Goal: Task Accomplishment & Management: Manage account settings

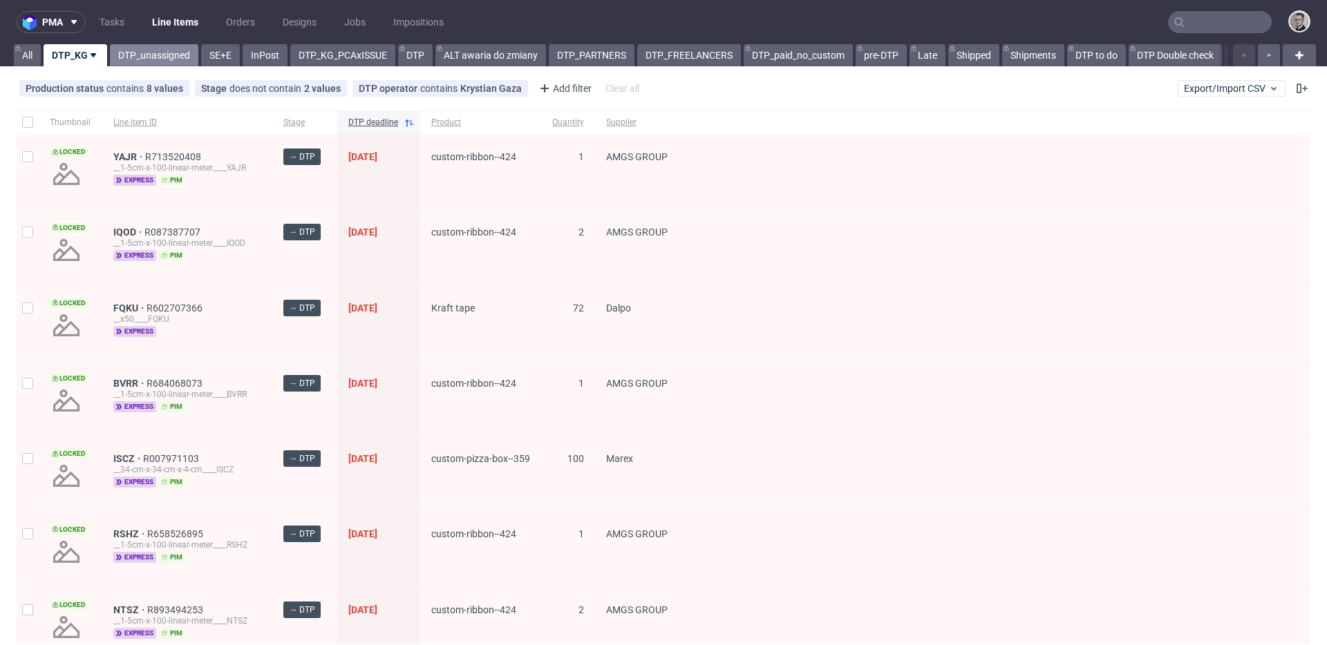
click at [164, 62] on link "DTP_unassigned" at bounding box center [154, 55] width 88 height 22
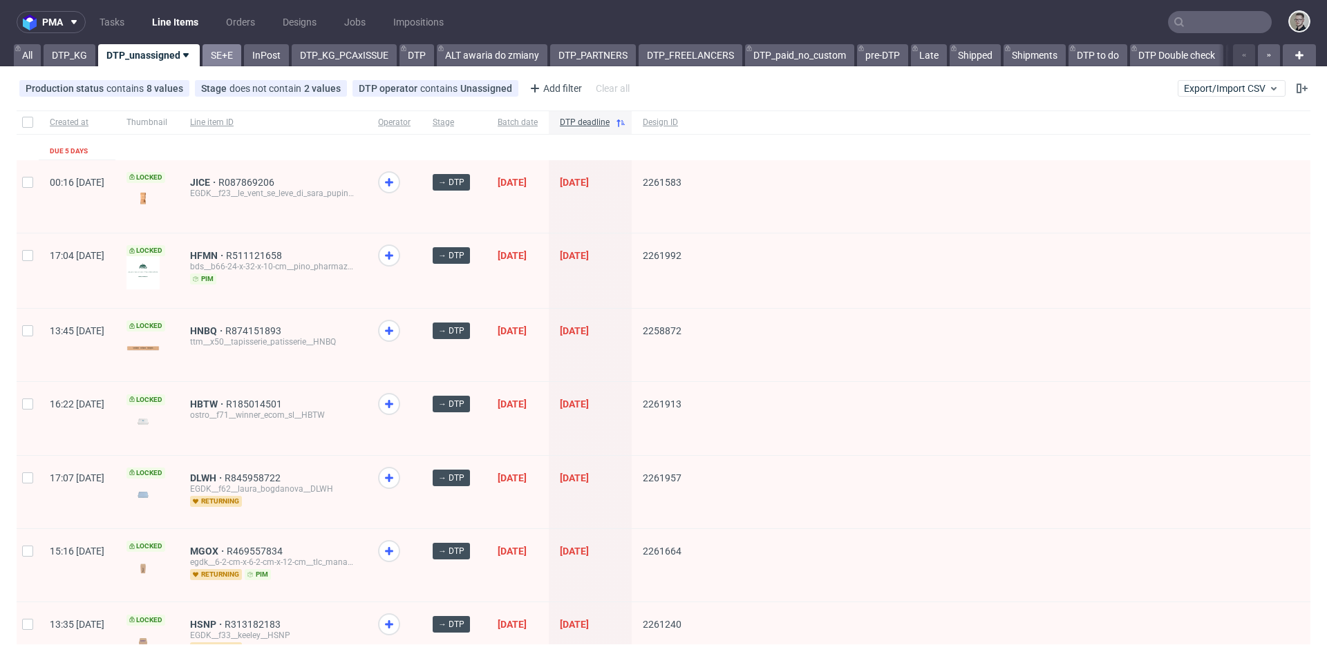
click at [227, 57] on link "SE+E" at bounding box center [221, 55] width 39 height 22
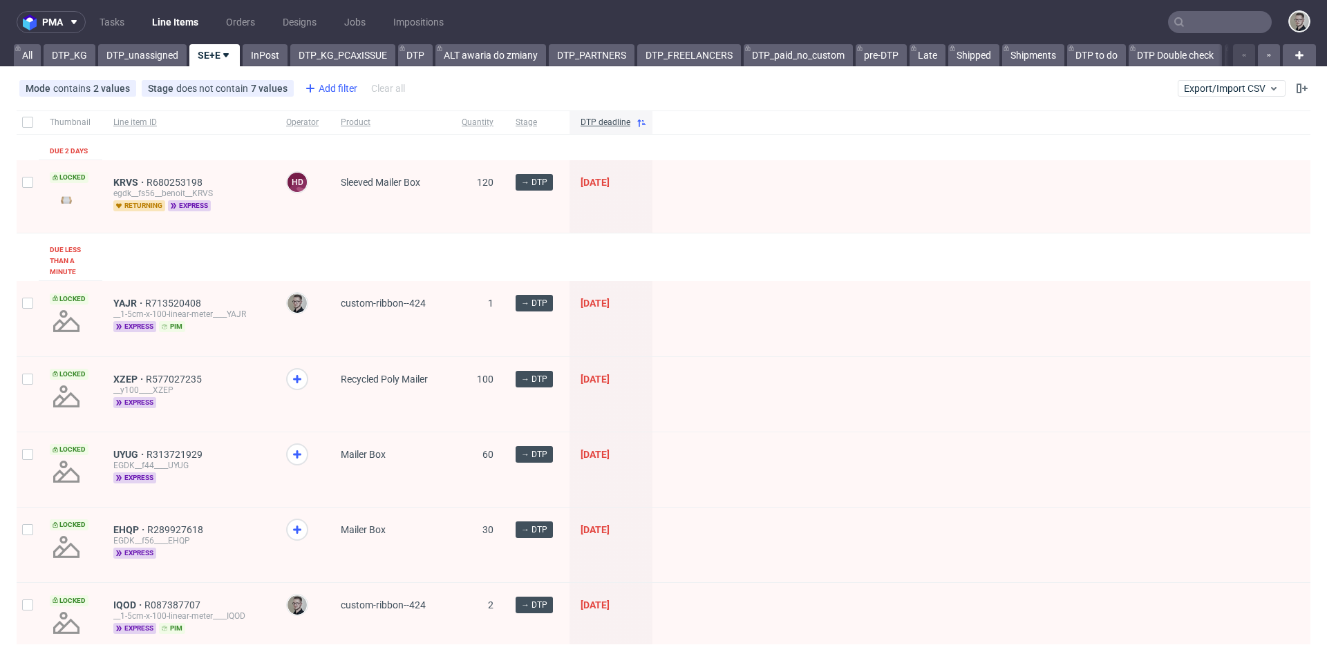
click at [332, 91] on div "Add filter" at bounding box center [329, 88] width 61 height 22
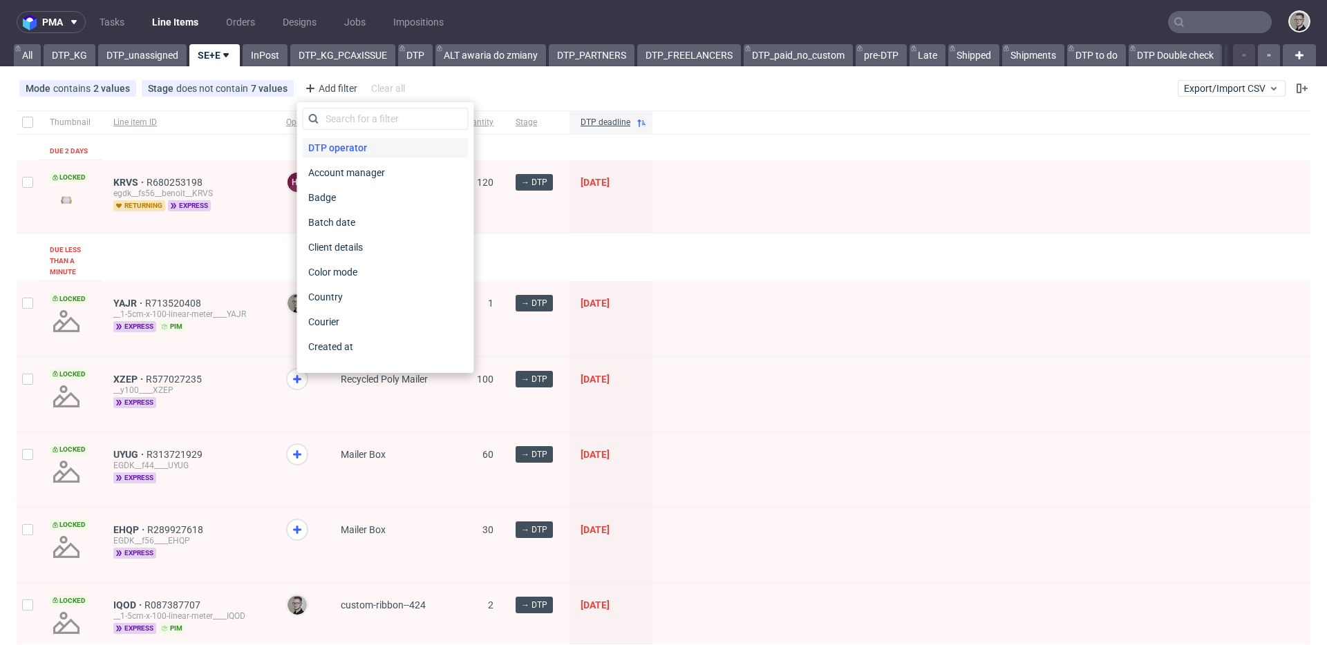
click at [346, 146] on span "DTP operator" at bounding box center [338, 147] width 70 height 19
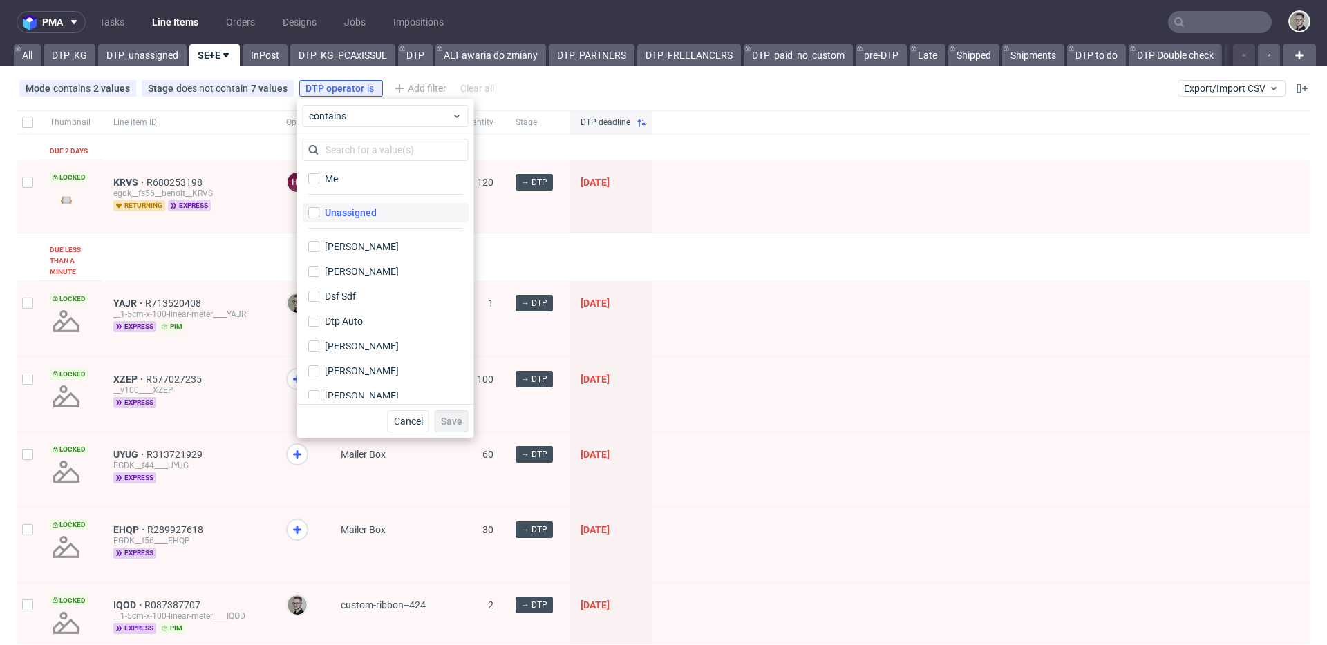
click at [370, 216] on div "Unassigned" at bounding box center [351, 213] width 52 height 14
click at [319, 216] on input "Unassigned" at bounding box center [313, 212] width 11 height 11
checkbox input "true"
click at [458, 419] on span "Save" at bounding box center [451, 422] width 21 height 10
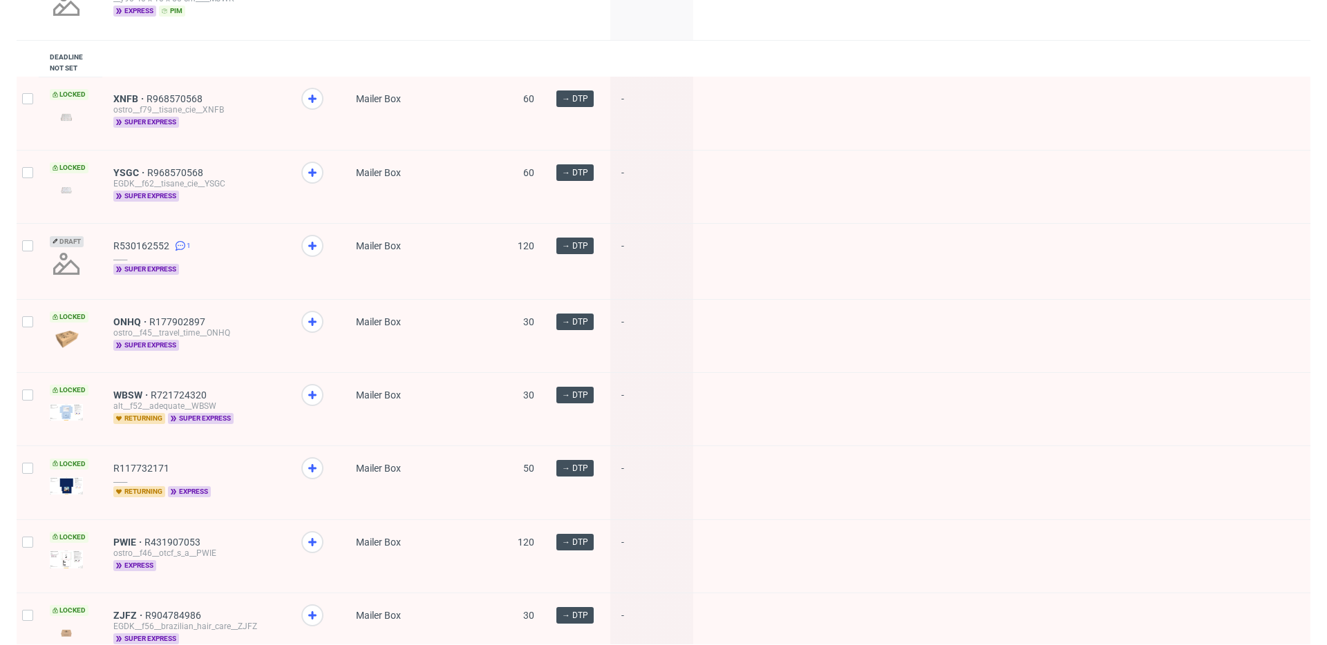
scroll to position [688, 0]
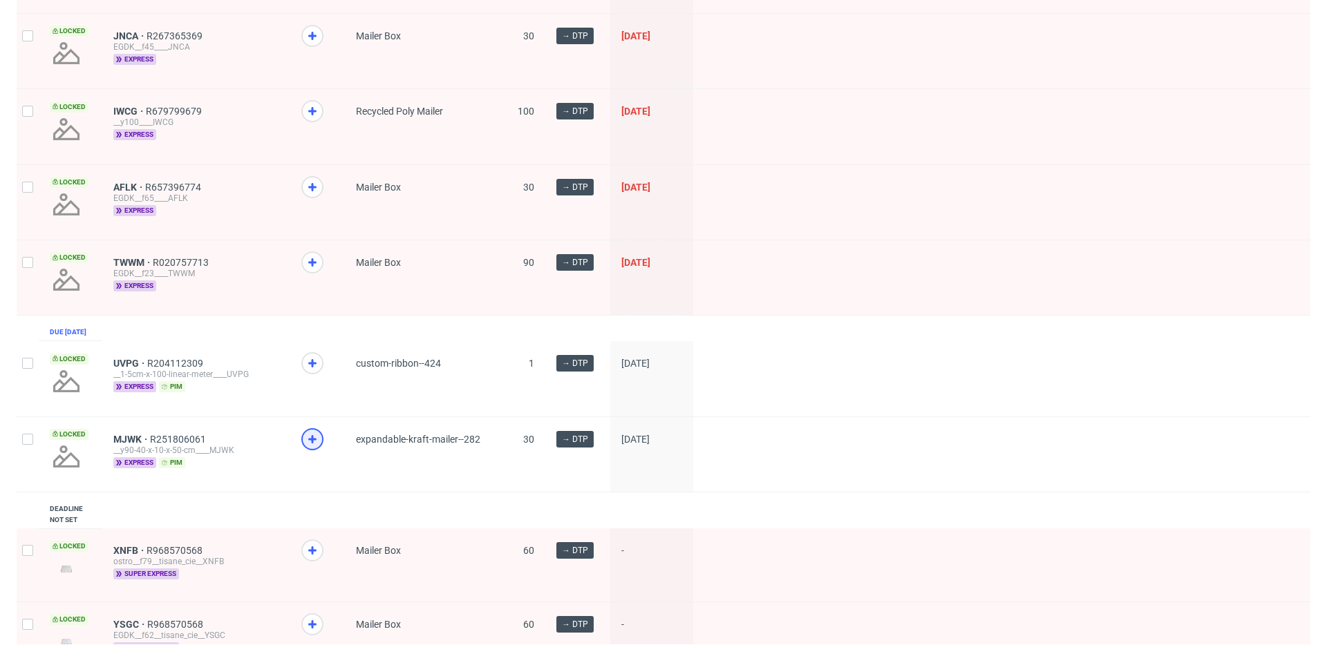
click at [314, 445] on icon at bounding box center [312, 439] width 17 height 17
click at [310, 368] on use at bounding box center [312, 363] width 8 height 8
click at [311, 260] on use at bounding box center [312, 262] width 8 height 8
click at [314, 193] on icon at bounding box center [312, 187] width 17 height 17
click at [320, 103] on span at bounding box center [317, 123] width 32 height 47
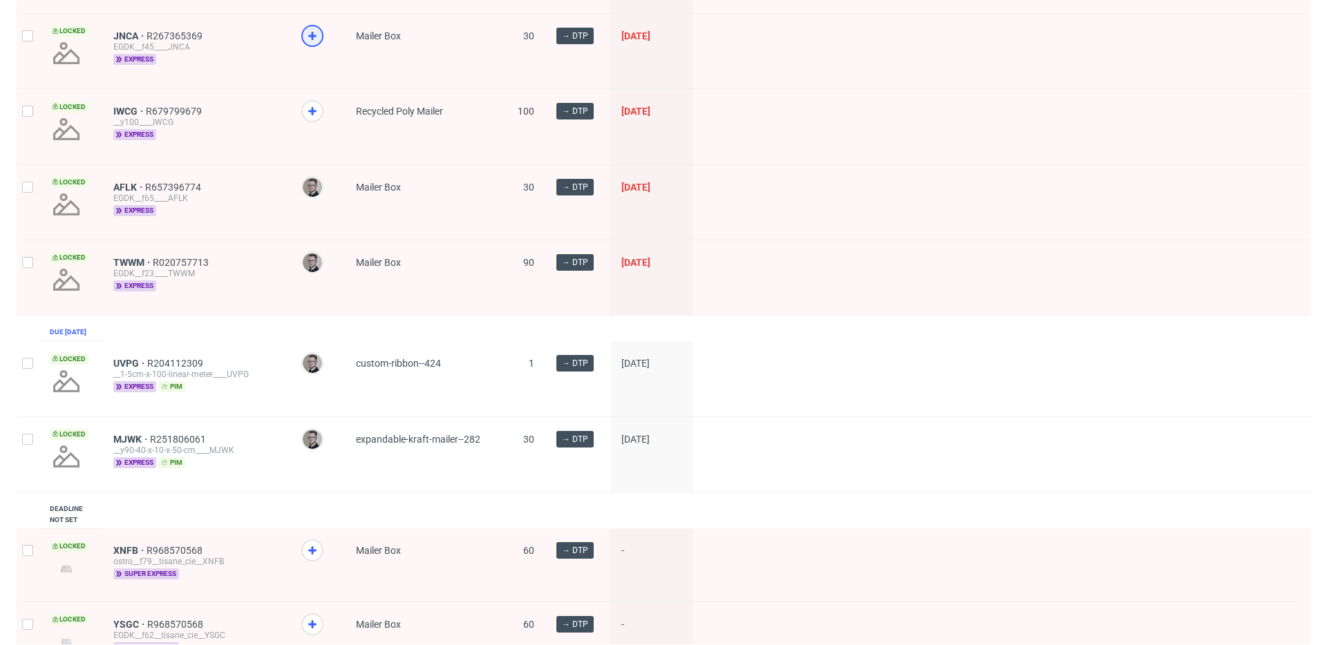
click at [319, 28] on div at bounding box center [312, 36] width 22 height 22
click at [316, 113] on icon at bounding box center [312, 111] width 17 height 17
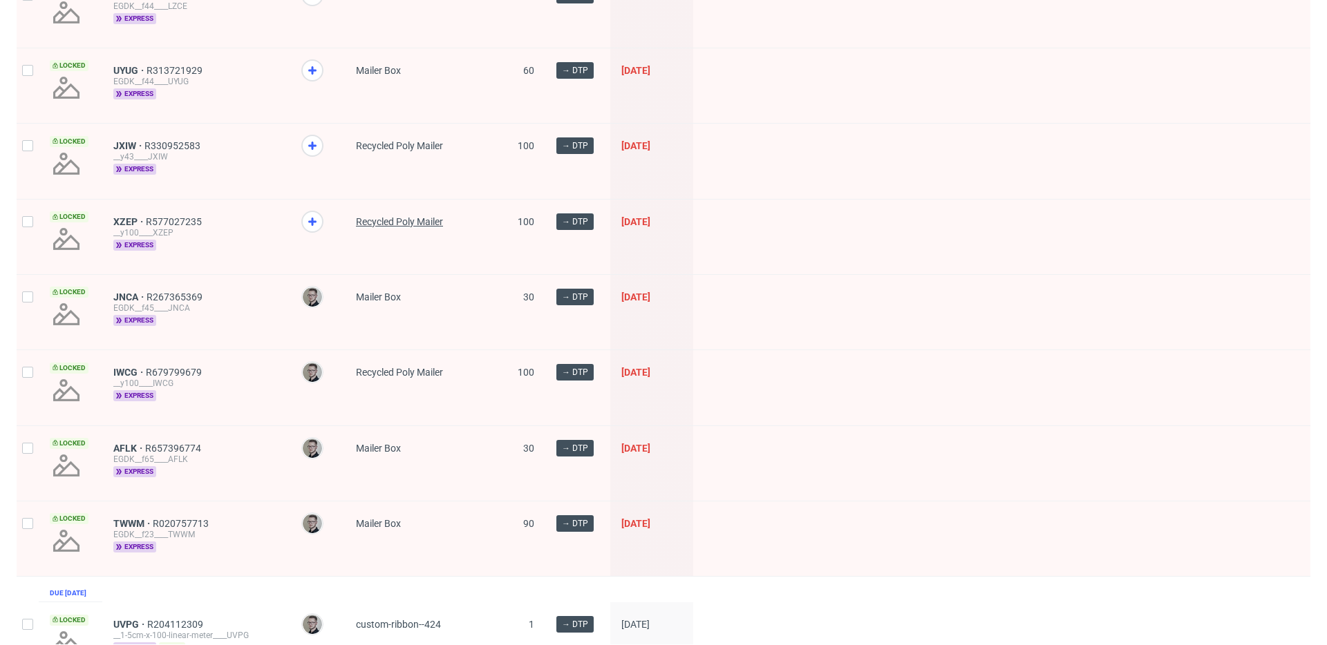
scroll to position [391, 0]
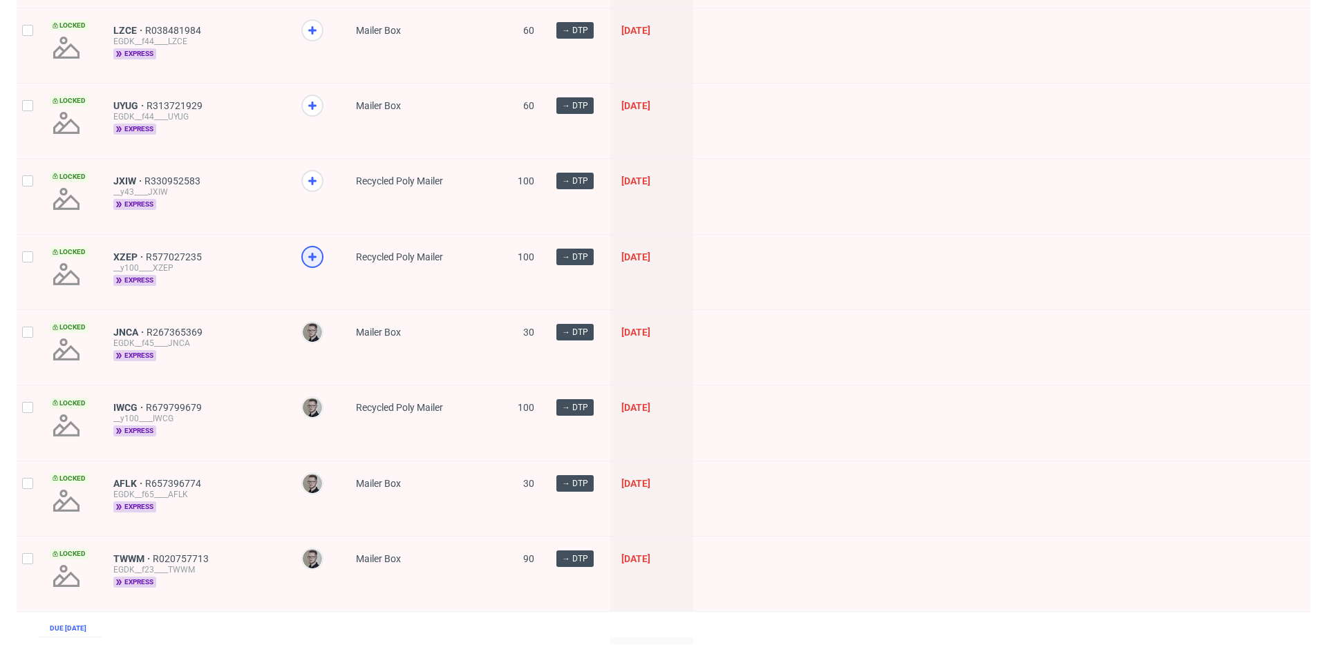
click at [319, 251] on icon at bounding box center [312, 257] width 17 height 17
click at [314, 180] on use at bounding box center [312, 181] width 8 height 8
click at [316, 107] on icon at bounding box center [312, 105] width 17 height 17
click at [312, 22] on icon at bounding box center [312, 30] width 17 height 17
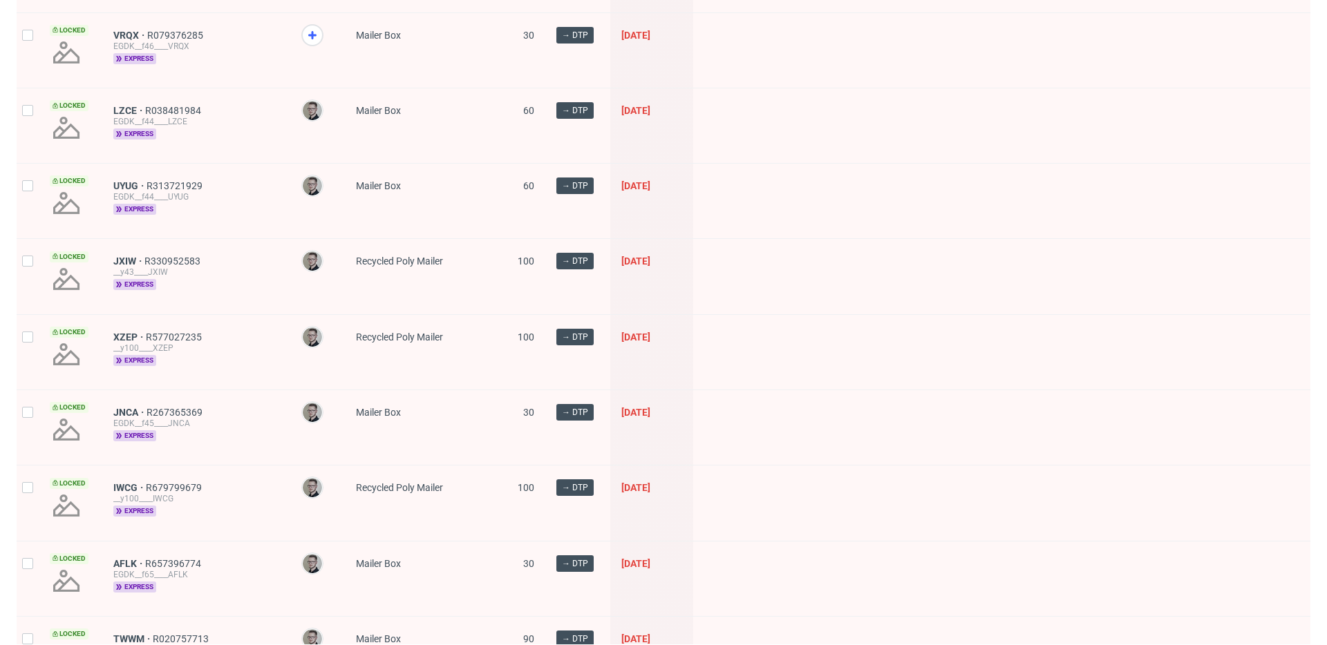
scroll to position [126, 0]
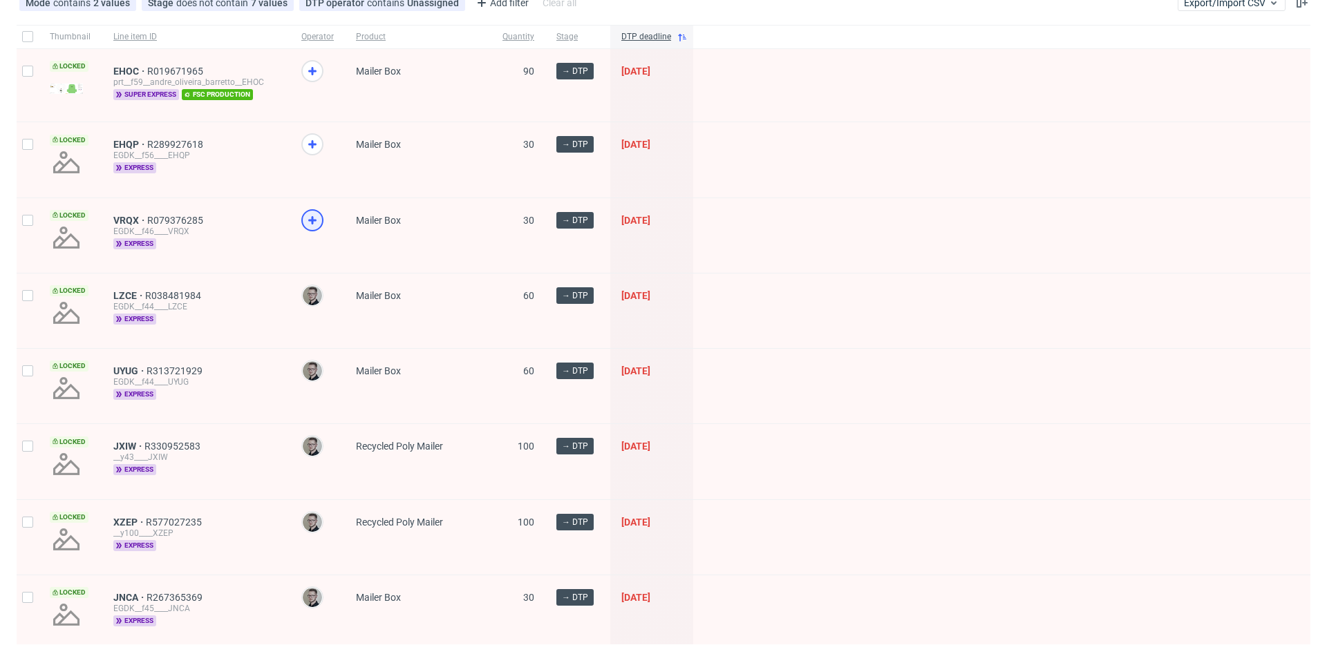
click at [314, 227] on icon at bounding box center [312, 220] width 17 height 17
click at [312, 141] on use at bounding box center [312, 144] width 8 height 8
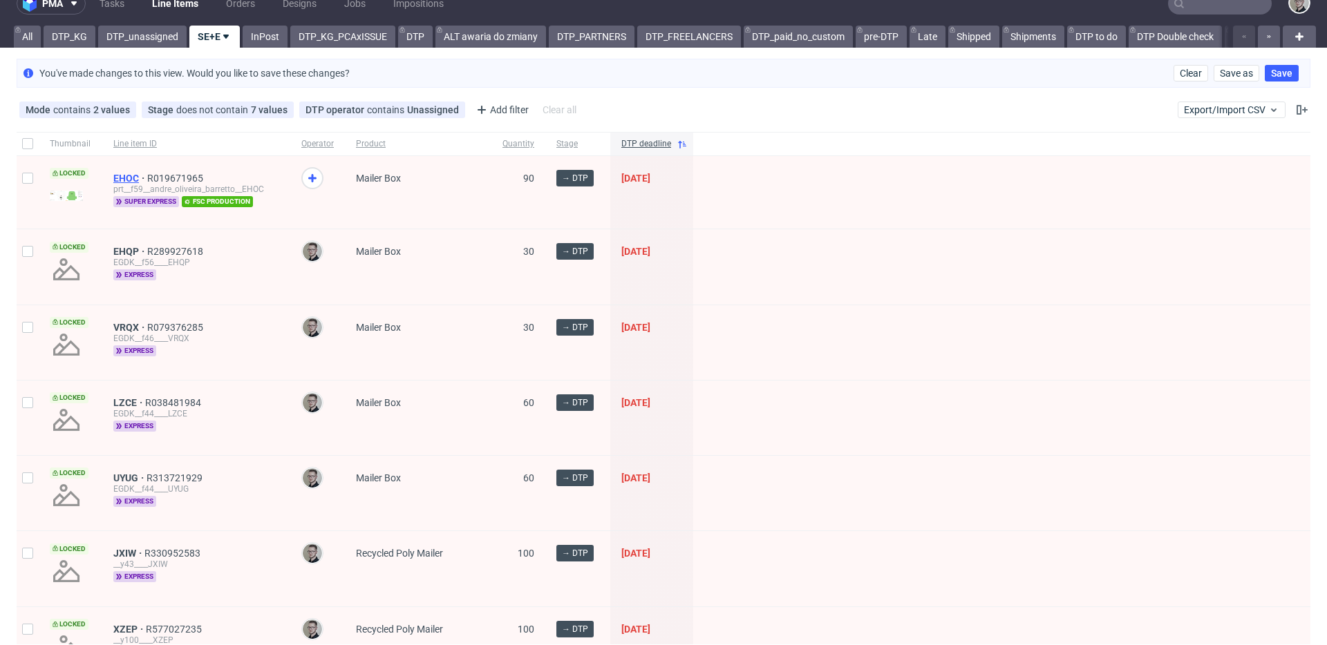
click at [129, 176] on span "EHOC" at bounding box center [130, 178] width 34 height 11
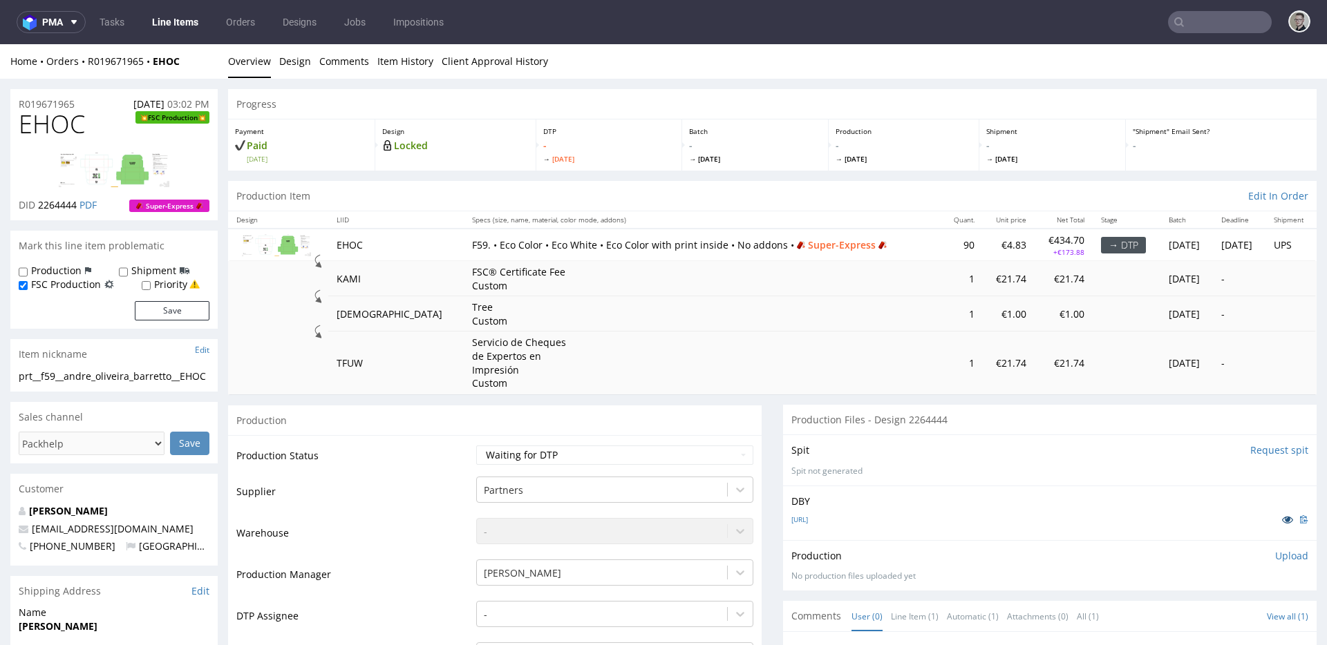
click at [1282, 520] on icon at bounding box center [1287, 520] width 11 height 10
click at [1282, 520] on icon at bounding box center [1287, 517] width 11 height 10
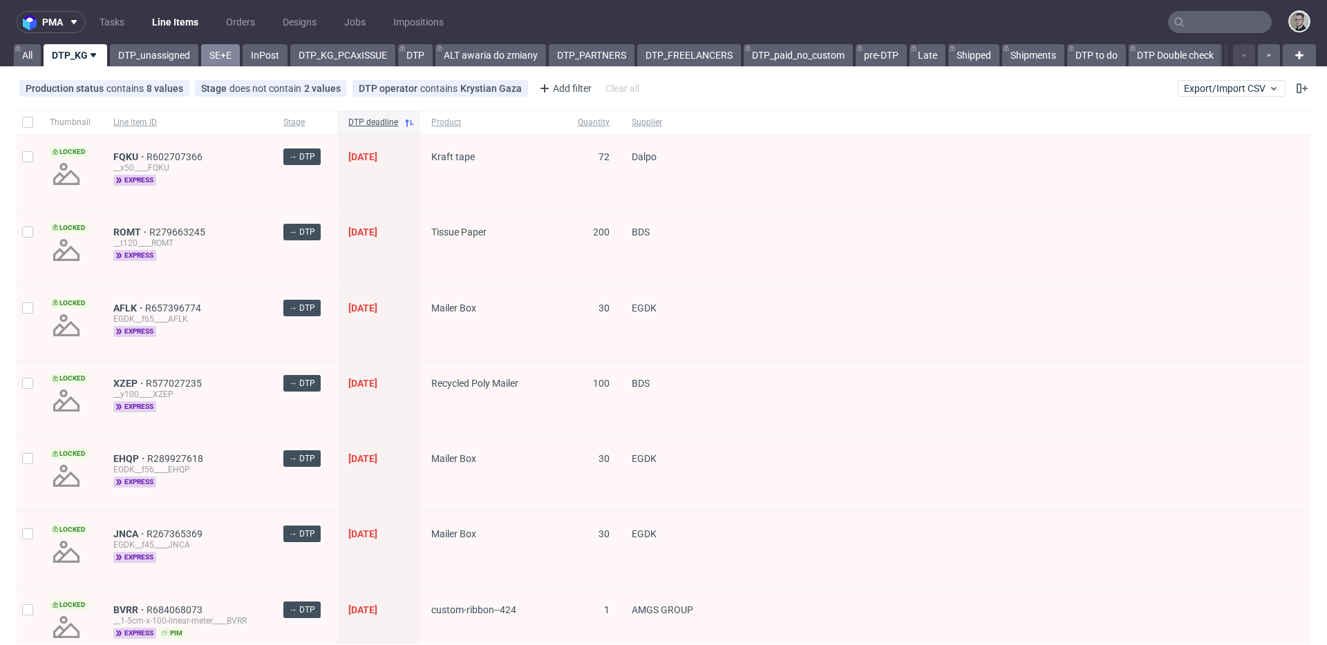
click at [208, 57] on link "SE+E" at bounding box center [220, 55] width 39 height 22
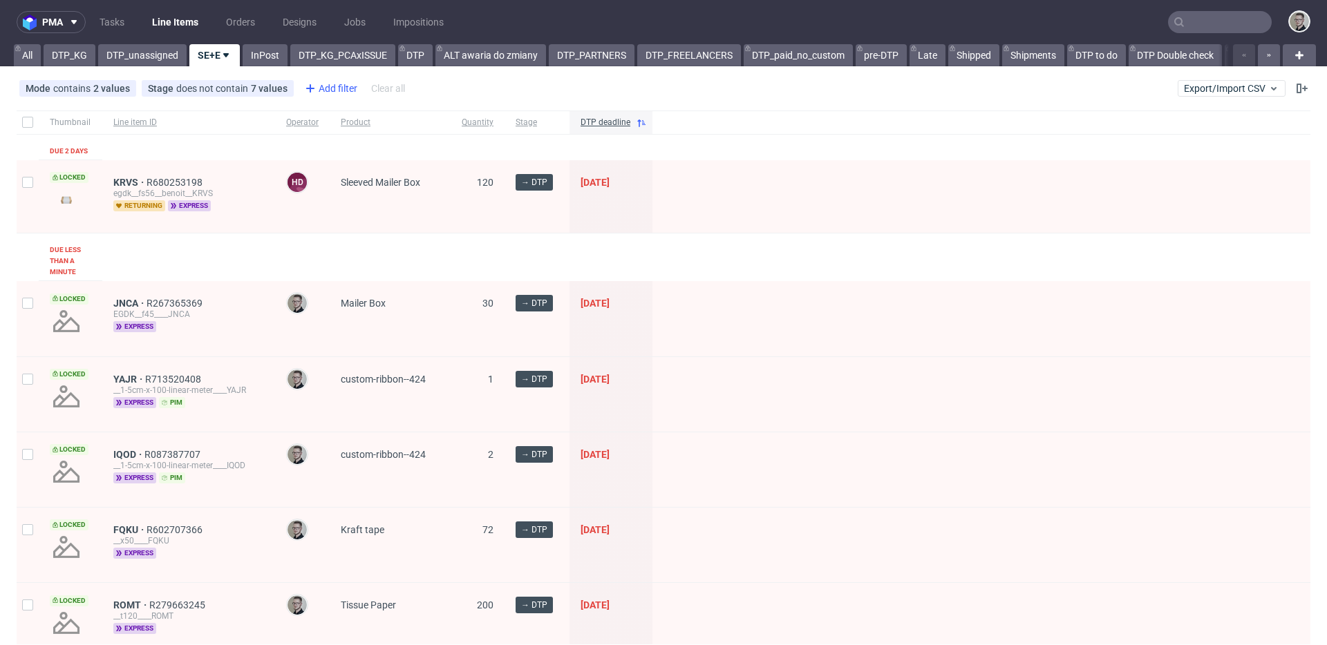
click at [328, 93] on div "Add filter" at bounding box center [329, 88] width 61 height 22
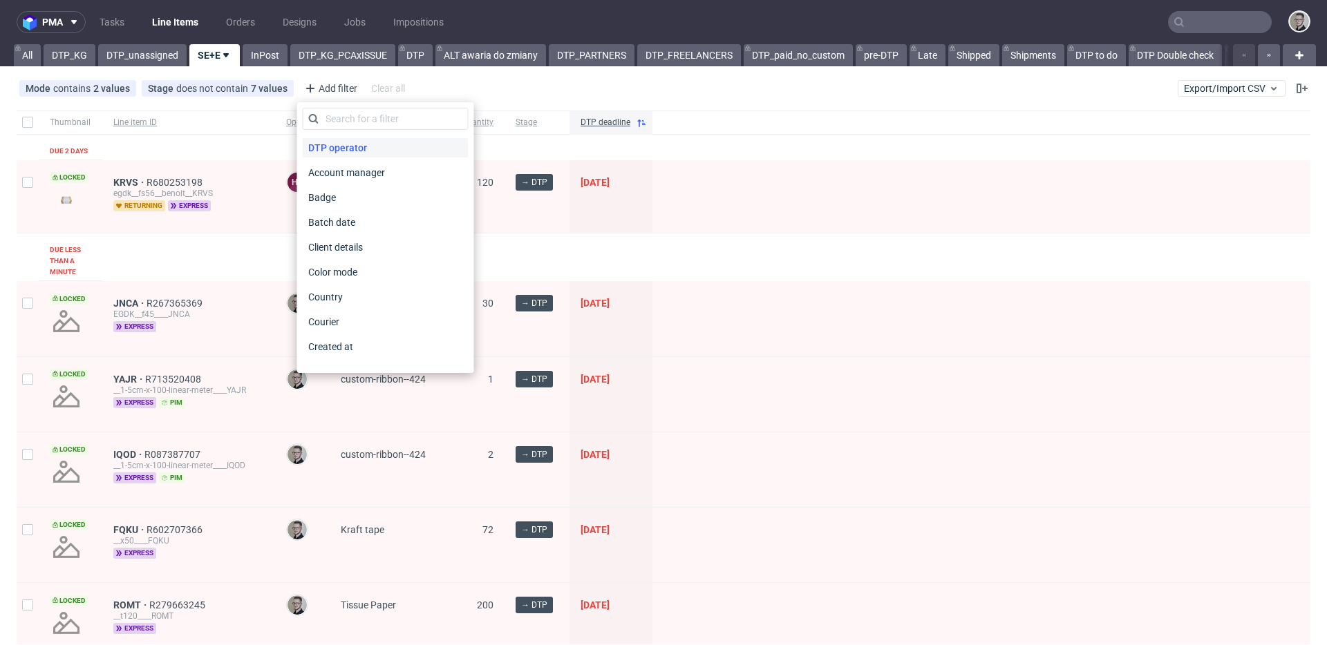
click at [353, 151] on span "DTP operator" at bounding box center [338, 147] width 70 height 19
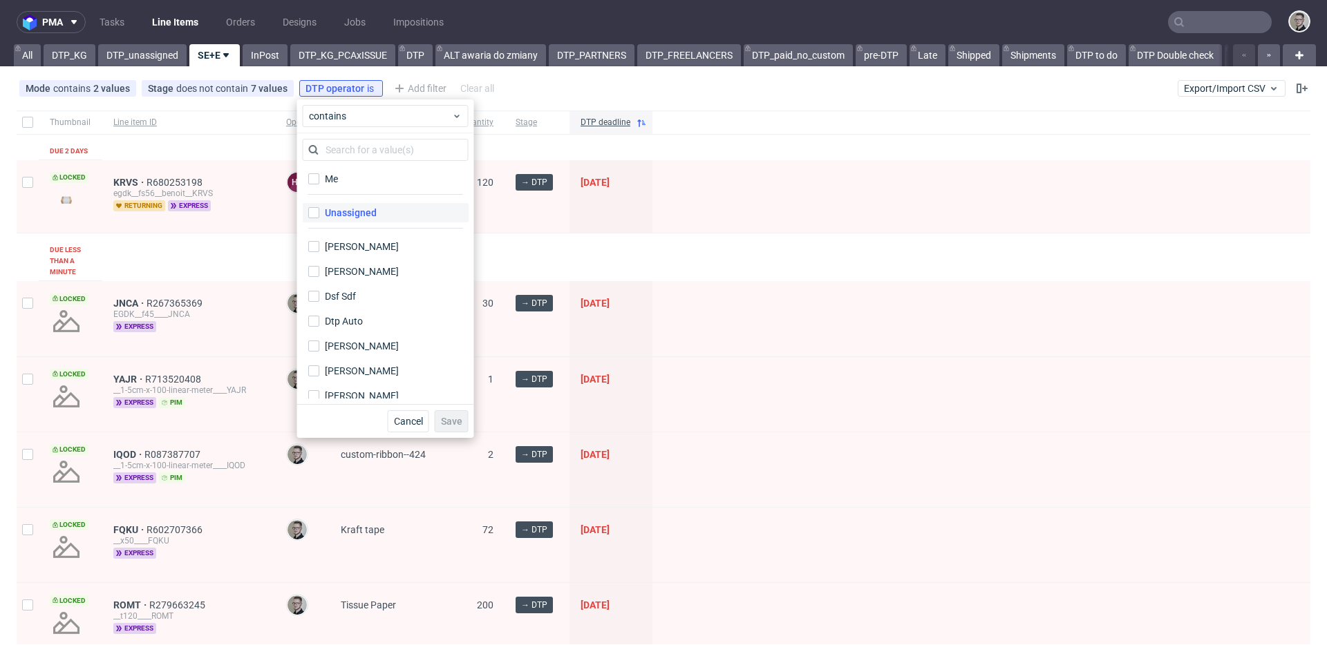
click at [382, 209] on label "Unassigned" at bounding box center [386, 212] width 166 height 19
click at [319, 209] on input "Unassigned" at bounding box center [313, 212] width 11 height 11
checkbox input "true"
click at [462, 421] on button "Save" at bounding box center [452, 421] width 34 height 22
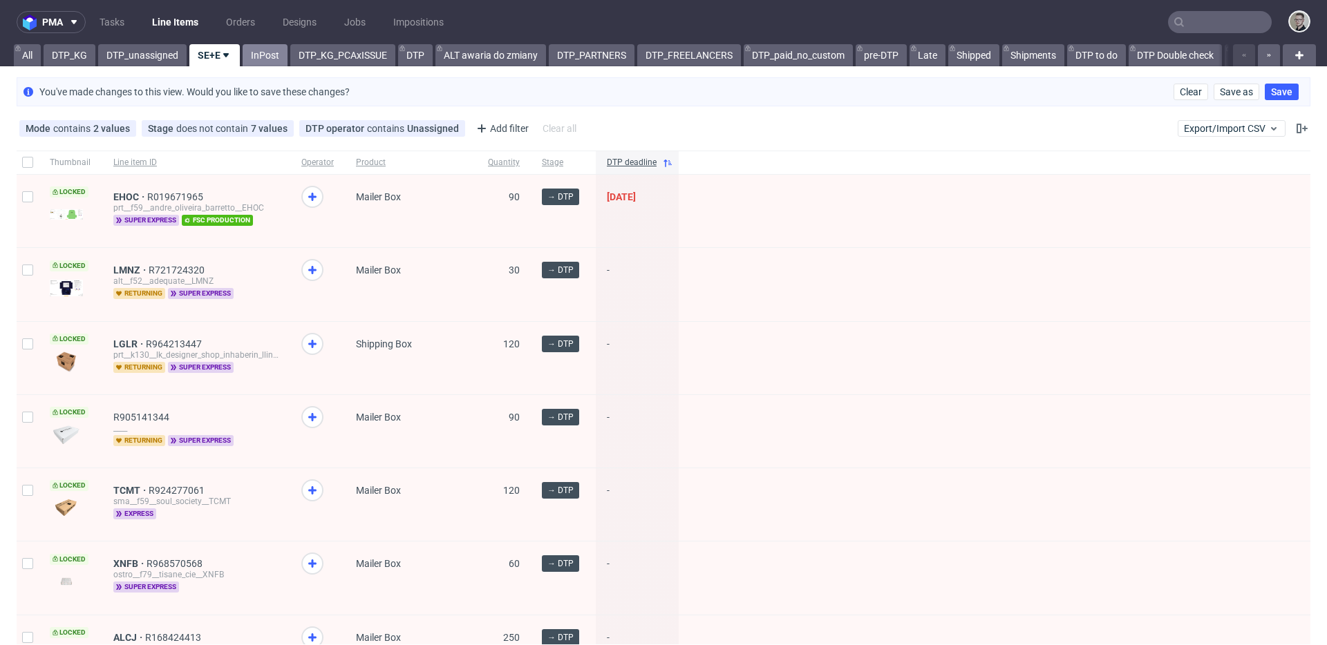
click at [269, 55] on link "InPost" at bounding box center [265, 55] width 45 height 22
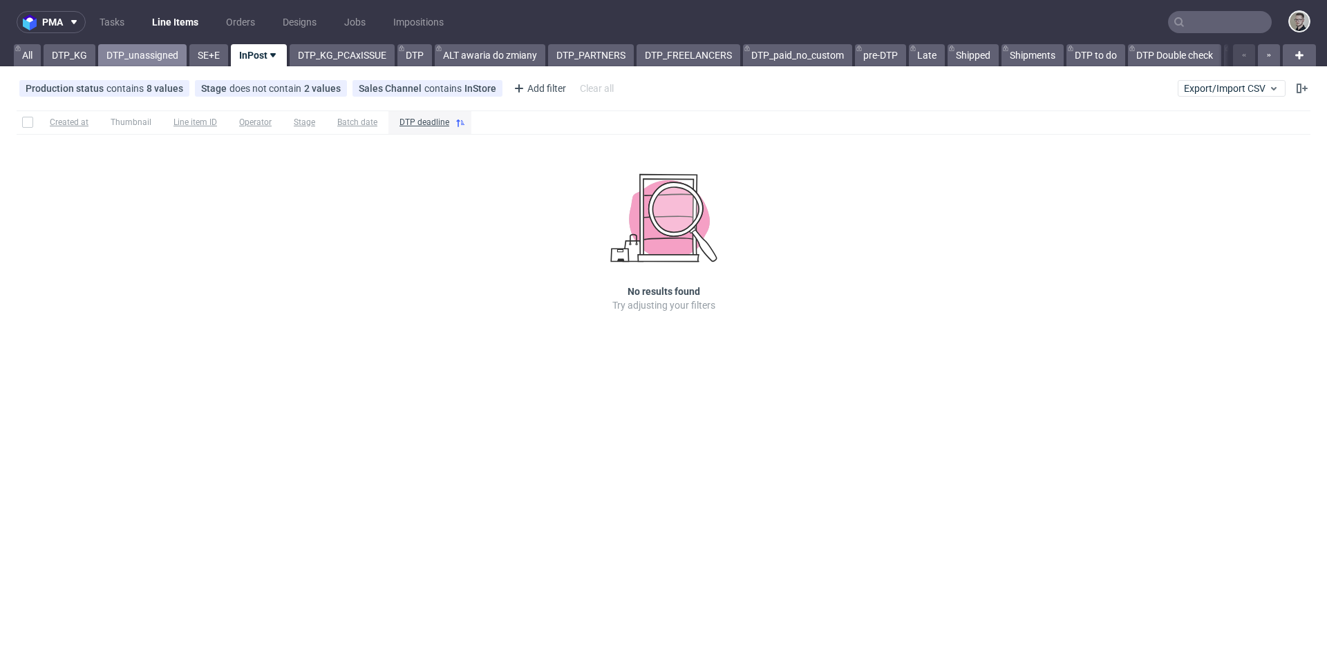
click at [126, 48] on link "DTP_unassigned" at bounding box center [142, 55] width 88 height 22
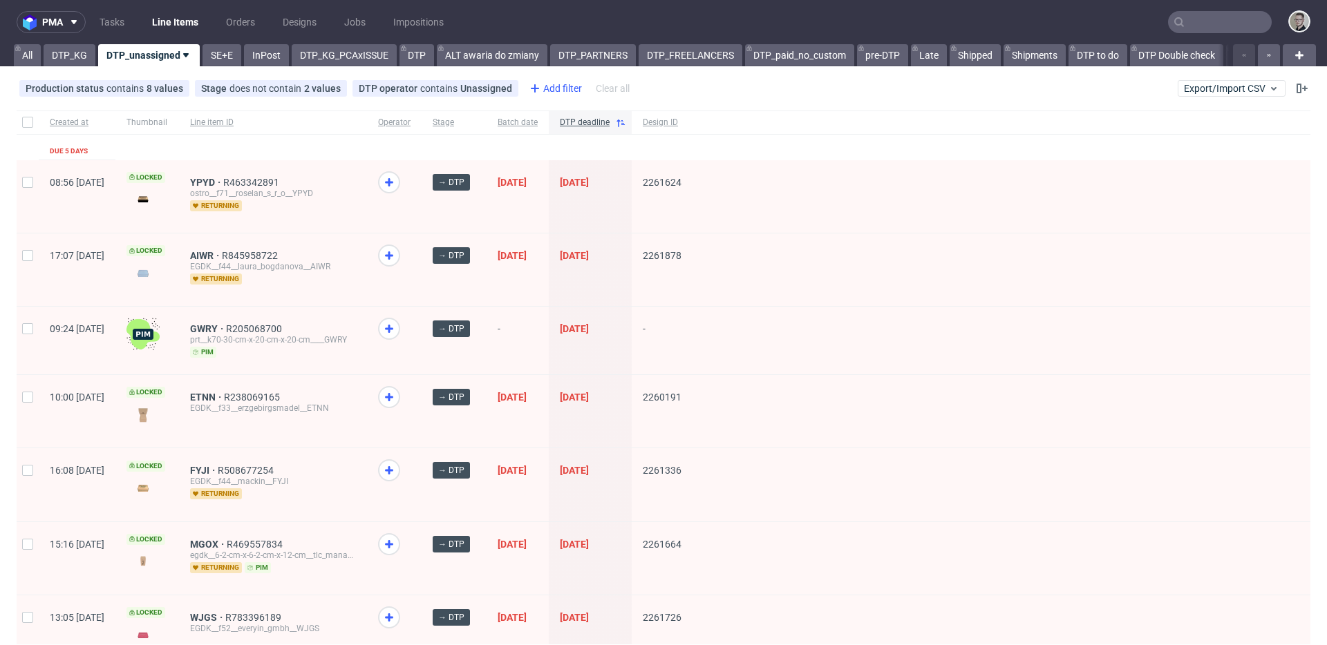
click at [535, 84] on icon at bounding box center [535, 88] width 17 height 17
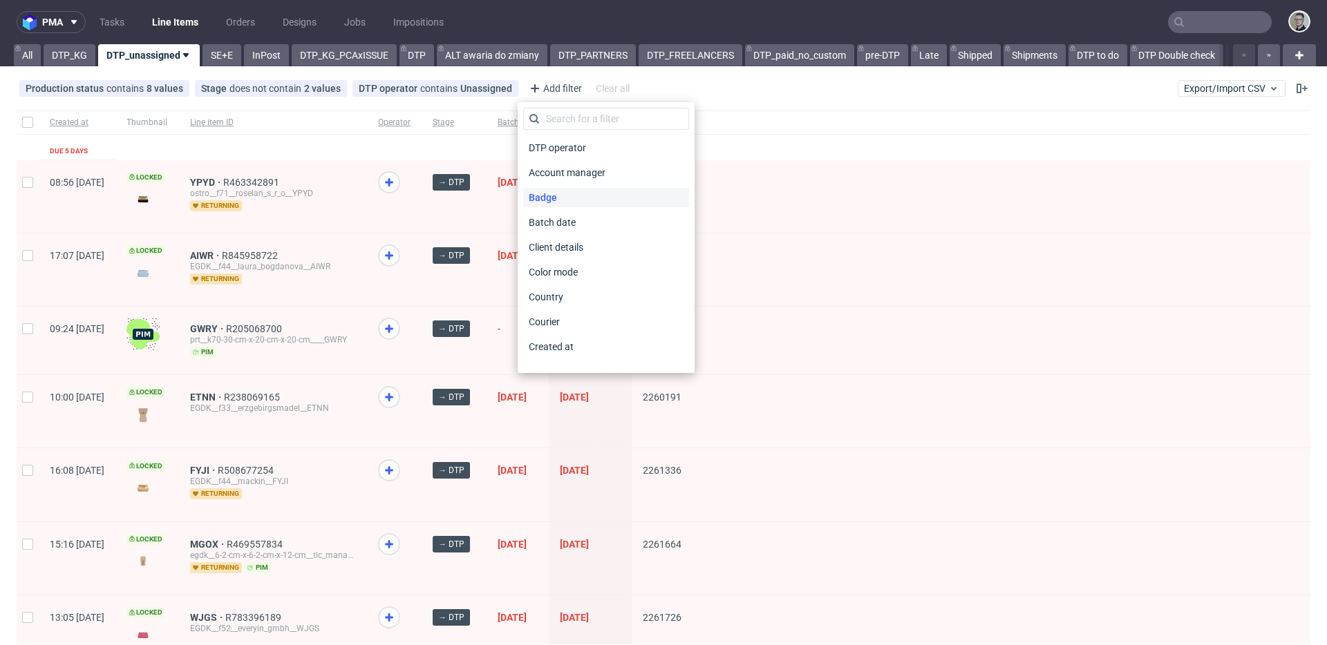
click at [559, 191] on span "Badge" at bounding box center [542, 197] width 39 height 19
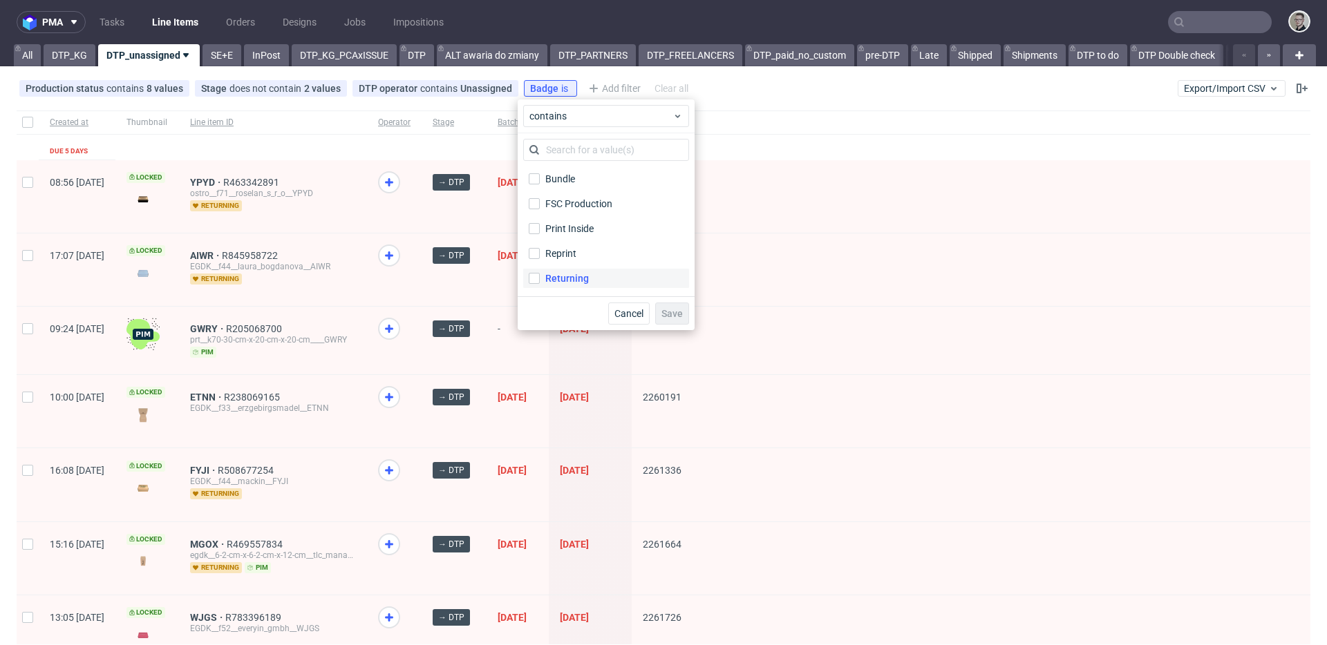
click at [573, 272] on div "Returning" at bounding box center [567, 279] width 44 height 14
click at [540, 273] on input "Returning" at bounding box center [534, 278] width 11 height 11
checkbox input "true"
click at [660, 308] on button "Save" at bounding box center [672, 314] width 34 height 22
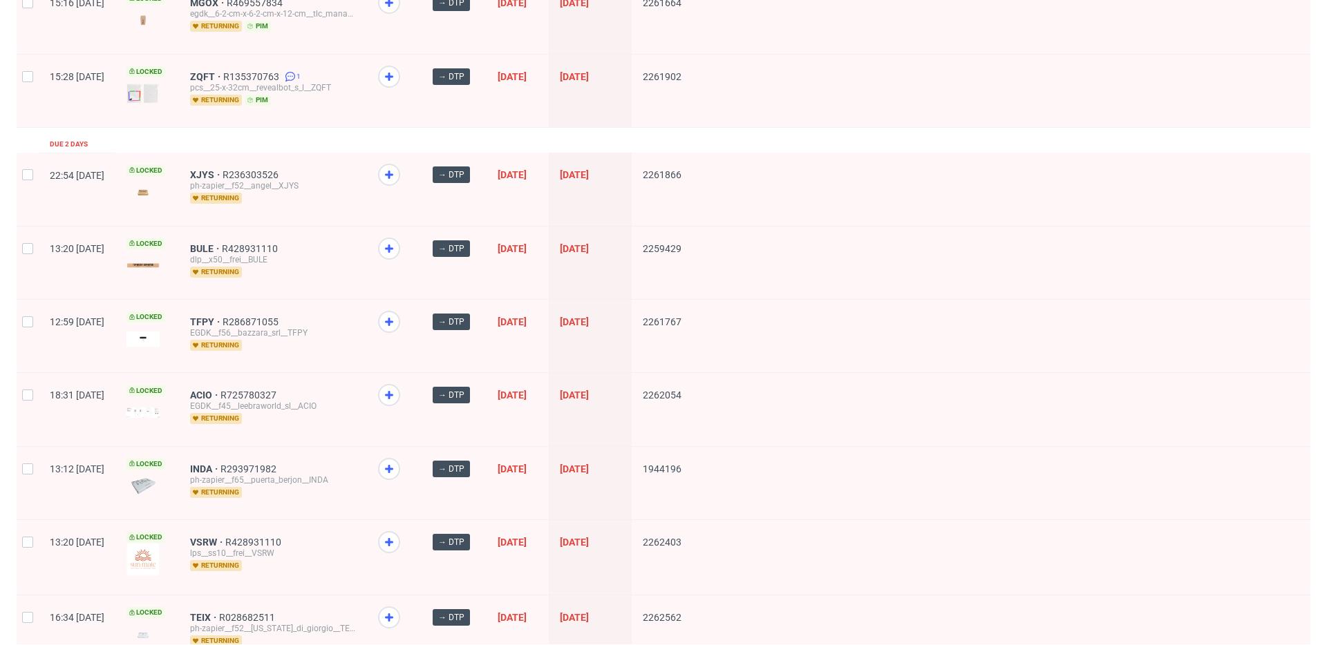
scroll to position [1855, 0]
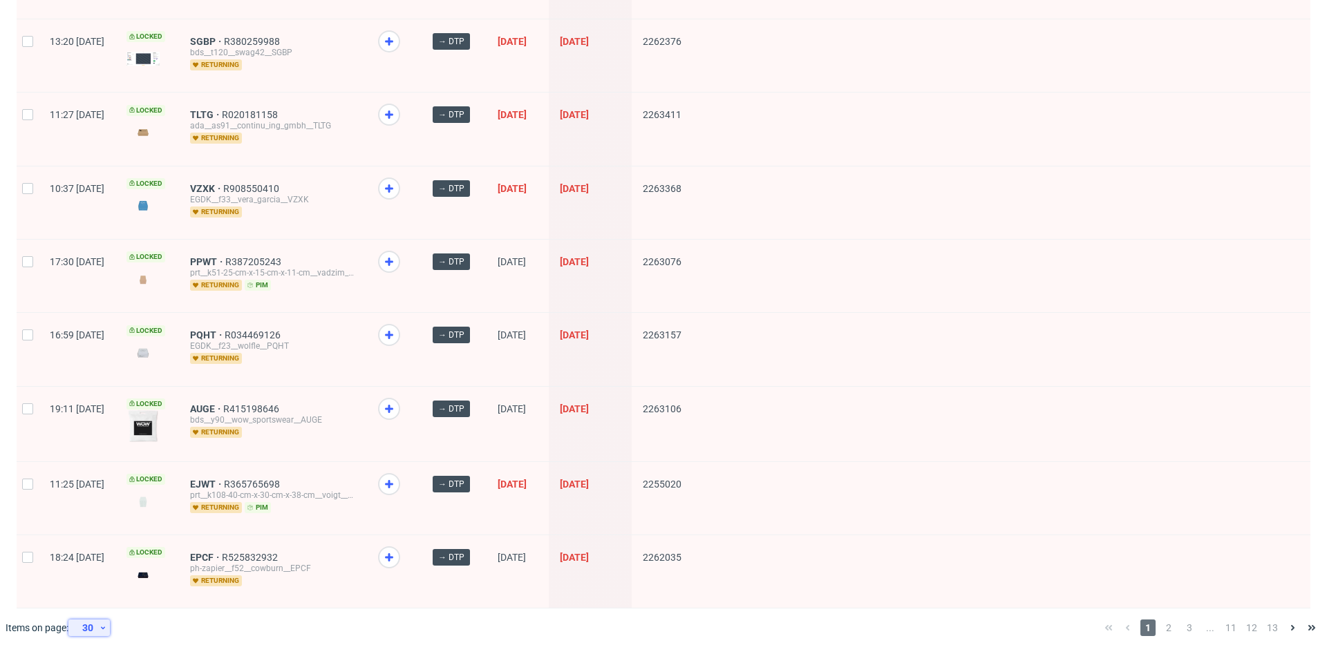
click at [91, 618] on div "30" at bounding box center [86, 627] width 25 height 19
click at [93, 586] on div "120" at bounding box center [94, 586] width 28 height 19
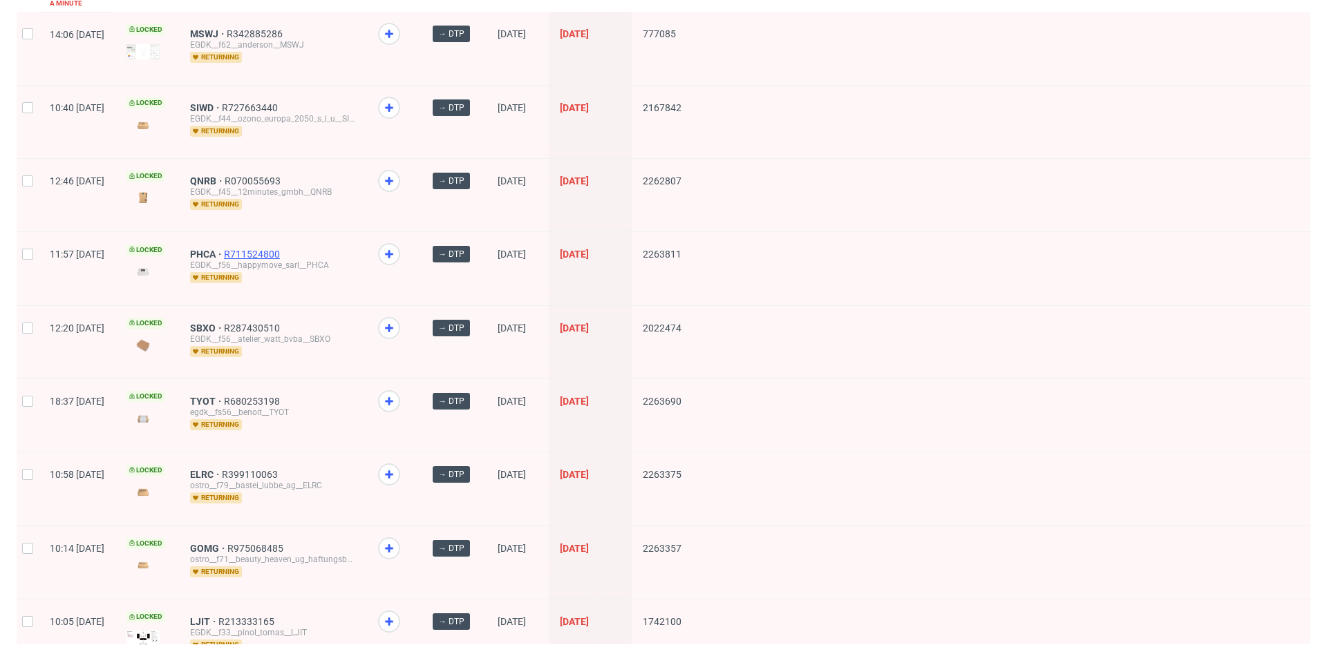
scroll to position [3357, 0]
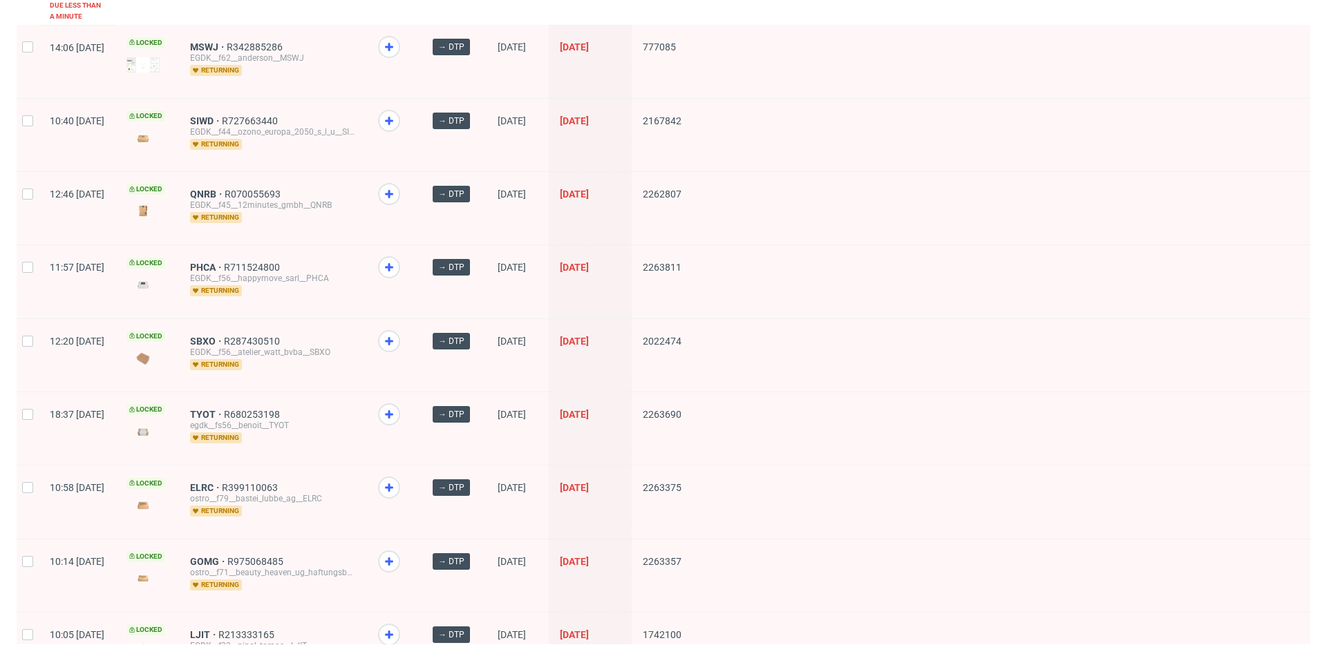
drag, startPoint x: 254, startPoint y: 239, endPoint x: 254, endPoint y: 214, distance: 25.6
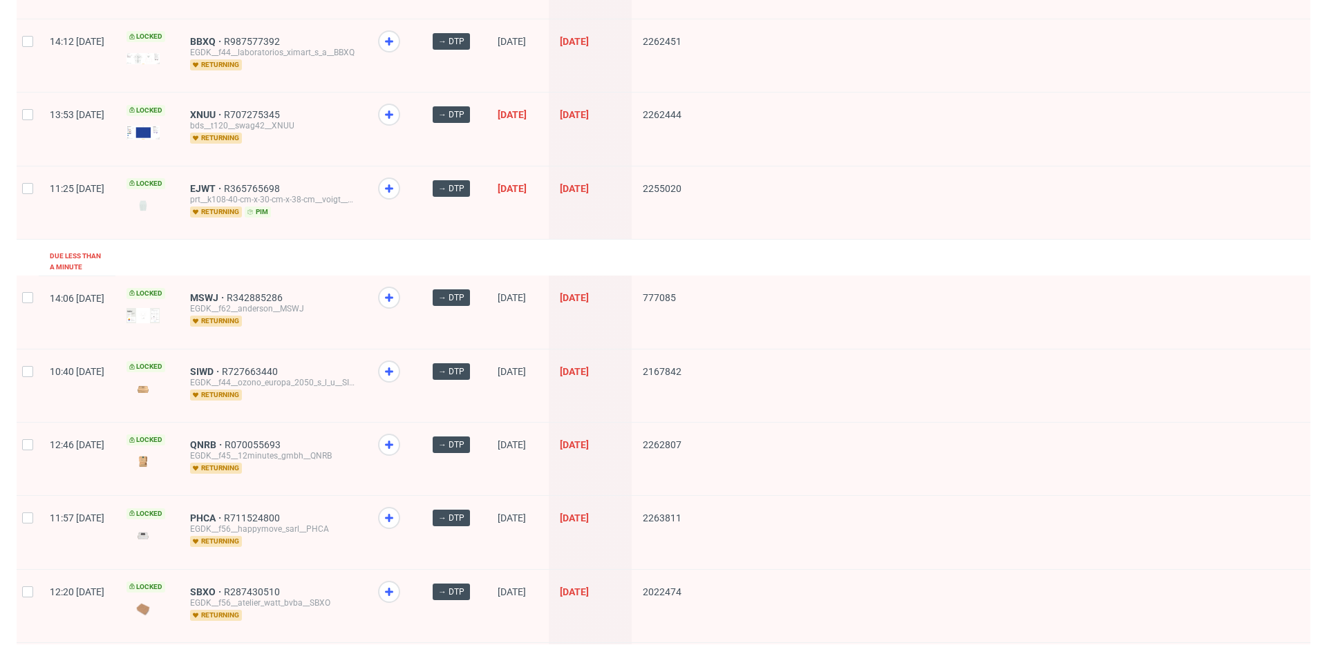
scroll to position [3105, 0]
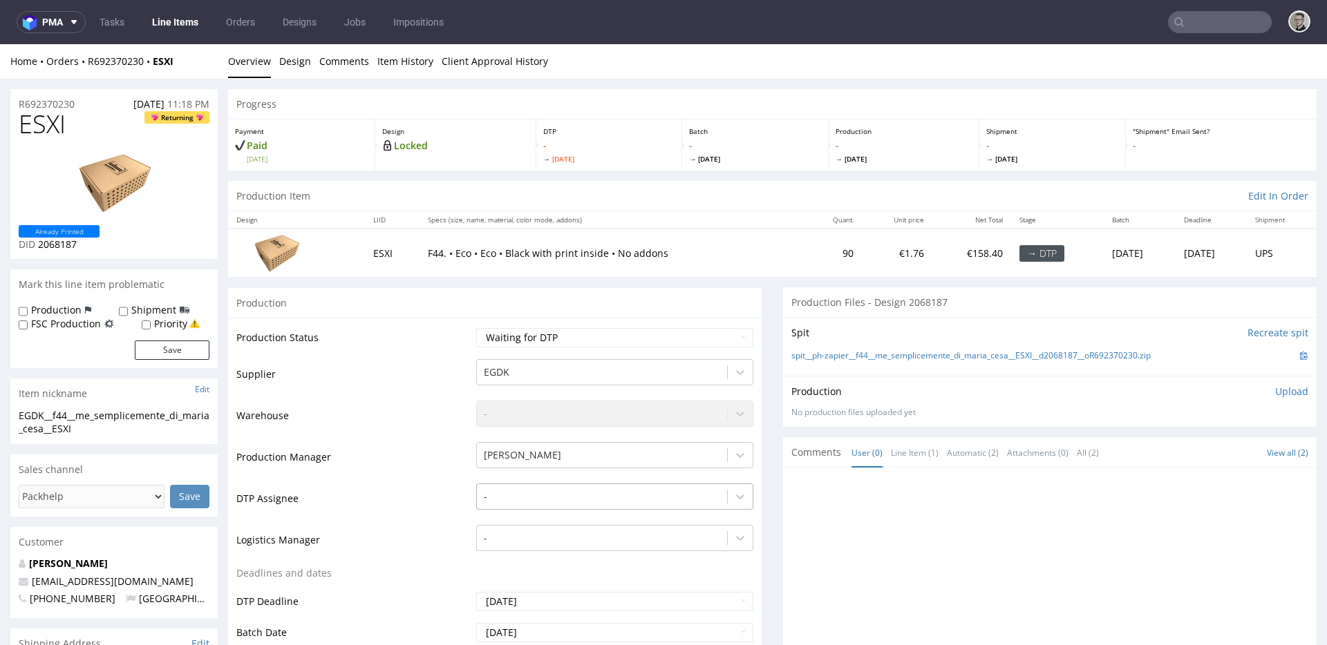
click at [531, 486] on div "-" at bounding box center [614, 493] width 277 height 19
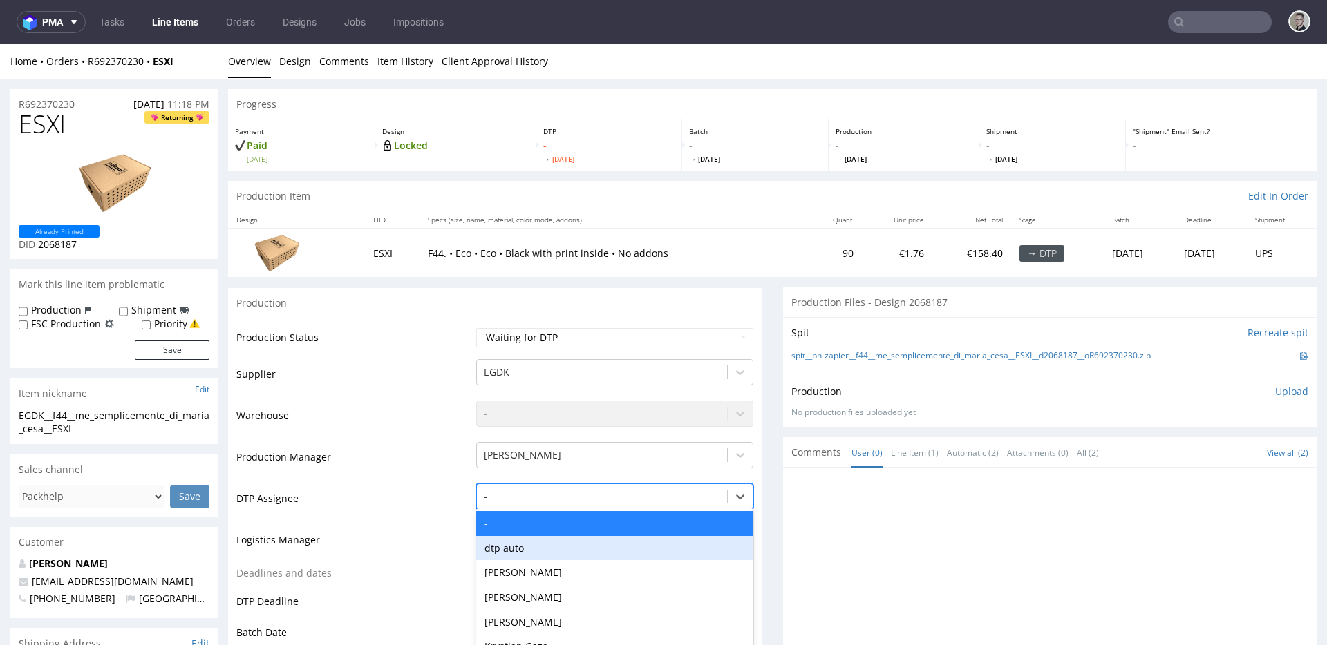
scroll to position [76, 0]
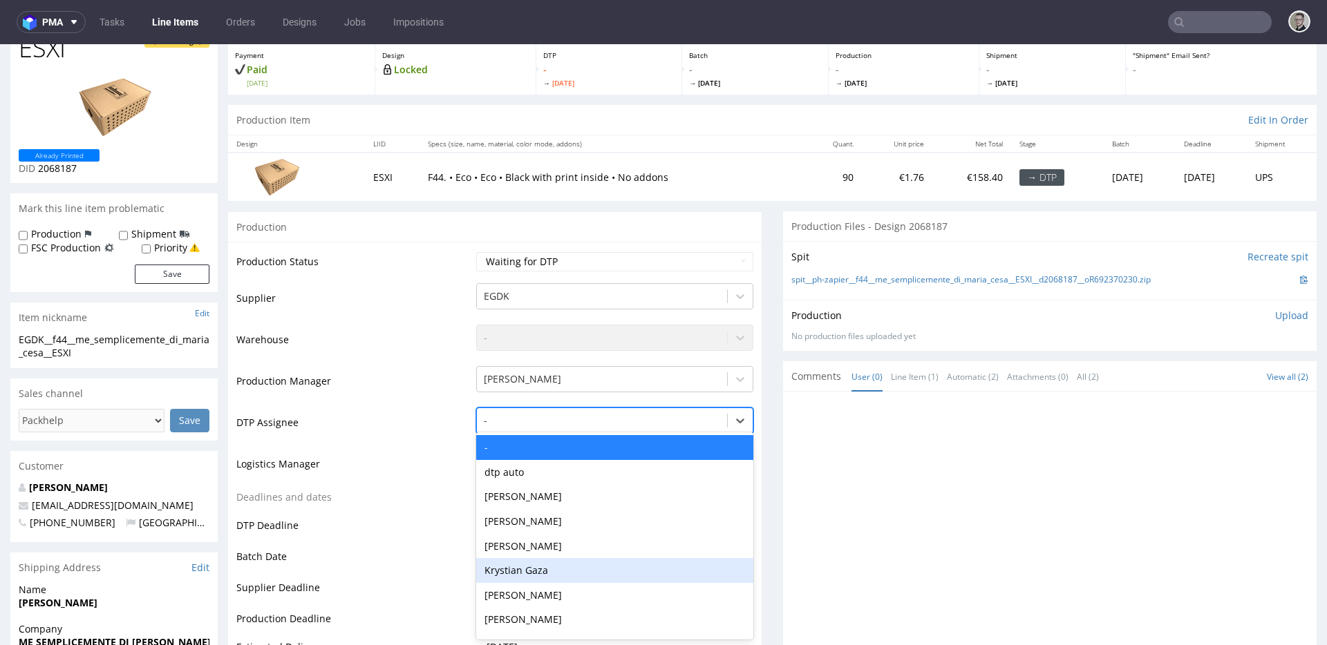
click at [546, 567] on div "Krystian Gaza" at bounding box center [614, 570] width 277 height 25
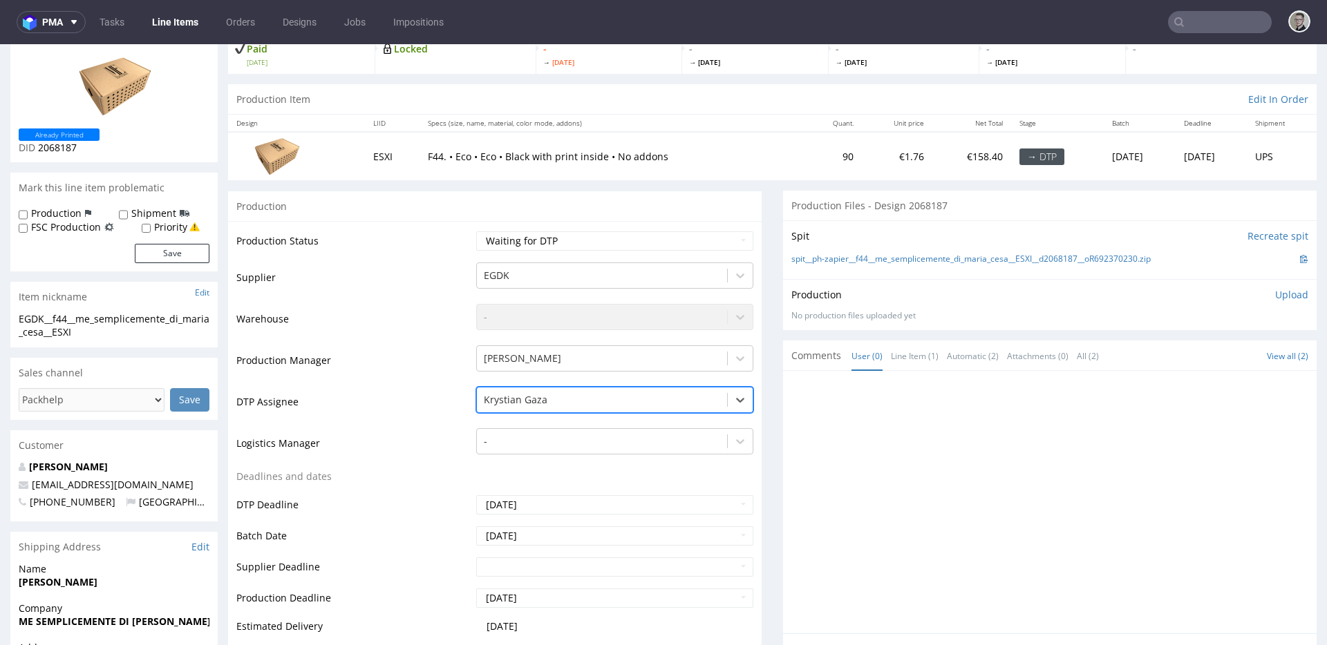
scroll to position [722, 0]
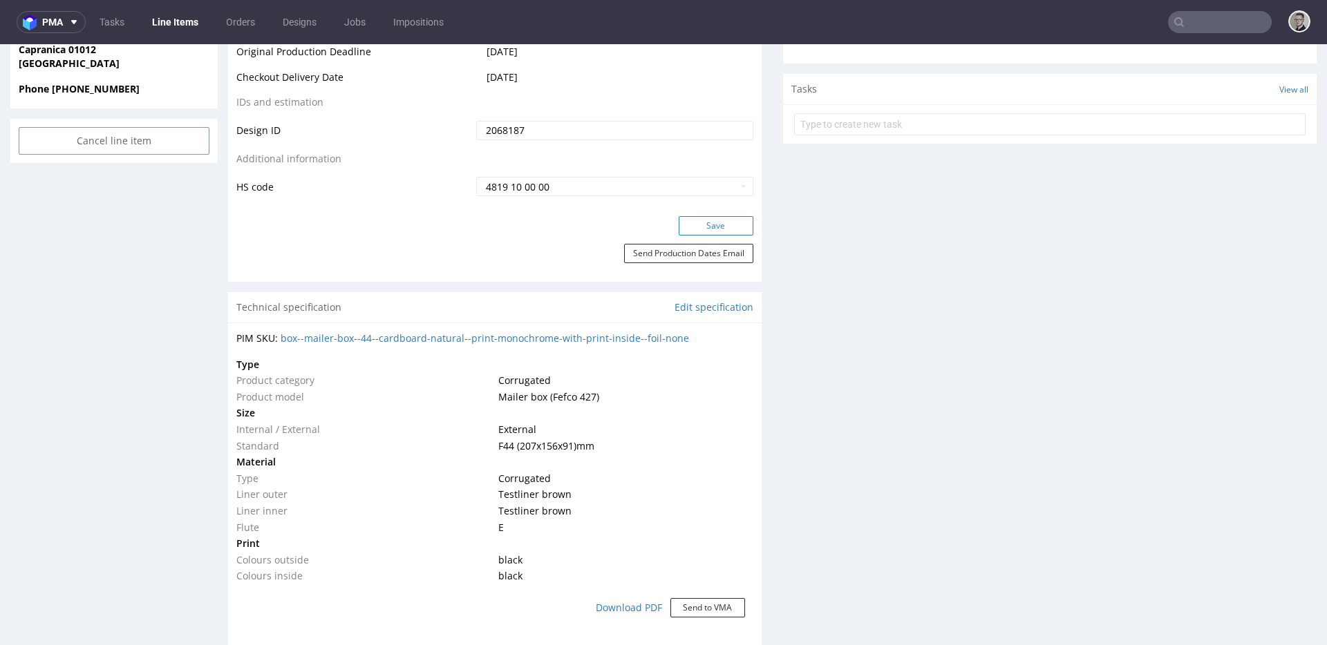
click at [716, 231] on button "Save" at bounding box center [716, 225] width 75 height 19
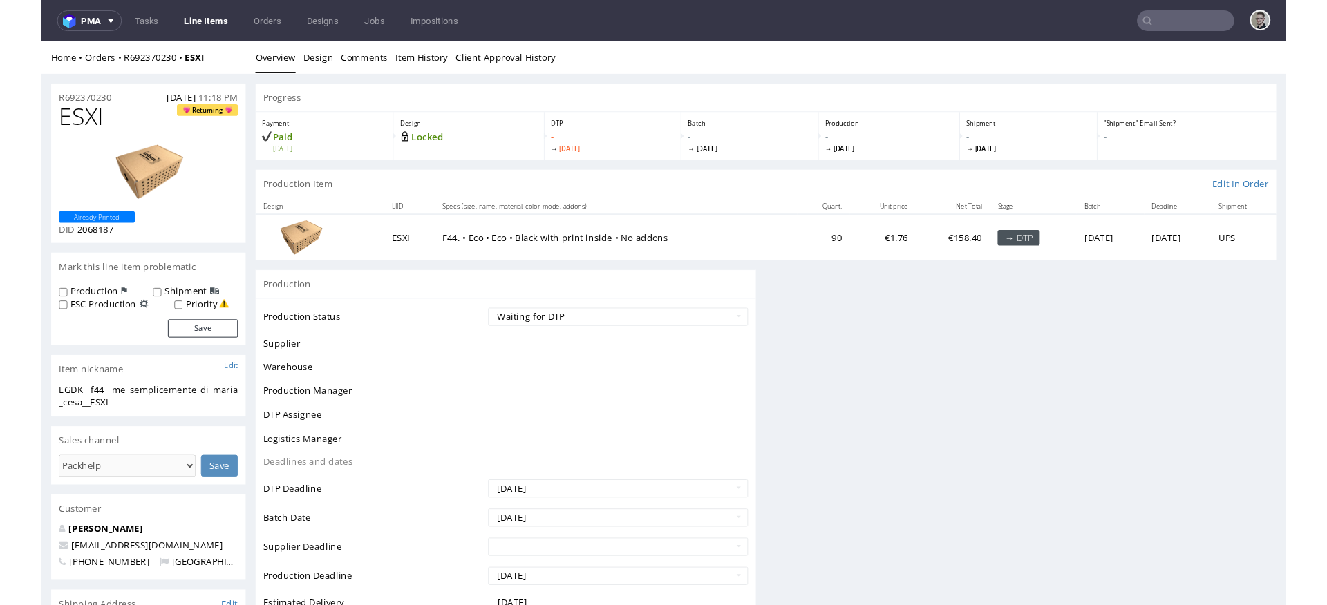
scroll to position [0, 0]
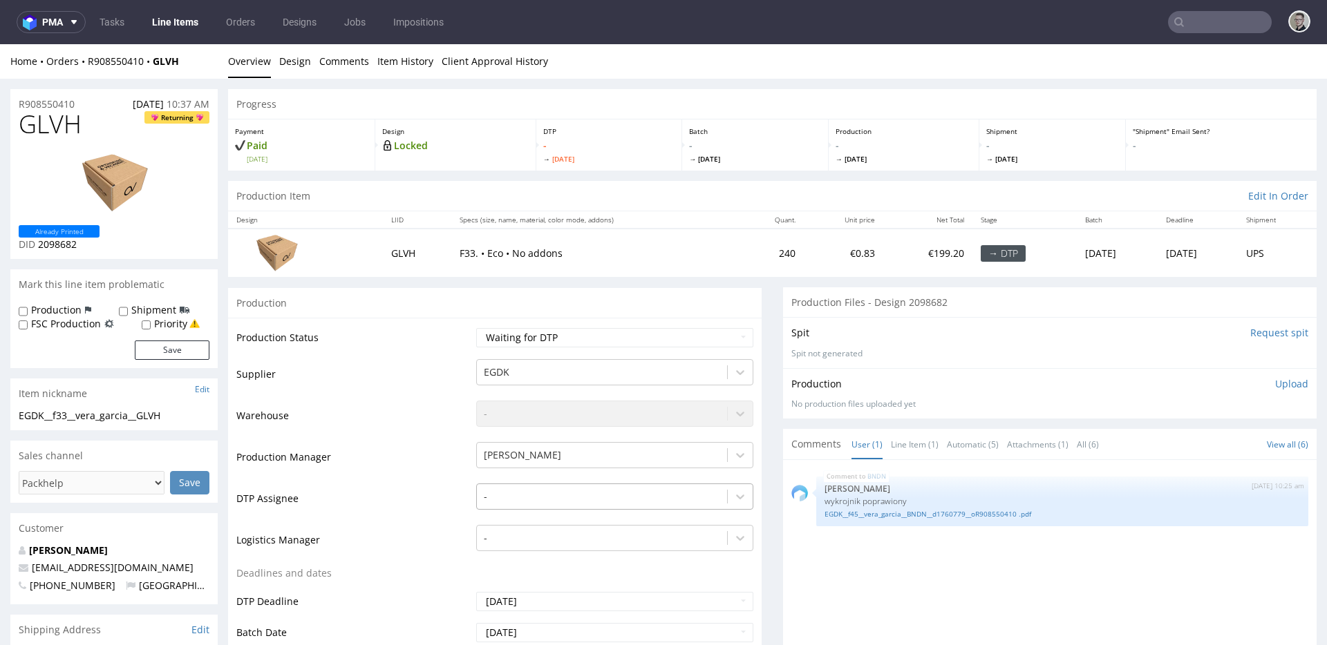
click at [517, 490] on div "-" at bounding box center [614, 493] width 277 height 19
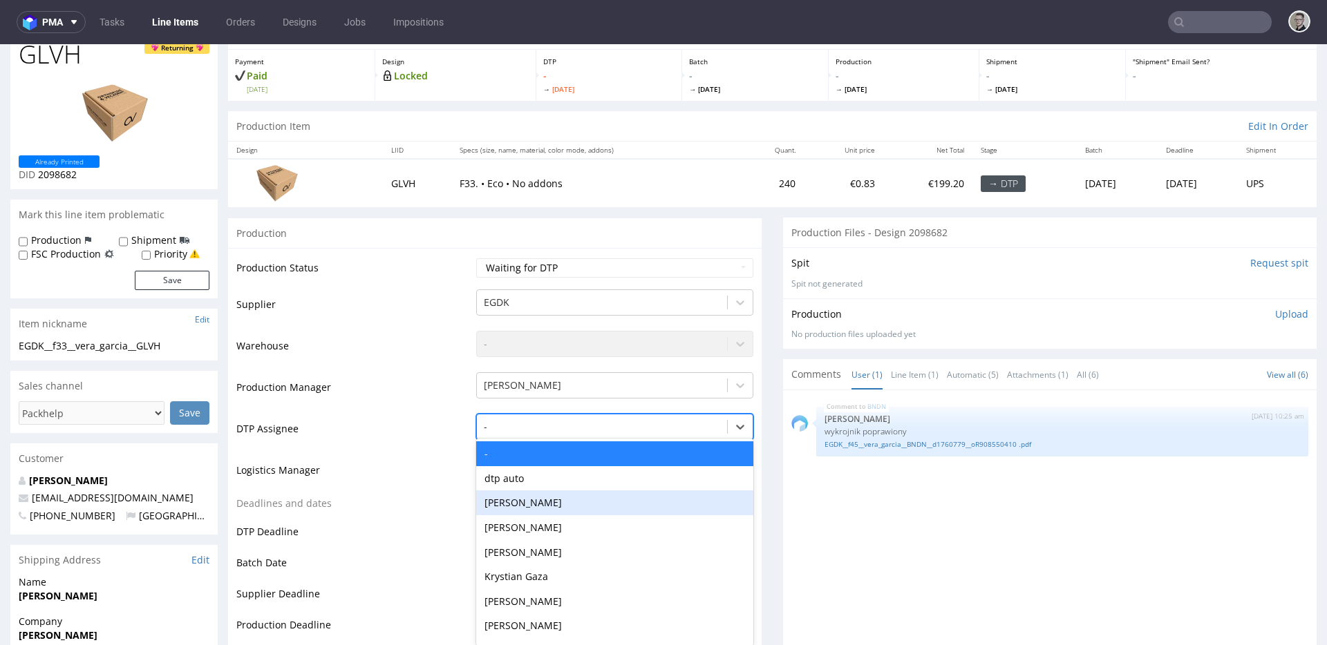
scroll to position [76, 0]
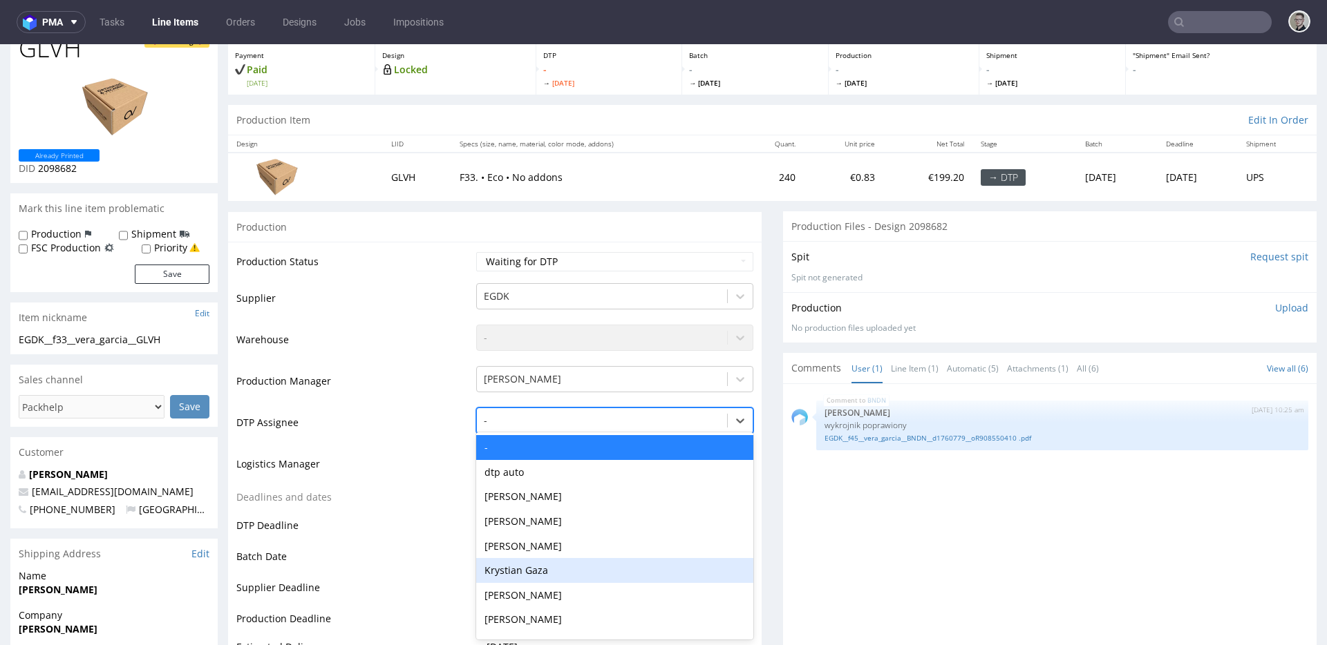
click at [527, 568] on div "Krystian Gaza" at bounding box center [614, 570] width 277 height 25
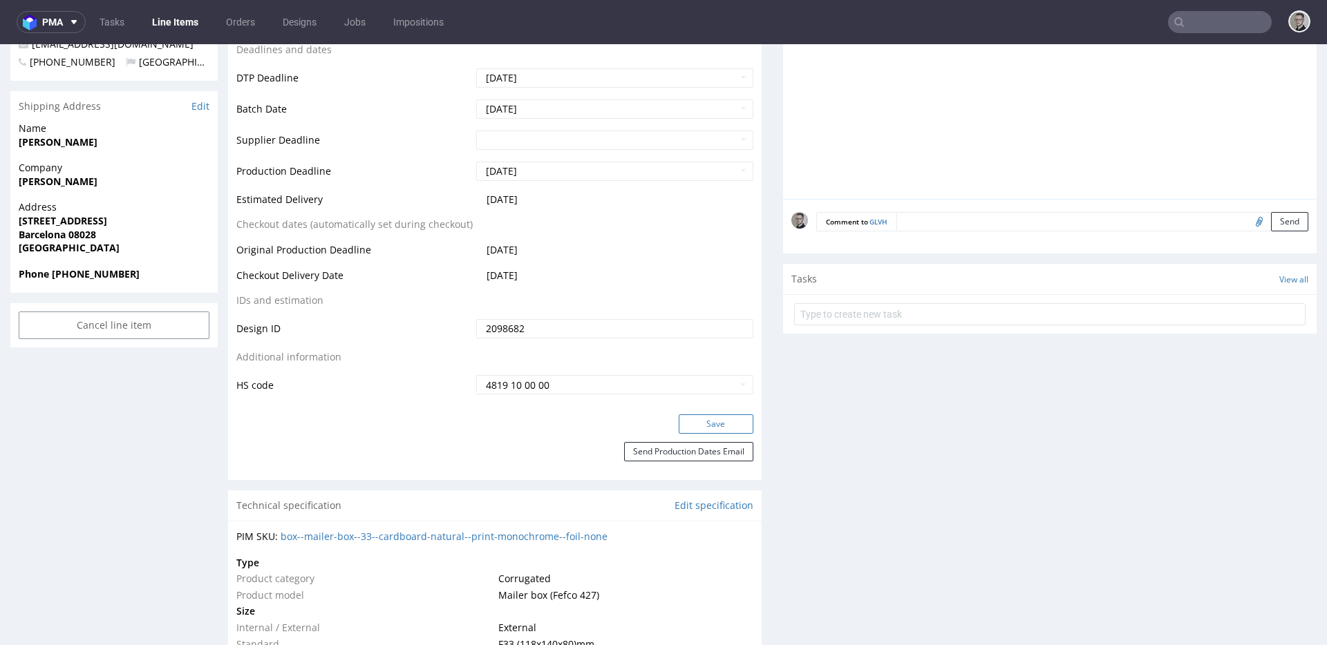
click at [702, 429] on button "Save" at bounding box center [716, 424] width 75 height 19
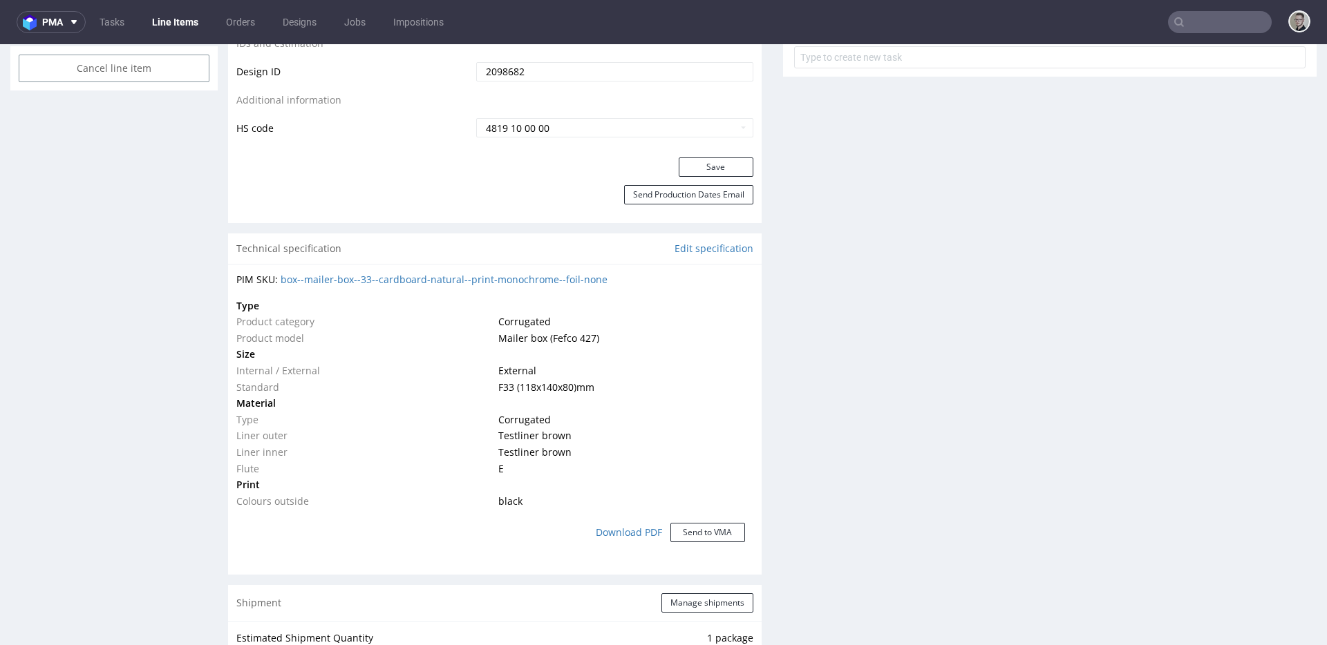
scroll to position [0, 0]
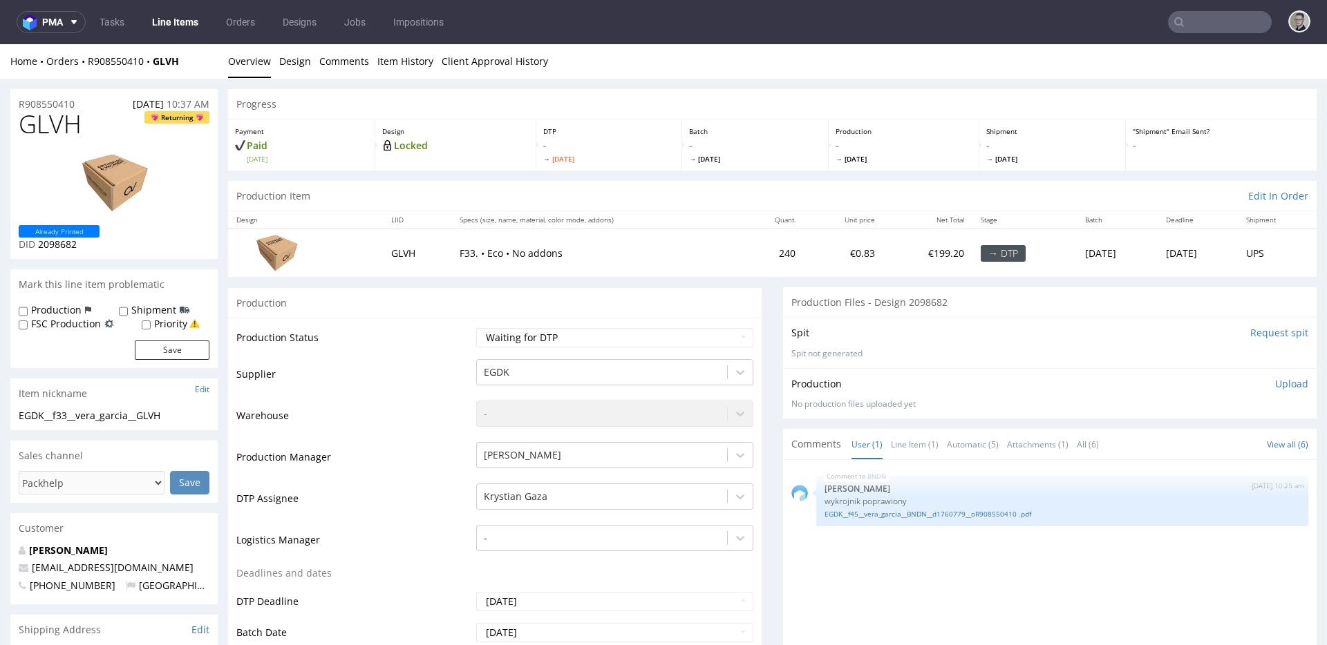
click at [1261, 326] on input "Request spit" at bounding box center [1279, 333] width 58 height 14
click at [1250, 332] on input "Request spit" at bounding box center [1279, 333] width 58 height 14
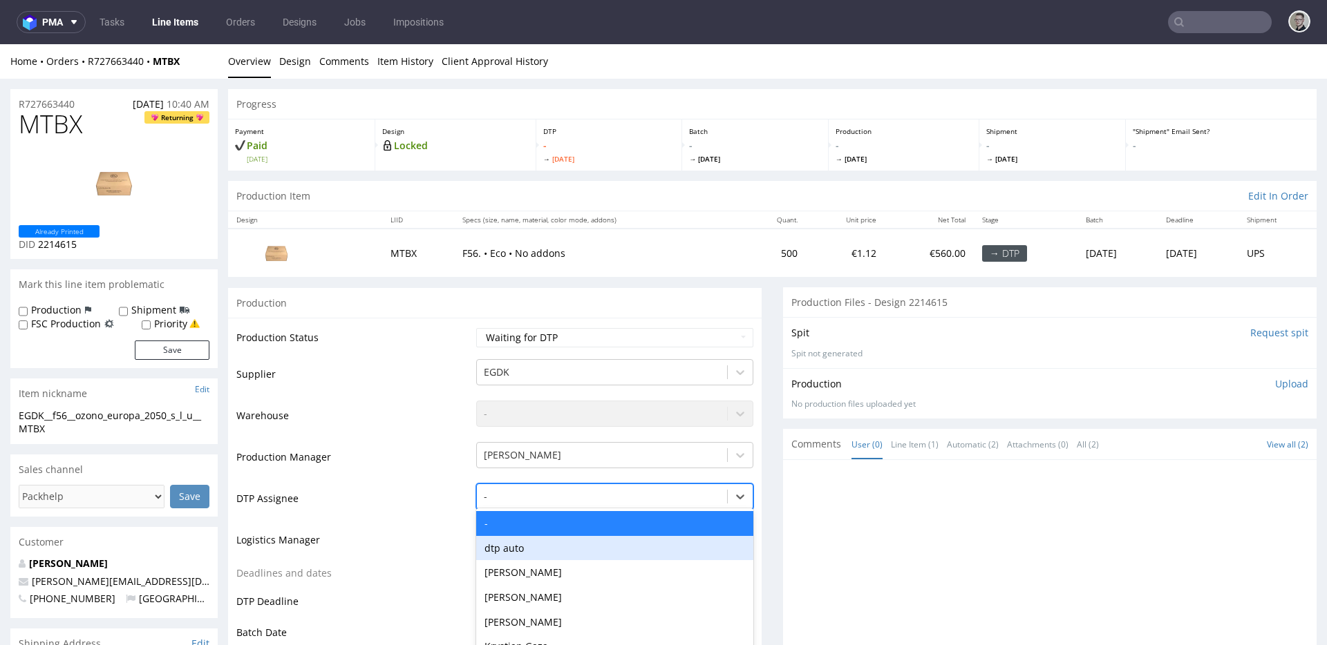
click at [509, 503] on div "dtp auto, 2 of 31. 31 results available. Use Up and Down to choose options, pre…" at bounding box center [614, 493] width 277 height 19
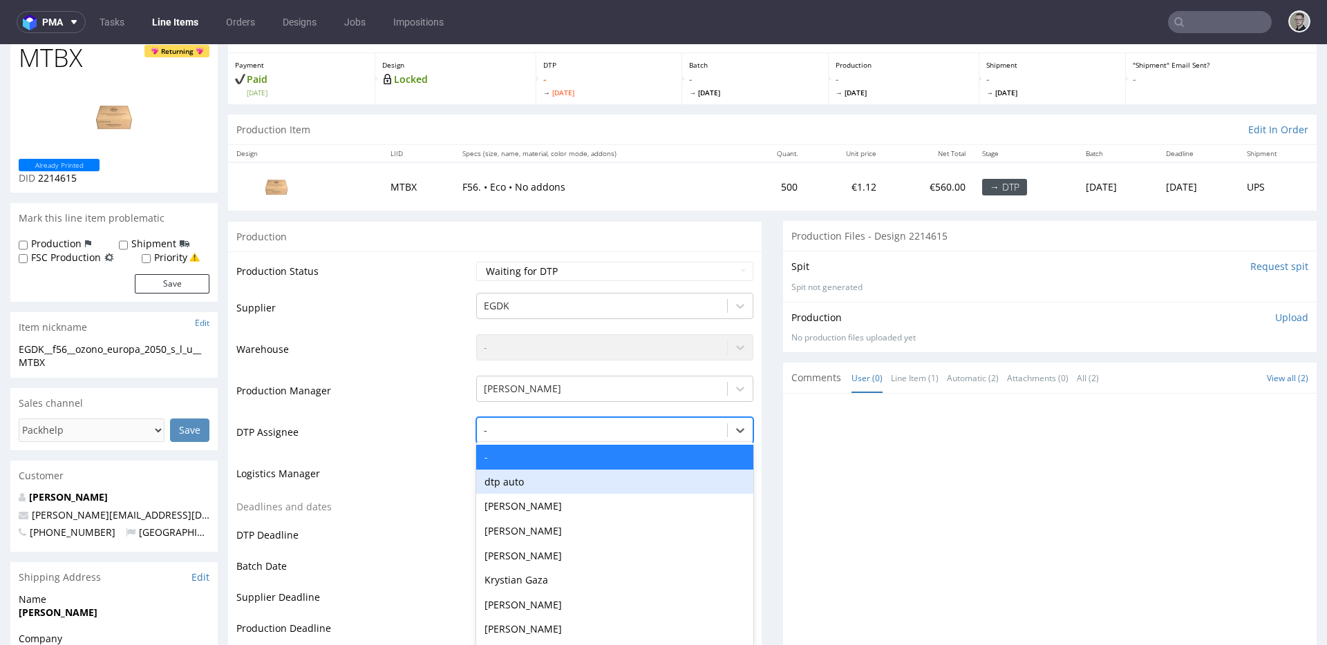
scroll to position [76, 0]
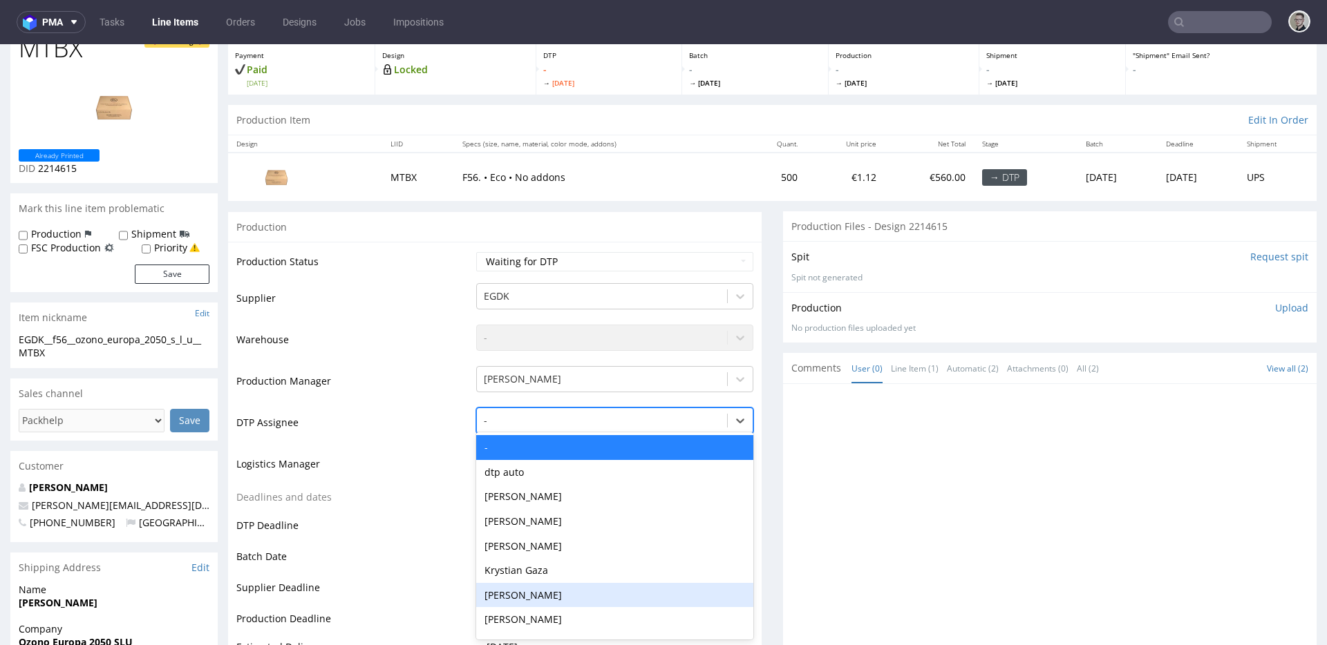
click at [553, 570] on div "Krystian Gaza" at bounding box center [614, 570] width 277 height 25
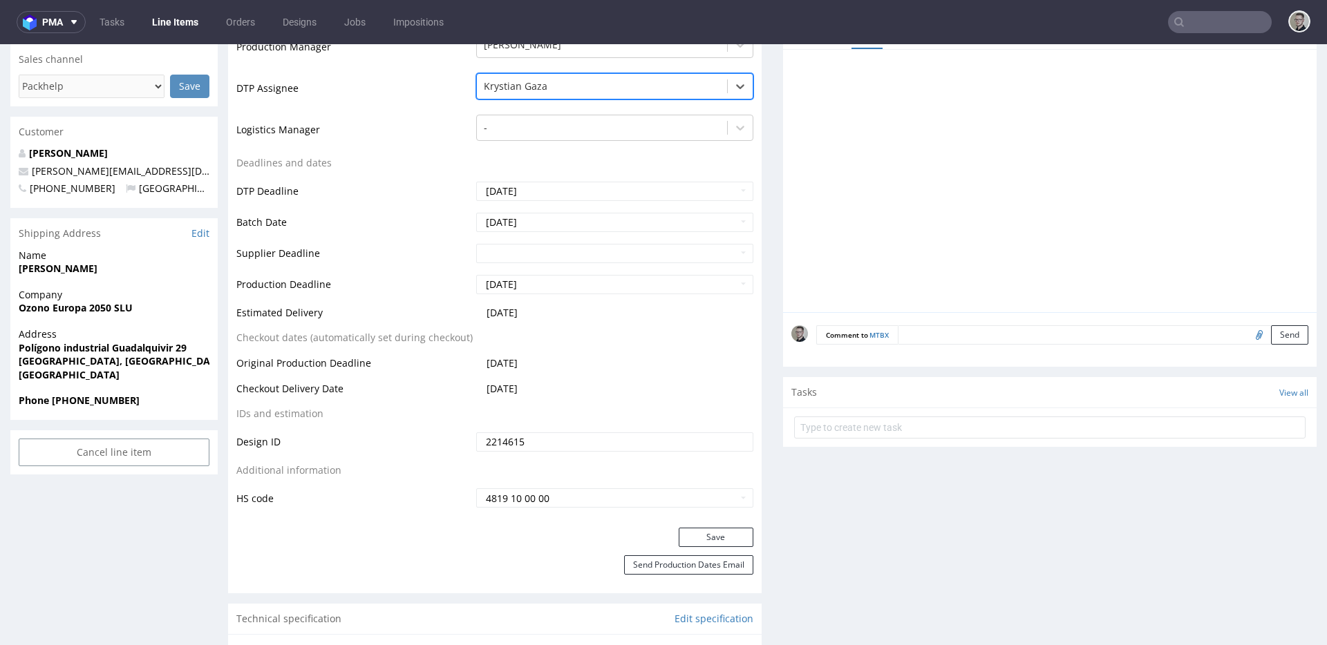
scroll to position [535, 0]
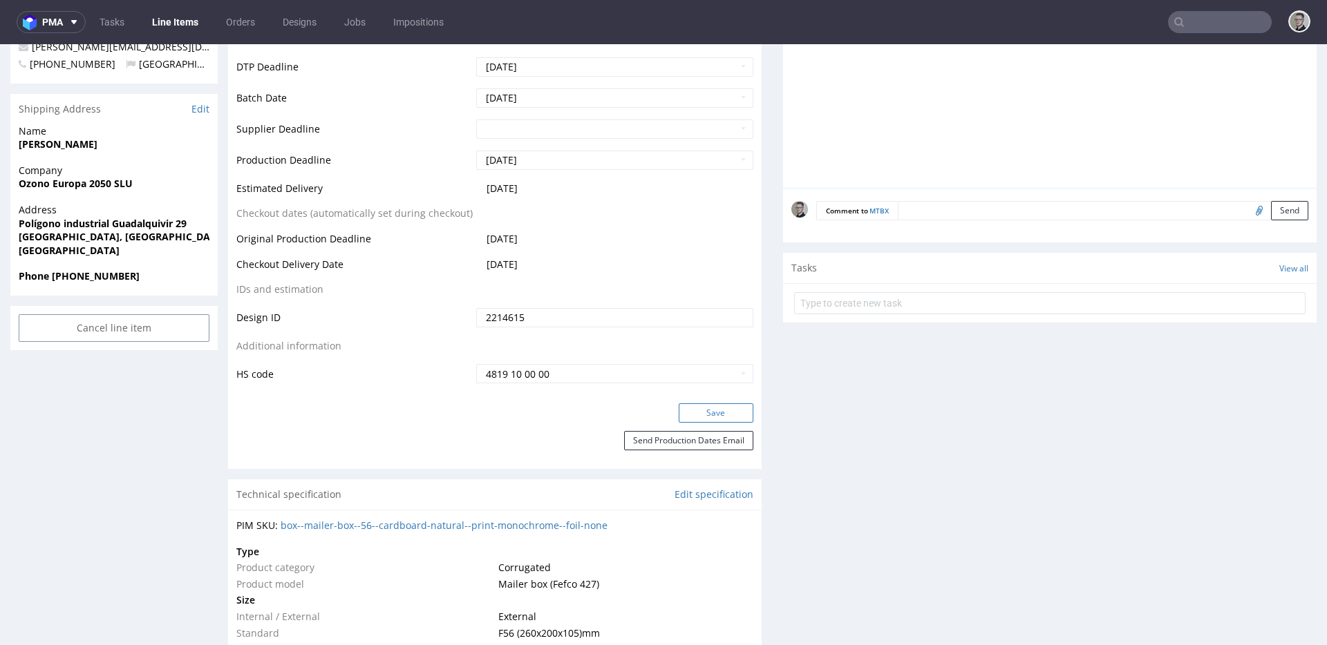
click at [694, 419] on button "Save" at bounding box center [716, 413] width 75 height 19
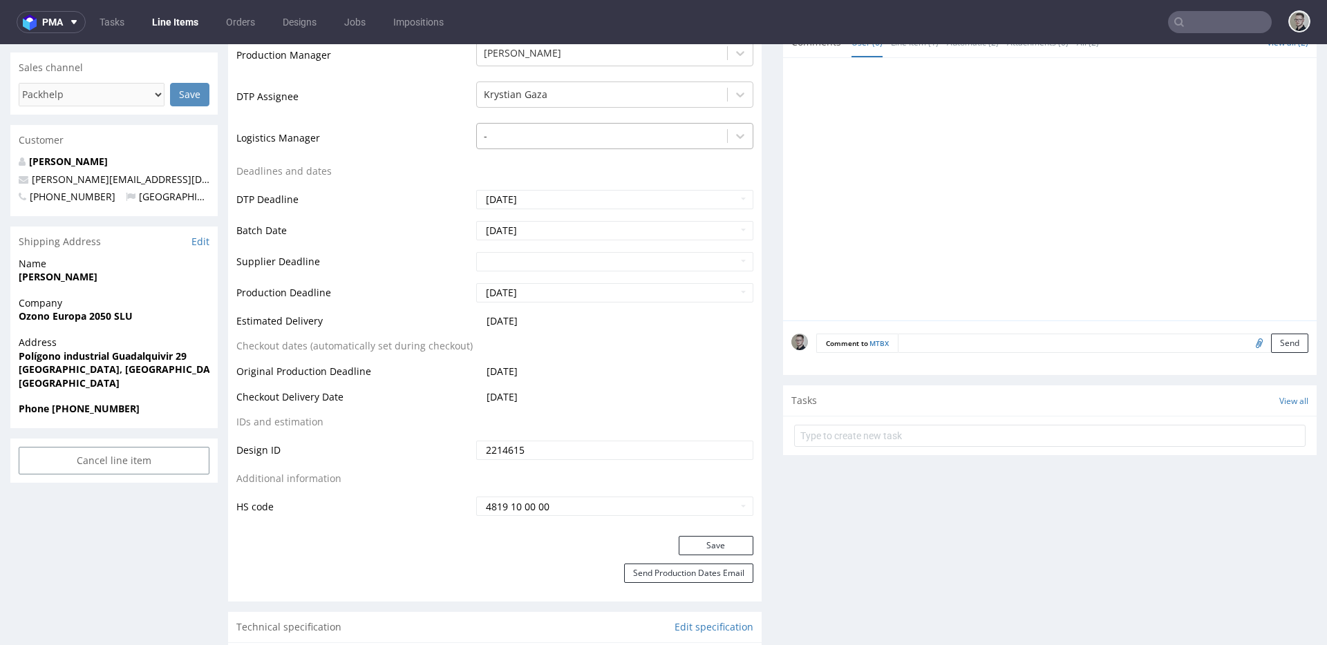
scroll to position [0, 0]
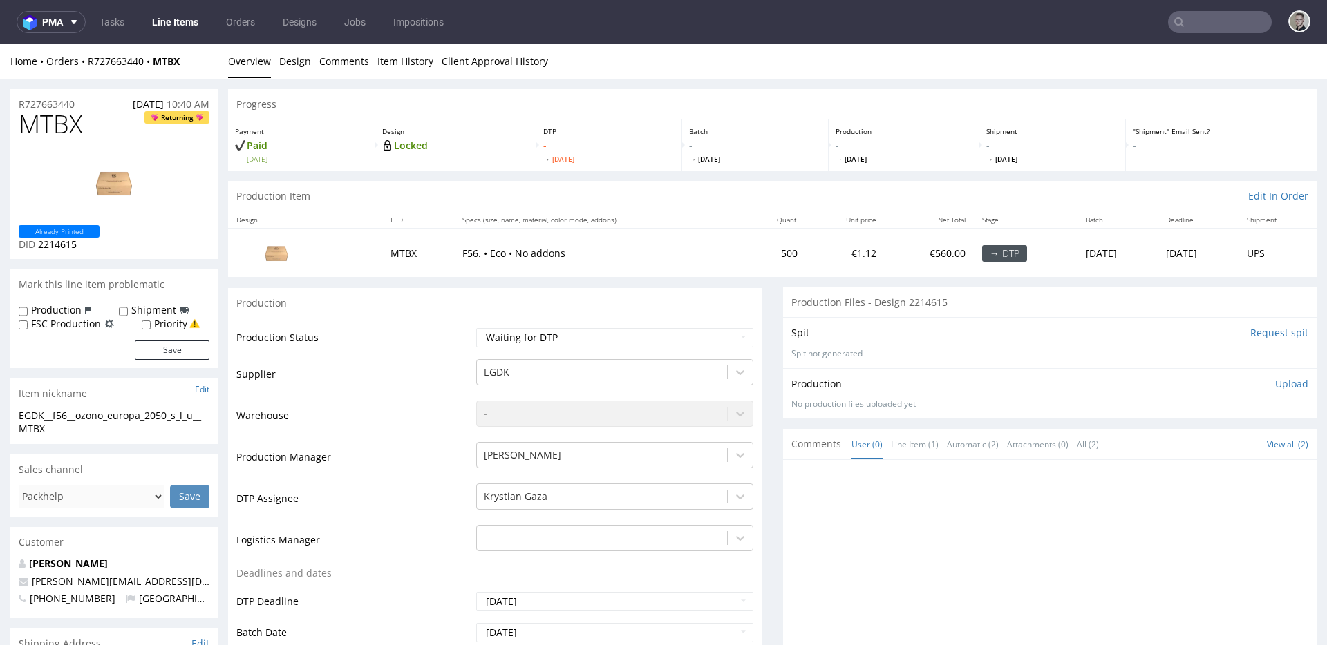
click at [1251, 329] on input "Request spit" at bounding box center [1279, 333] width 58 height 14
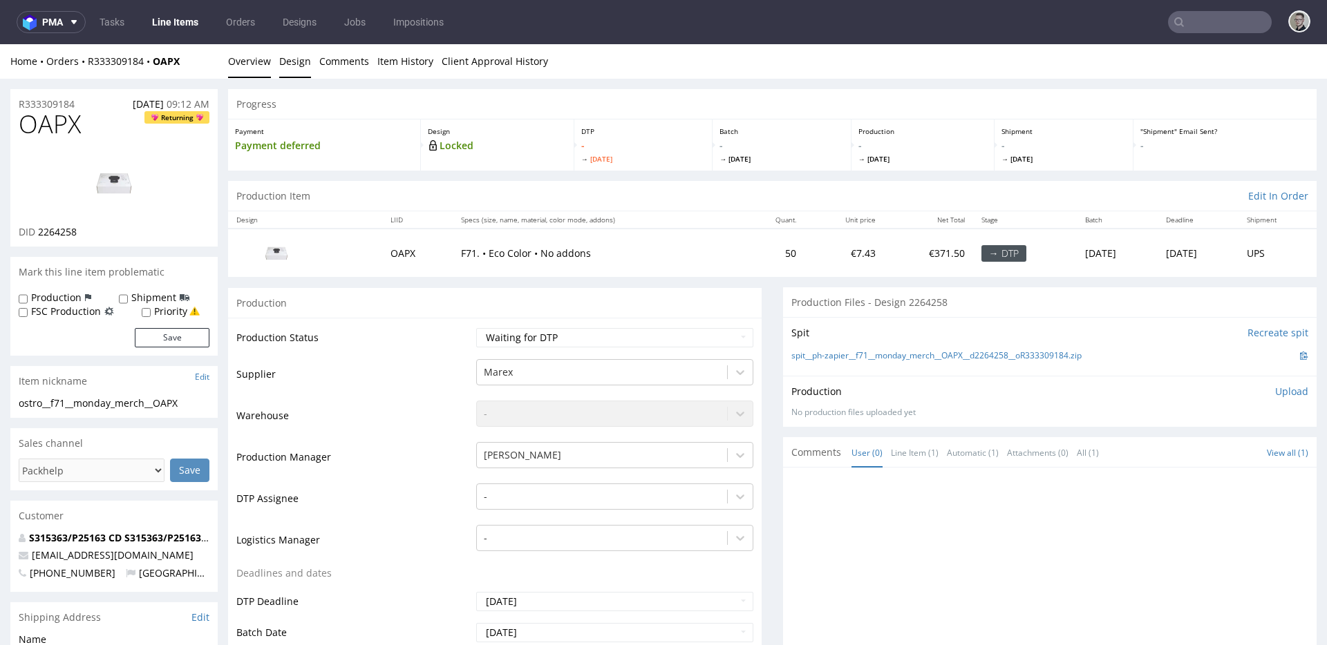
click at [287, 63] on link "Design" at bounding box center [295, 61] width 32 height 34
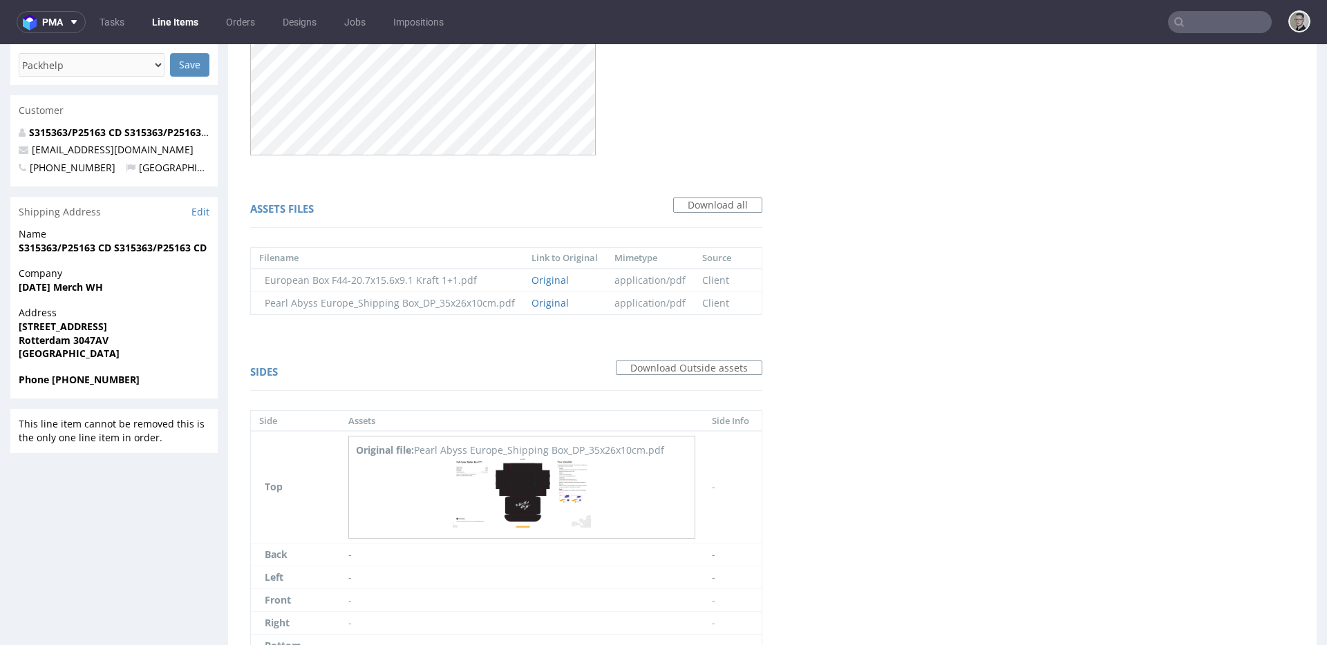
scroll to position [511, 0]
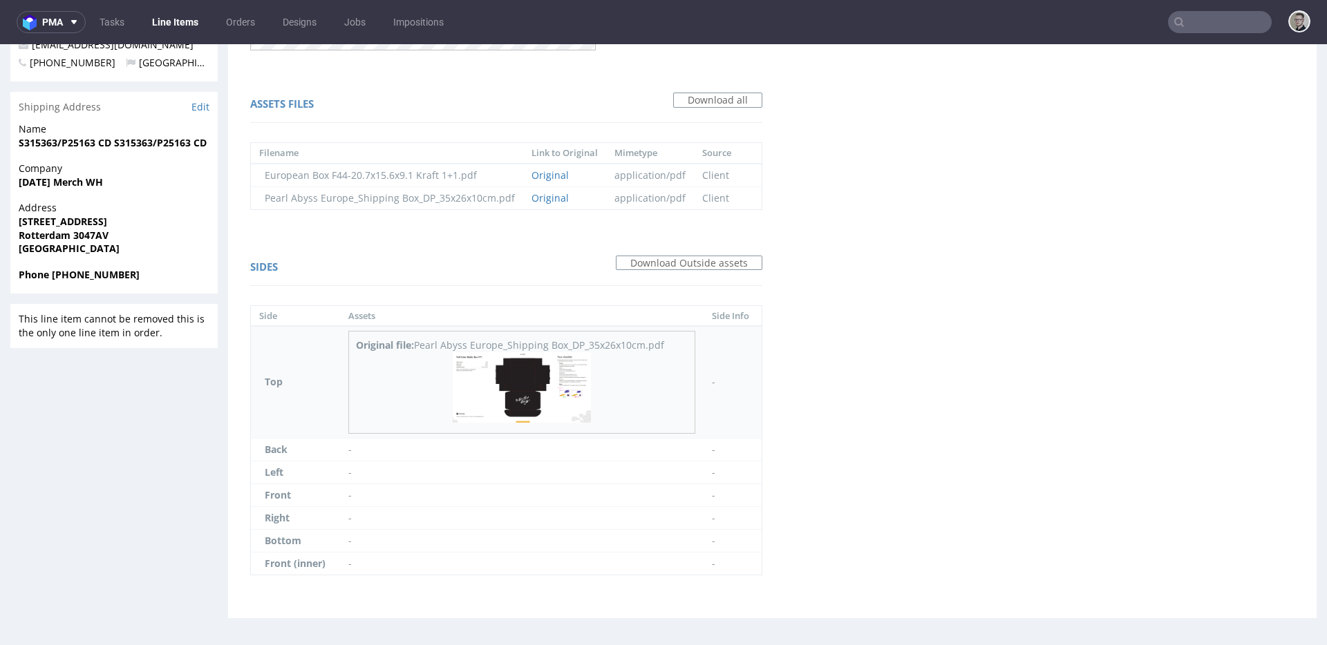
click at [558, 407] on img at bounding box center [522, 387] width 138 height 70
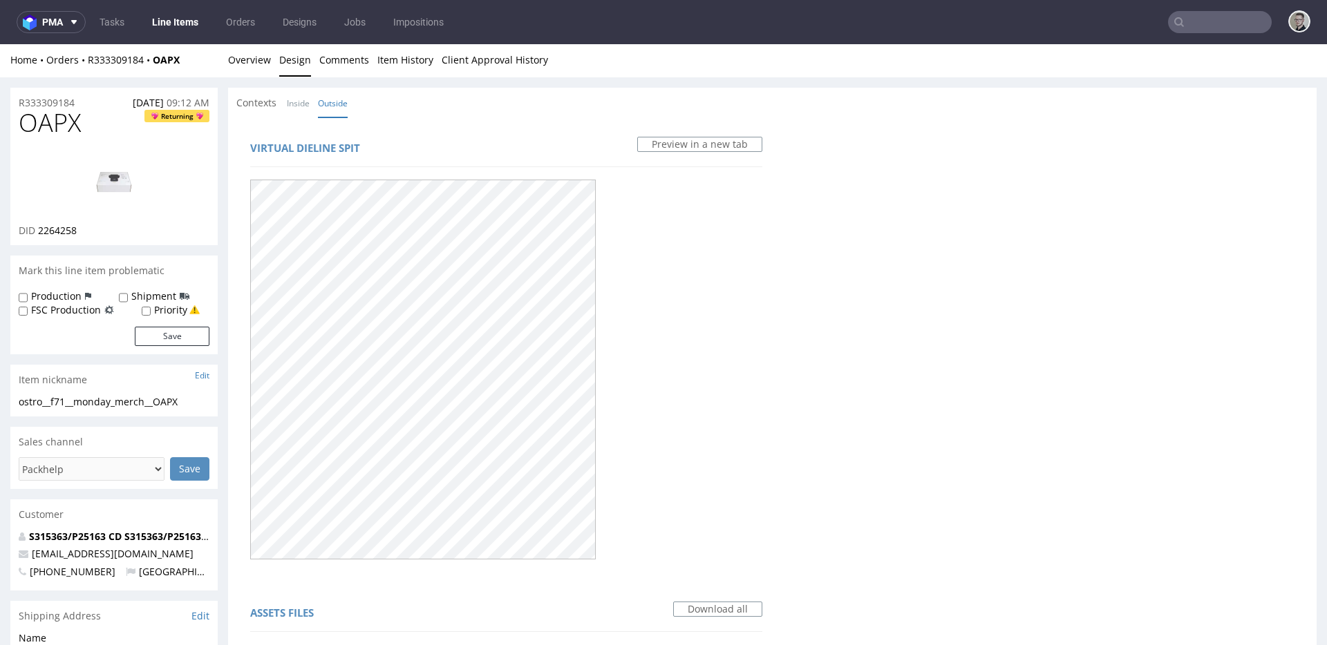
scroll to position [0, 0]
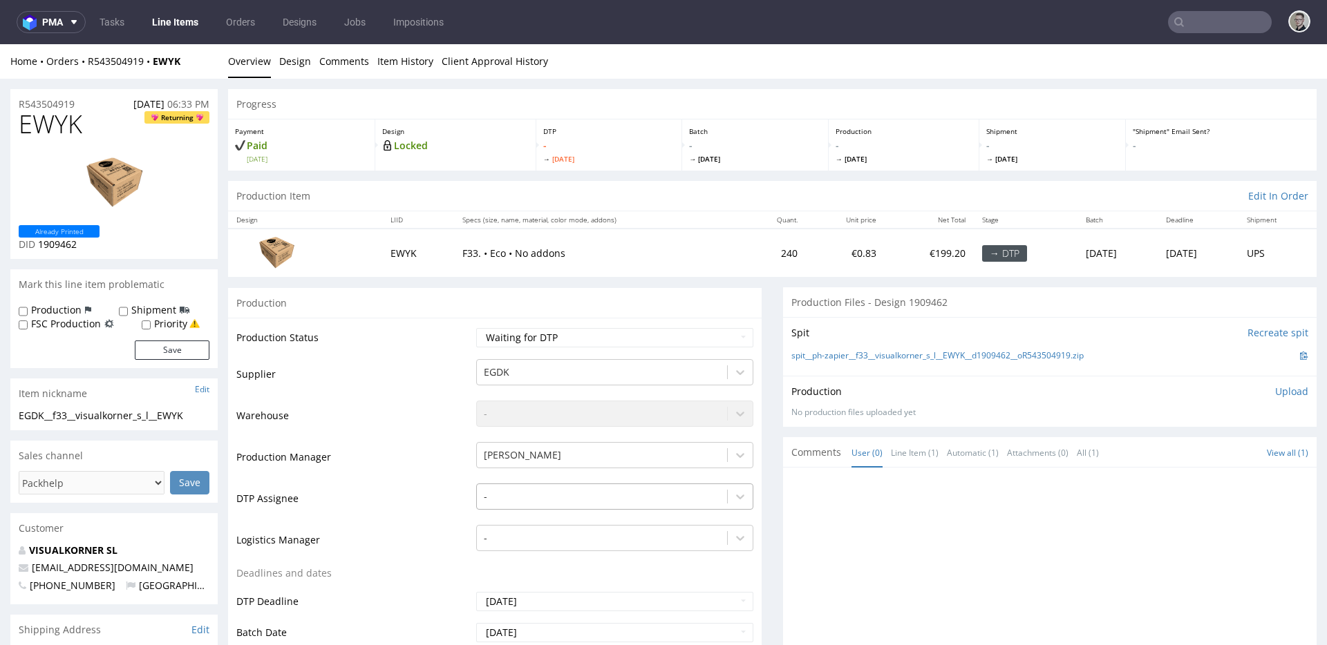
click at [517, 491] on div "-" at bounding box center [614, 493] width 277 height 19
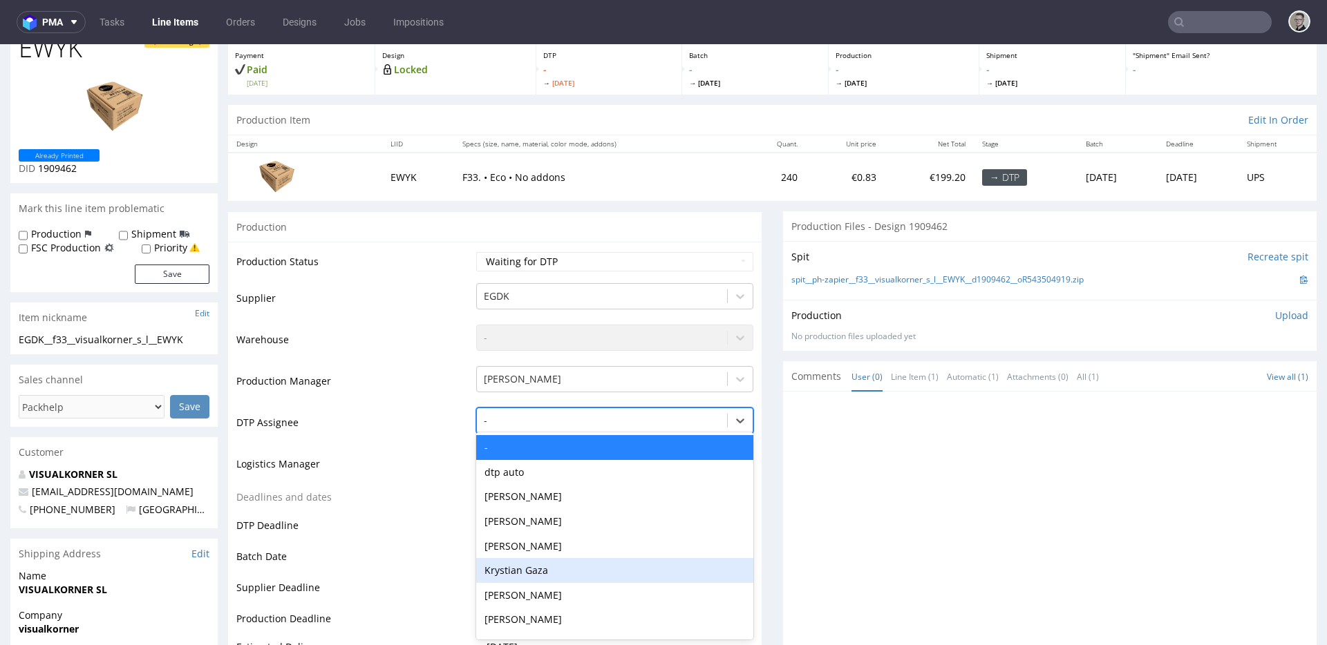
drag, startPoint x: 529, startPoint y: 574, endPoint x: 559, endPoint y: 562, distance: 32.6
click at [529, 574] on div "Krystian Gaza" at bounding box center [614, 570] width 277 height 25
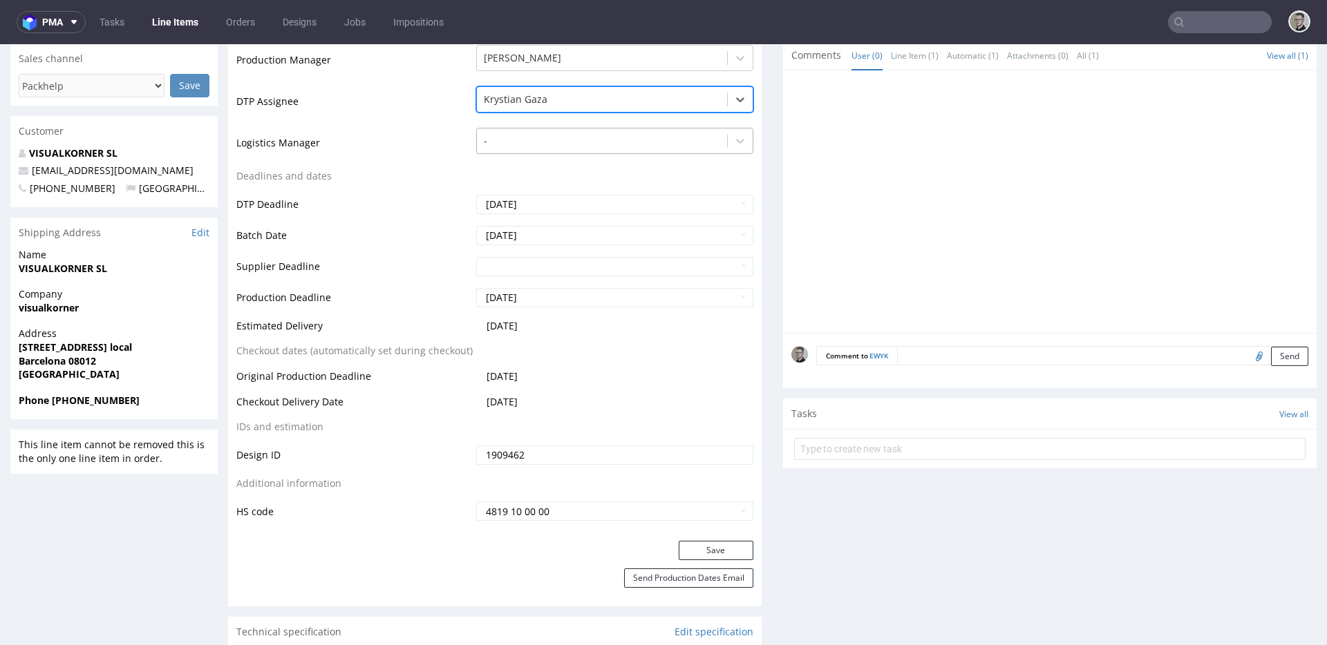
scroll to position [535, 0]
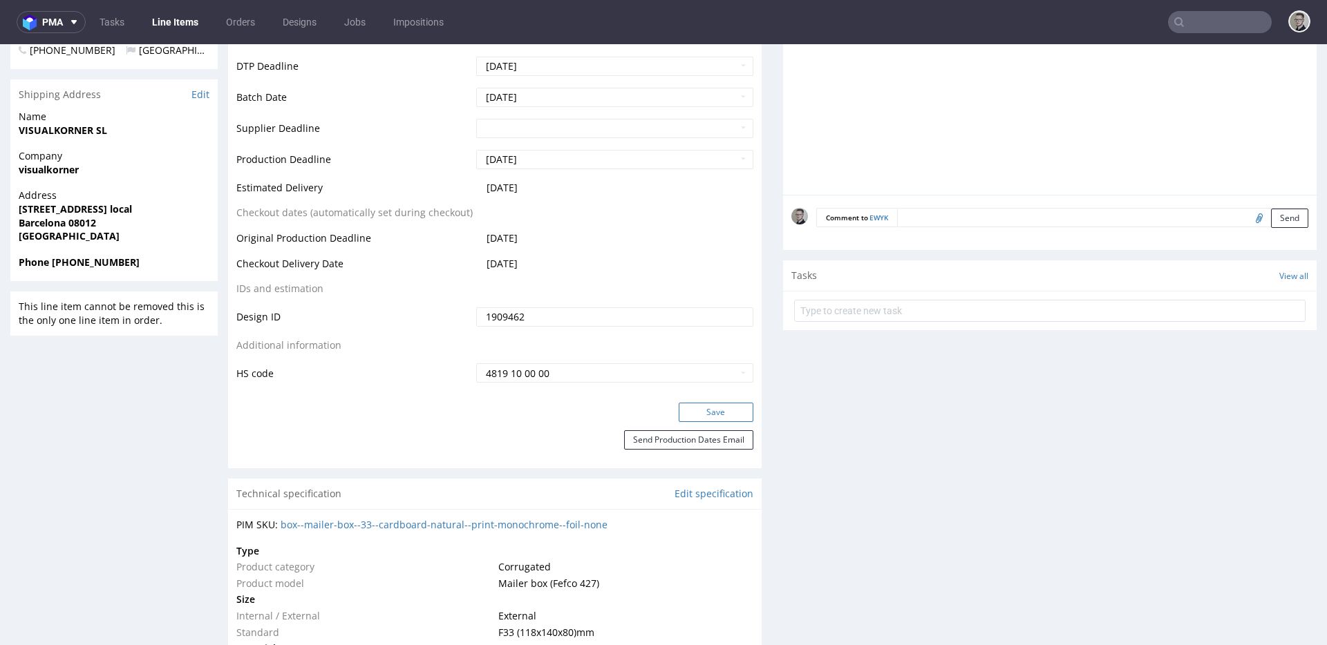
click at [703, 407] on button "Save" at bounding box center [716, 412] width 75 height 19
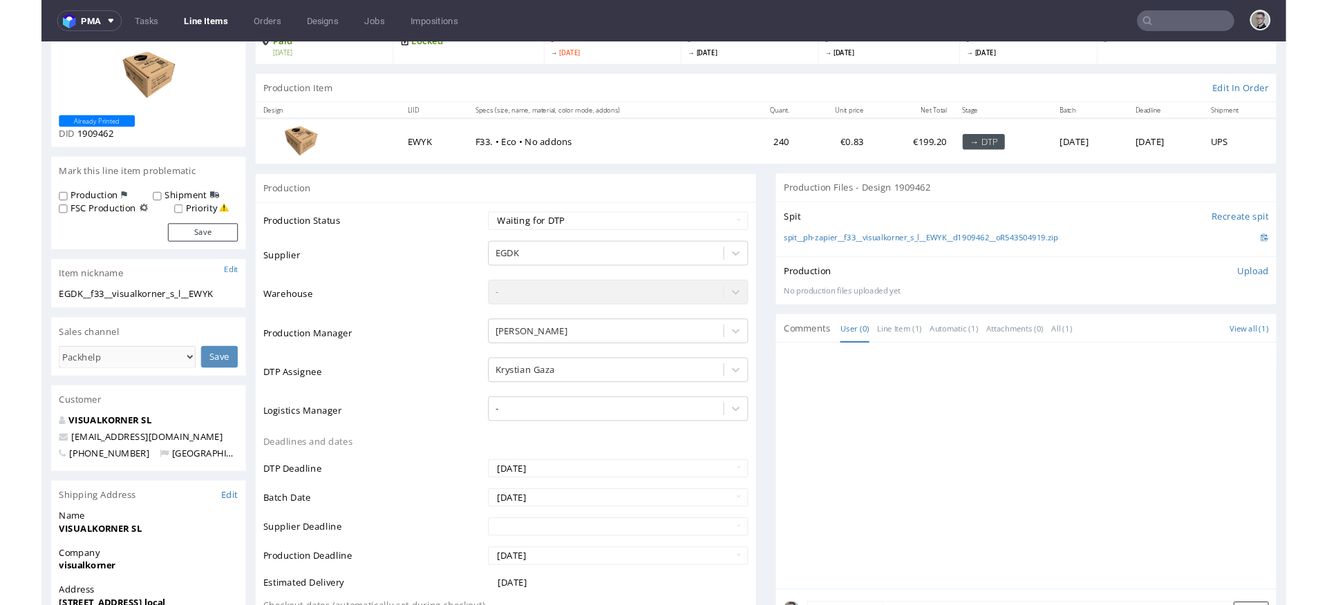
scroll to position [0, 0]
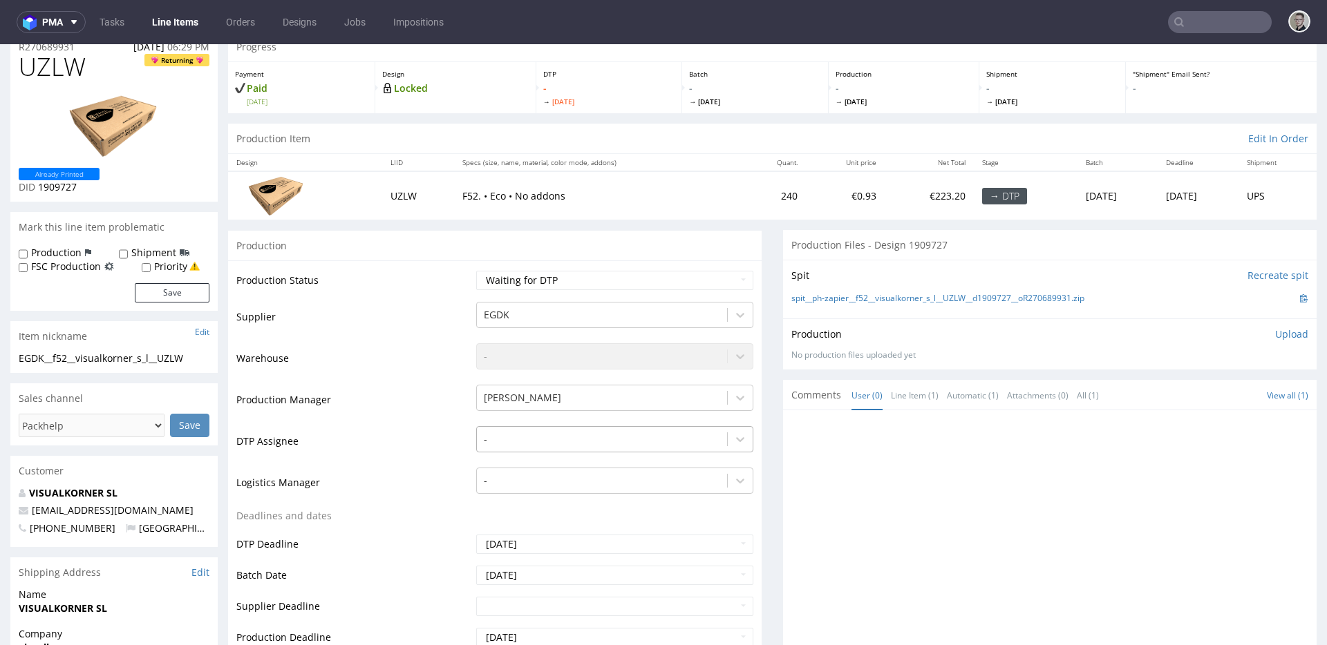
click at [534, 446] on div "-" at bounding box center [614, 435] width 277 height 19
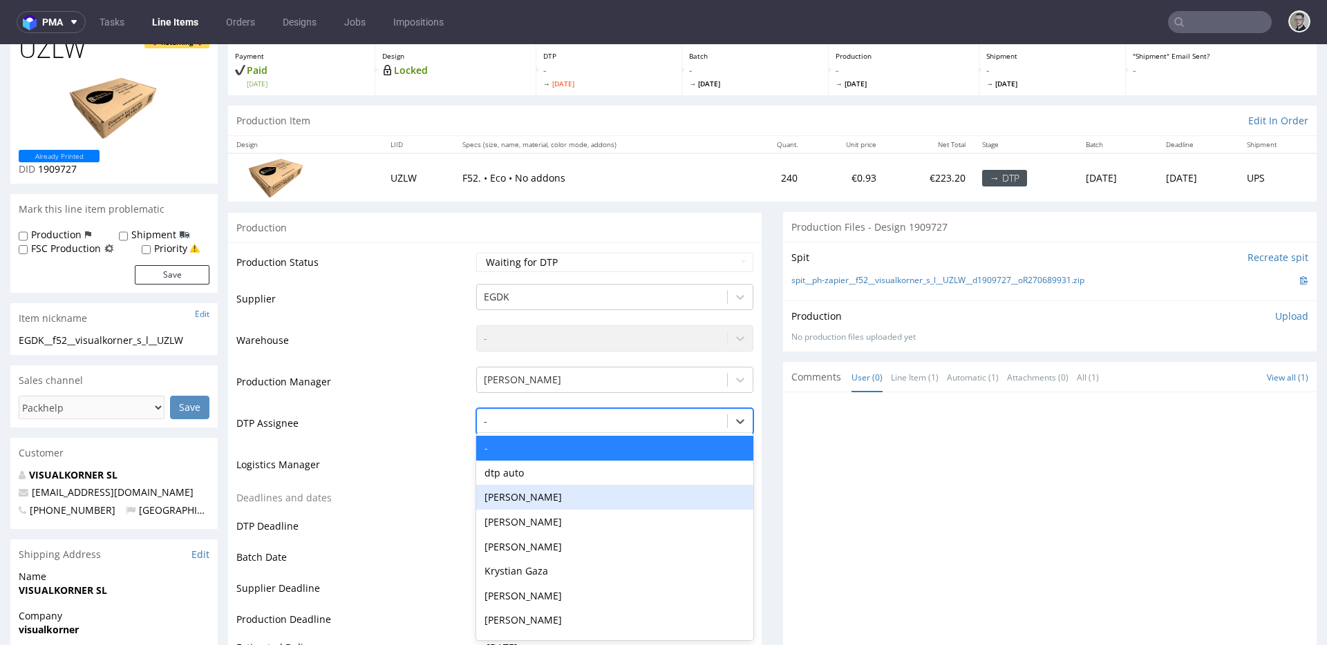
scroll to position [76, 0]
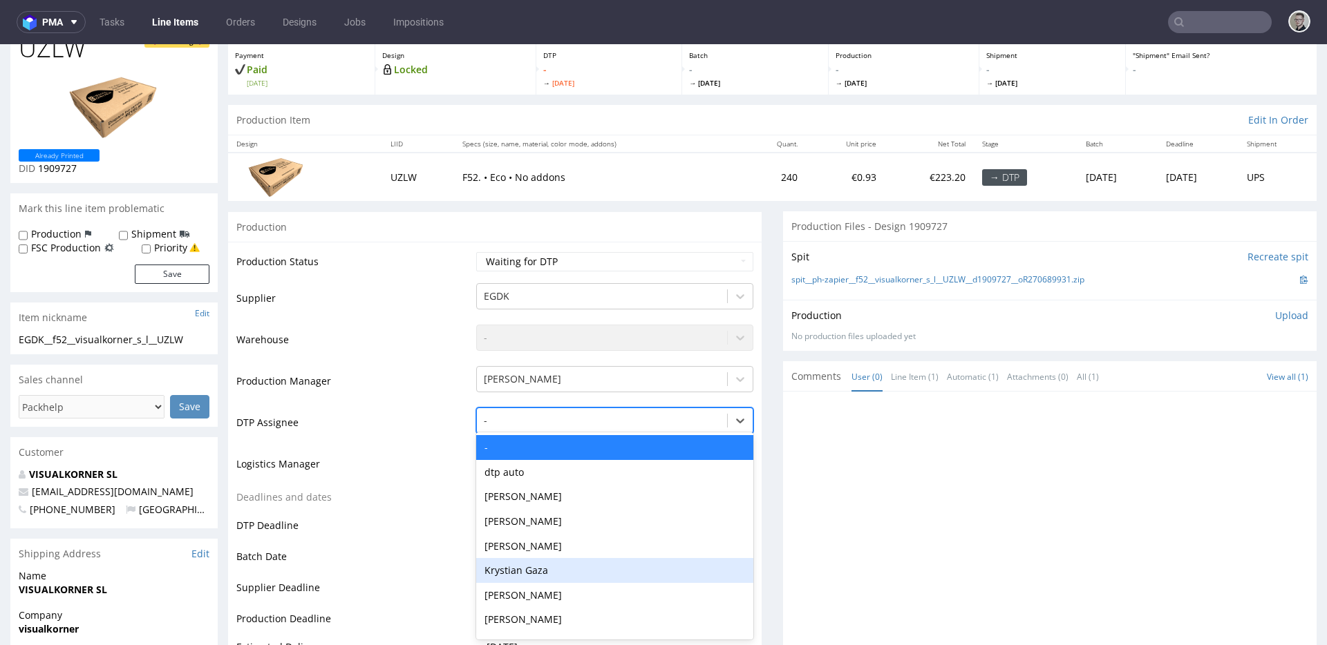
click at [542, 562] on div "Krystian Gaza" at bounding box center [614, 570] width 277 height 25
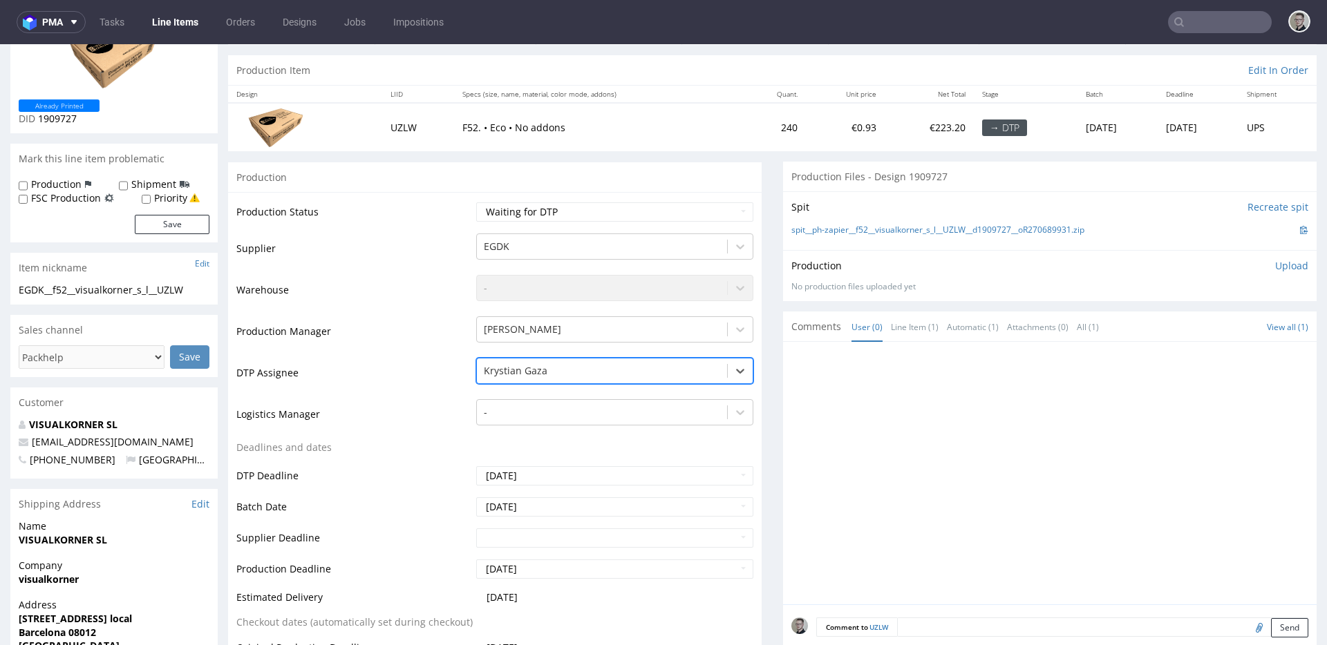
scroll to position [337, 0]
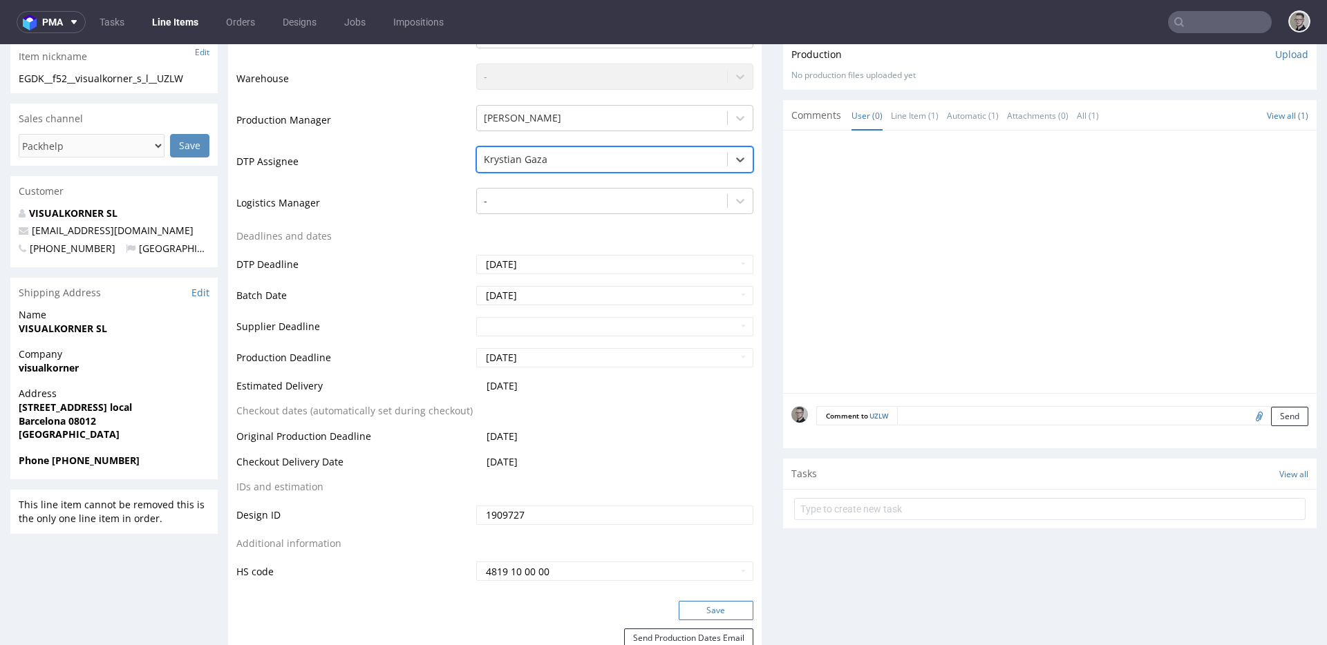
click at [703, 619] on button "Save" at bounding box center [716, 610] width 75 height 19
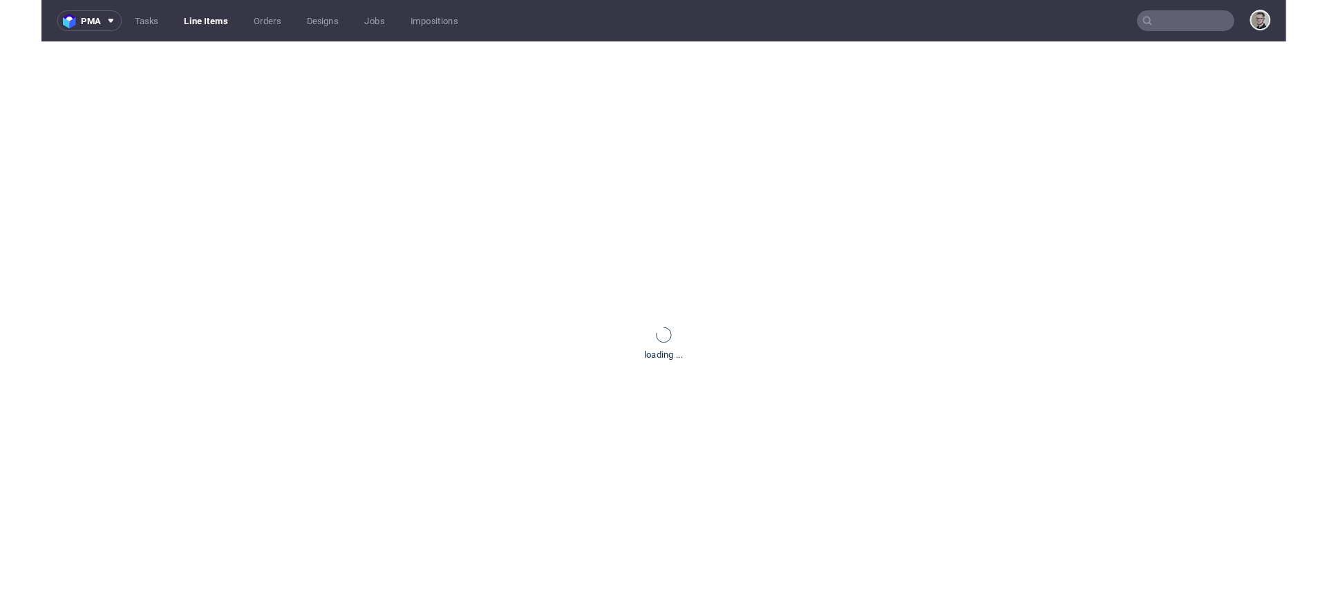
scroll to position [0, 0]
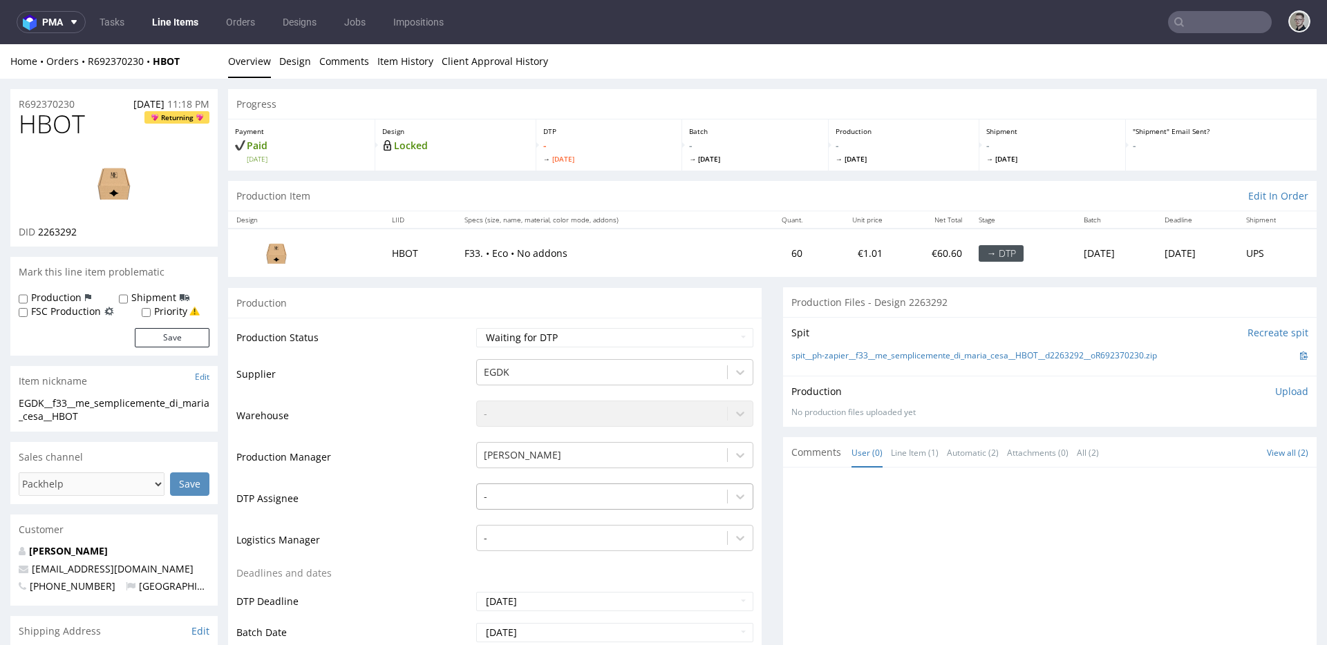
click at [520, 495] on div "-" at bounding box center [614, 493] width 277 height 19
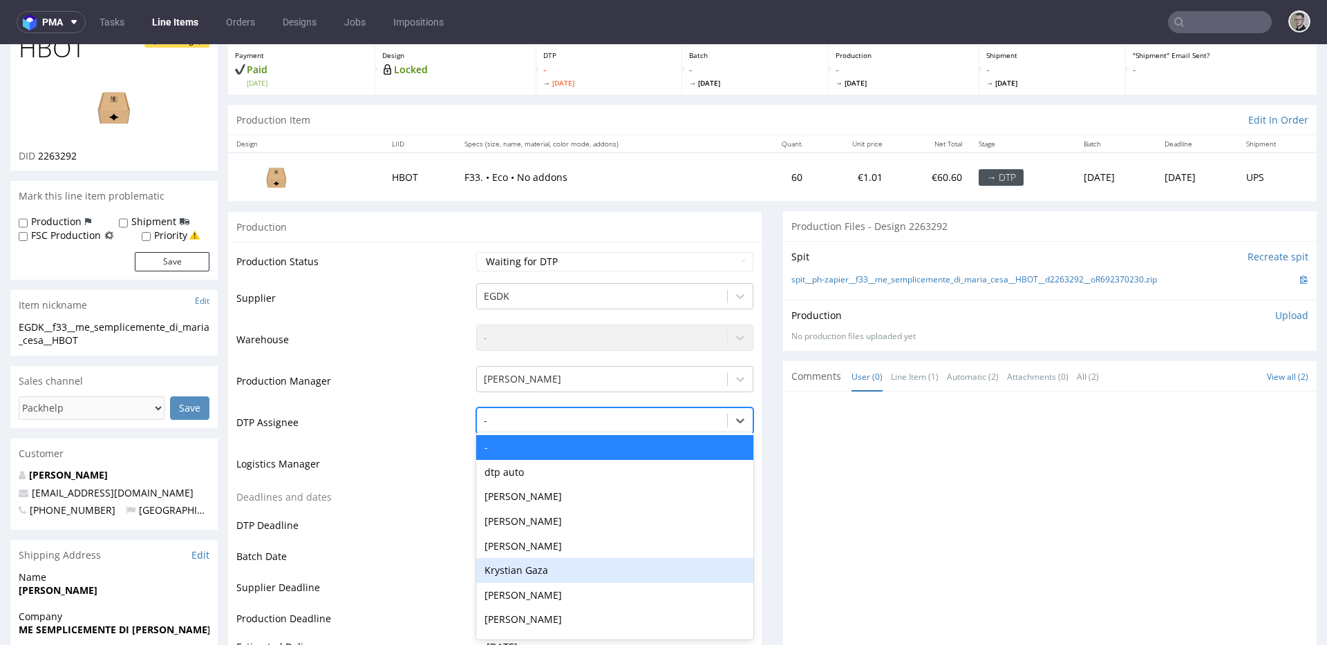
click at [531, 562] on div "Krystian Gaza" at bounding box center [614, 570] width 277 height 25
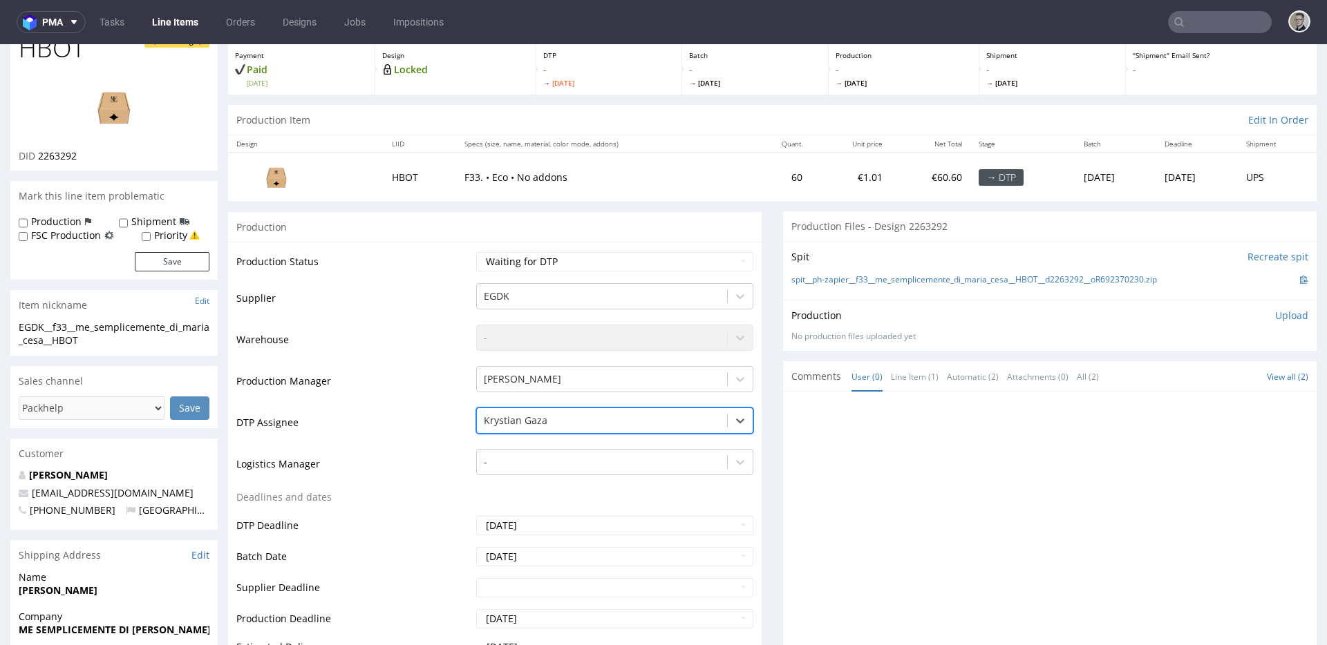
scroll to position [750, 0]
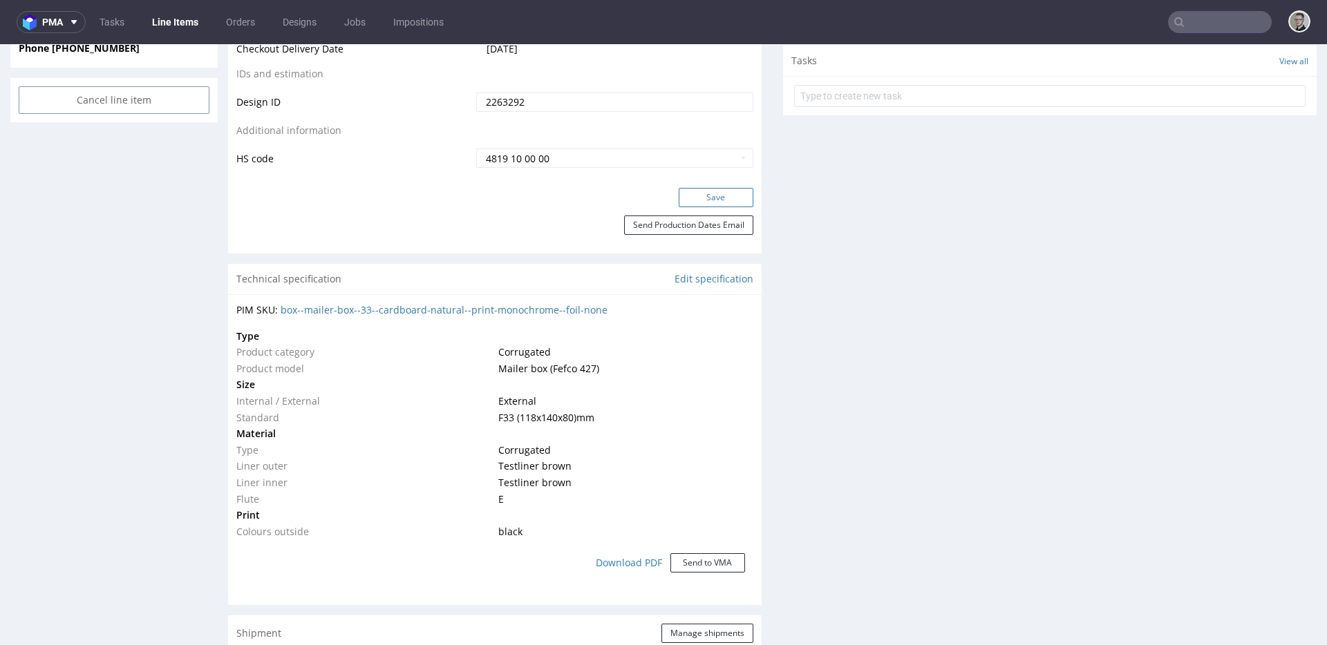
click at [723, 194] on button "Save" at bounding box center [716, 197] width 75 height 19
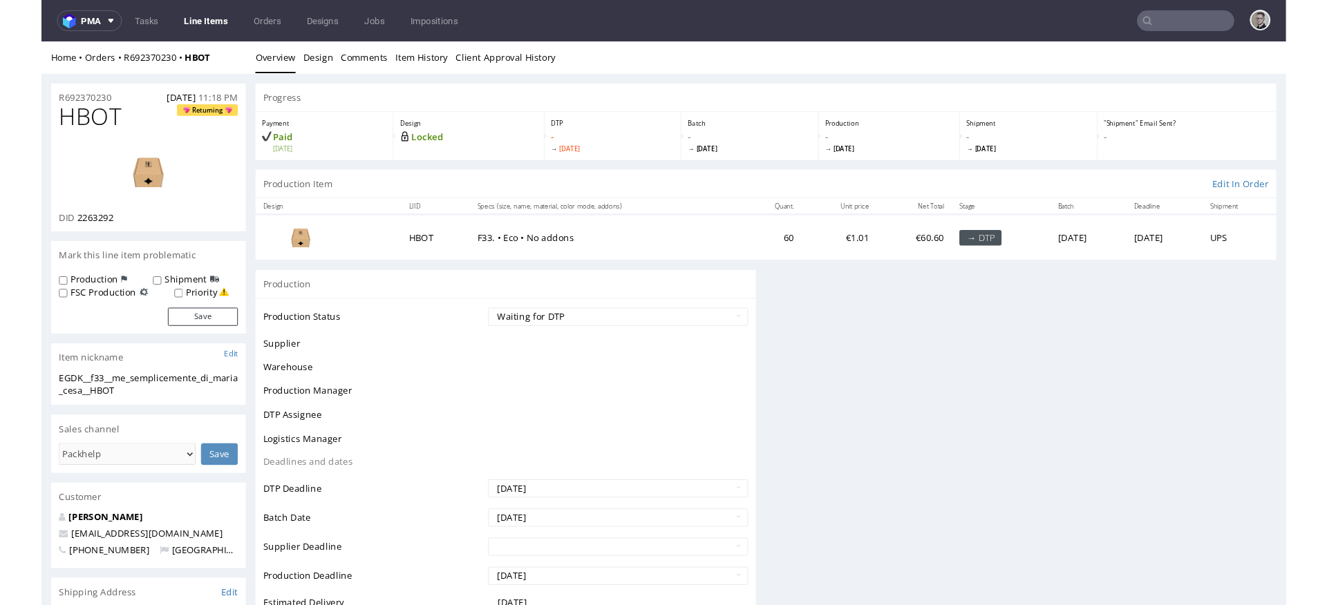
scroll to position [0, 0]
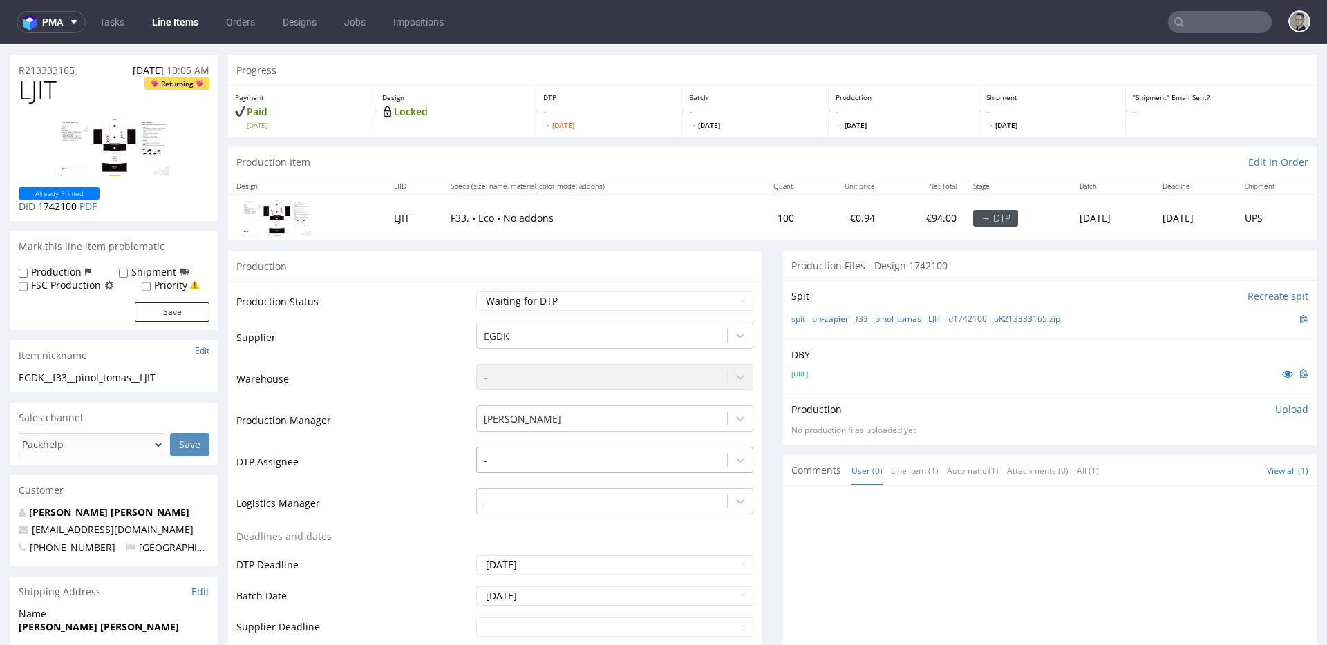
click at [632, 466] on div "-" at bounding box center [614, 456] width 277 height 19
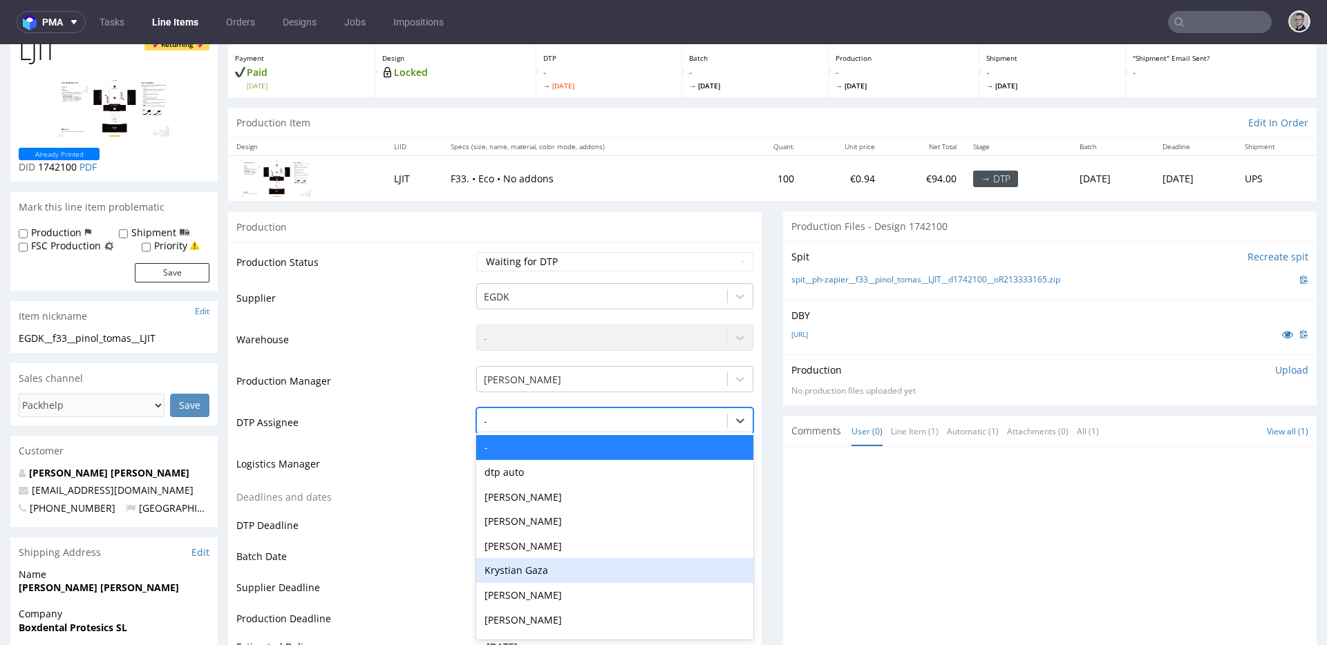
click at [604, 563] on div "Krystian Gaza" at bounding box center [614, 570] width 277 height 25
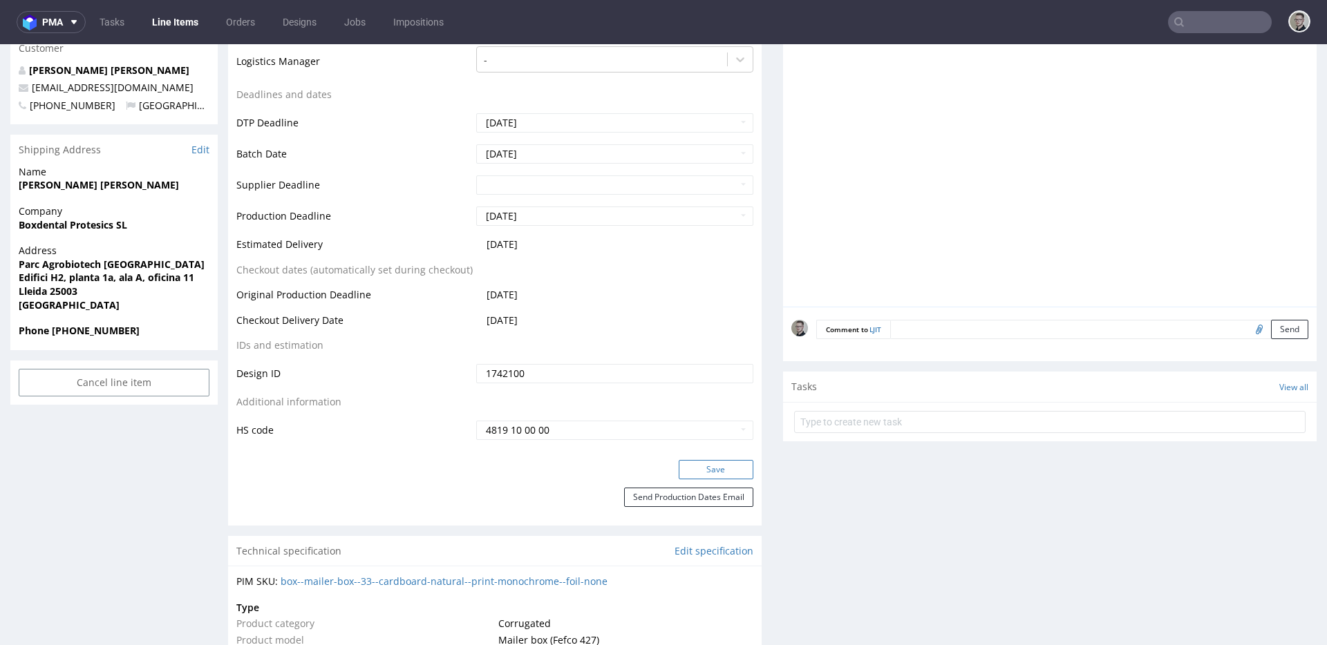
click at [698, 464] on button "Save" at bounding box center [716, 469] width 75 height 19
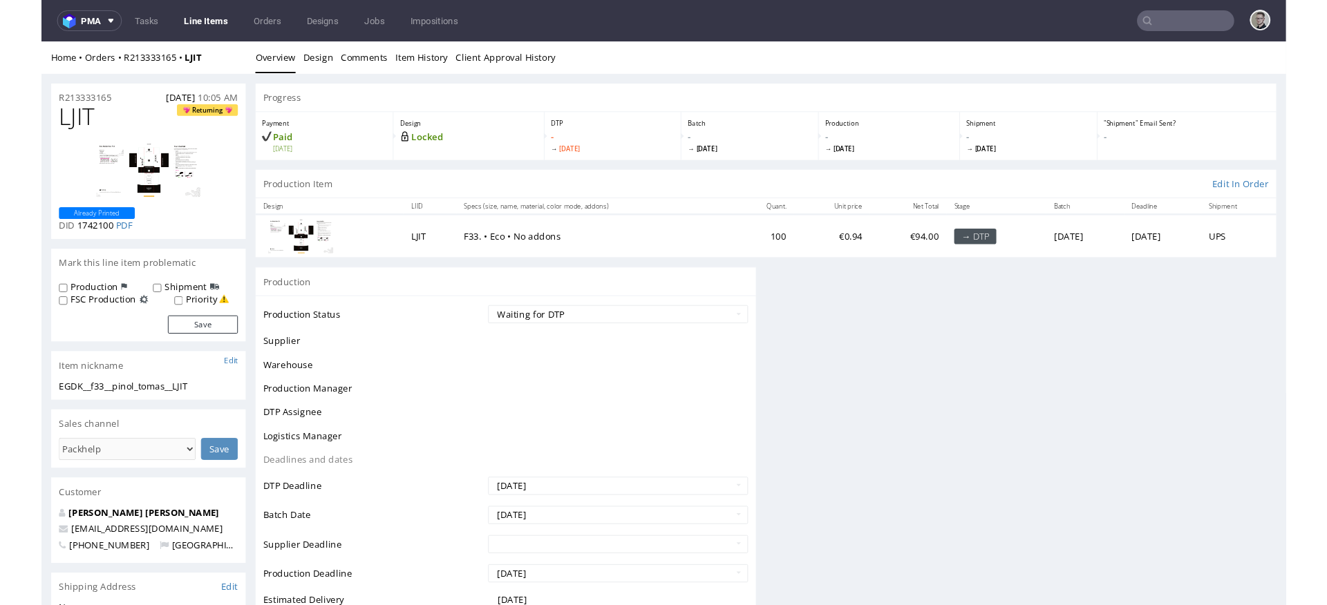
scroll to position [0, 0]
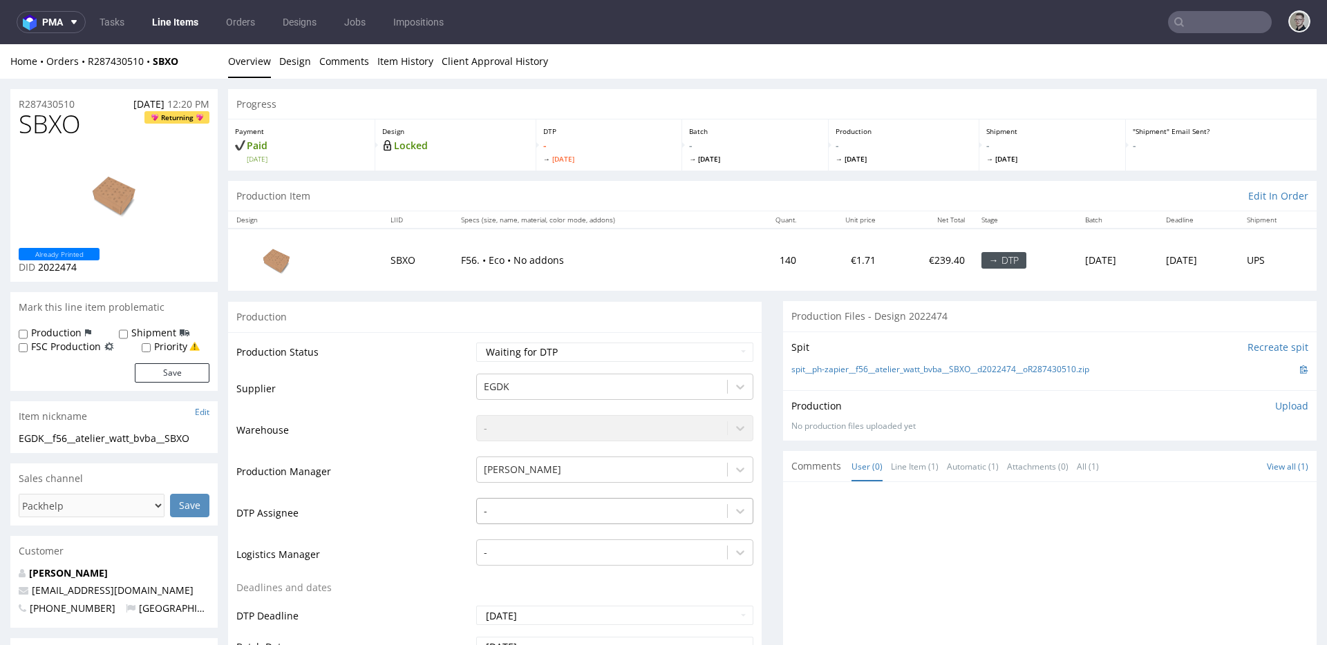
click at [546, 517] on div "-" at bounding box center [614, 507] width 277 height 19
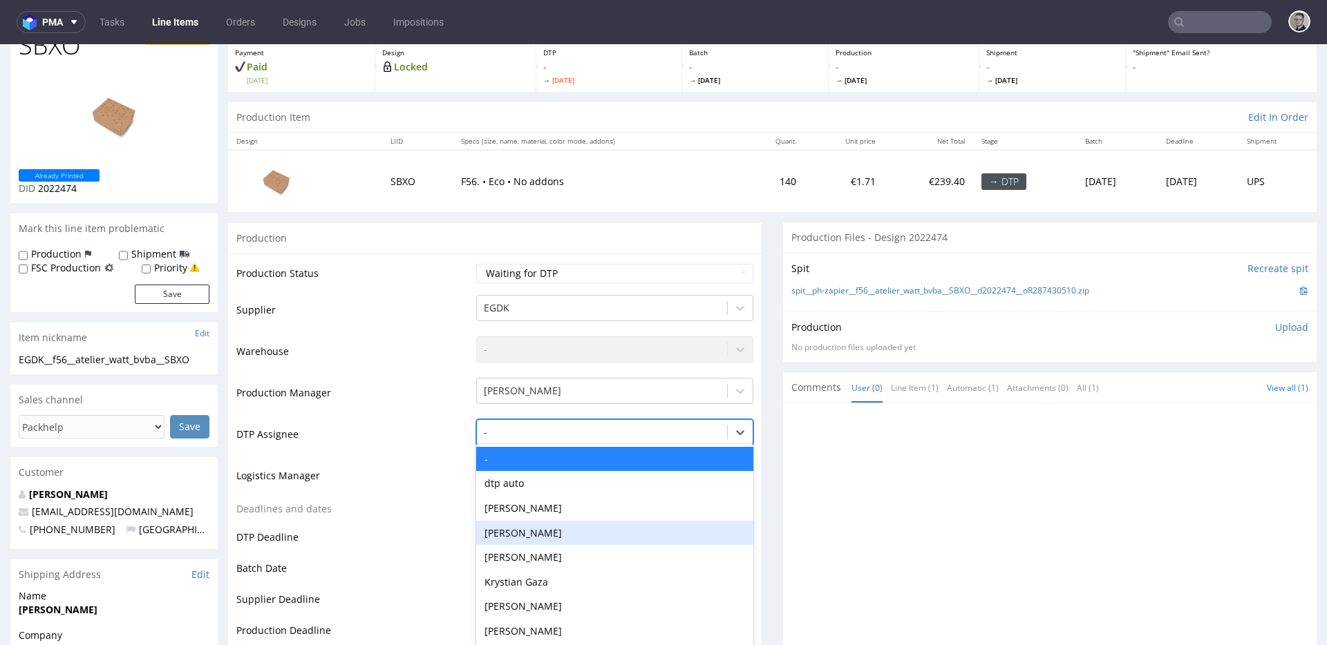
scroll to position [91, 0]
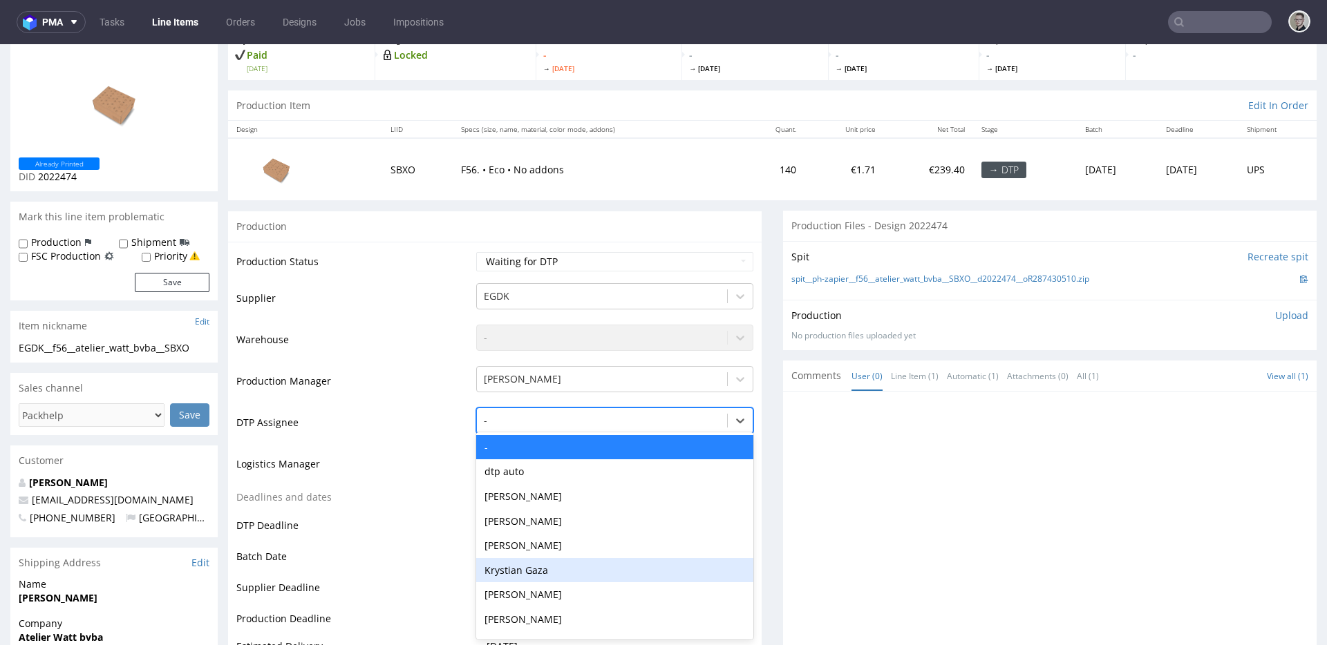
click at [535, 567] on div "Krystian Gaza" at bounding box center [614, 570] width 277 height 25
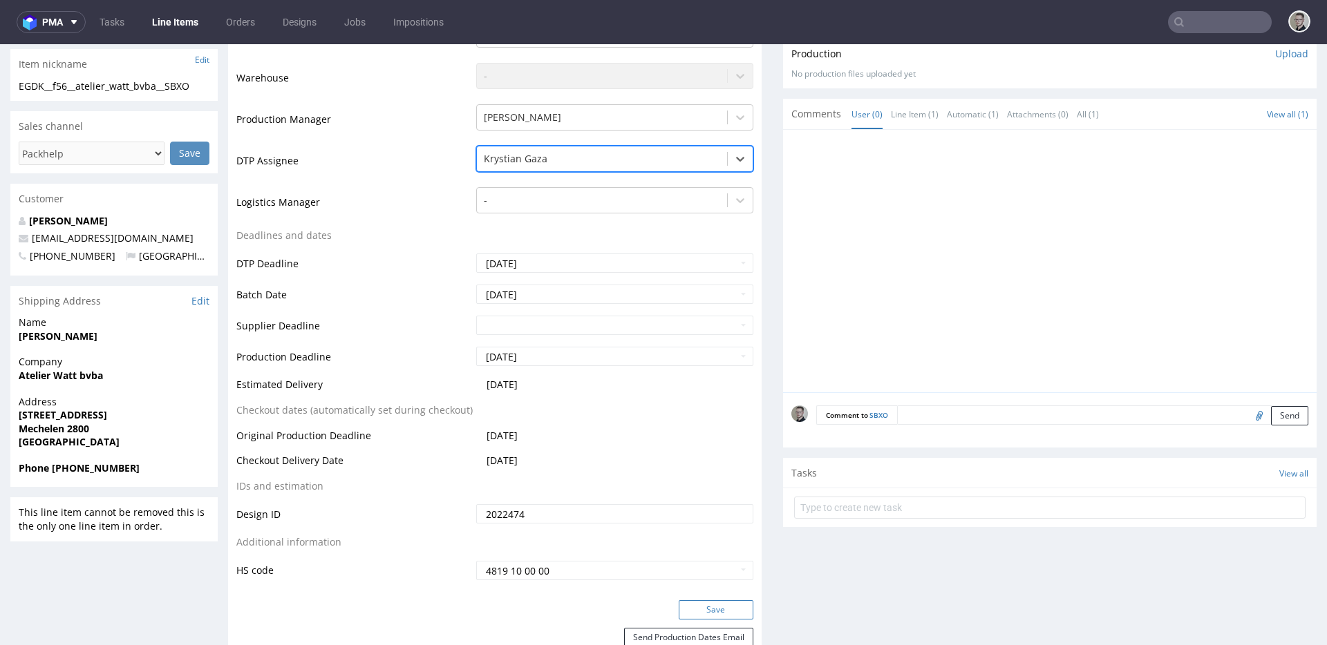
click at [727, 616] on button "Save" at bounding box center [716, 609] width 75 height 19
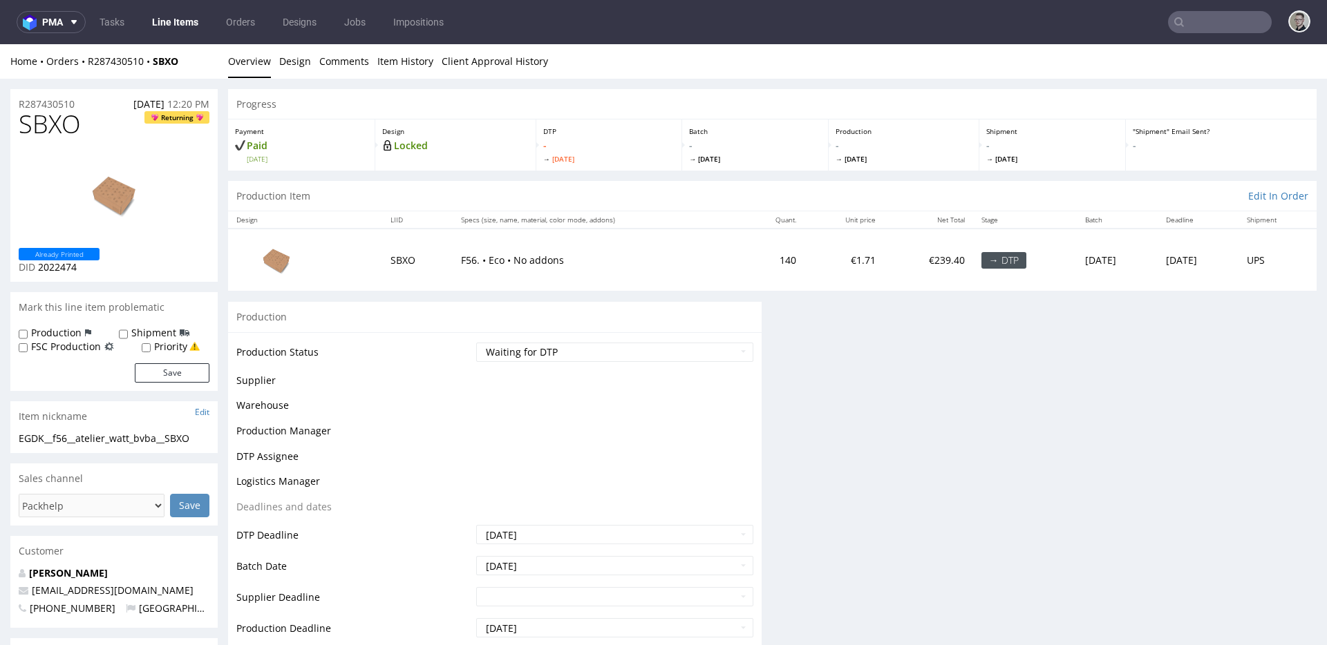
scroll to position [0, 0]
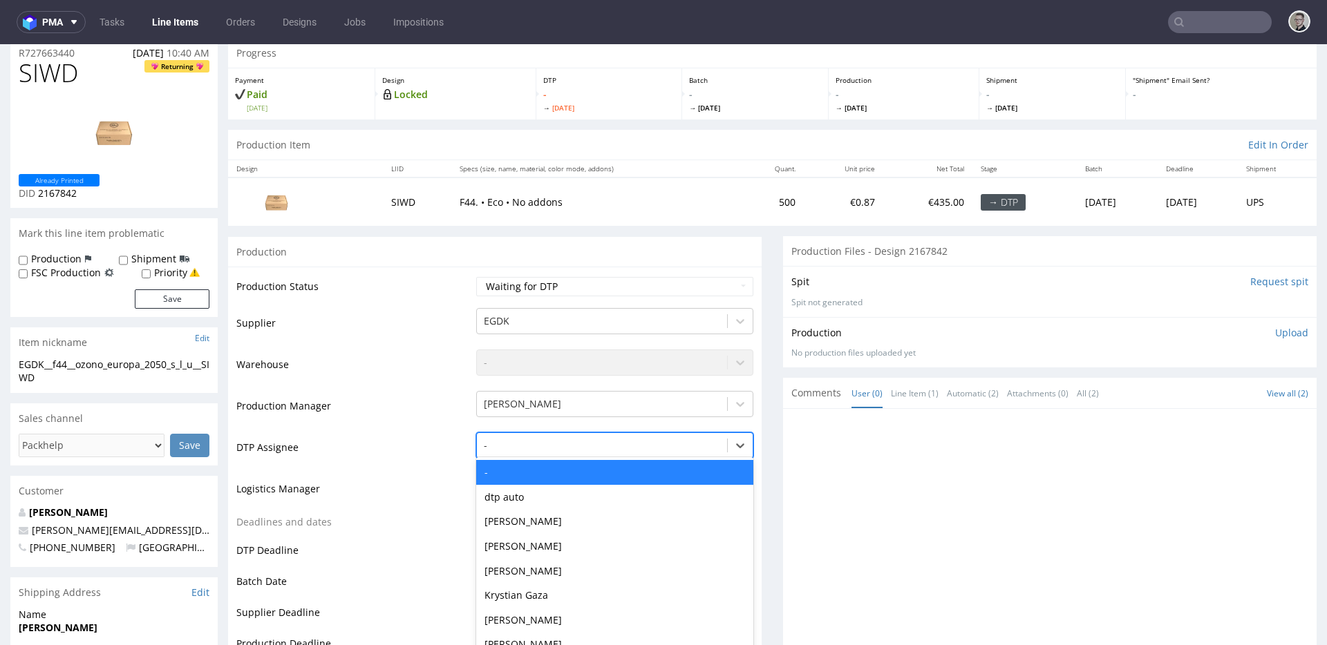
click at [586, 452] on div "- selected, 1 of 31. 31 results available. Use Up and Down to choose options, p…" at bounding box center [614, 442] width 277 height 19
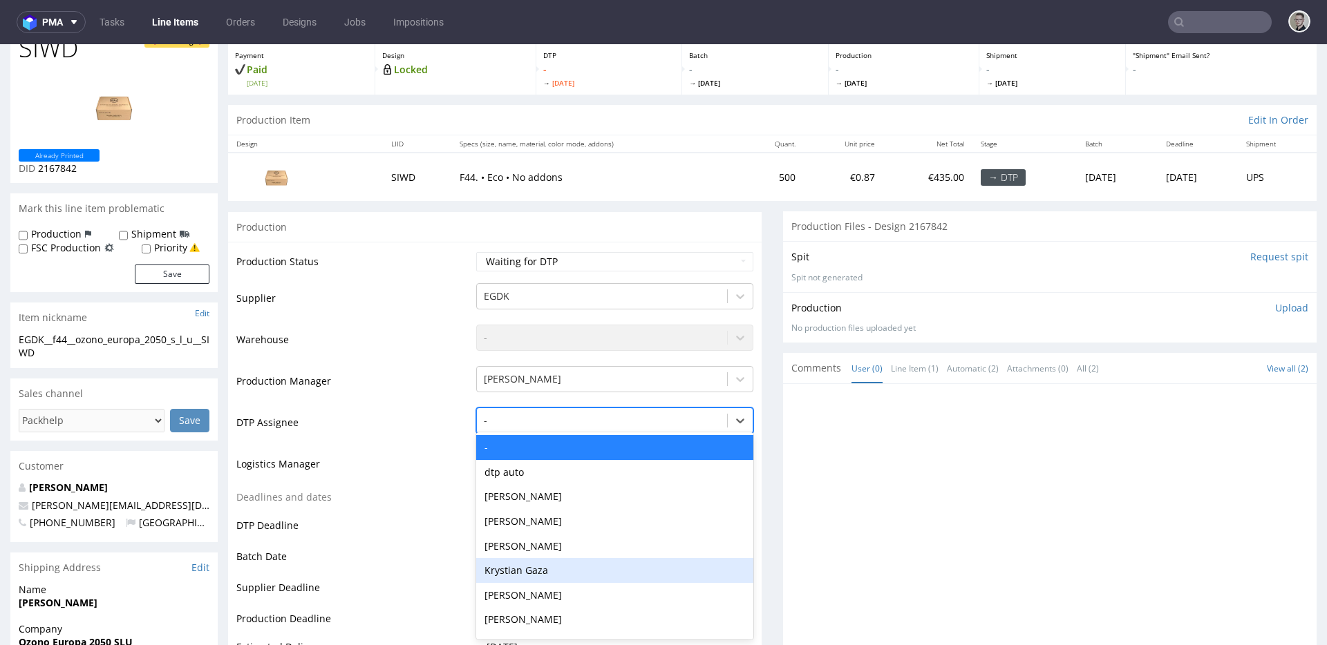
click at [565, 569] on div "Krystian Gaza" at bounding box center [614, 570] width 277 height 25
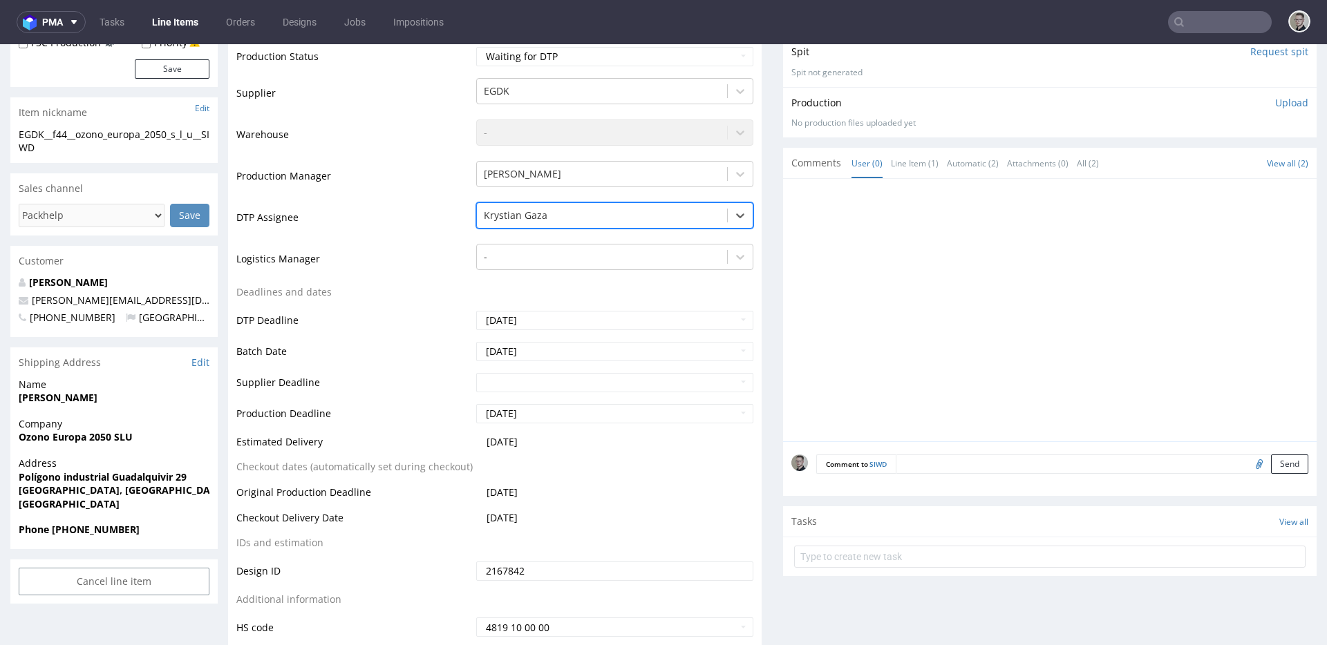
scroll to position [348, 0]
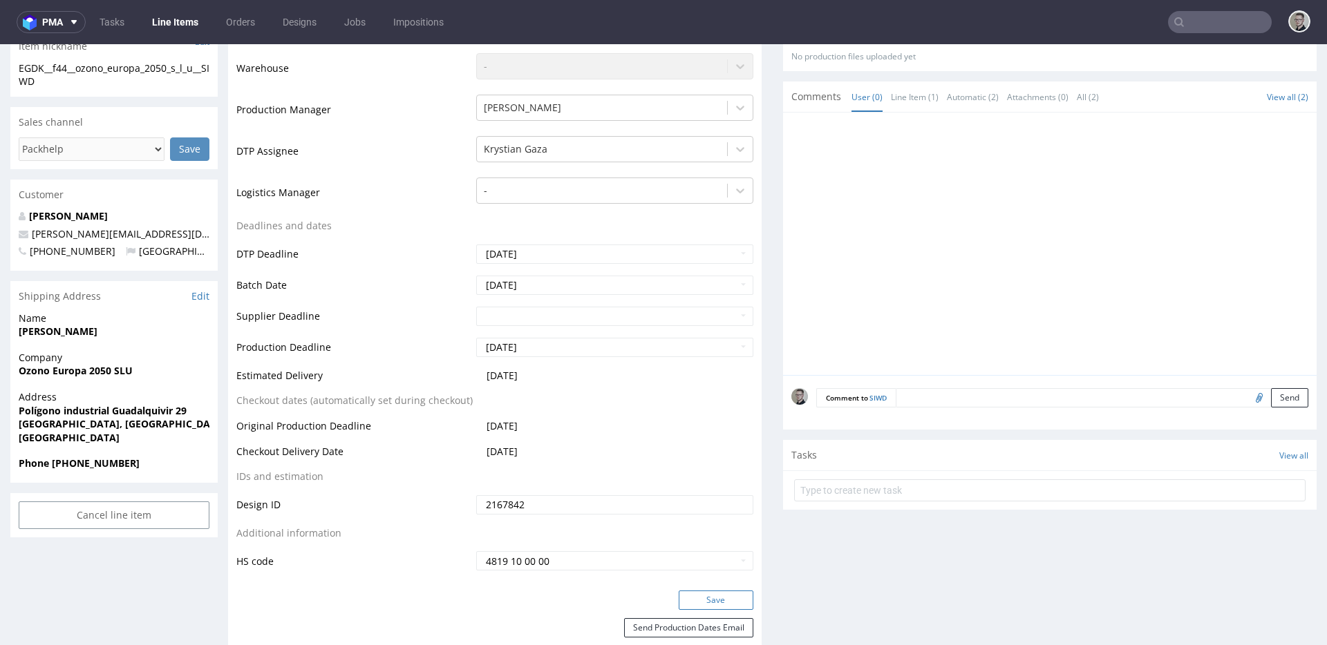
click at [729, 596] on button "Save" at bounding box center [716, 600] width 75 height 19
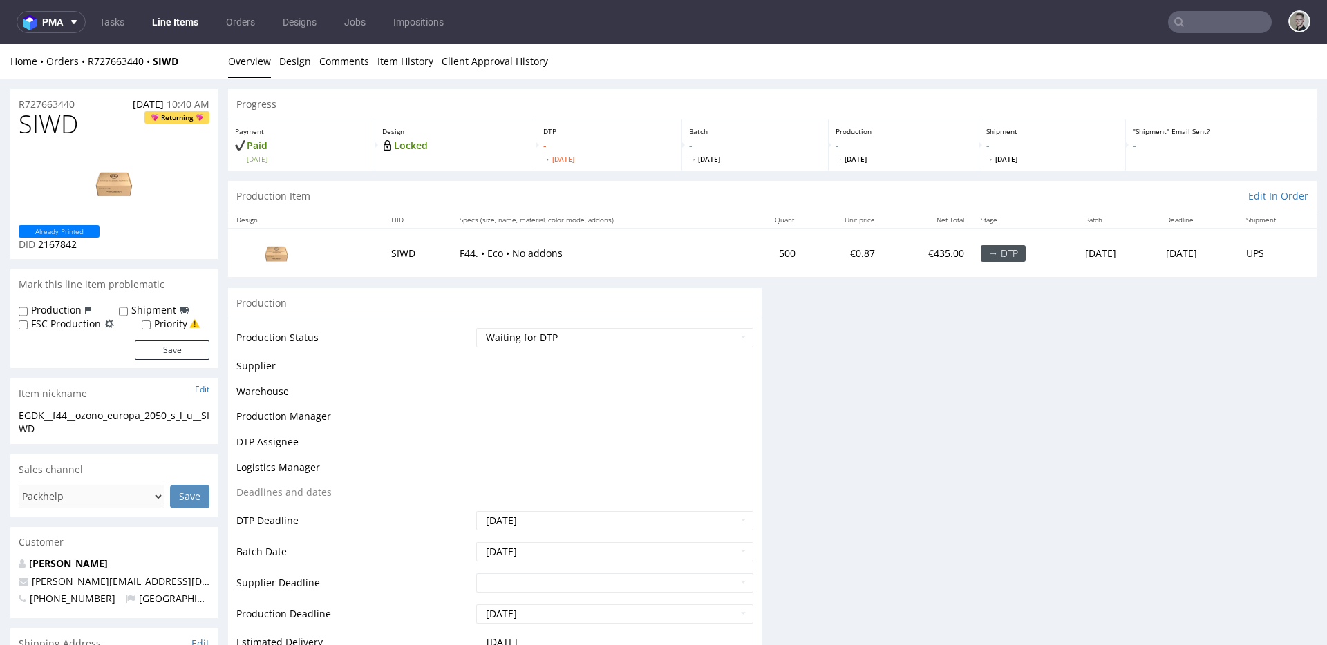
scroll to position [0, 0]
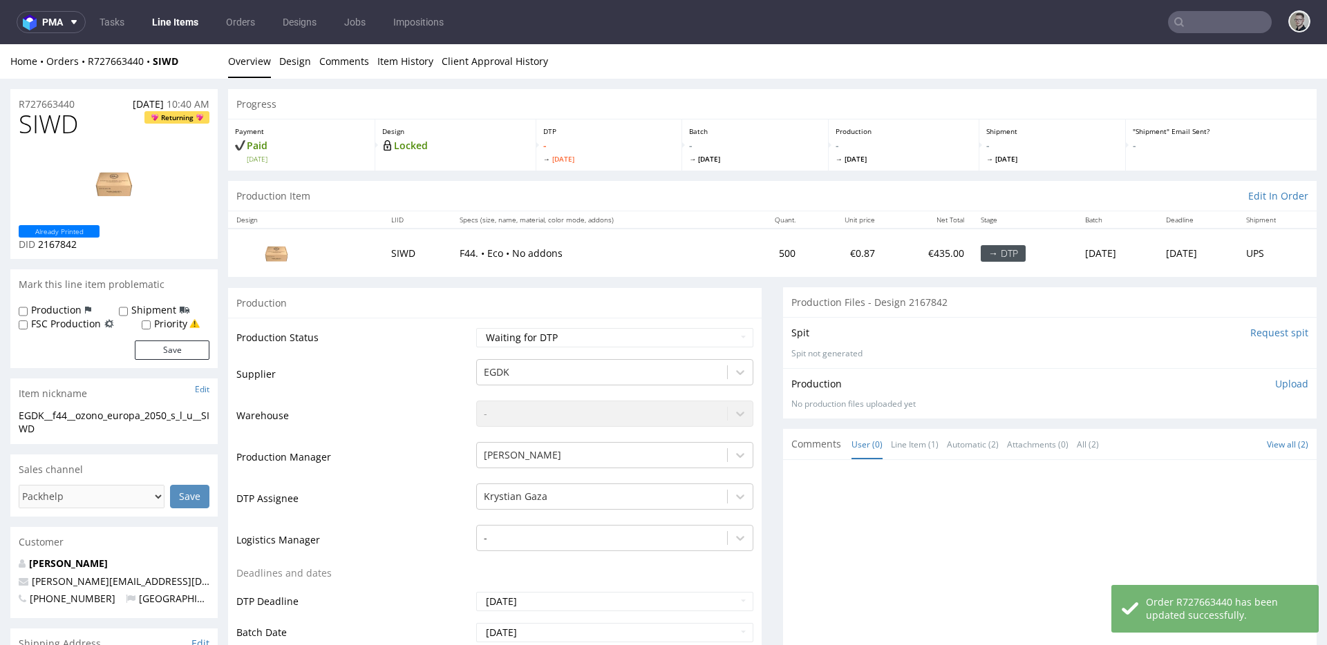
click at [1250, 331] on input "Request spit" at bounding box center [1279, 333] width 58 height 14
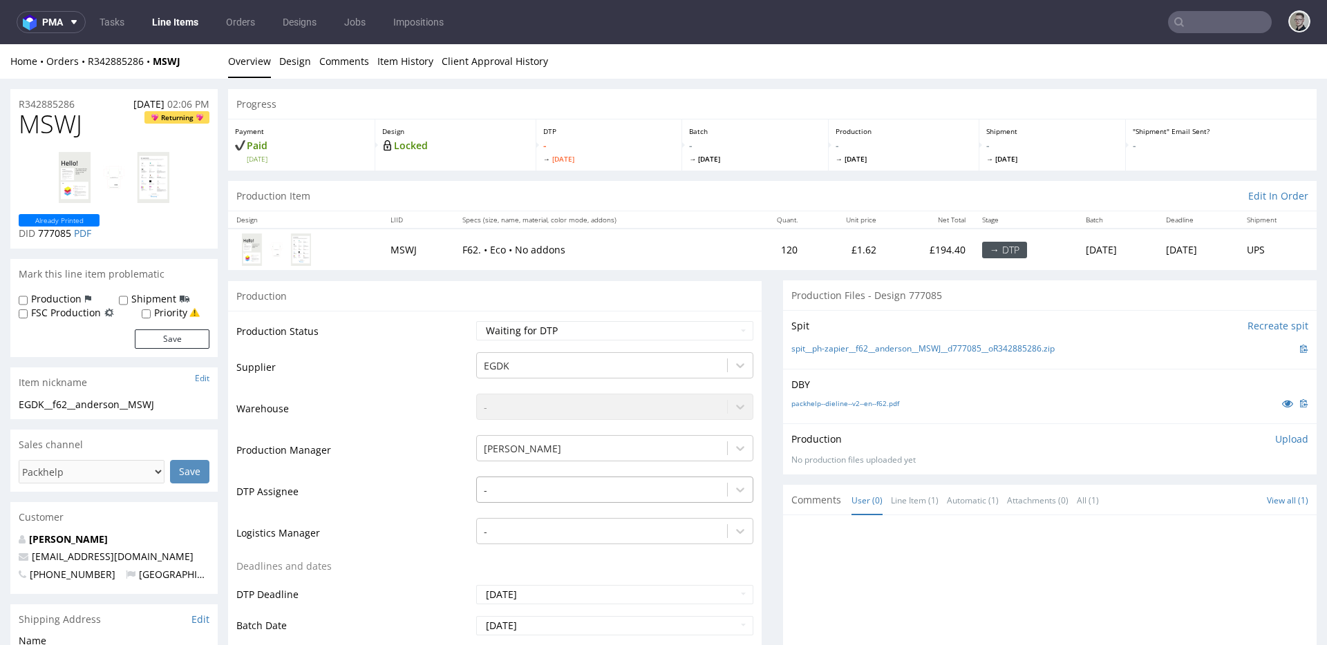
click at [536, 491] on div "-" at bounding box center [614, 486] width 277 height 19
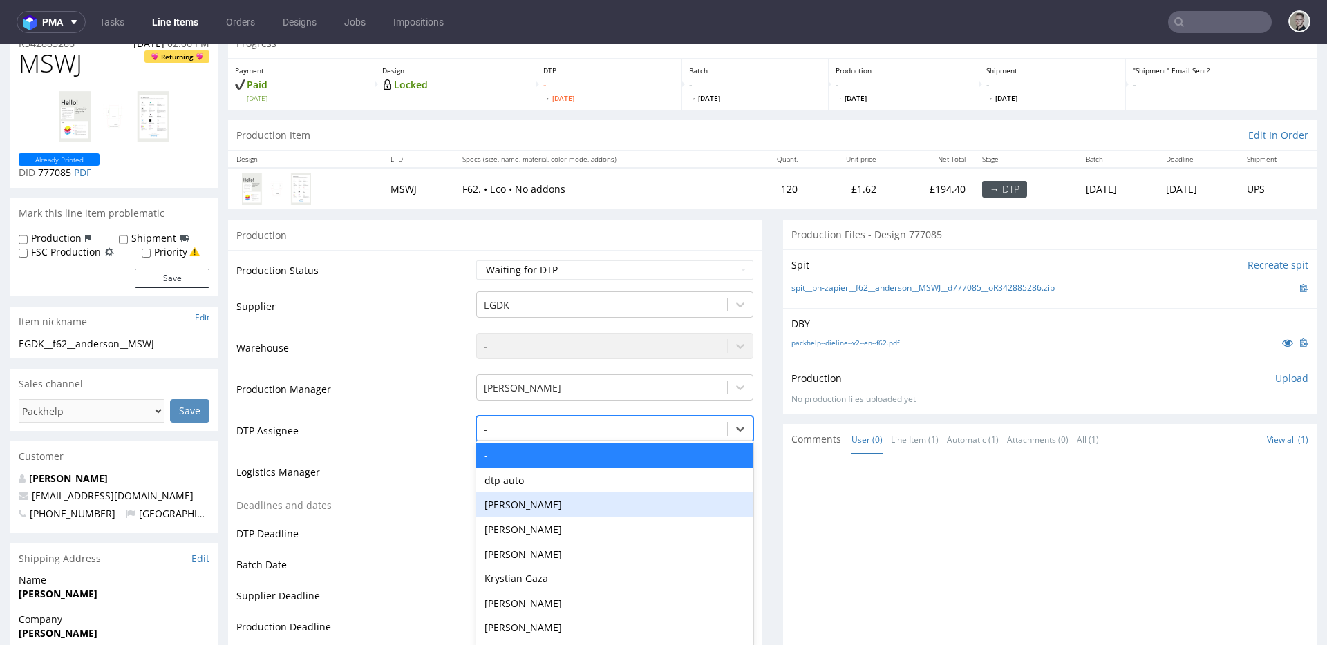
scroll to position [69, 0]
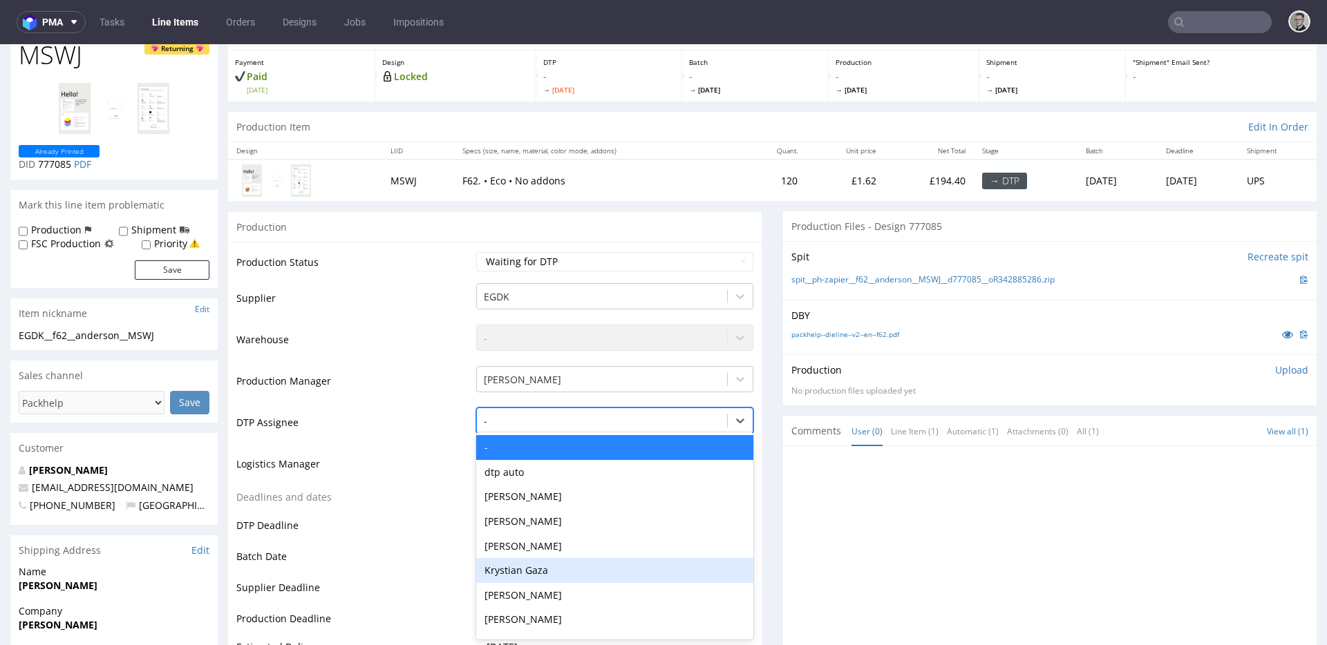
drag, startPoint x: 544, startPoint y: 566, endPoint x: 557, endPoint y: 562, distance: 13.8
click at [544, 566] on div "Krystian Gaza" at bounding box center [614, 570] width 277 height 25
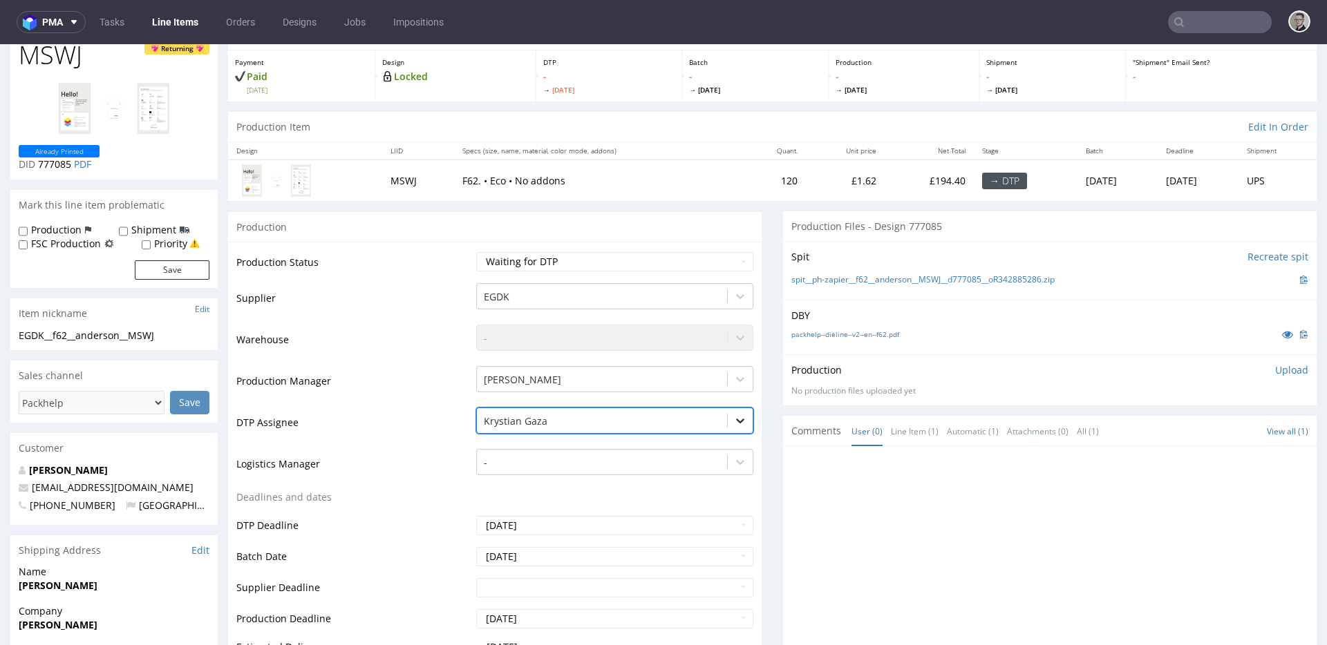
scroll to position [332, 0]
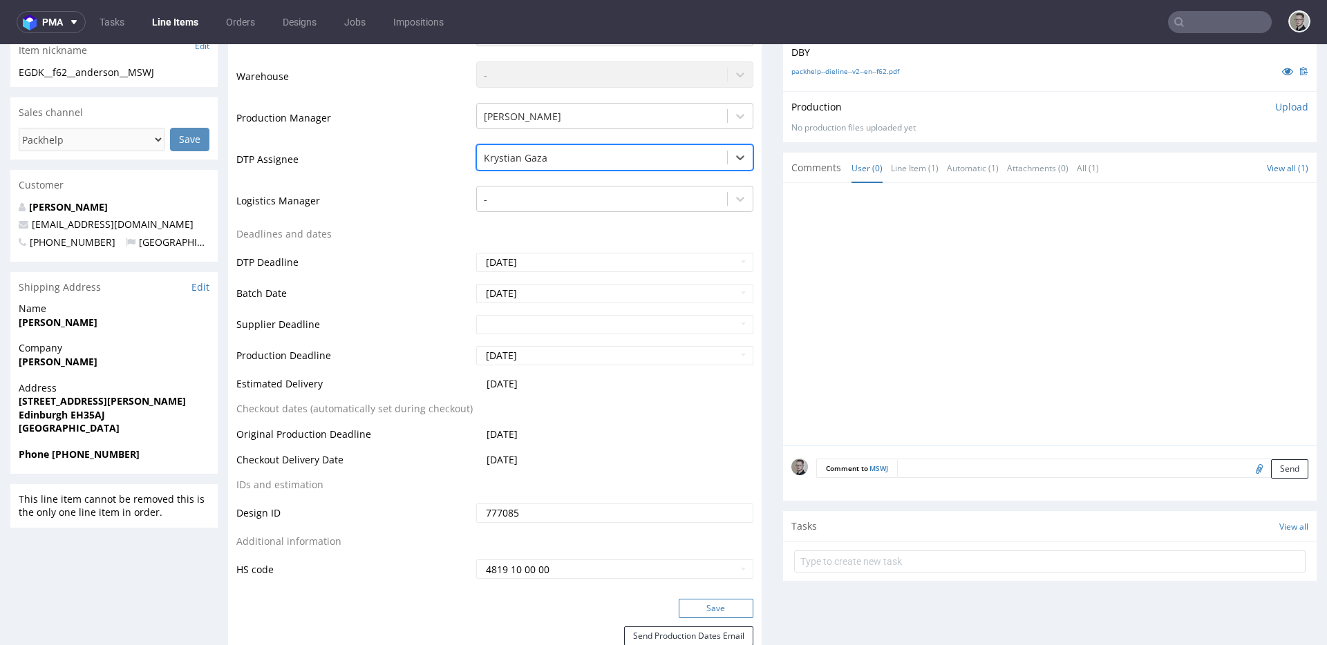
click at [720, 610] on button "Save" at bounding box center [716, 608] width 75 height 19
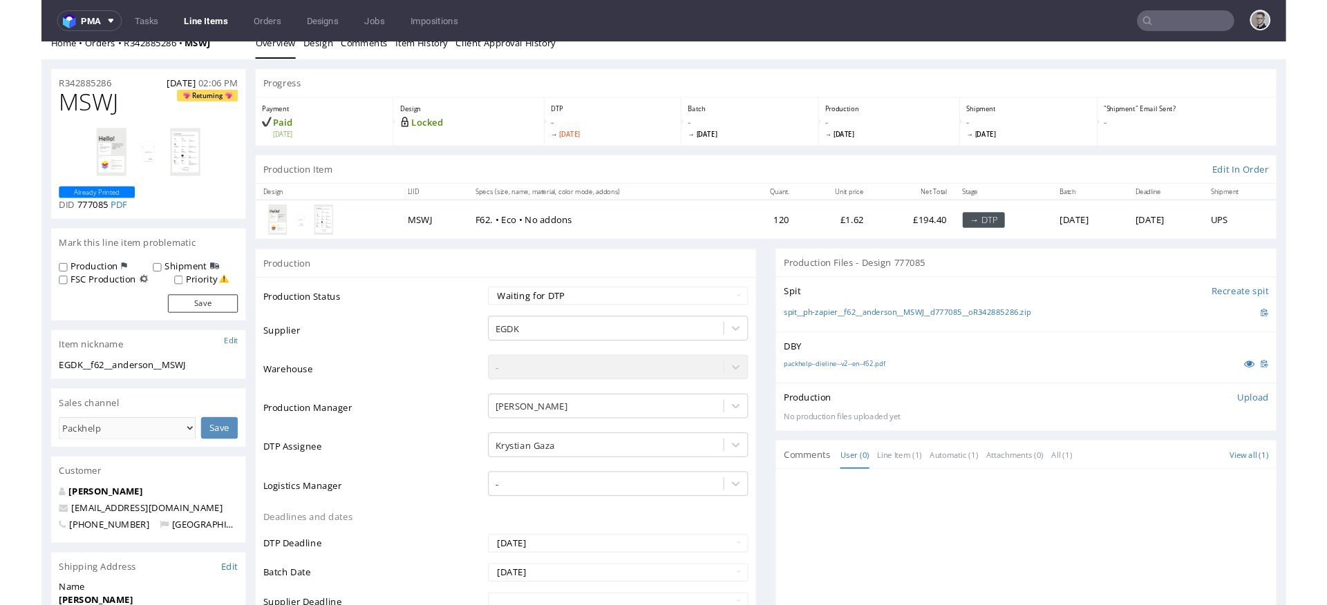
scroll to position [0, 0]
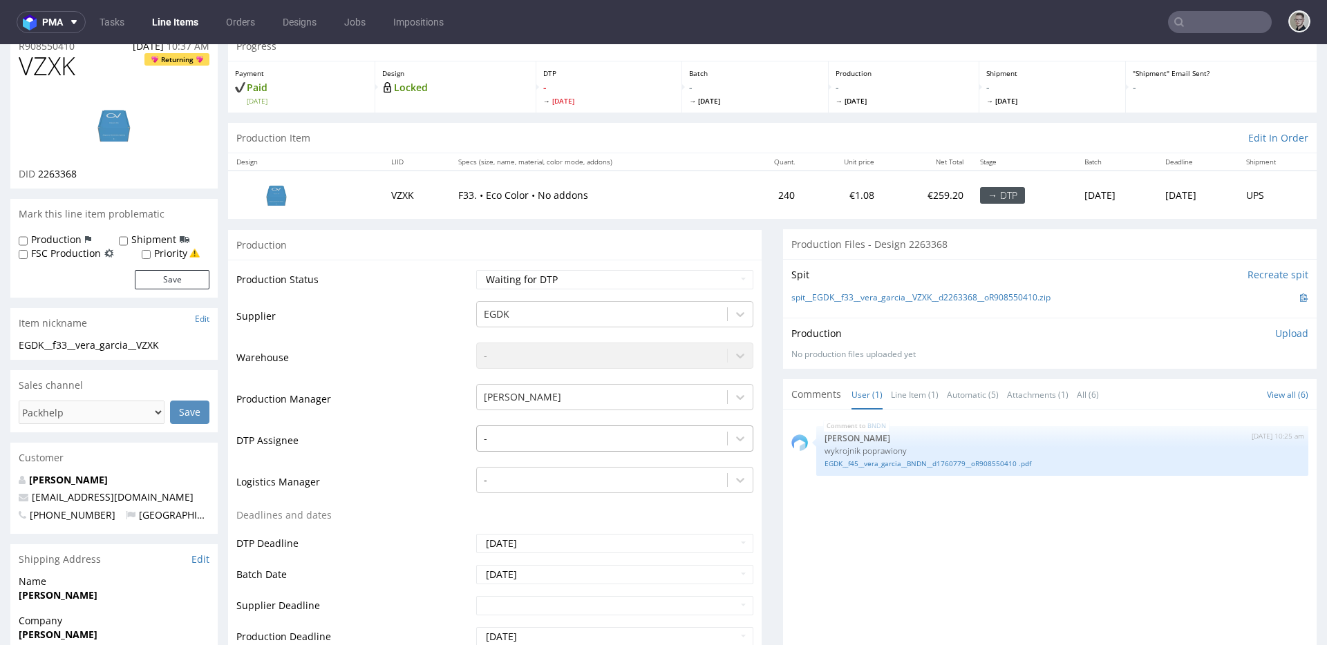
click at [564, 445] on div "-" at bounding box center [614, 435] width 277 height 19
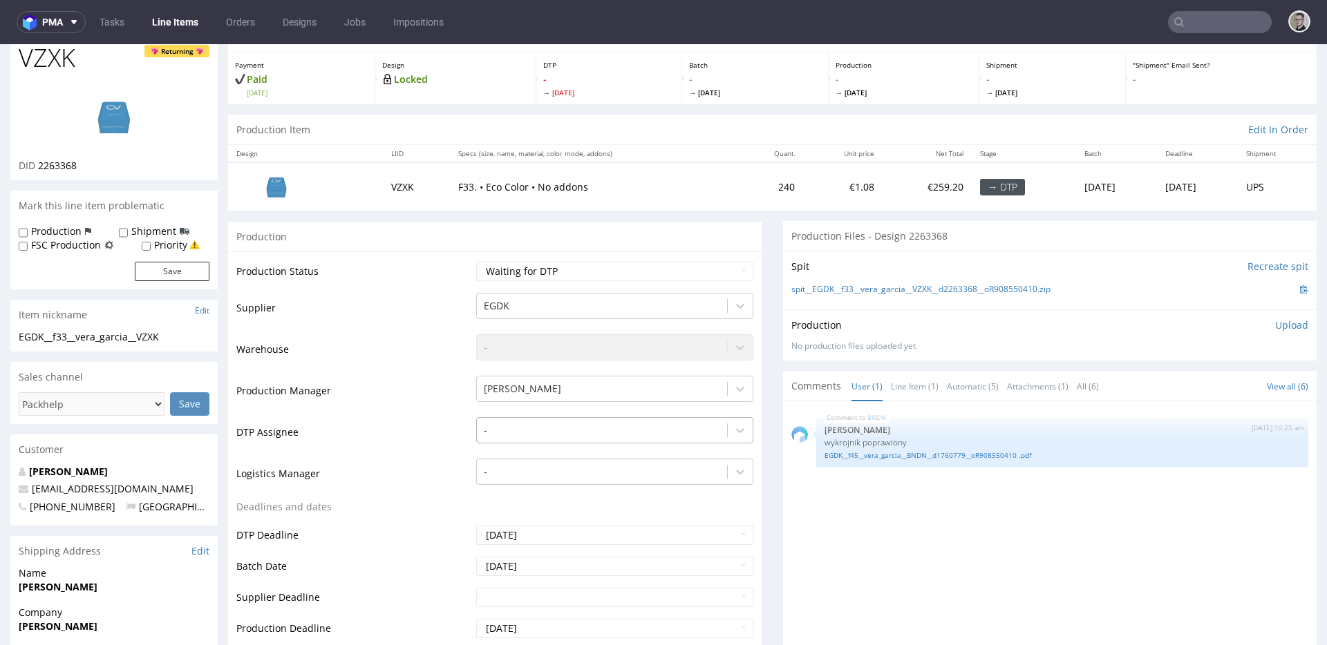
scroll to position [76, 0]
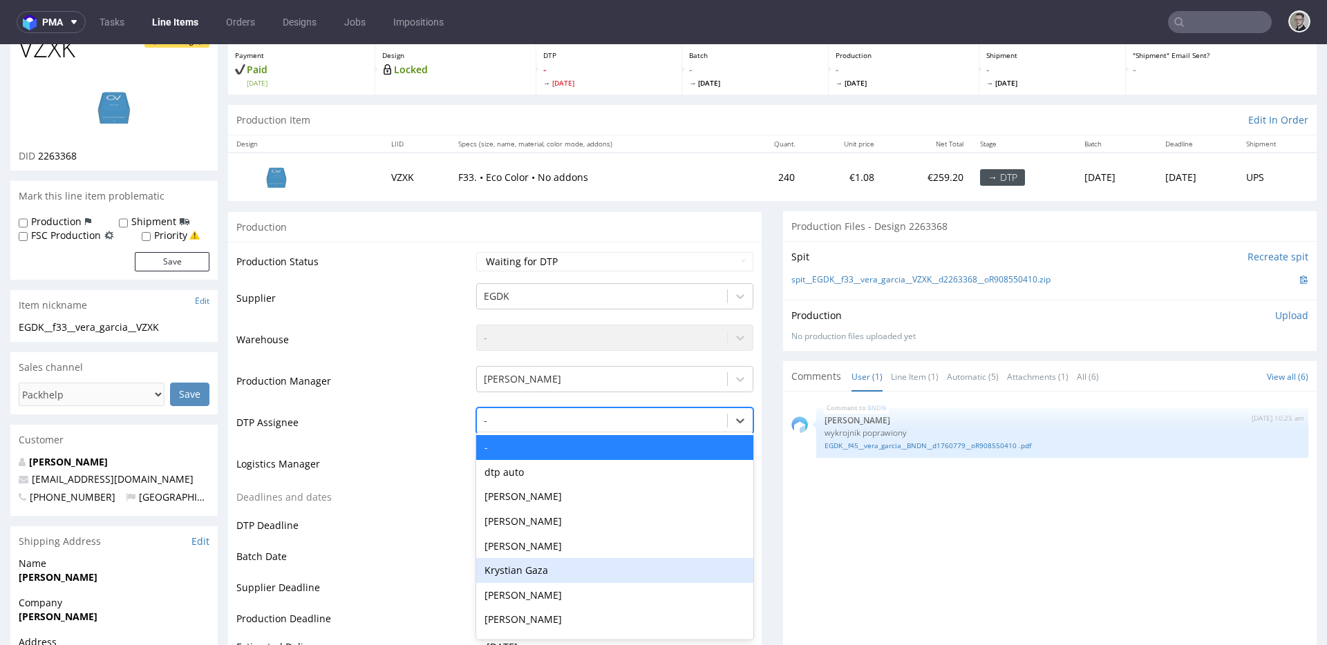
click at [551, 562] on div "Krystian Gaza" at bounding box center [614, 570] width 277 height 25
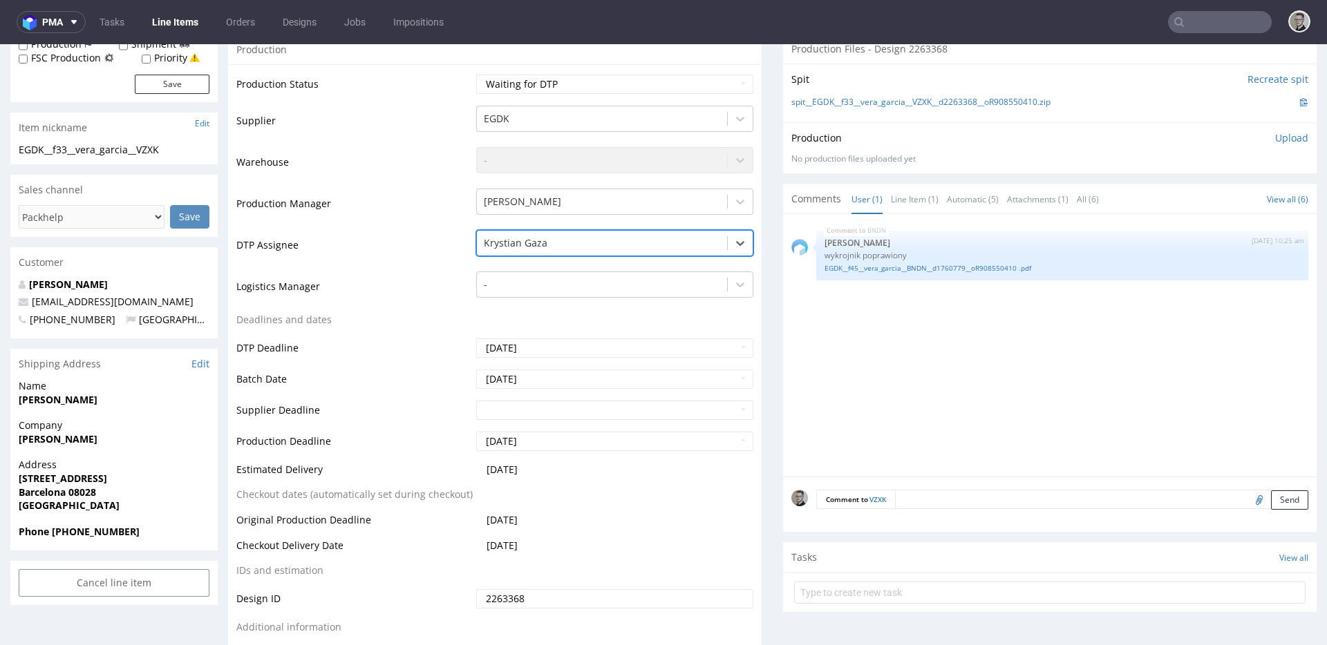
scroll to position [530, 0]
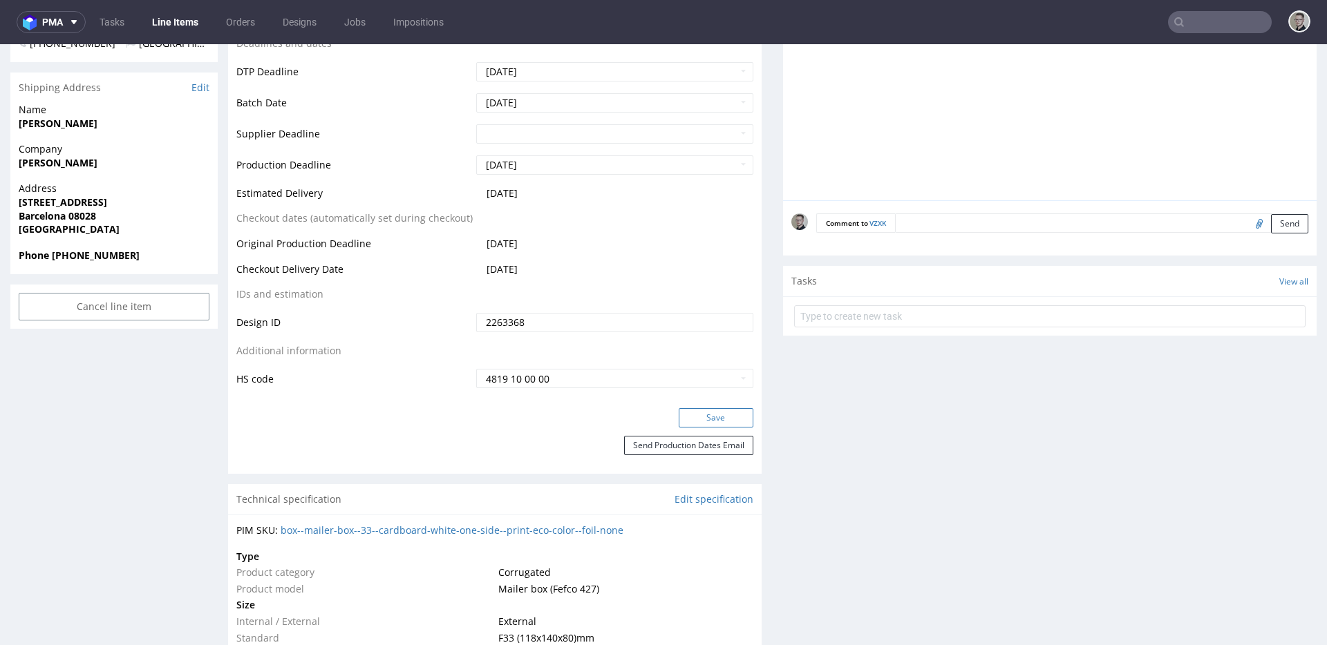
click at [708, 415] on button "Save" at bounding box center [716, 417] width 75 height 19
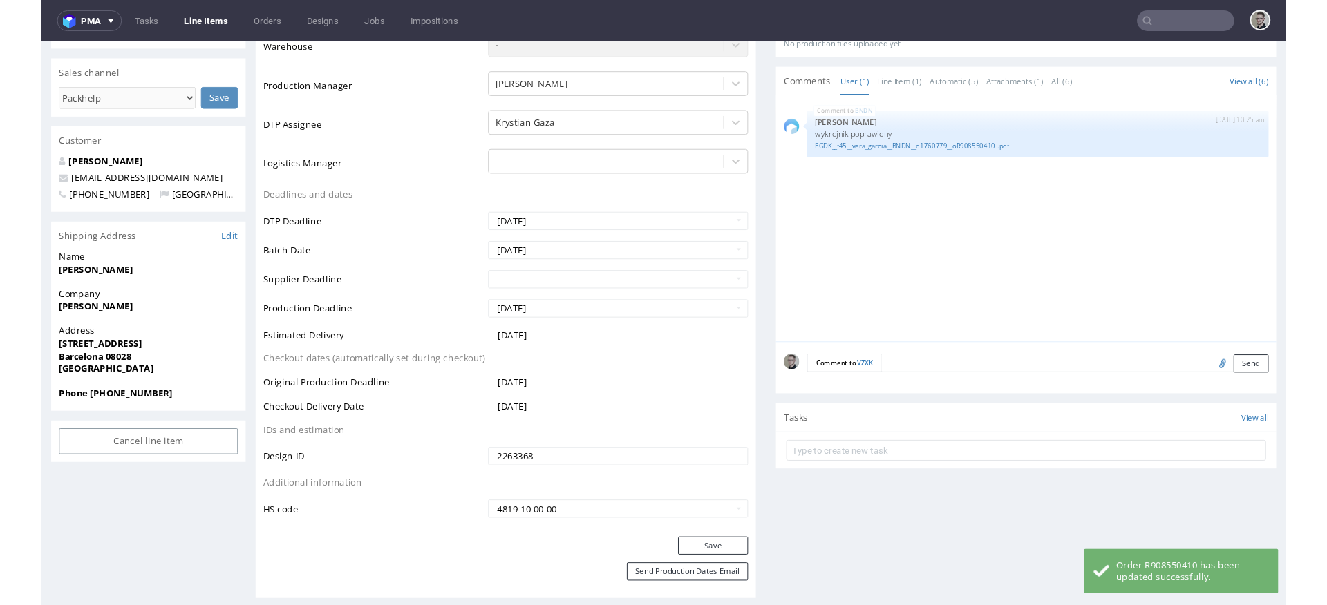
scroll to position [0, 0]
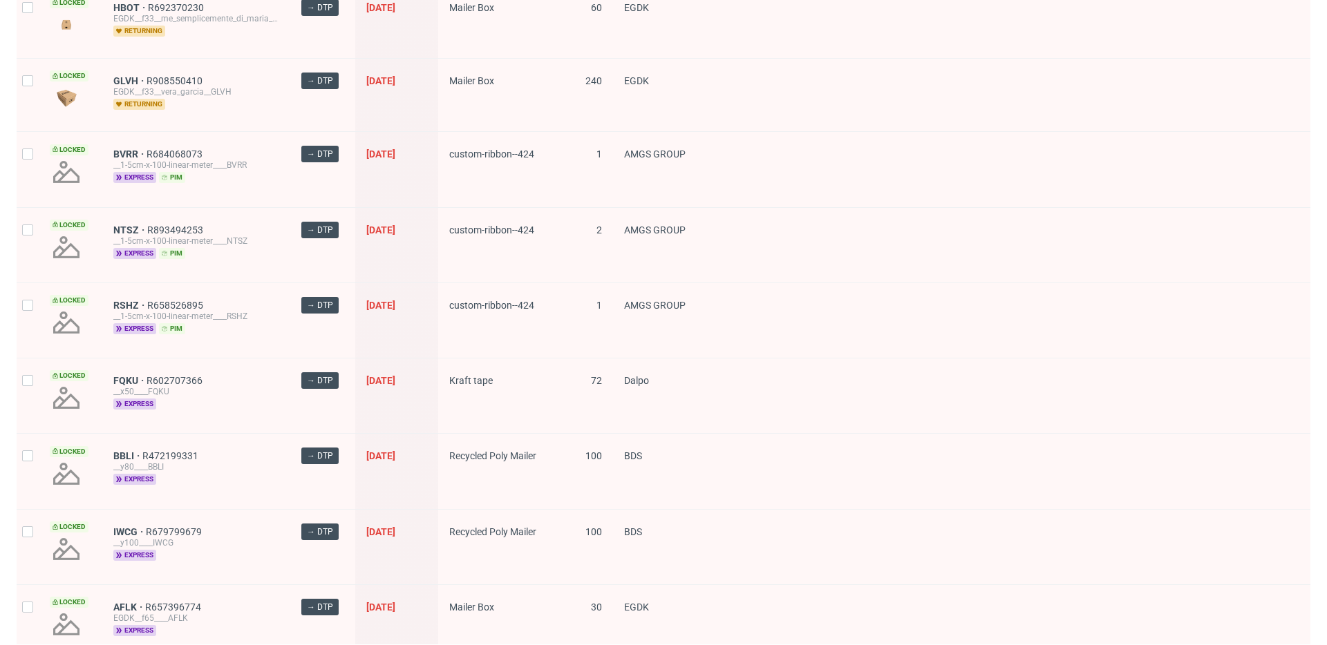
scroll to position [1846, 0]
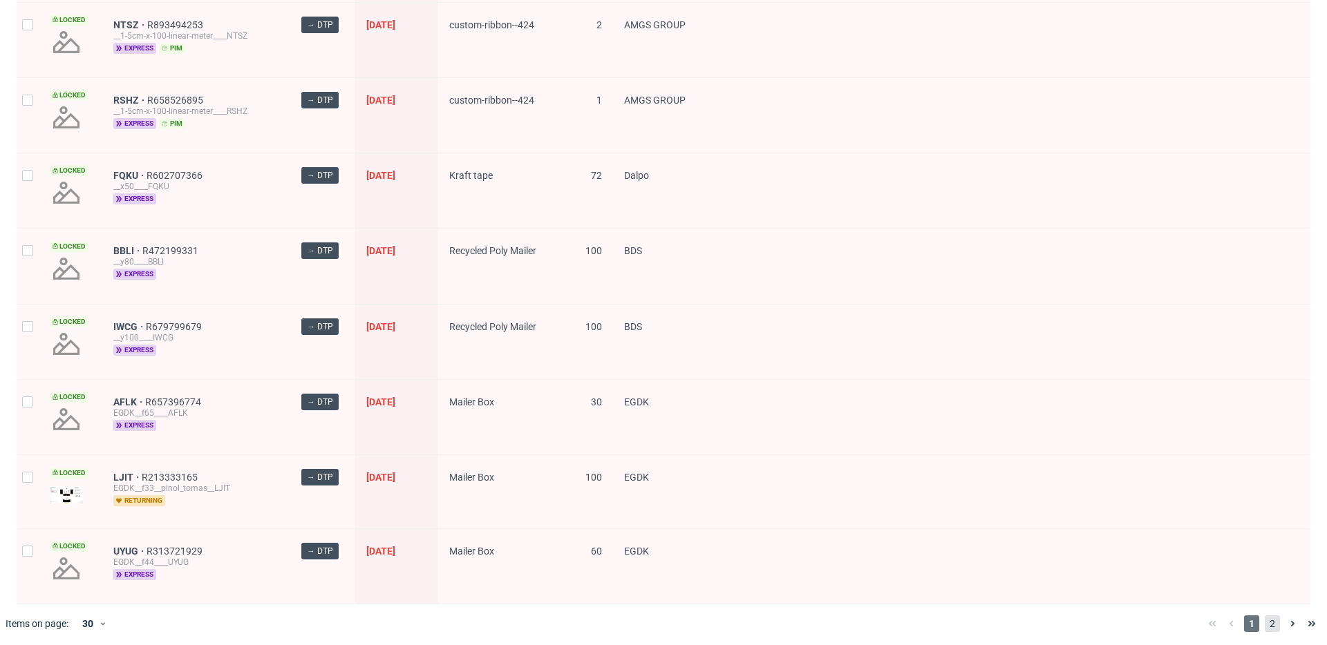
click at [1264, 621] on span "2" at bounding box center [1271, 624] width 15 height 17
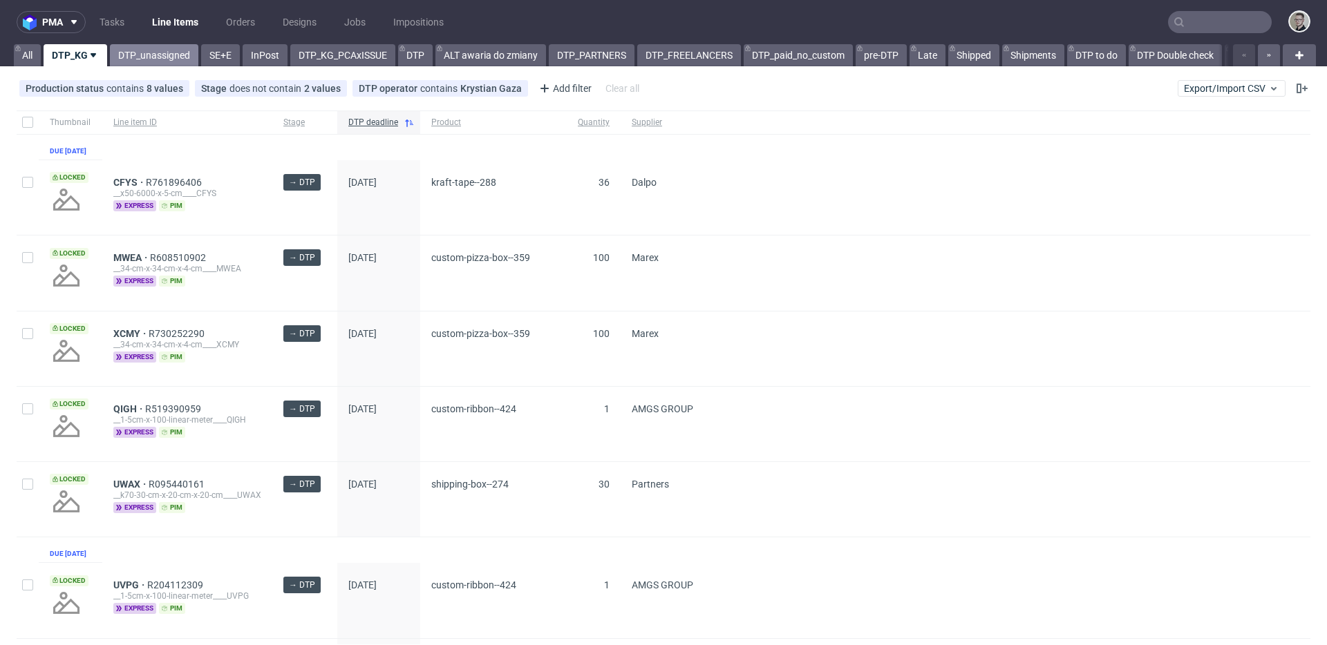
click at [153, 59] on link "DTP_unassigned" at bounding box center [154, 55] width 88 height 22
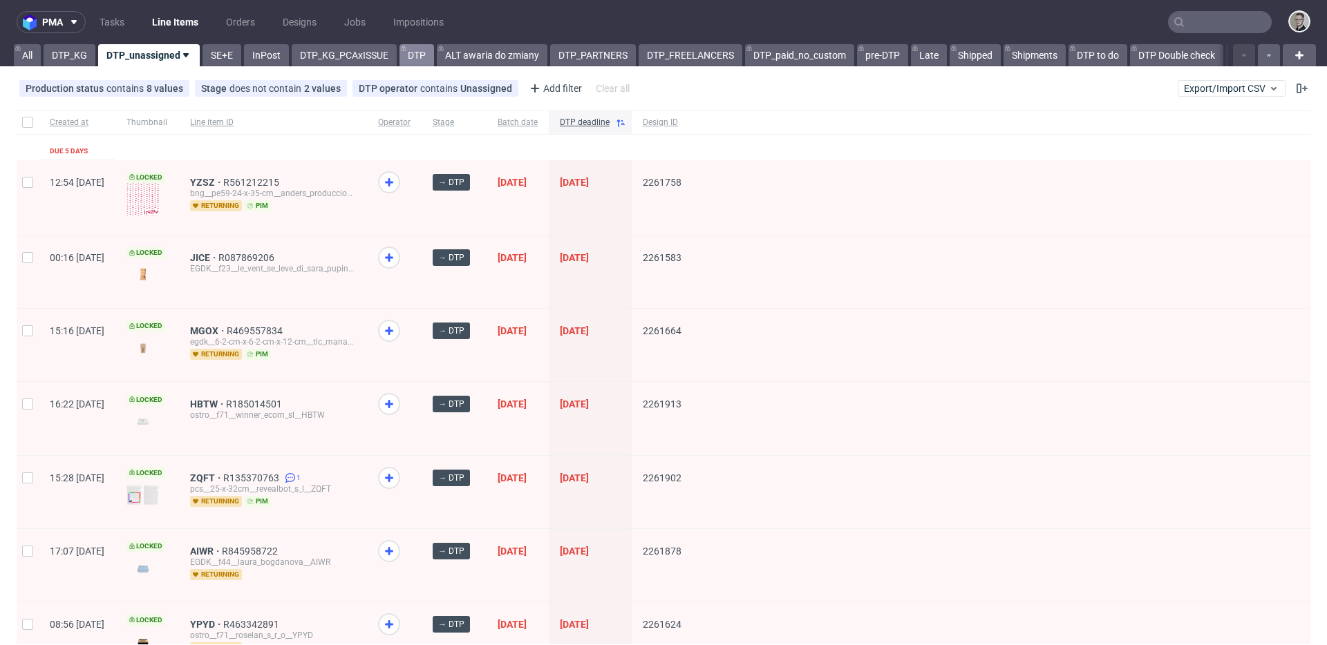
click at [419, 61] on link "DTP" at bounding box center [416, 55] width 35 height 22
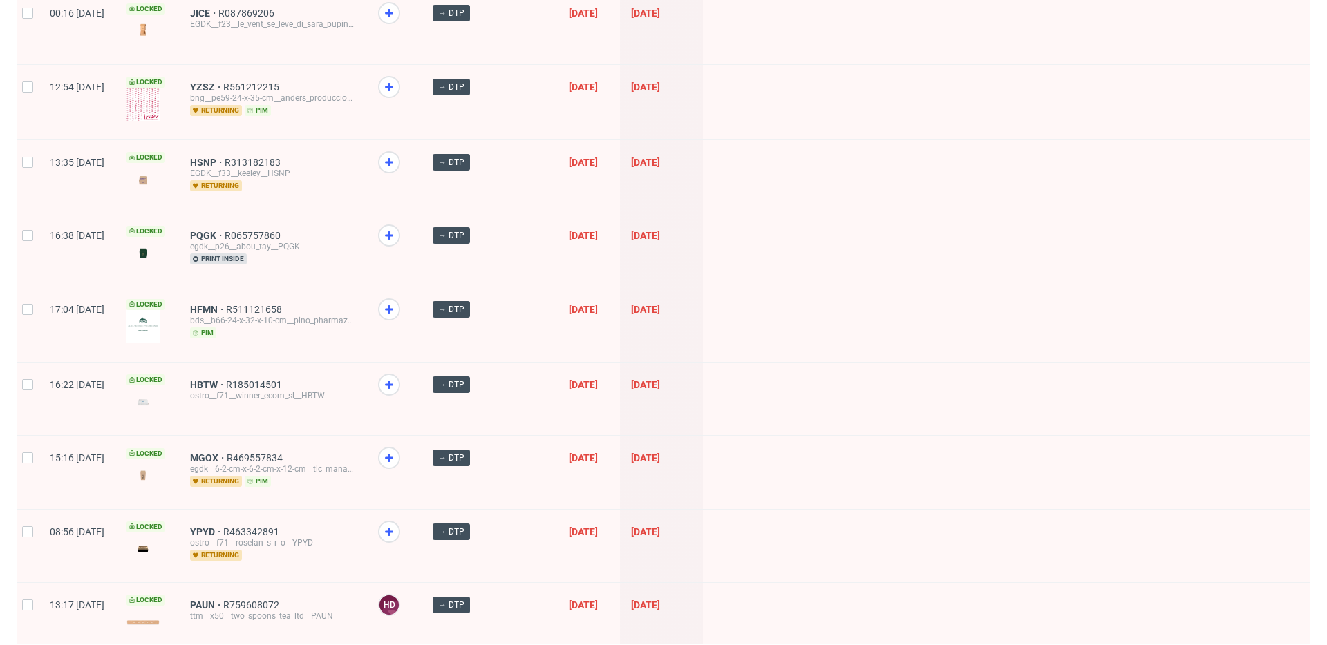
scroll to position [1823, 0]
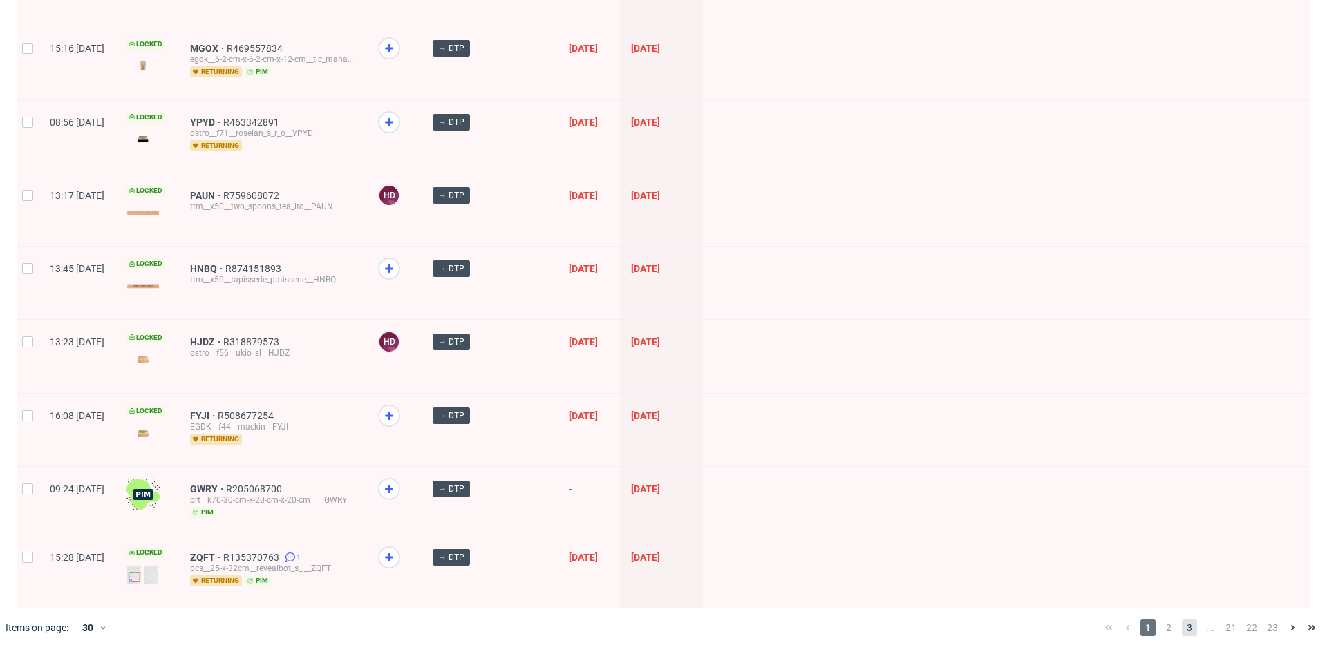
click at [1182, 620] on span "3" at bounding box center [1189, 628] width 15 height 17
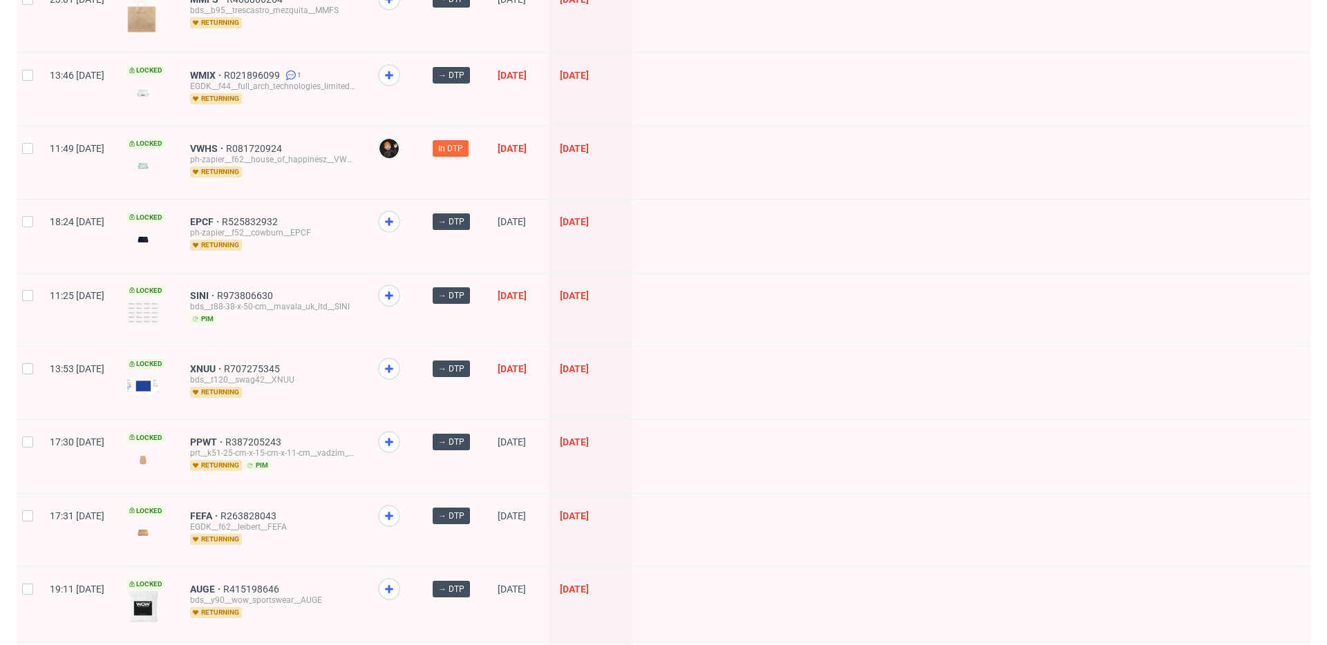
scroll to position [1765, 0]
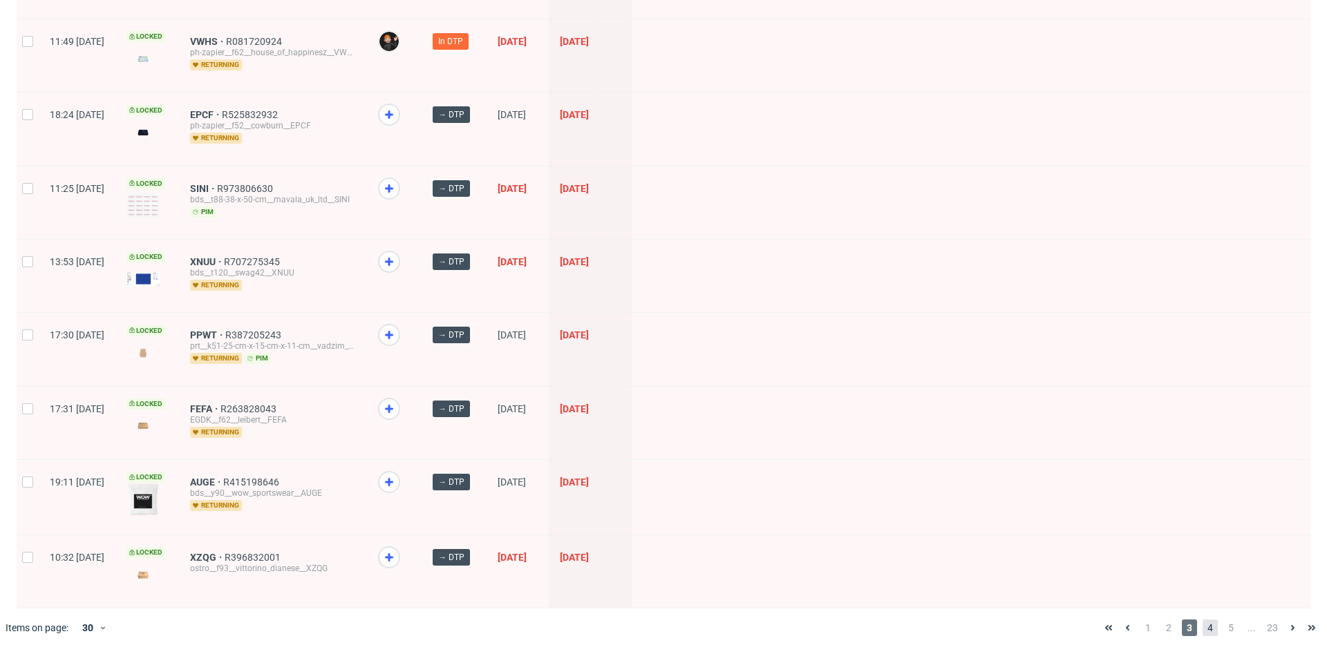
click at [1204, 620] on span "4" at bounding box center [1209, 628] width 15 height 17
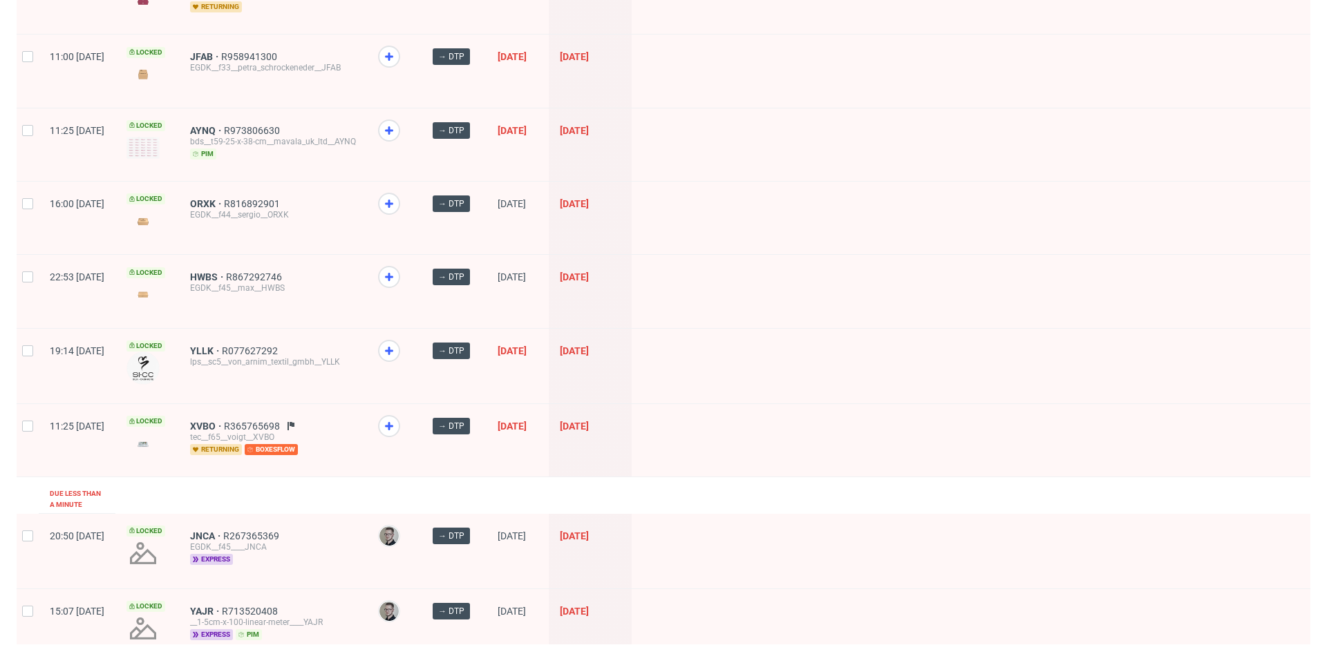
scroll to position [216, 0]
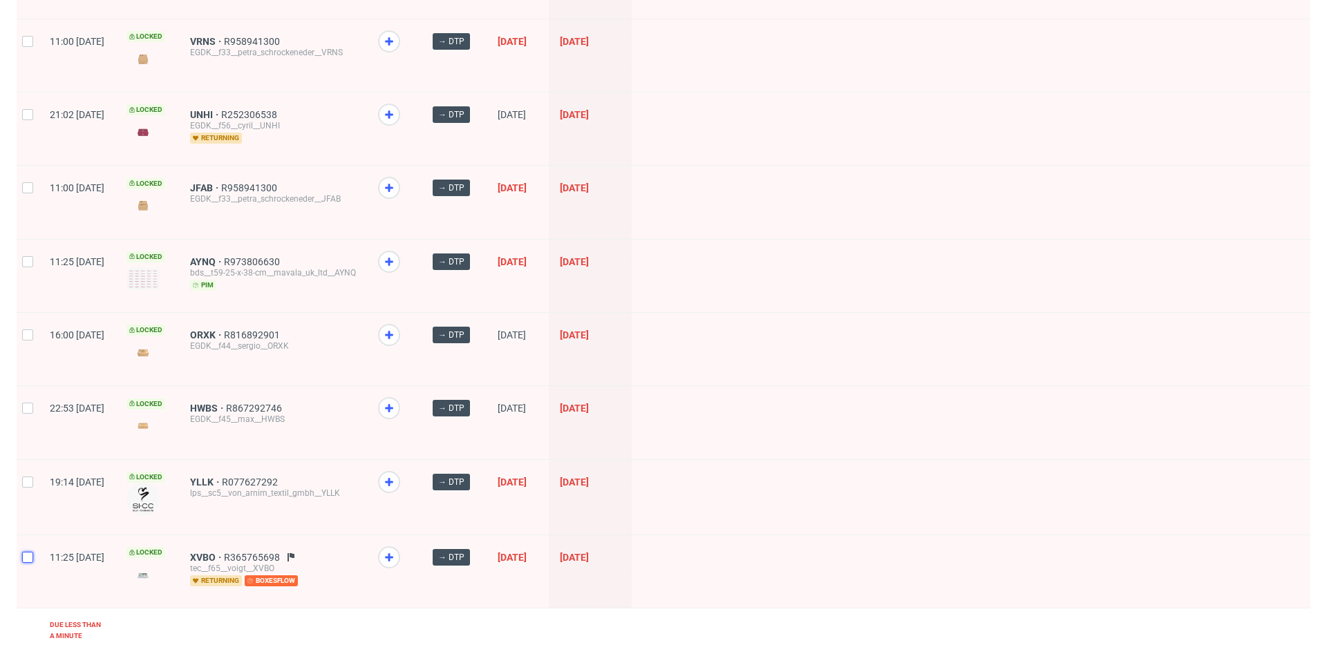
click at [32, 554] on input "checkbox" at bounding box center [27, 557] width 11 height 11
checkbox input "true"
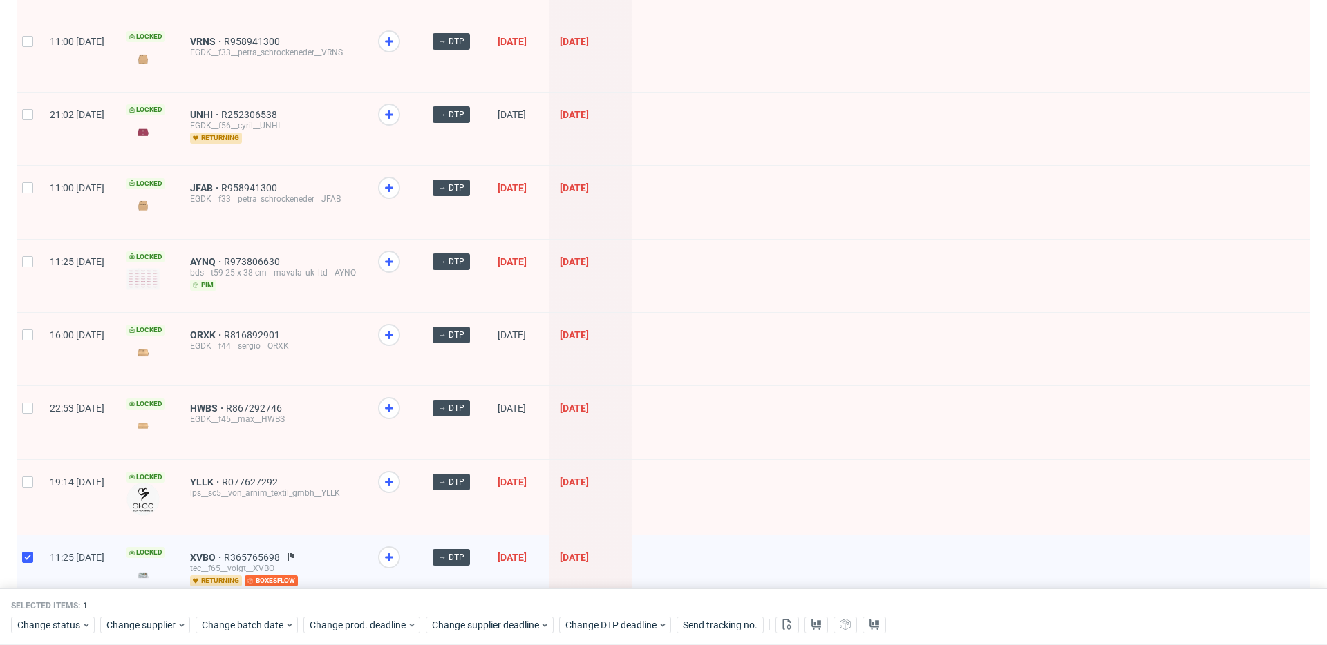
click at [37, 490] on div at bounding box center [28, 497] width 22 height 75
checkbox input "true"
click at [29, 406] on input "checkbox" at bounding box center [27, 408] width 11 height 11
checkbox input "true"
click at [35, 332] on div at bounding box center [28, 349] width 22 height 73
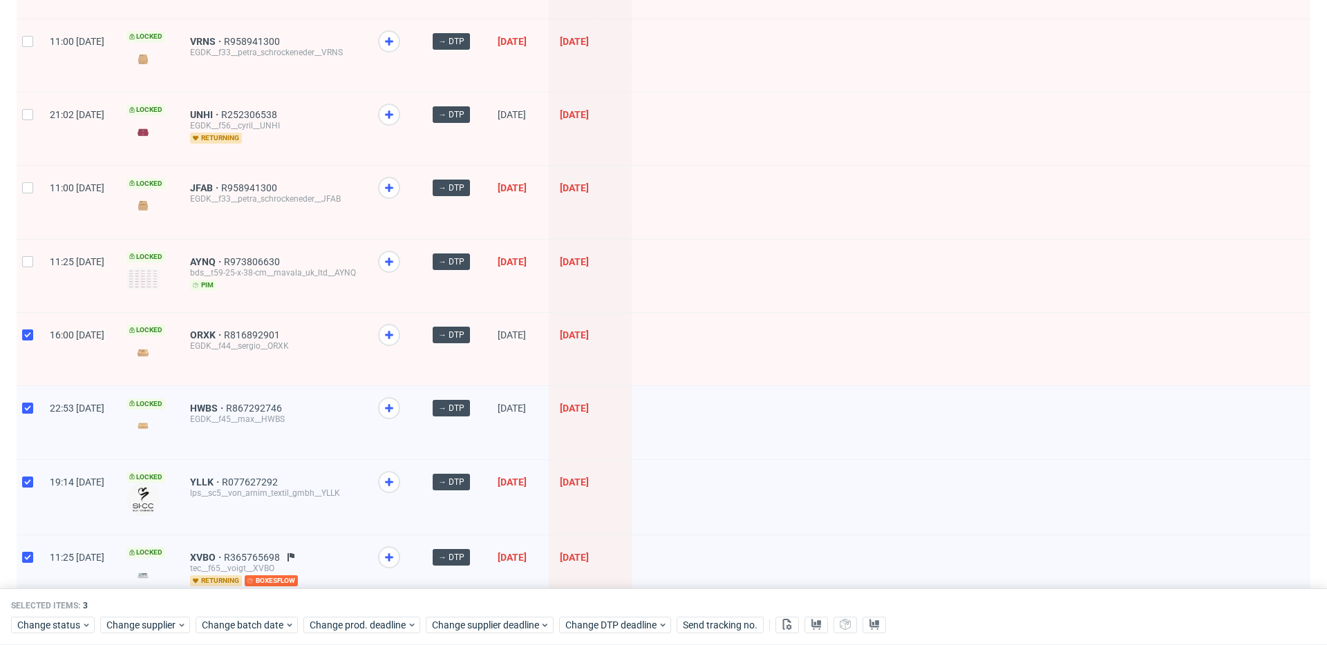
checkbox input "true"
click at [28, 275] on div at bounding box center [28, 276] width 22 height 73
checkbox input "true"
click at [36, 188] on div at bounding box center [28, 202] width 22 height 73
checkbox input "true"
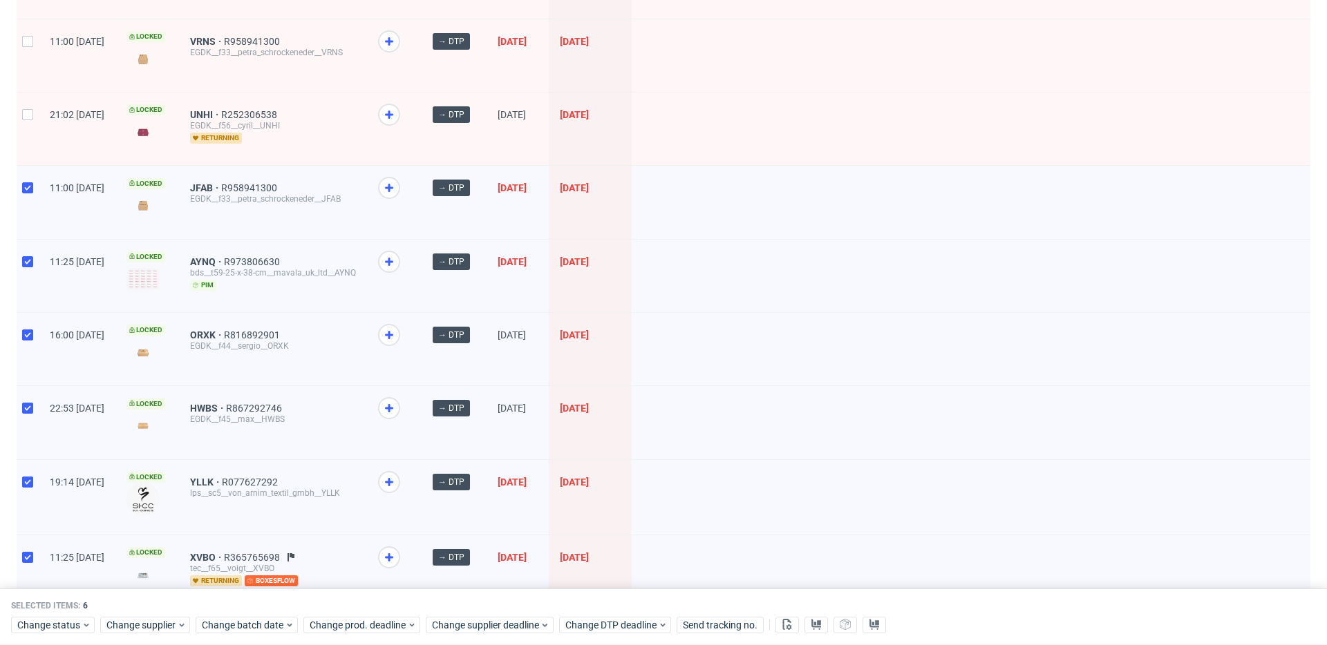
click at [32, 129] on div at bounding box center [28, 129] width 22 height 73
checkbox input "true"
click at [32, 59] on div at bounding box center [28, 55] width 22 height 73
checkbox input "true"
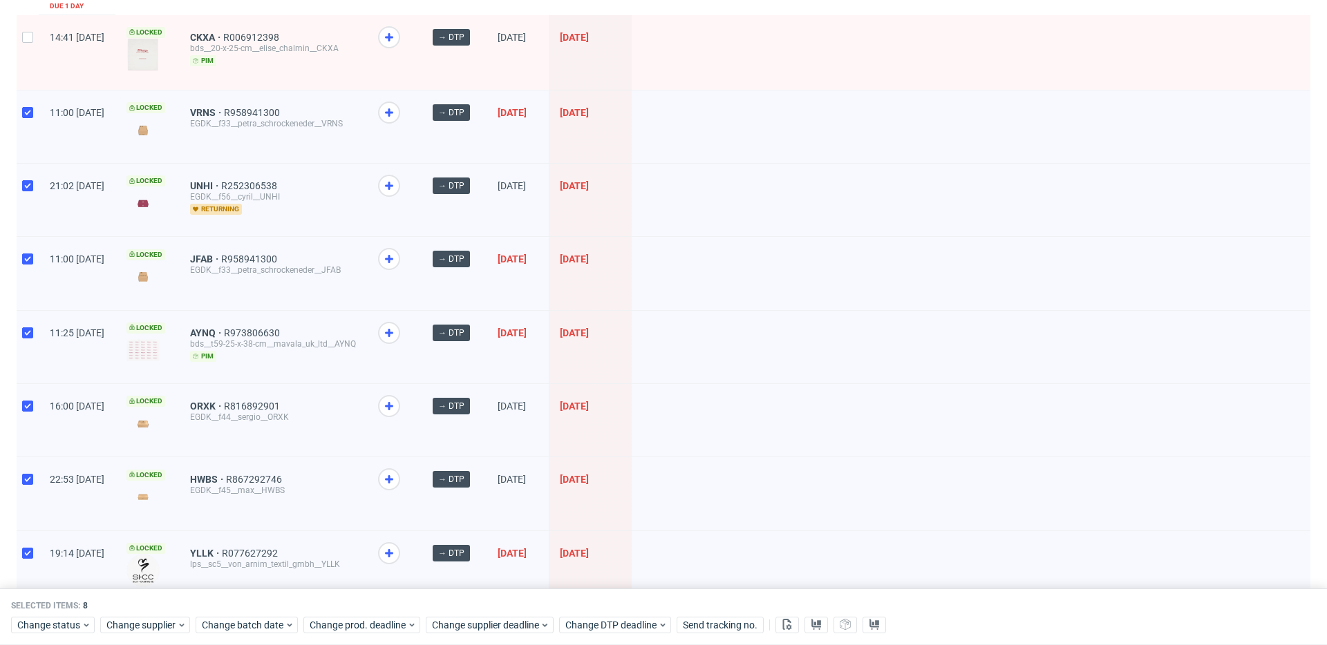
scroll to position [0, 0]
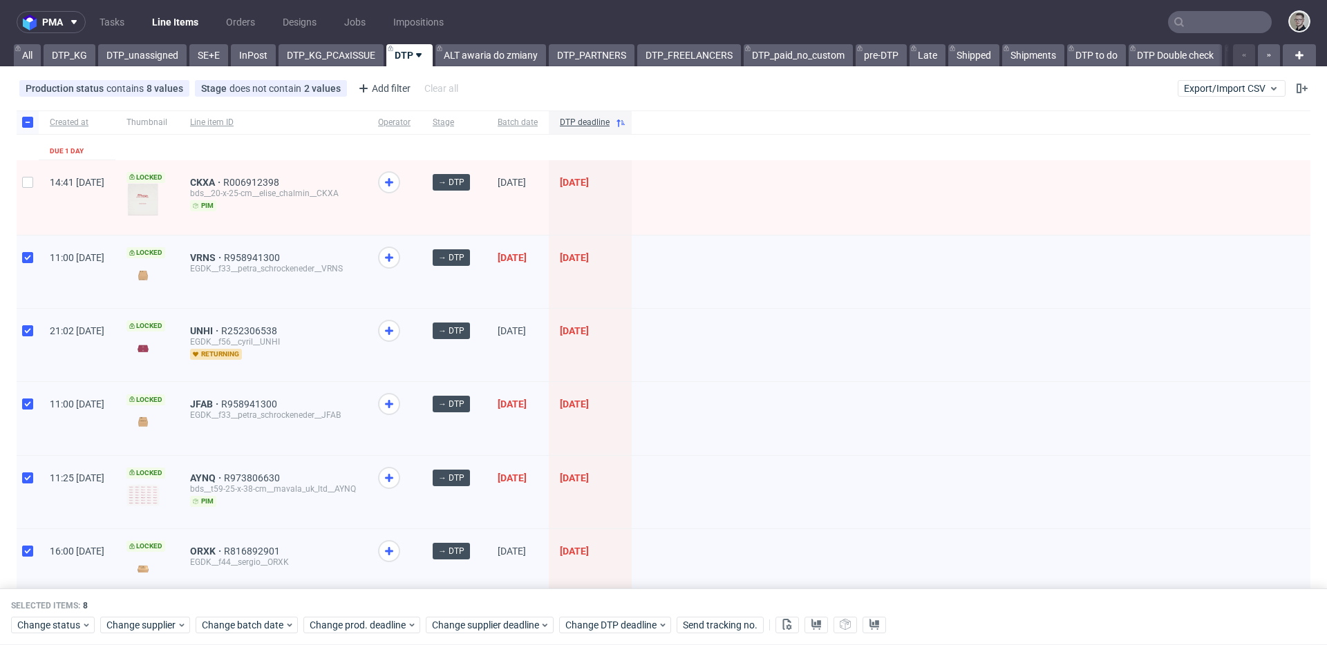
click at [33, 194] on div at bounding box center [28, 197] width 22 height 75
checkbox input "true"
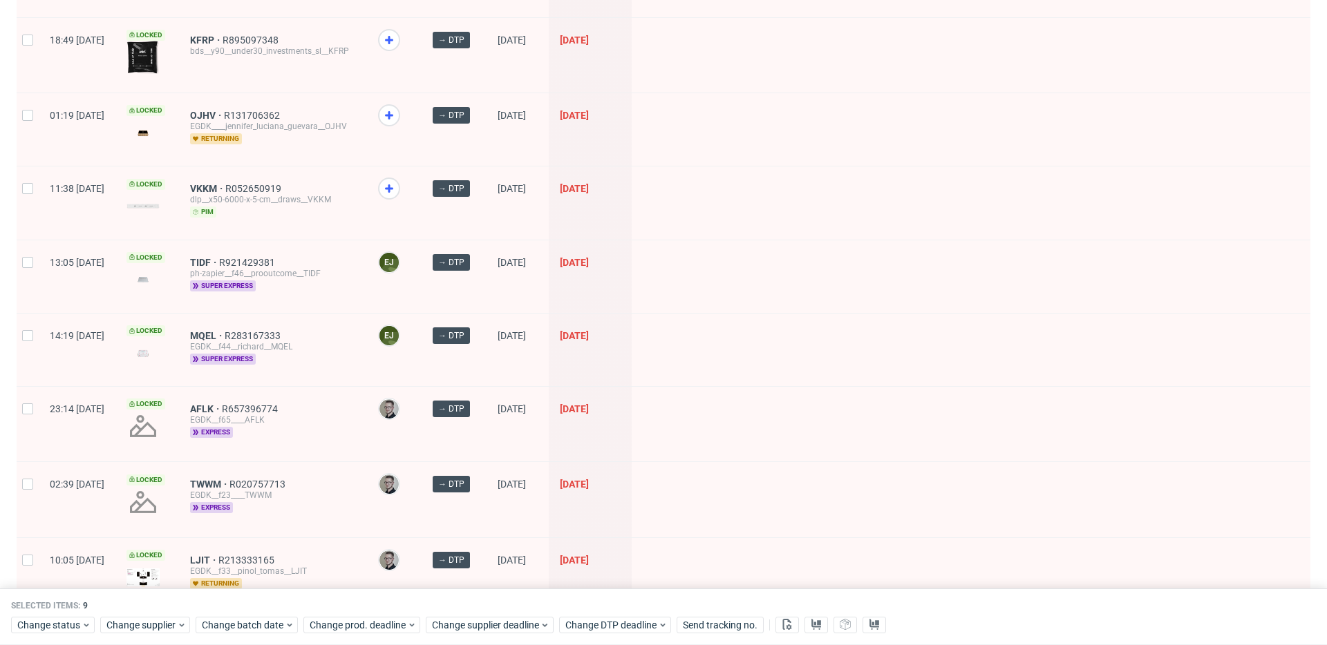
scroll to position [1856, 0]
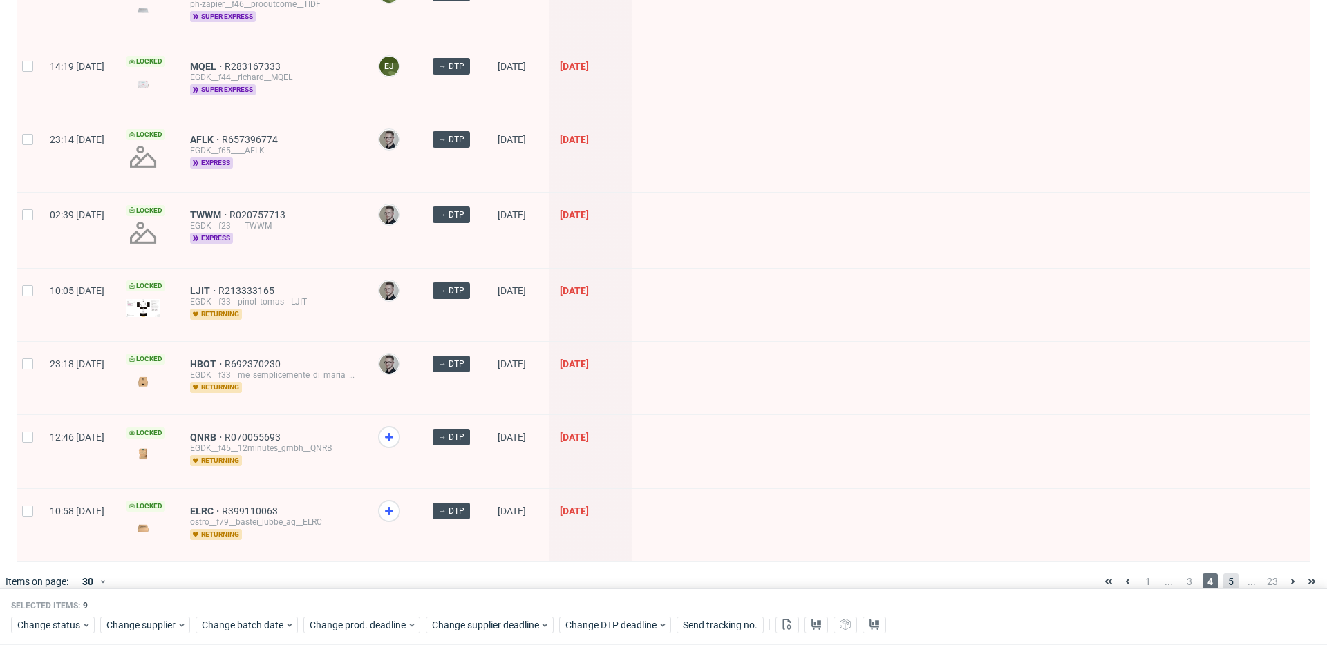
click at [1223, 574] on span "5" at bounding box center [1230, 582] width 15 height 17
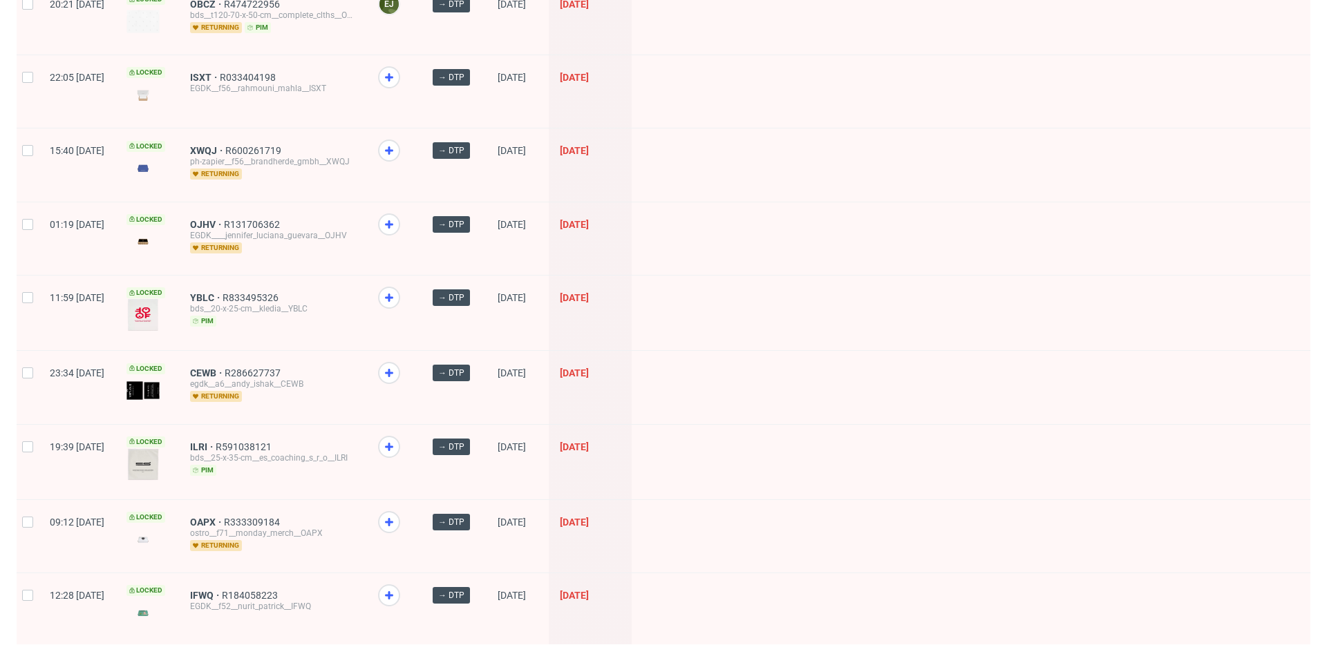
scroll to position [1744, 0]
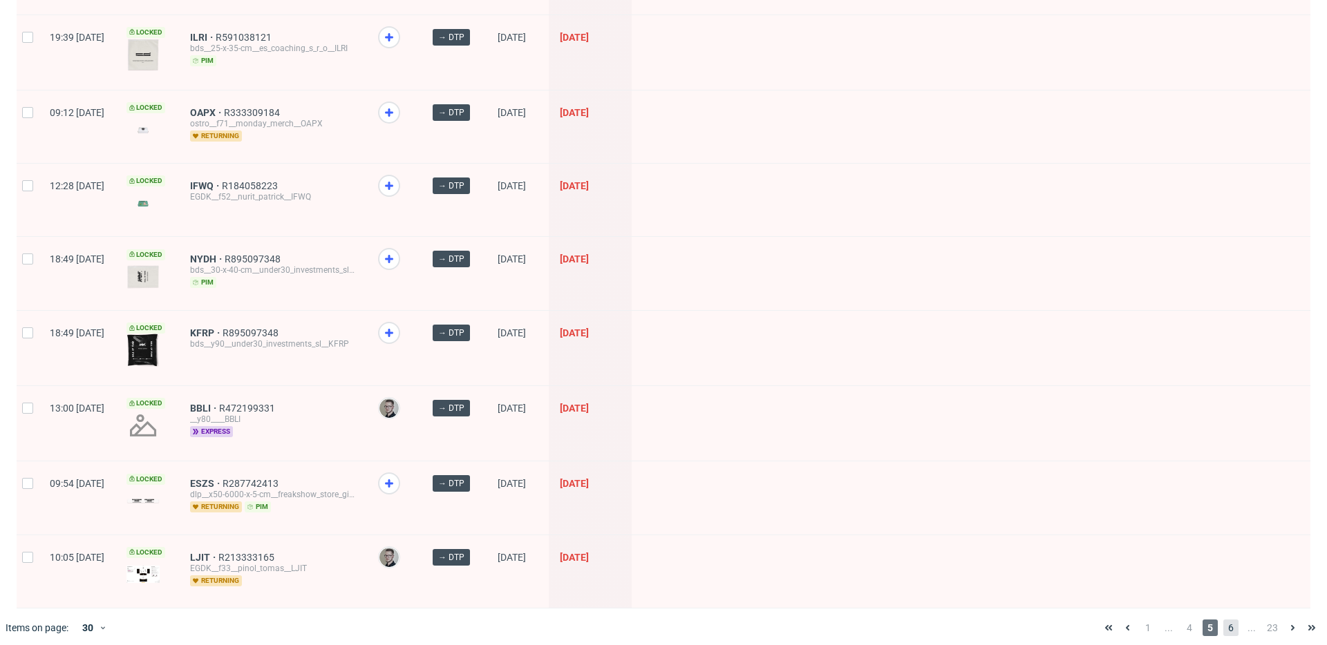
click at [1223, 620] on span "6" at bounding box center [1230, 628] width 15 height 17
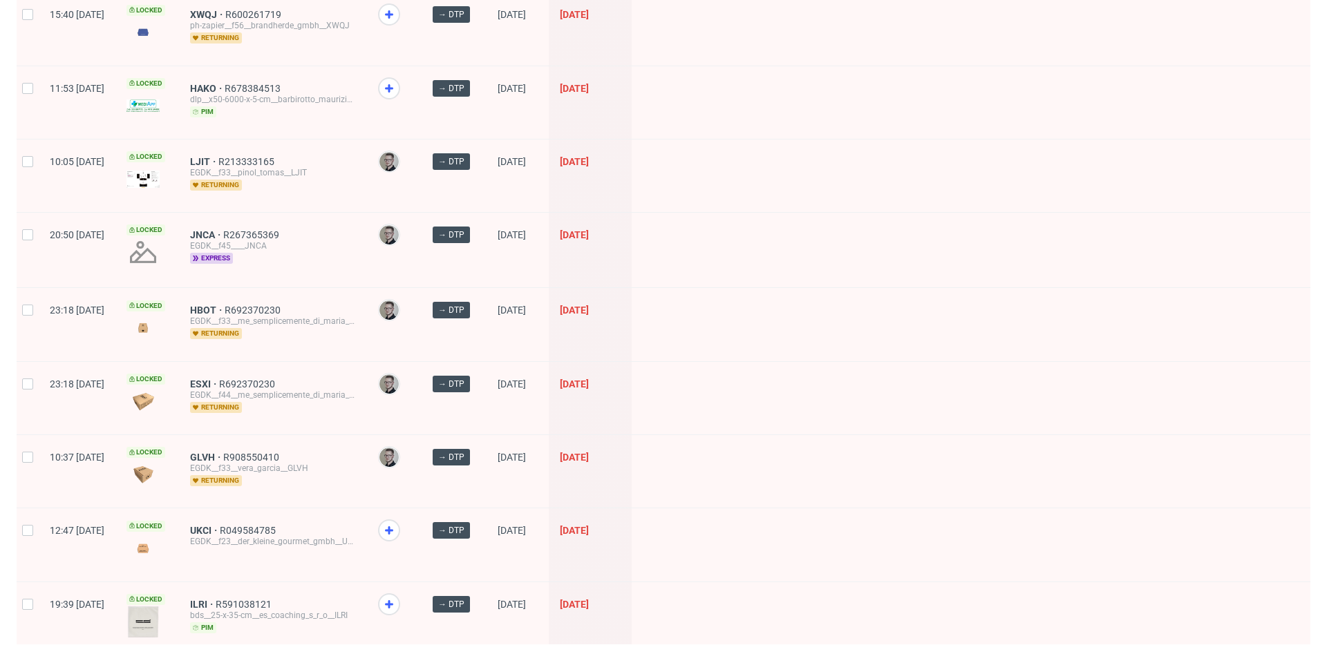
scroll to position [1745, 0]
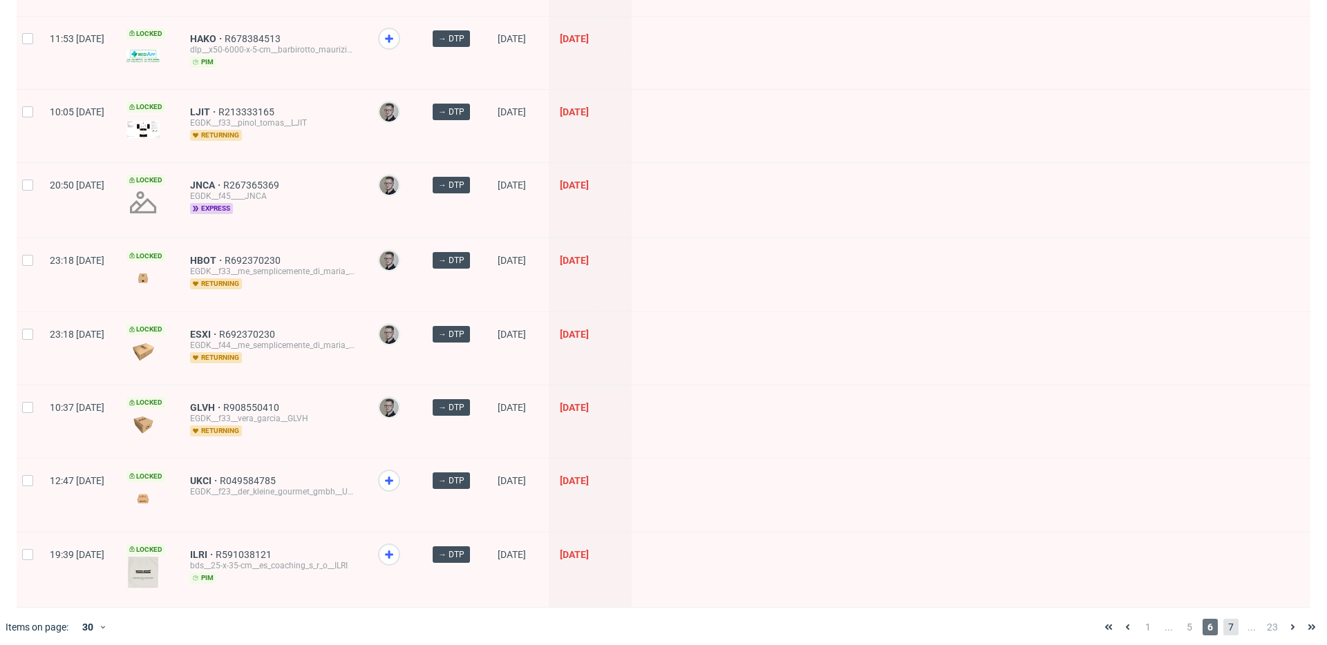
click at [1223, 619] on span "7" at bounding box center [1230, 627] width 15 height 17
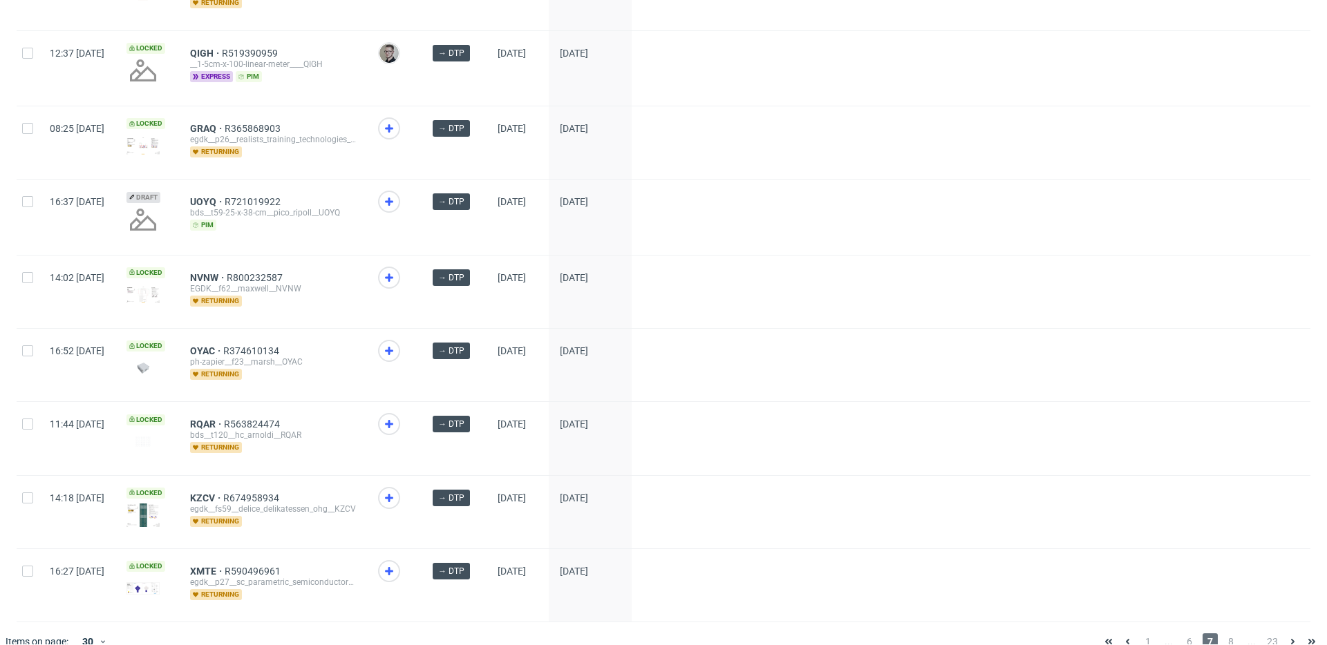
scroll to position [1776, 0]
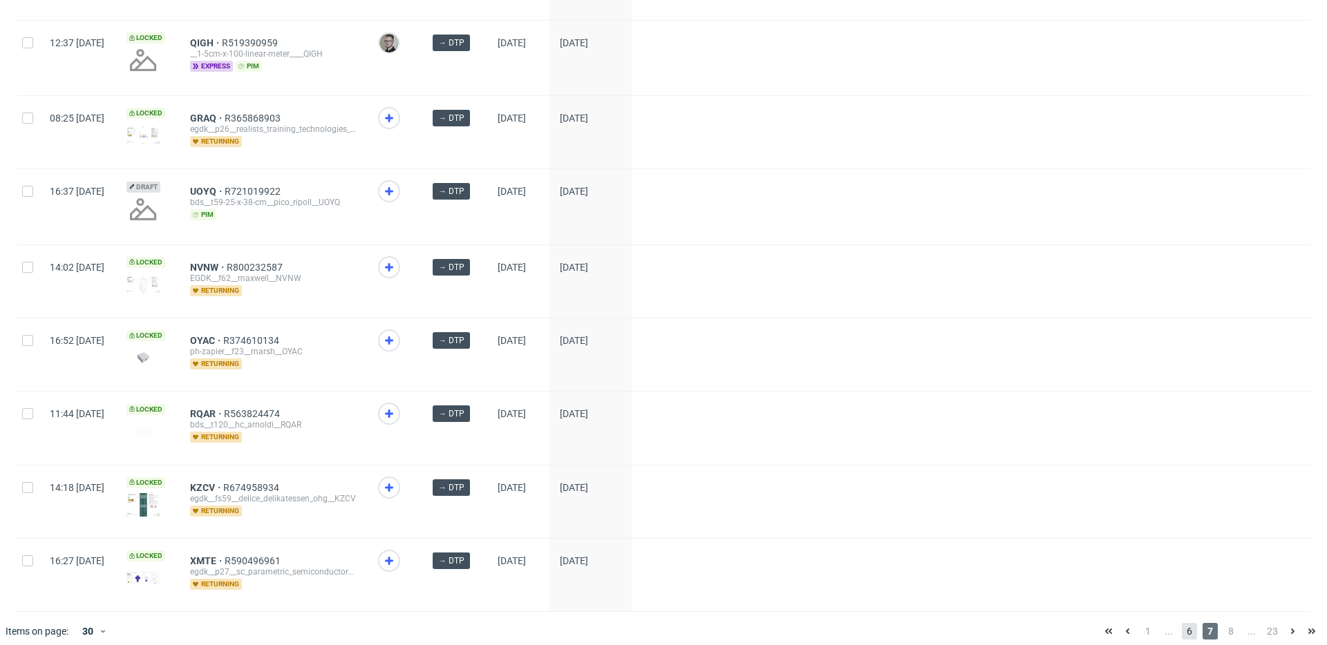
click at [1182, 623] on span "6" at bounding box center [1189, 631] width 15 height 17
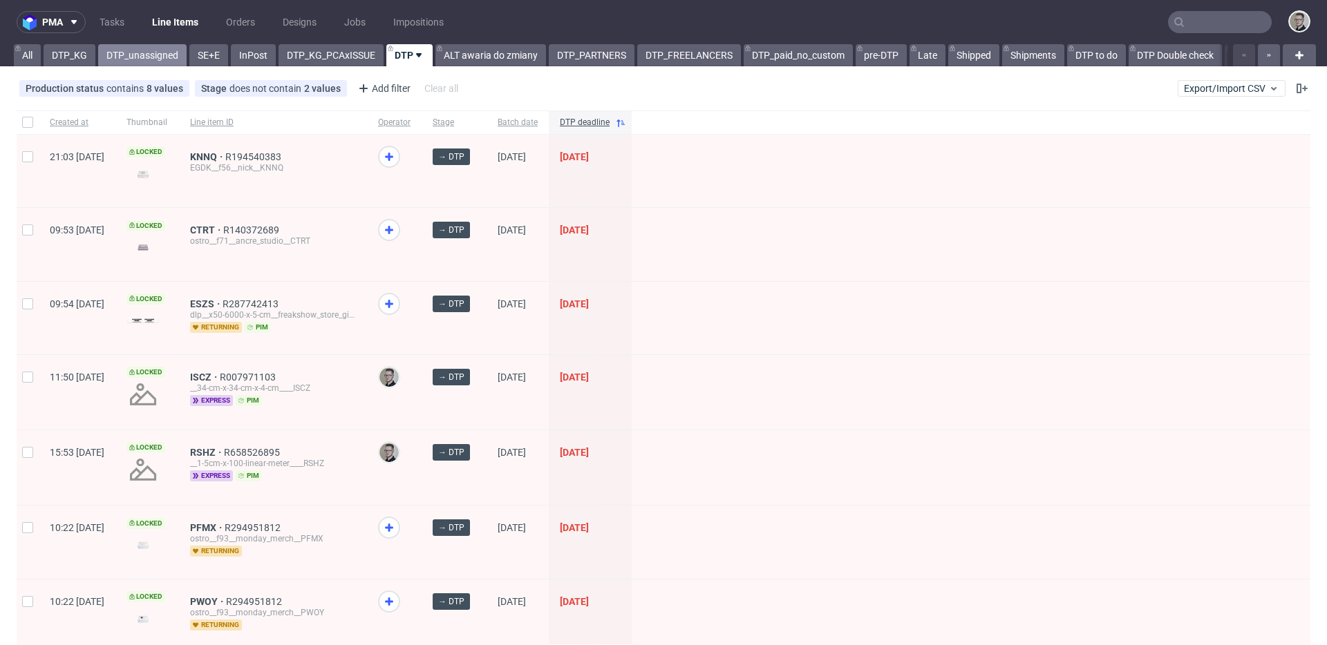
click at [138, 60] on link "DTP_unassigned" at bounding box center [142, 55] width 88 height 22
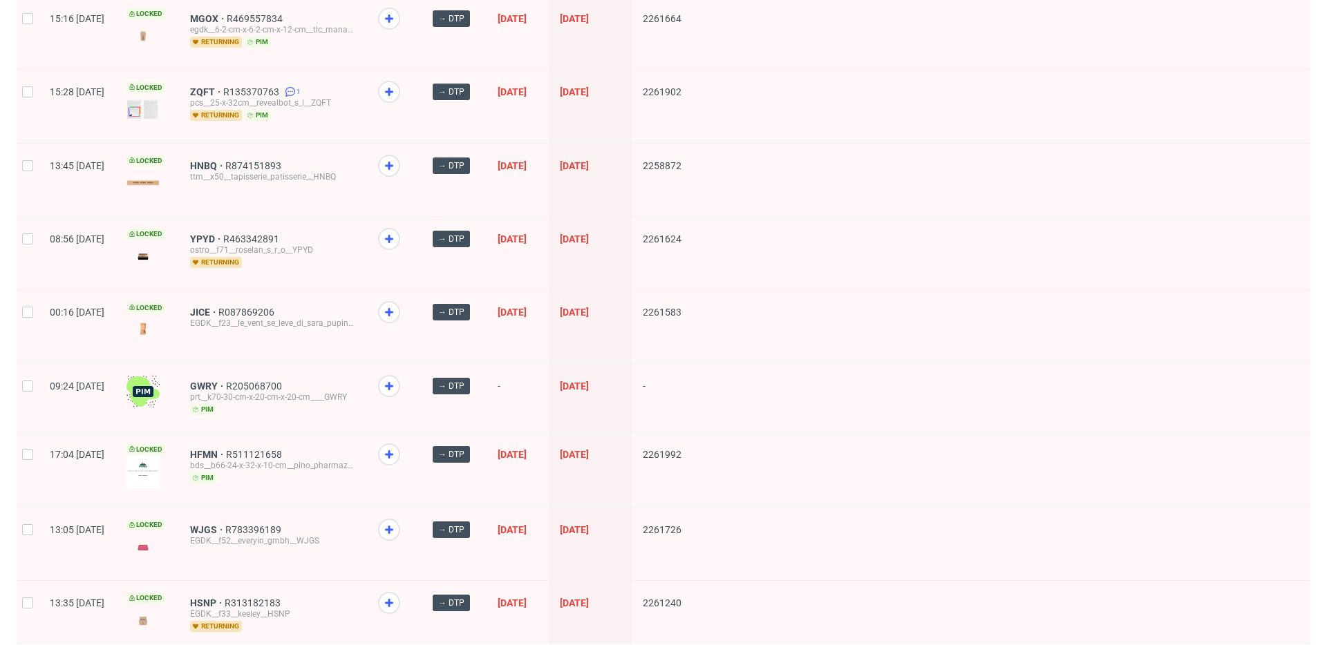
scroll to position [182, 0]
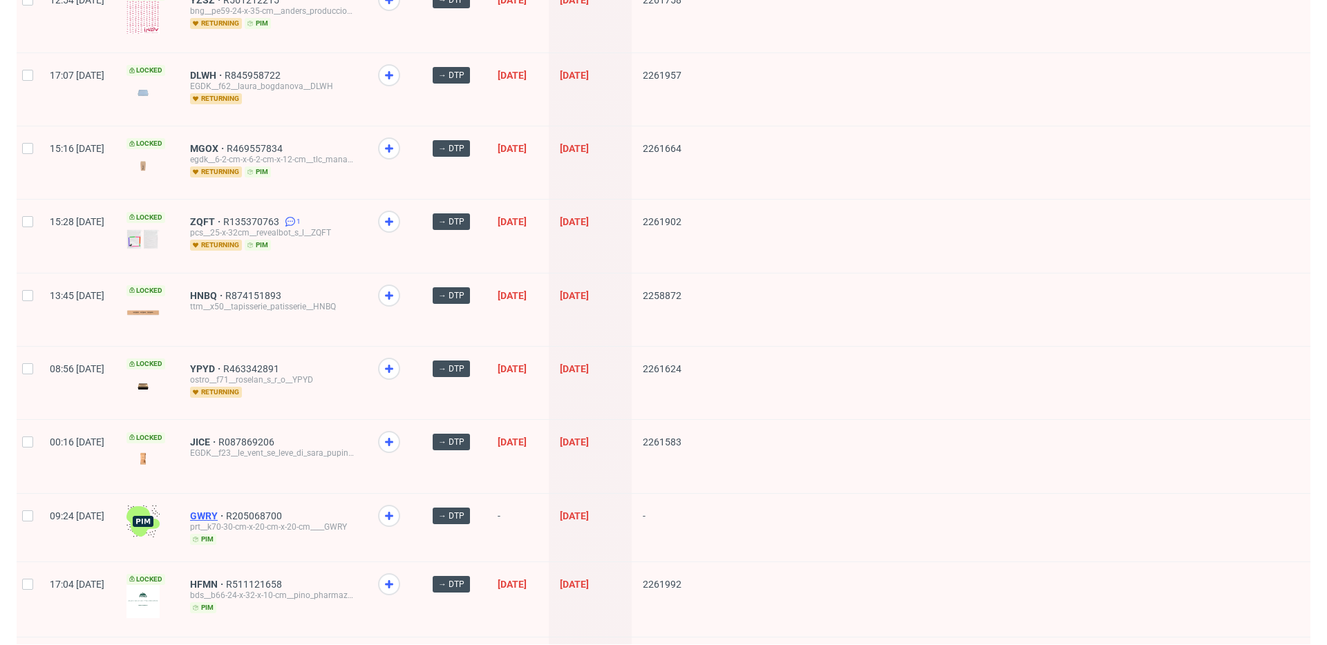
click at [226, 512] on span "GWRY" at bounding box center [208, 516] width 36 height 11
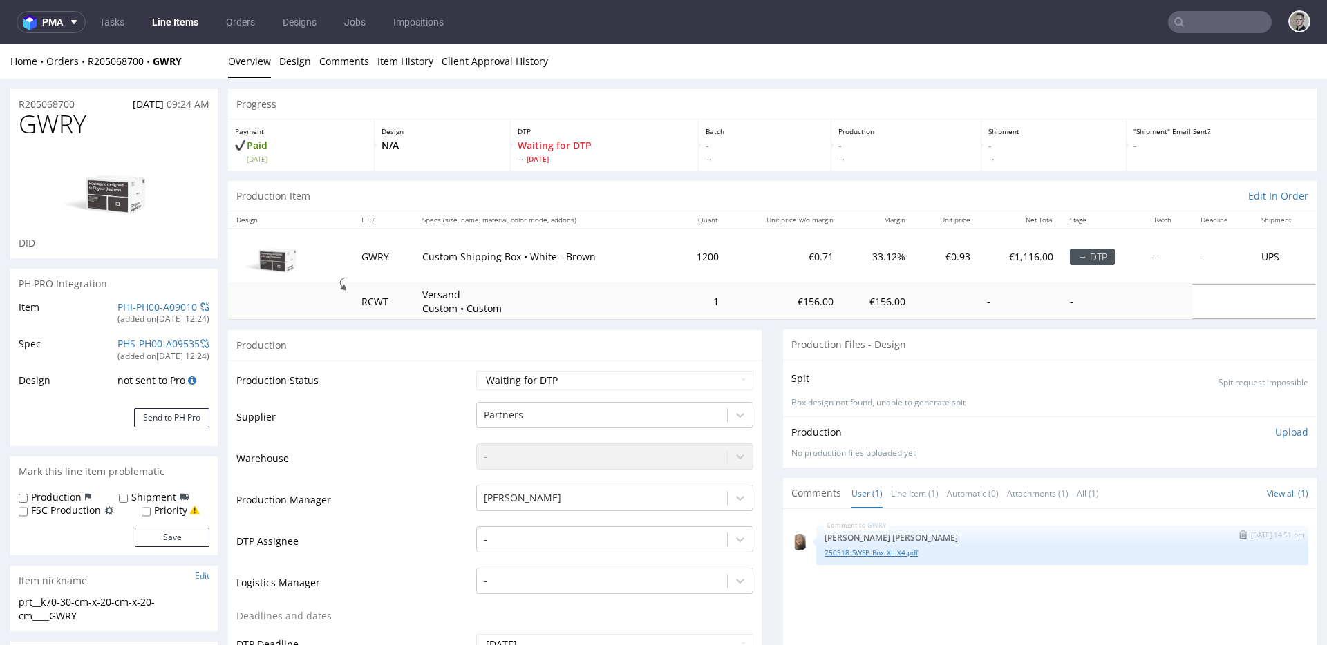
click at [887, 551] on link "250918_SWSP_Box_XL_X4.pdf" at bounding box center [1061, 553] width 475 height 10
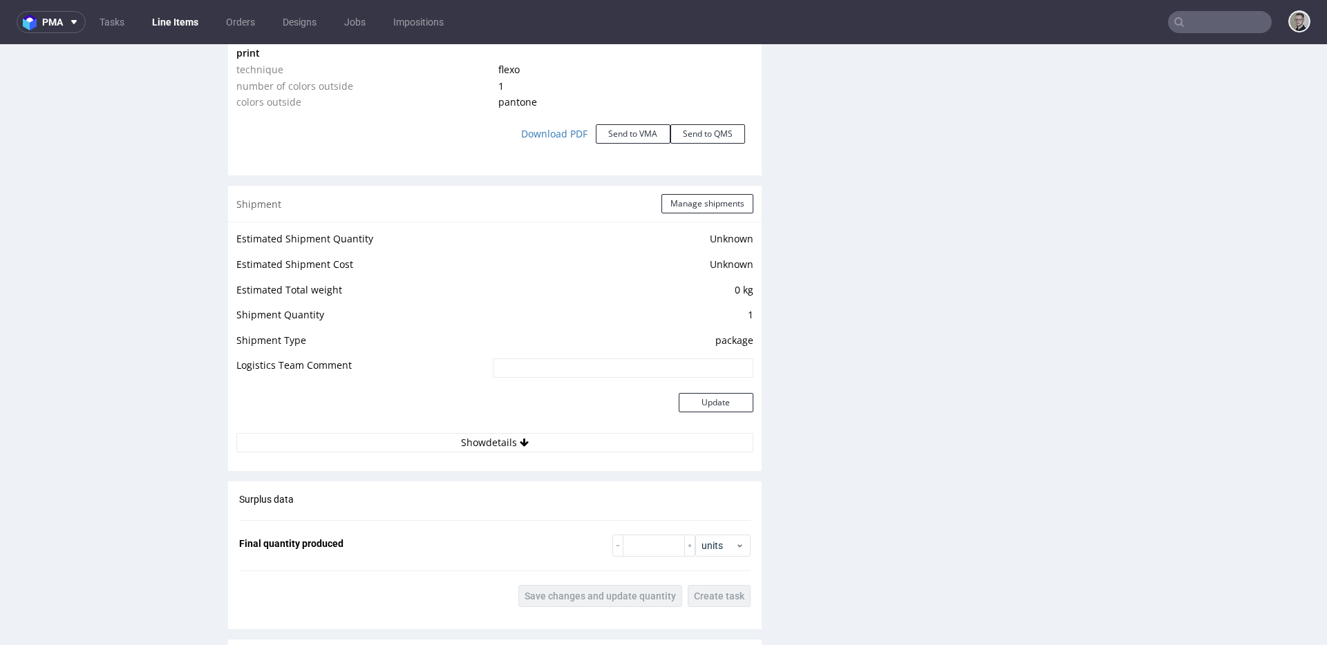
scroll to position [2262, 0]
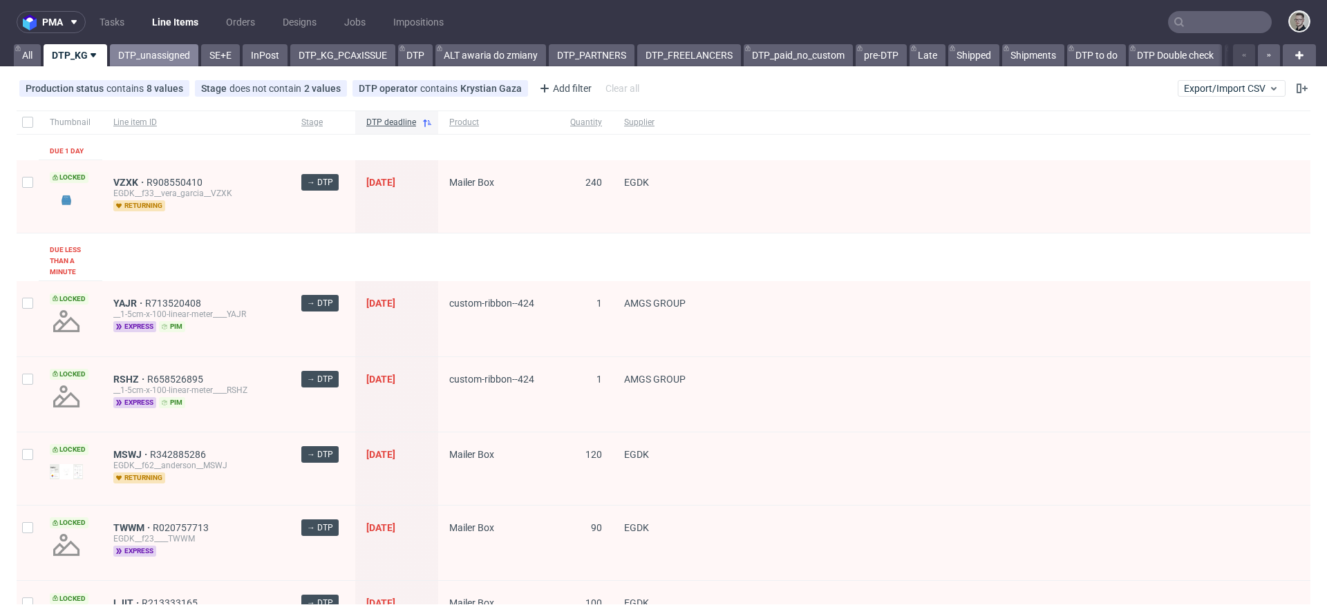
click at [148, 55] on link "DTP_unassigned" at bounding box center [154, 55] width 88 height 22
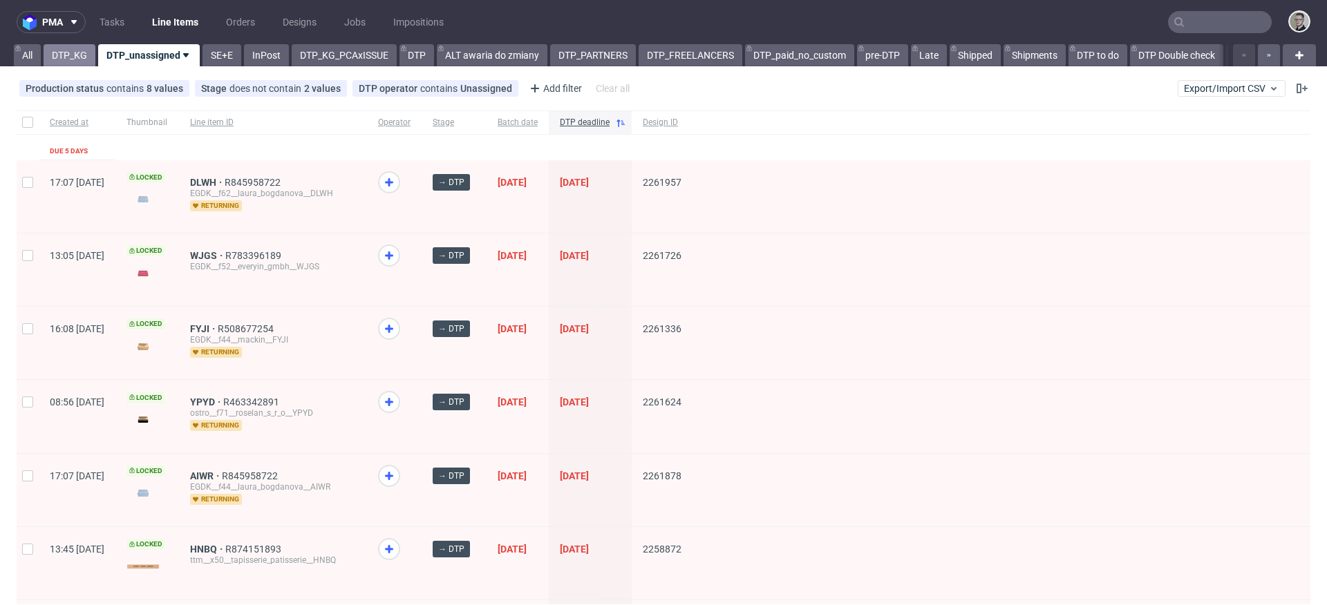
click at [65, 55] on link "DTP_KG" at bounding box center [70, 55] width 52 height 22
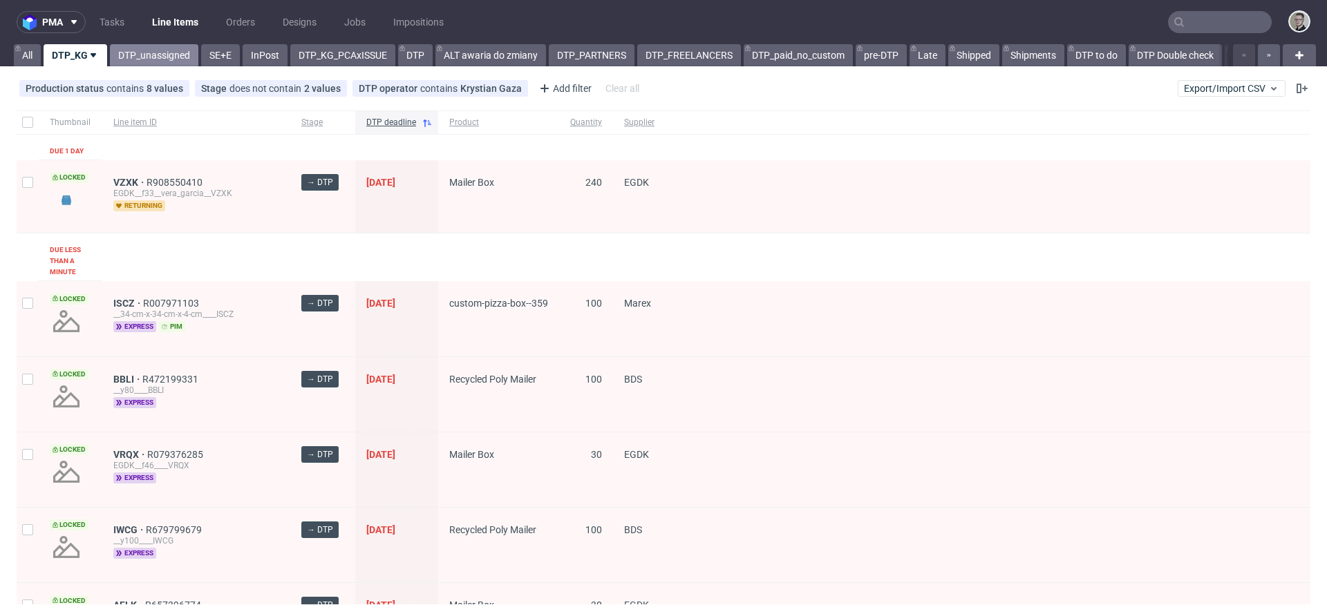
click at [164, 53] on link "DTP_unassigned" at bounding box center [154, 55] width 88 height 22
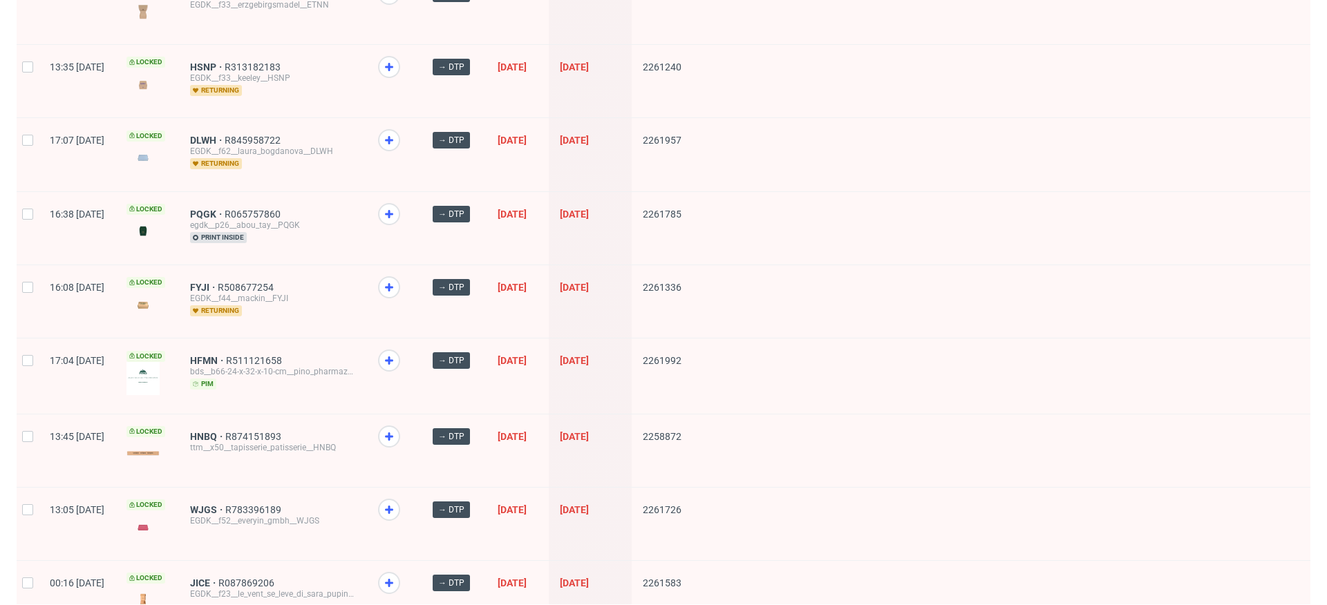
scroll to position [274, 0]
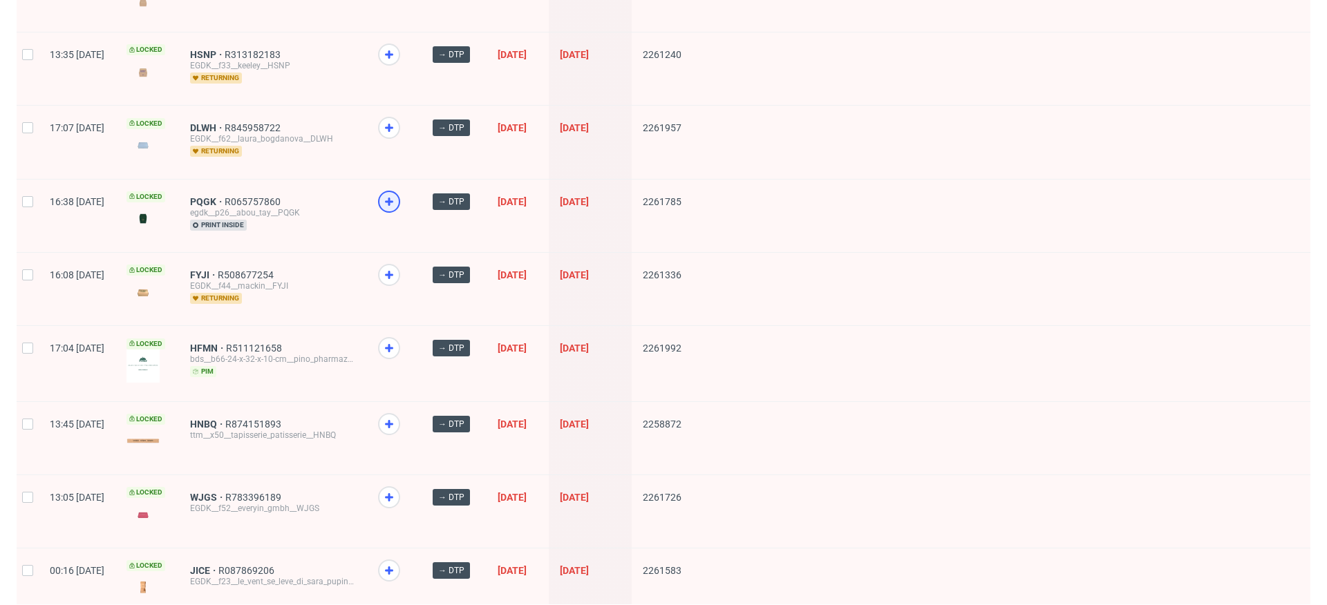
click at [397, 199] on icon at bounding box center [389, 201] width 17 height 17
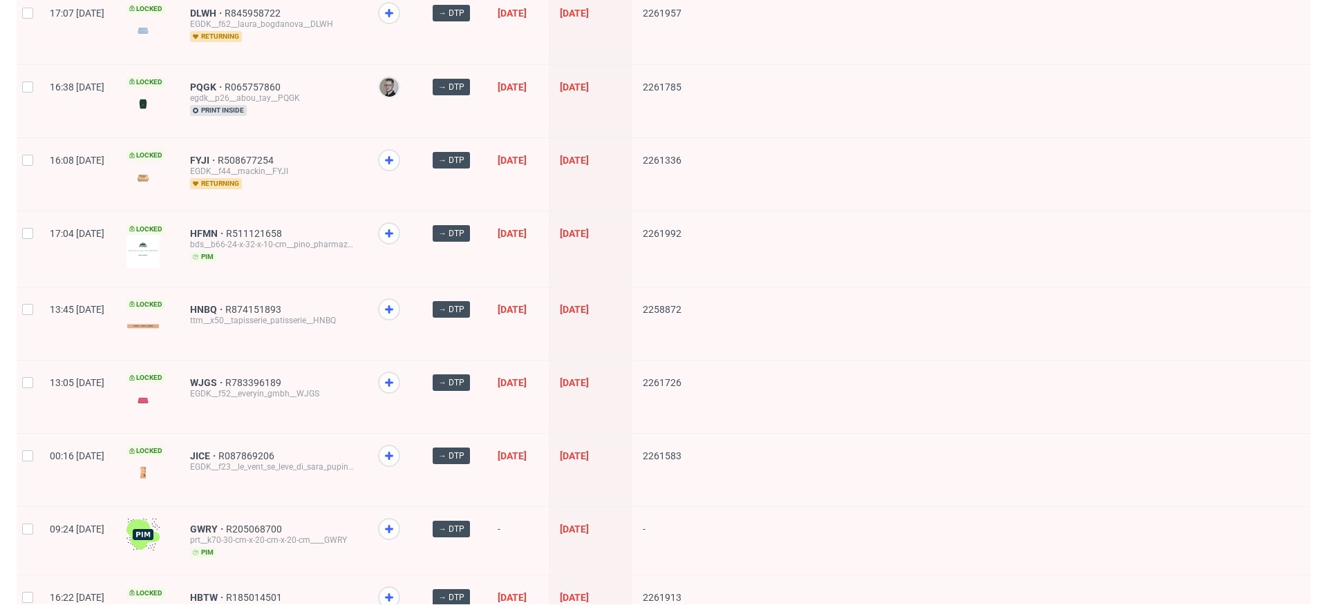
scroll to position [434, 0]
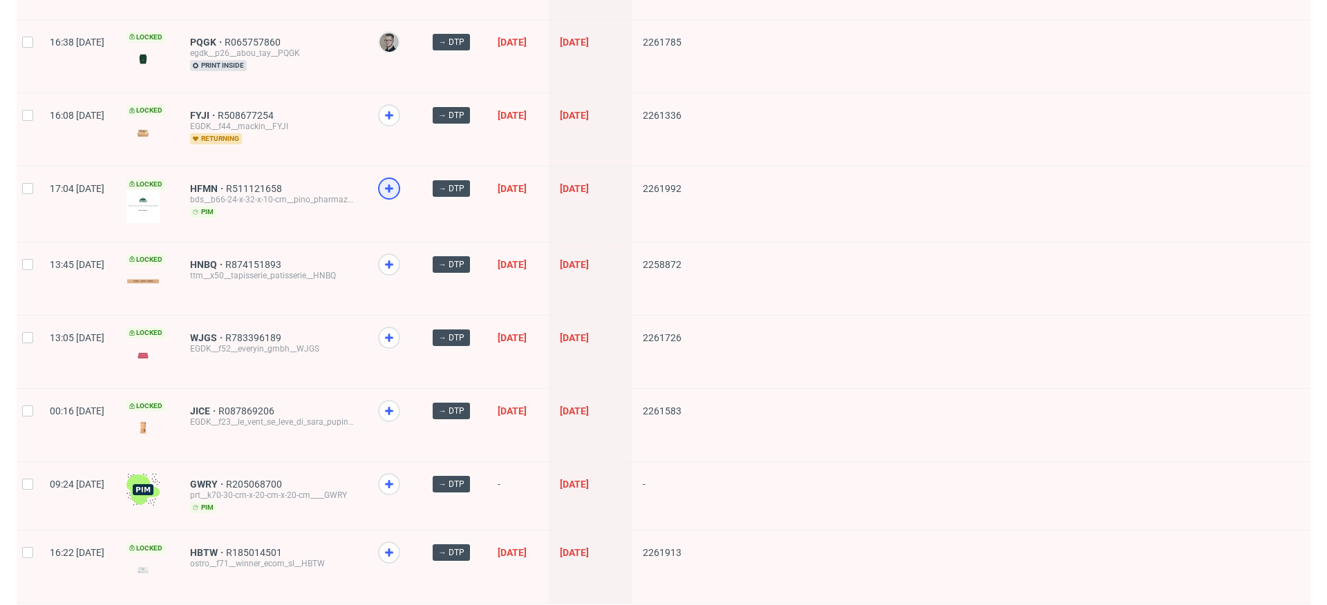
click at [397, 191] on icon at bounding box center [389, 188] width 17 height 17
click at [397, 260] on icon at bounding box center [389, 264] width 17 height 17
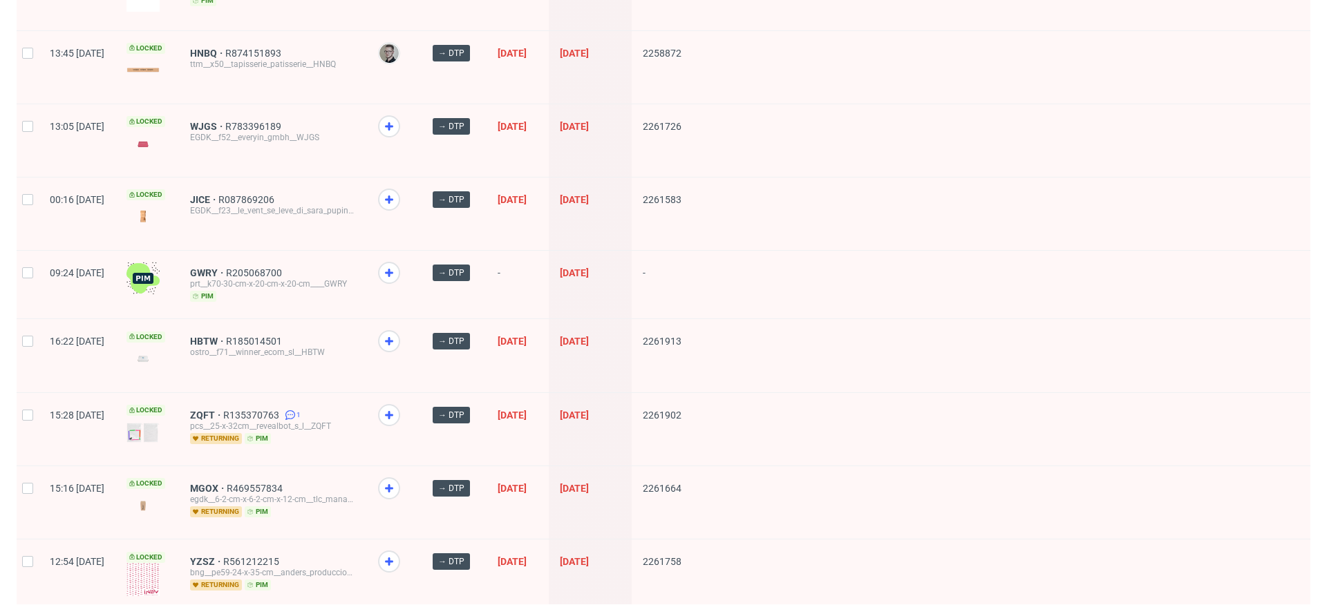
scroll to position [712, 0]
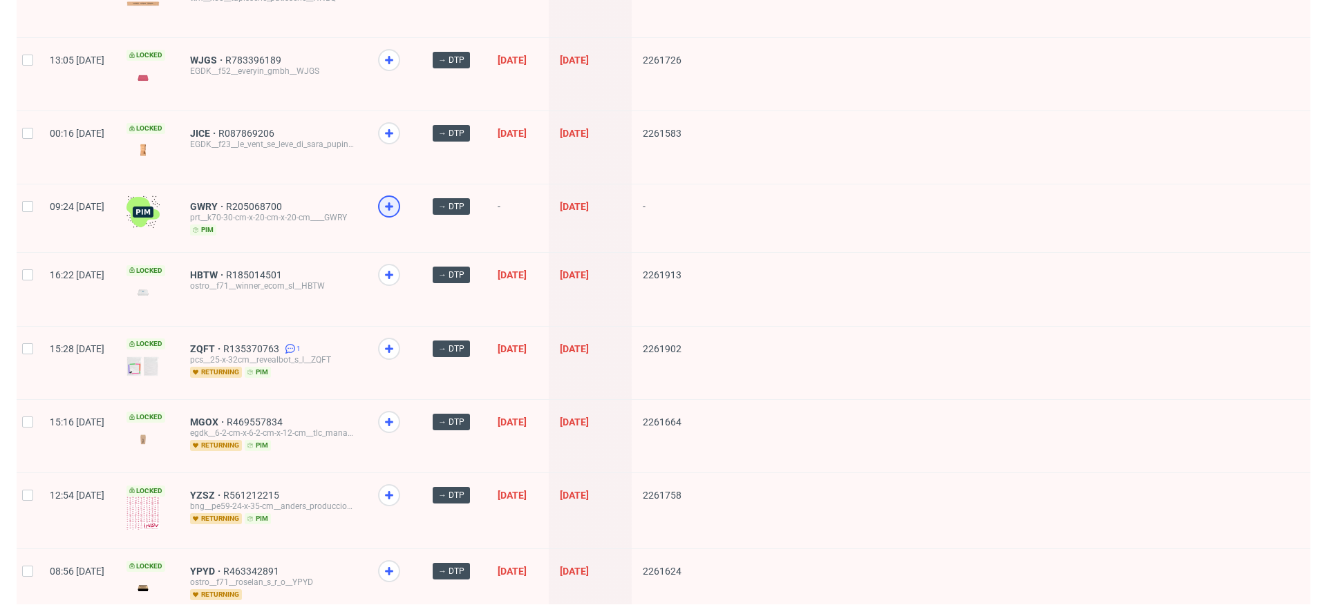
click at [397, 205] on icon at bounding box center [389, 206] width 17 height 17
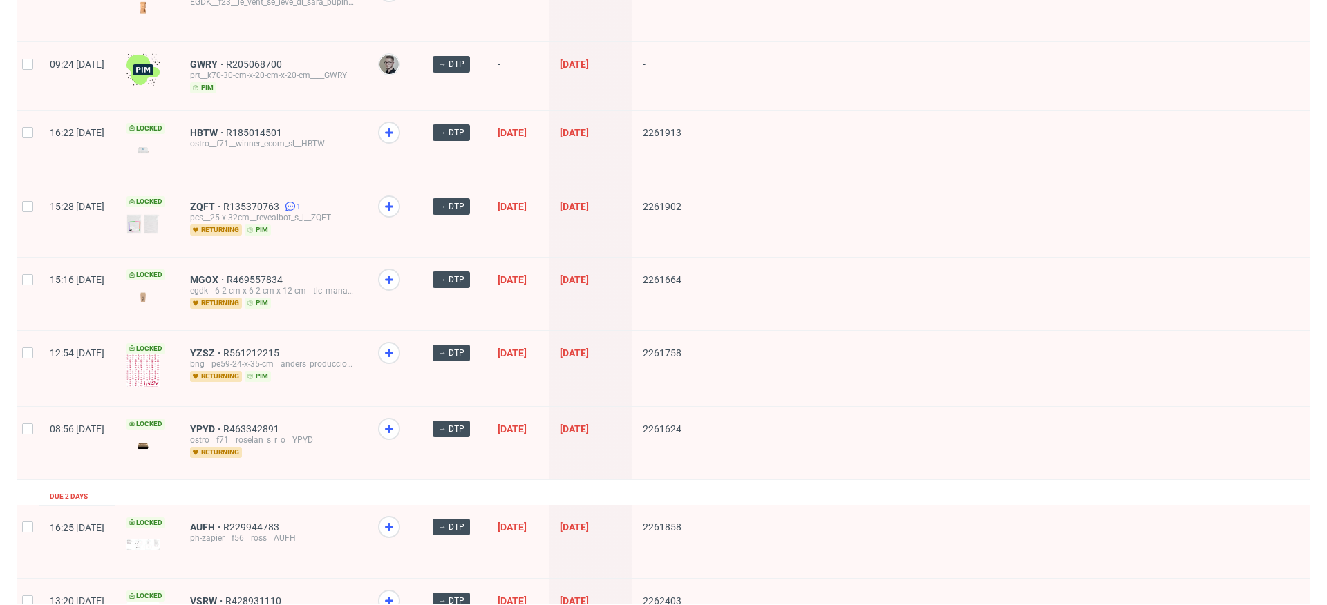
scroll to position [911, 0]
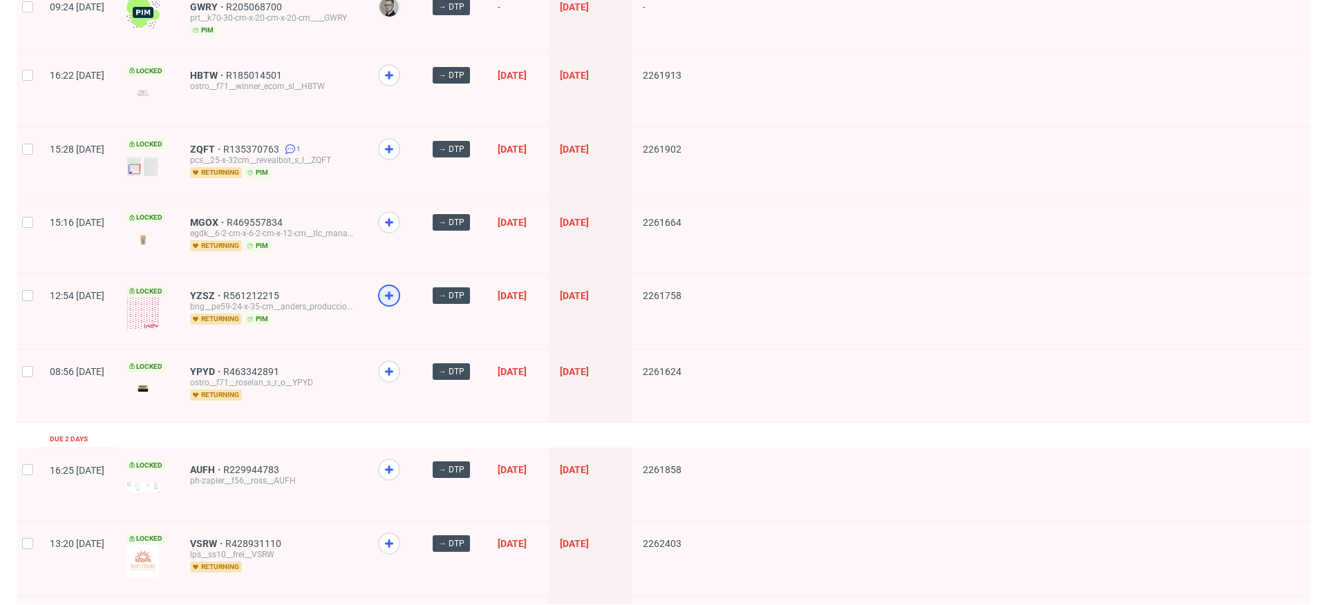
click at [397, 290] on icon at bounding box center [389, 295] width 17 height 17
click at [393, 218] on use at bounding box center [389, 222] width 8 height 8
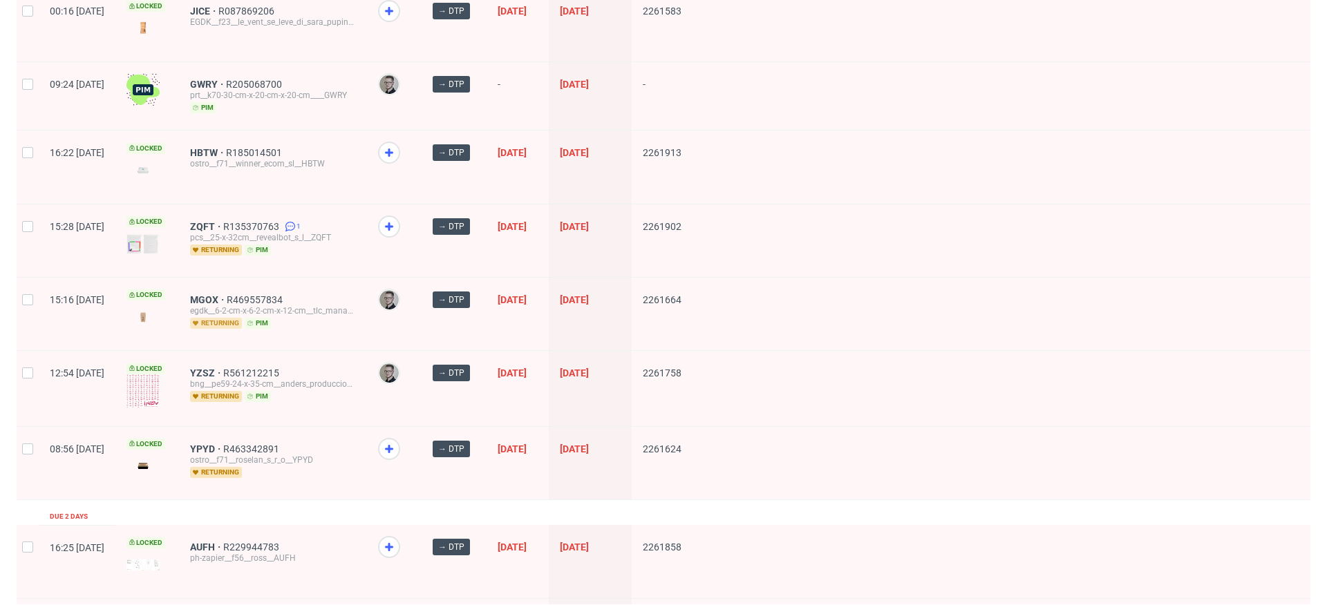
scroll to position [821, 0]
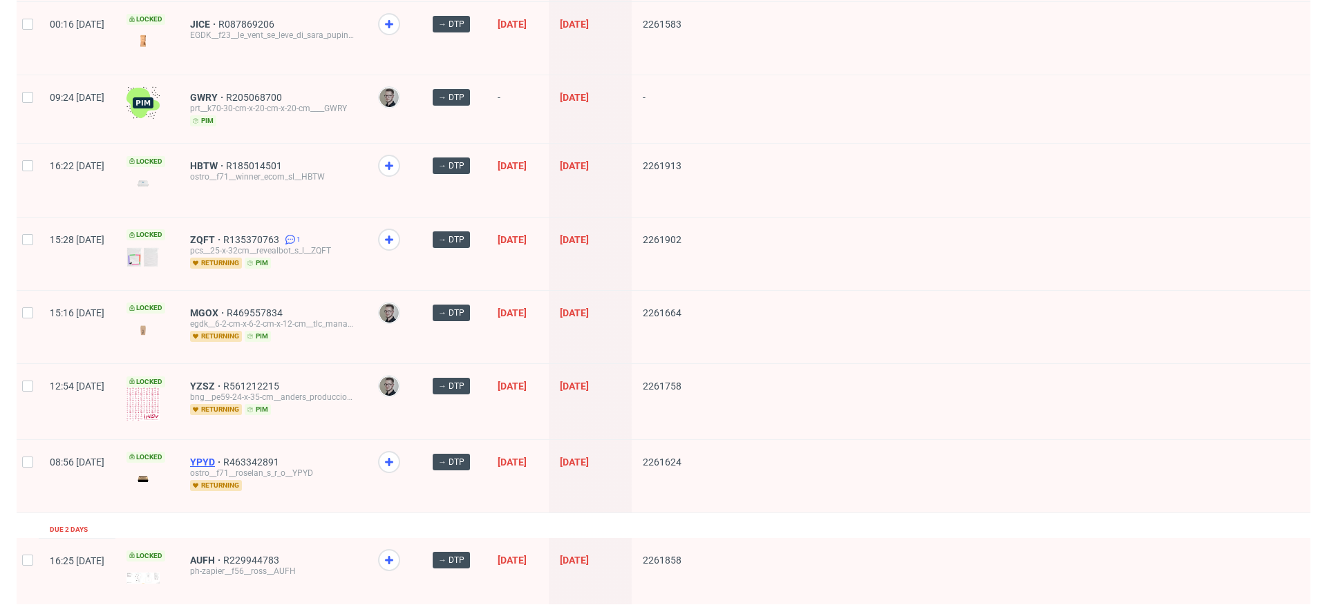
click at [223, 457] on span "YPYD" at bounding box center [206, 462] width 33 height 11
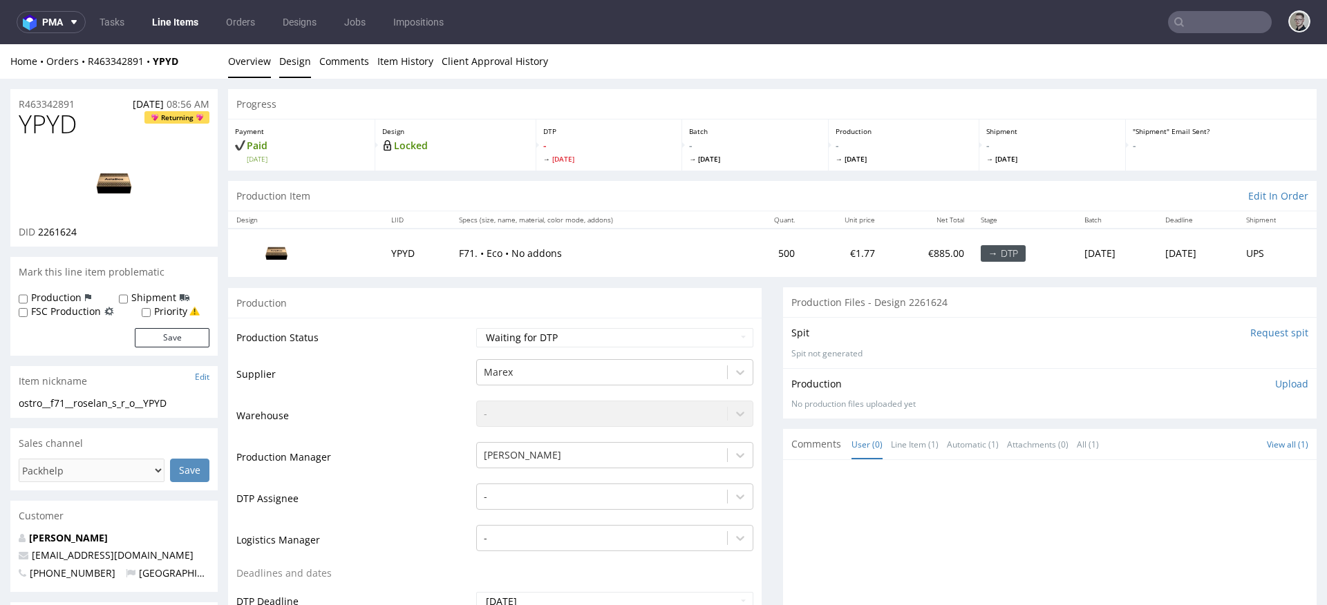
click at [293, 63] on link "Design" at bounding box center [295, 61] width 32 height 34
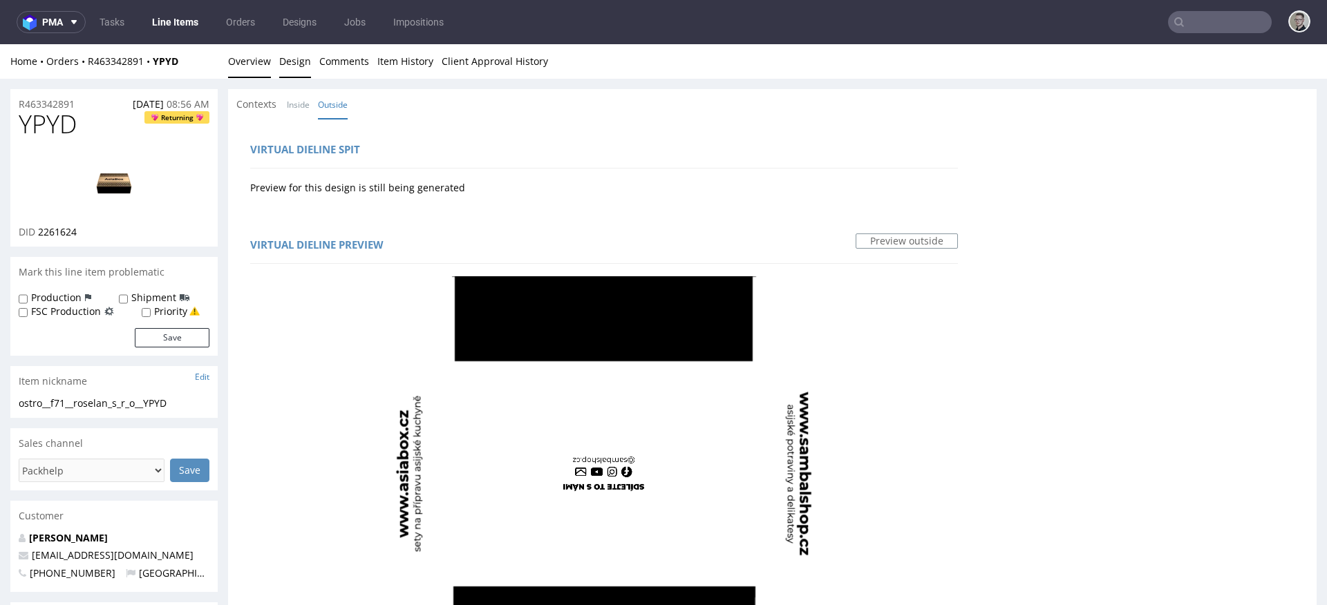
click at [262, 63] on link "Overview" at bounding box center [249, 61] width 43 height 34
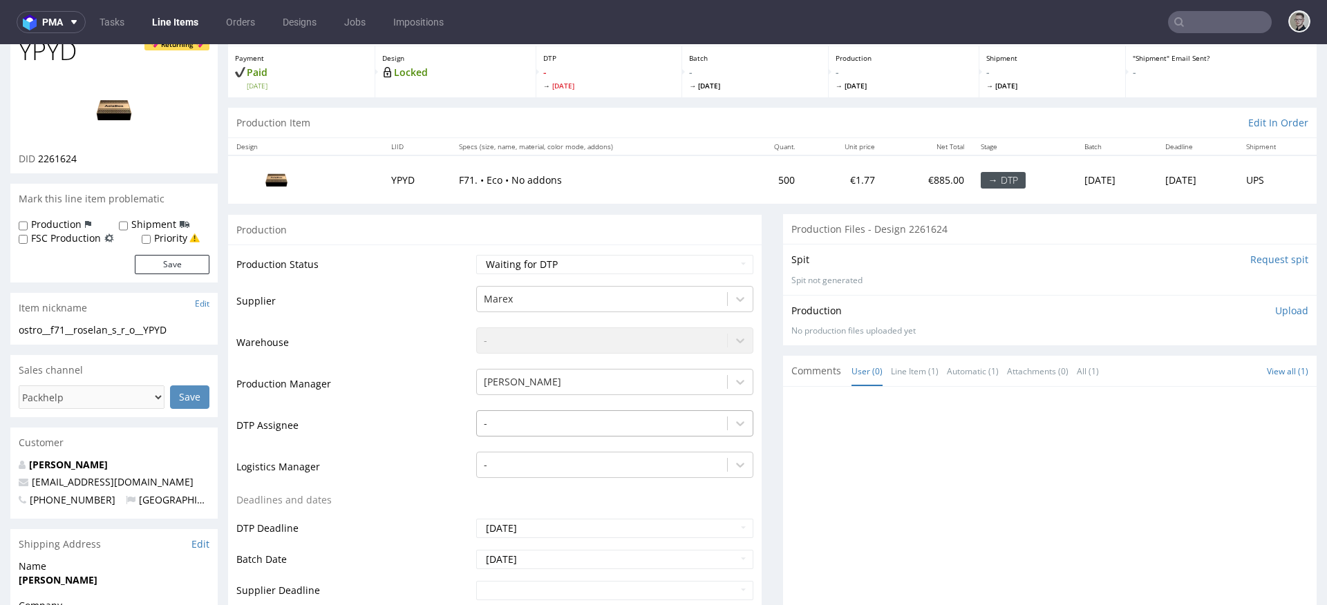
click at [549, 430] on div "-" at bounding box center [614, 419] width 277 height 19
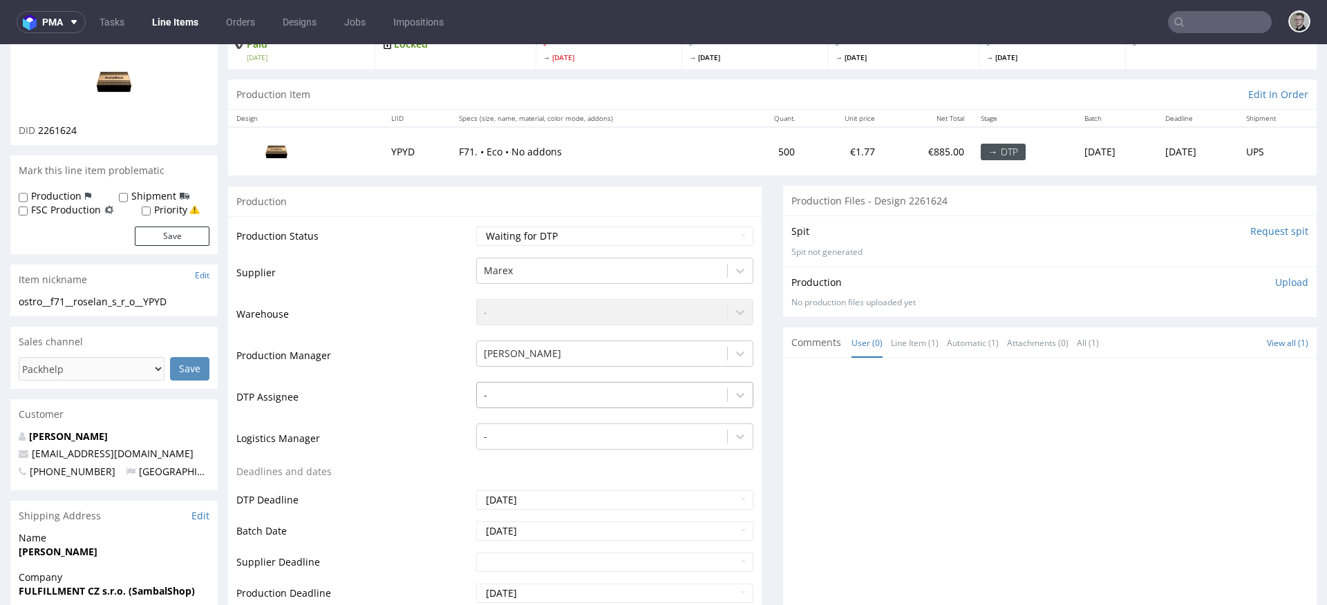
scroll to position [116, 0]
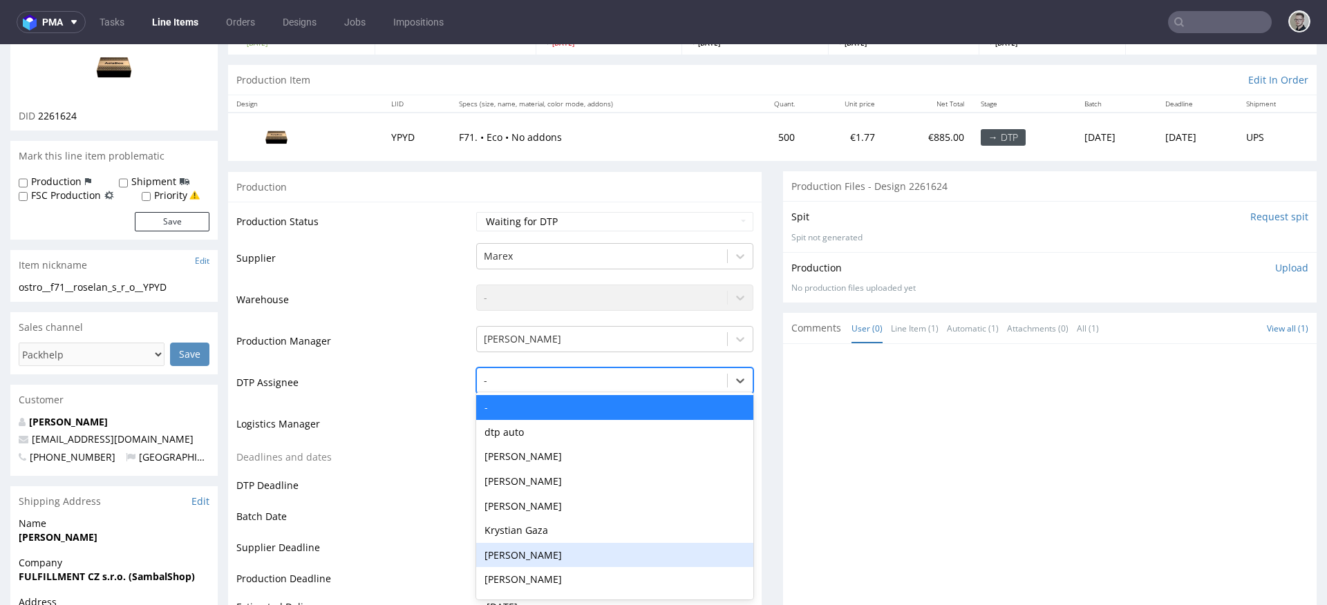
click at [550, 544] on div "Dominik Grosicki" at bounding box center [614, 555] width 277 height 25
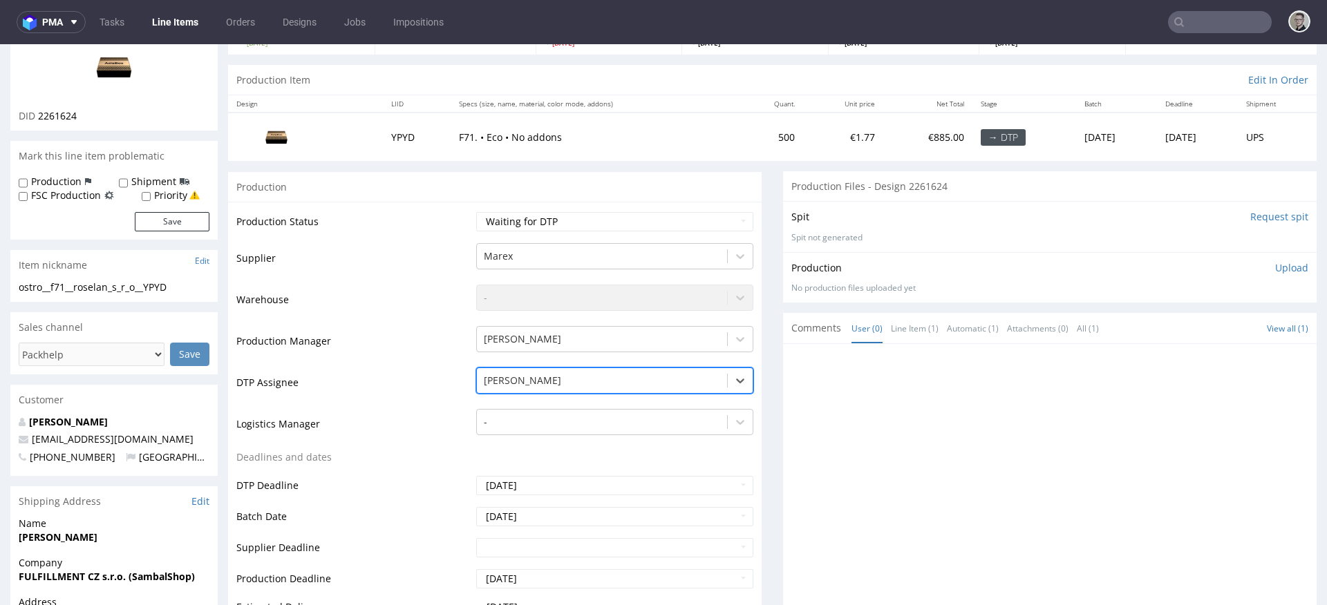
click at [535, 381] on div at bounding box center [602, 380] width 236 height 17
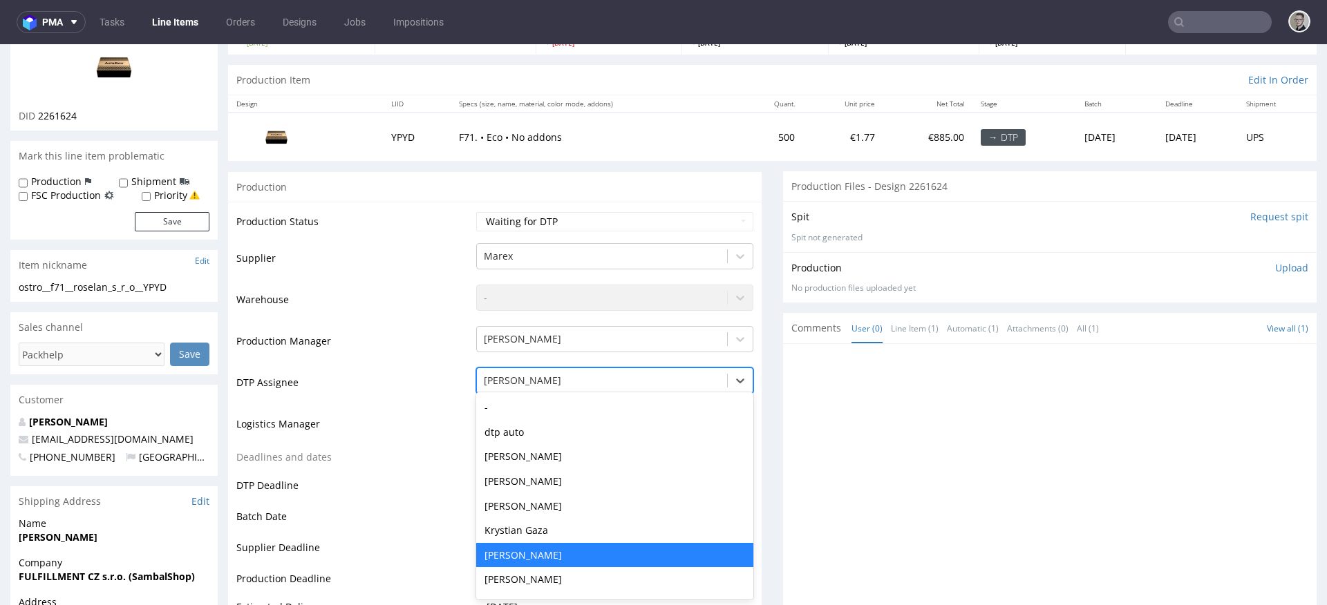
click at [556, 538] on div "Krystian Gaza" at bounding box center [614, 530] width 277 height 25
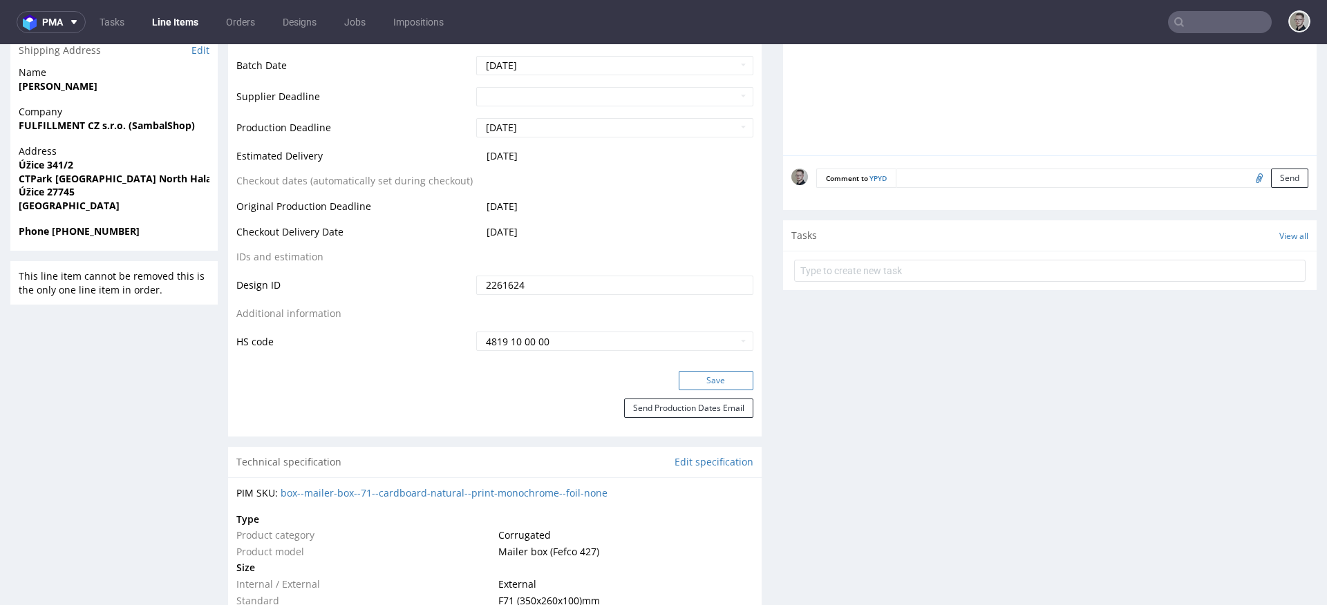
click at [731, 381] on button "Save" at bounding box center [716, 380] width 75 height 19
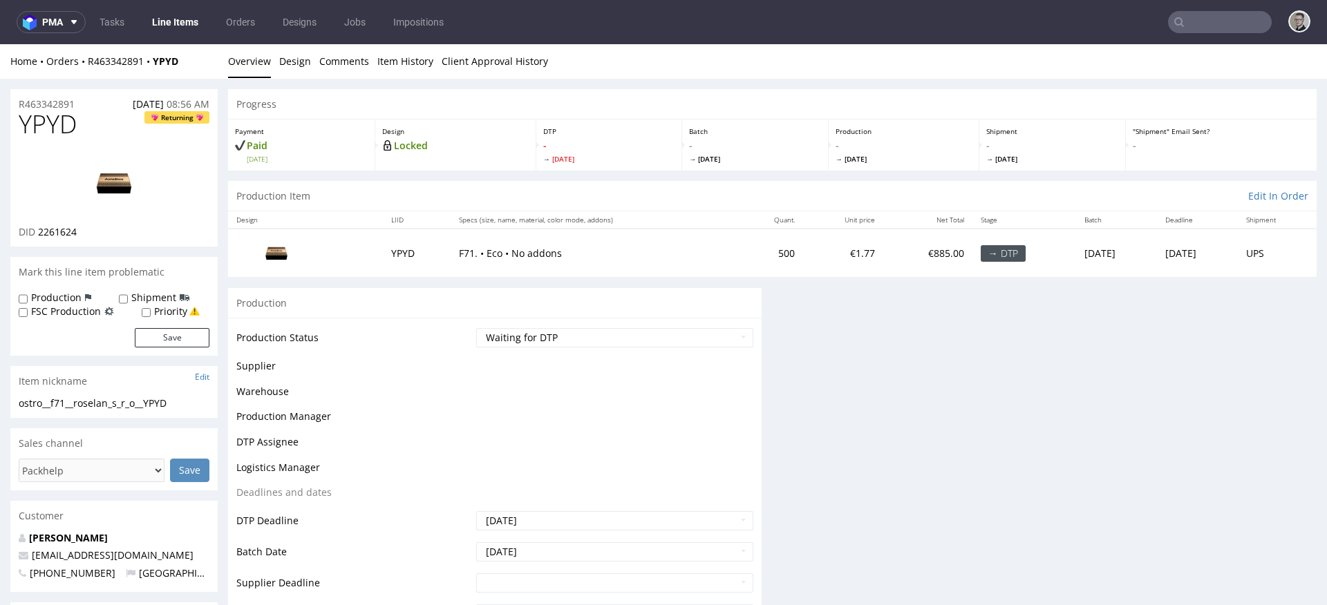
scroll to position [0, 0]
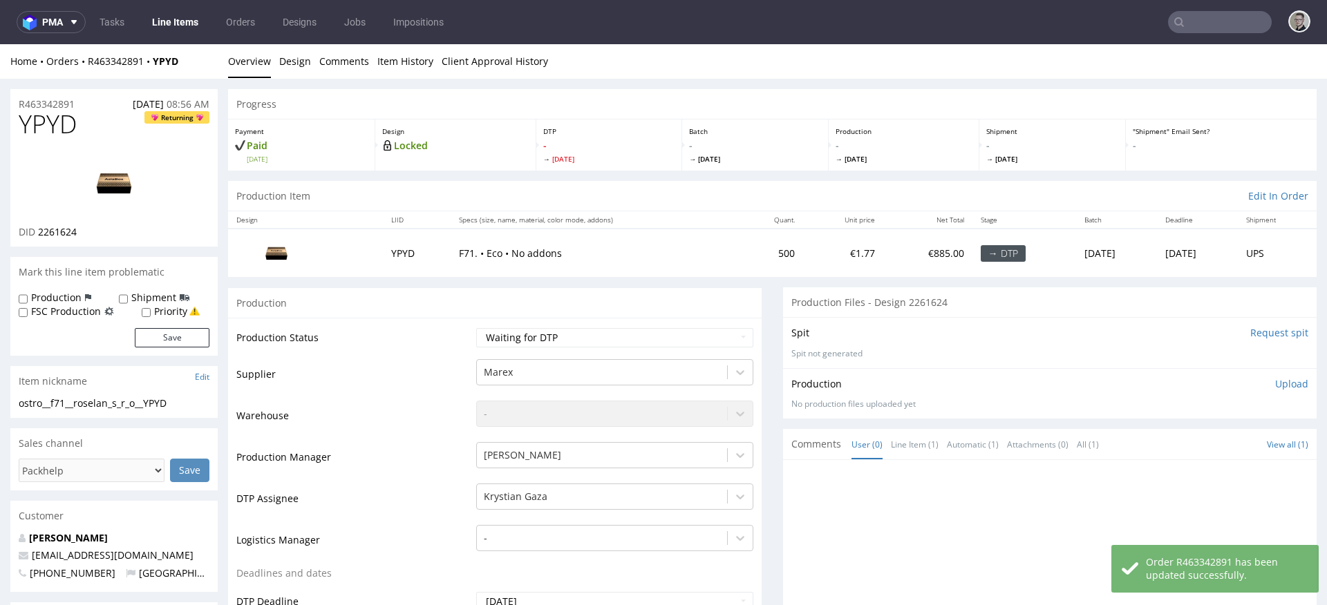
click at [1276, 334] on input "Request spit" at bounding box center [1279, 333] width 58 height 14
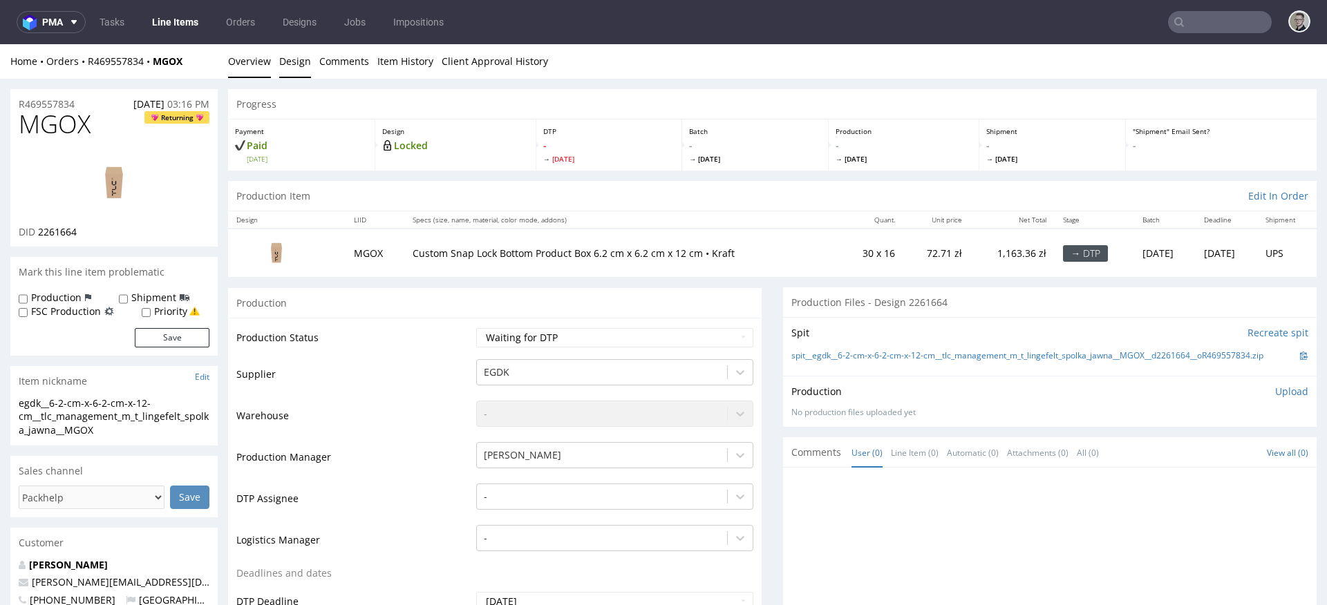
click at [294, 64] on link "Design" at bounding box center [295, 61] width 32 height 34
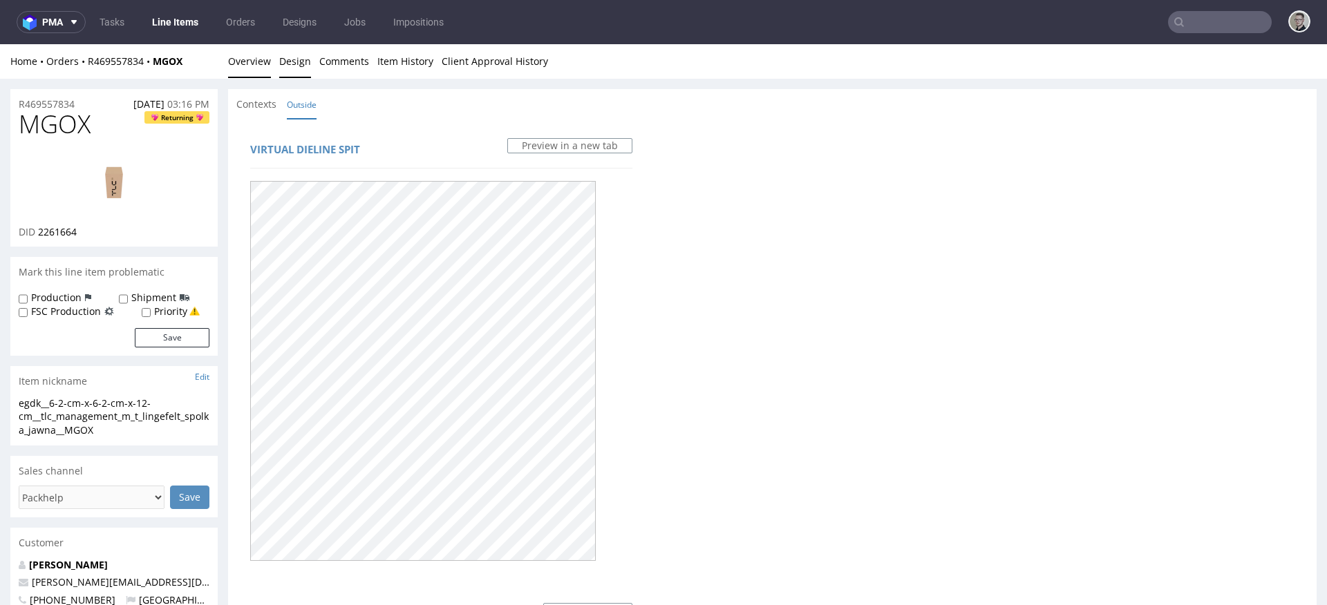
click at [255, 68] on link "Overview" at bounding box center [249, 61] width 43 height 34
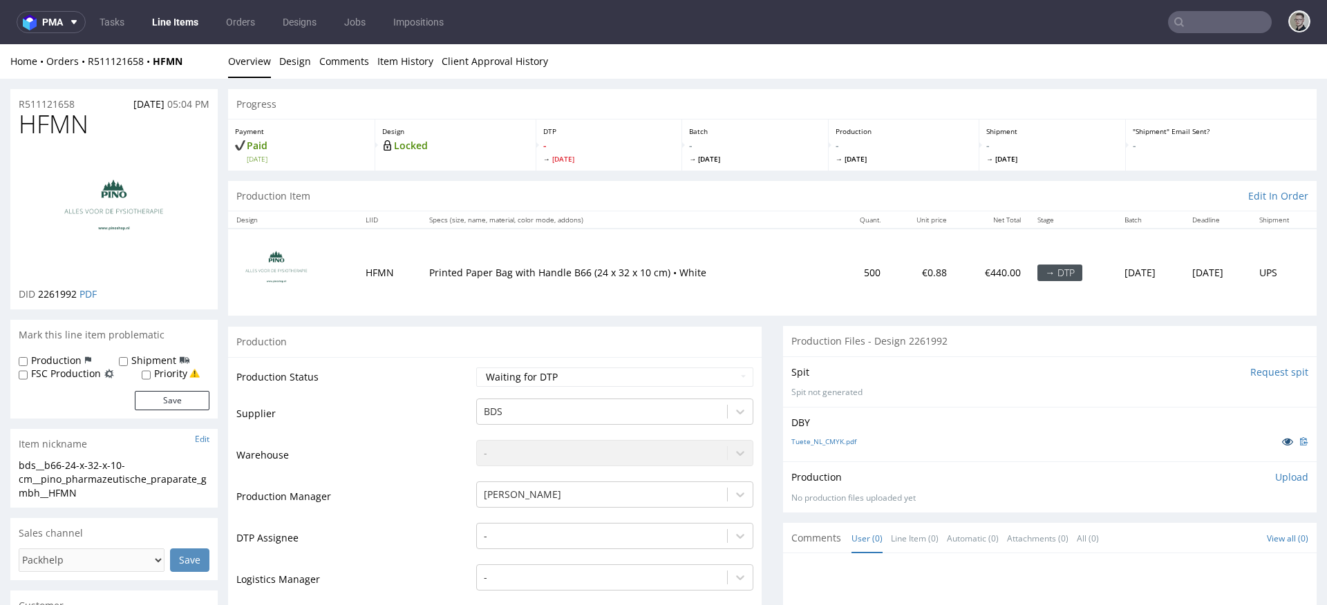
click at [1282, 439] on icon at bounding box center [1287, 442] width 11 height 10
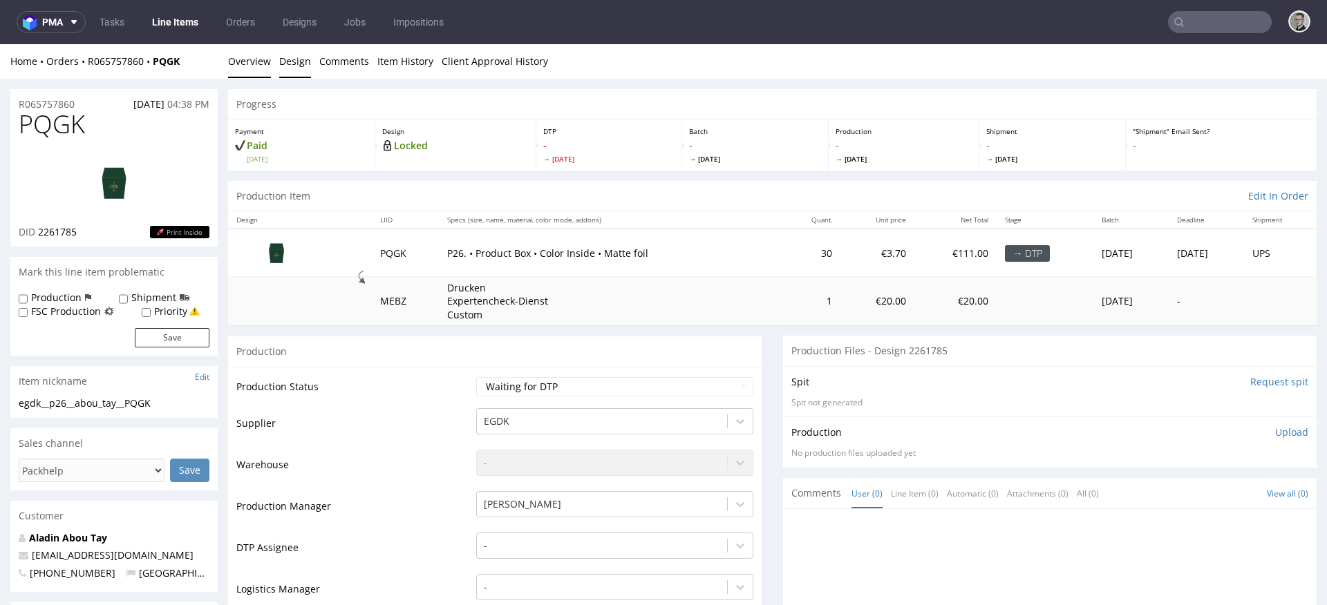
click at [304, 61] on link "Design" at bounding box center [295, 61] width 32 height 34
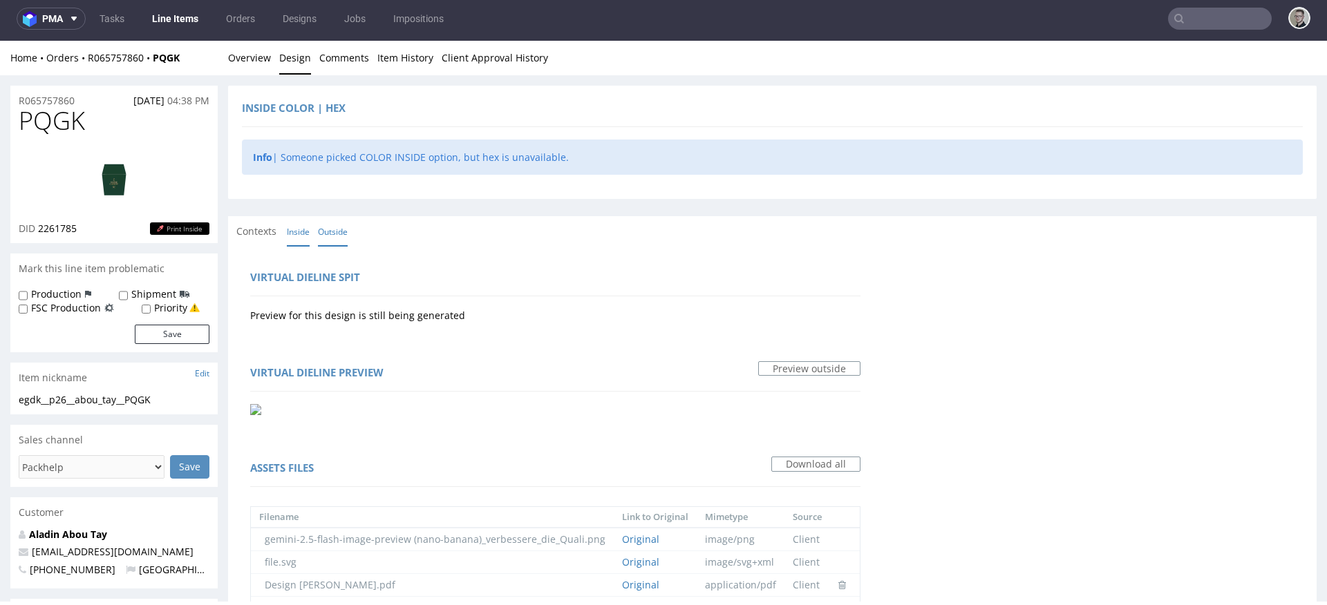
click at [301, 232] on link "Inside" at bounding box center [298, 232] width 23 height 30
click at [343, 238] on link "Outside" at bounding box center [333, 232] width 30 height 30
click at [262, 55] on link "Overview" at bounding box center [249, 58] width 43 height 34
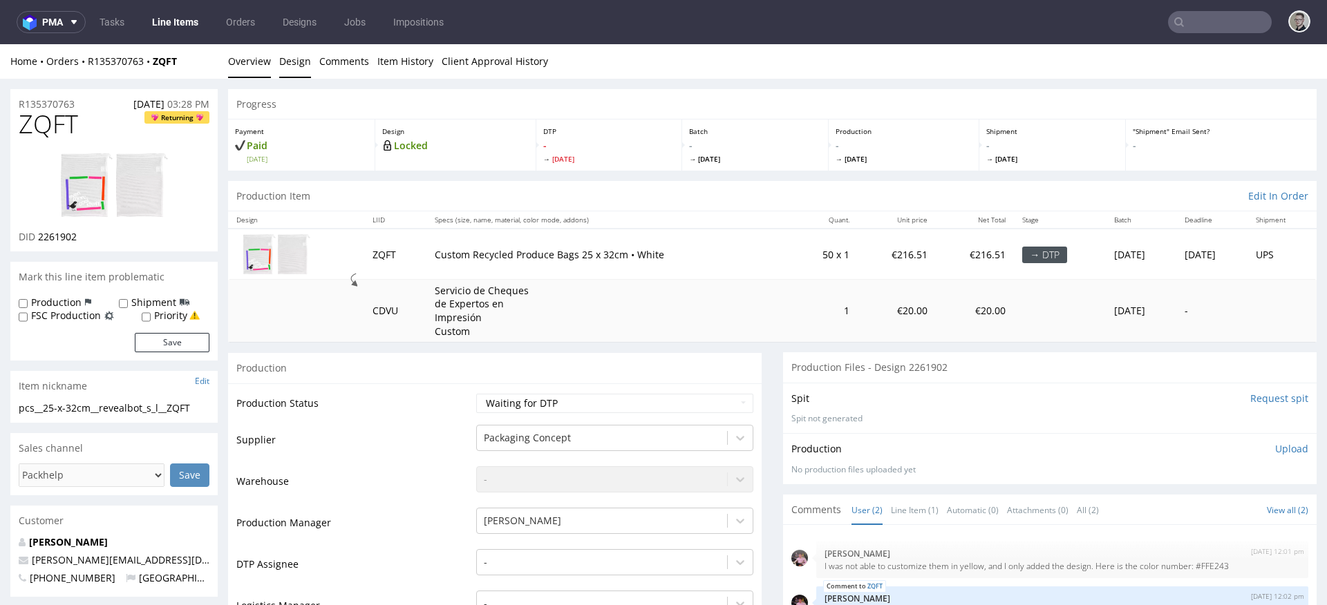
click at [299, 53] on link "Design" at bounding box center [295, 61] width 32 height 34
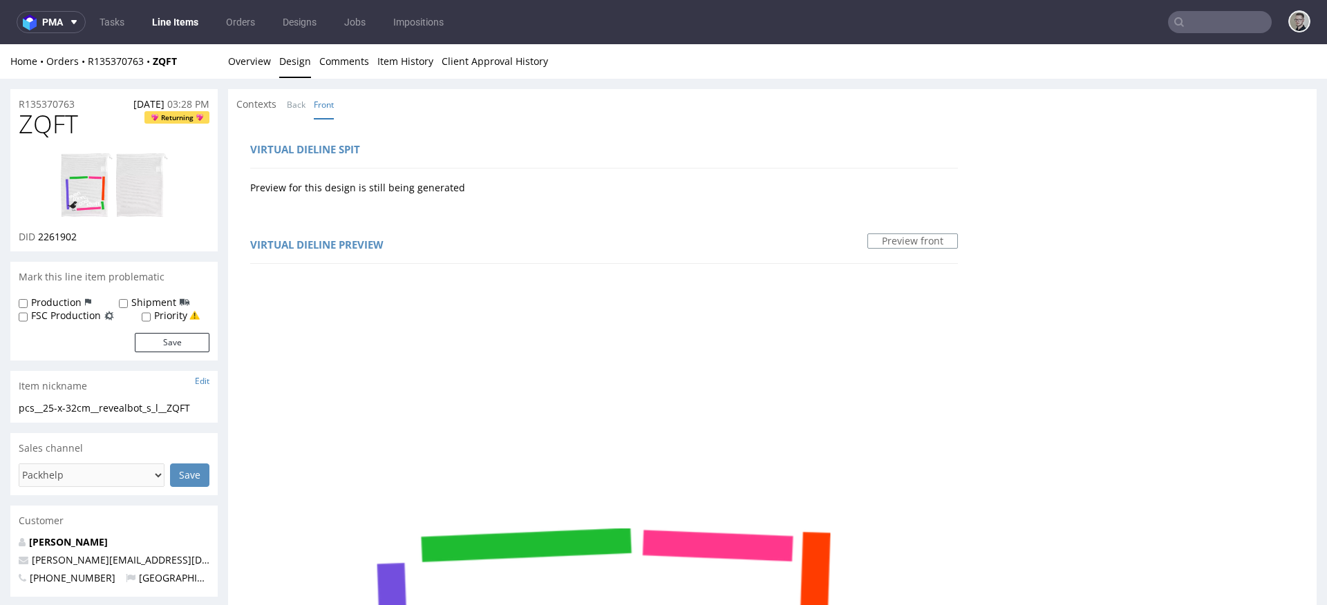
click at [307, 107] on li "Back" at bounding box center [300, 104] width 27 height 14
click at [298, 101] on link "Back" at bounding box center [296, 105] width 19 height 30
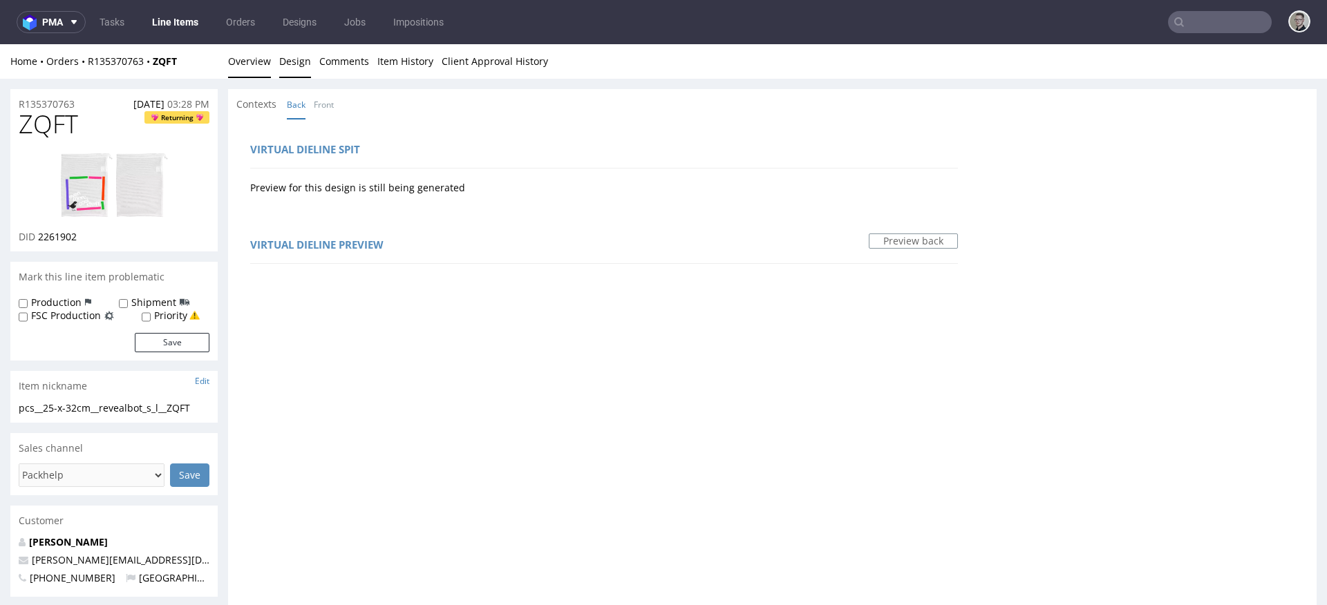
click at [260, 68] on link "Overview" at bounding box center [249, 61] width 43 height 34
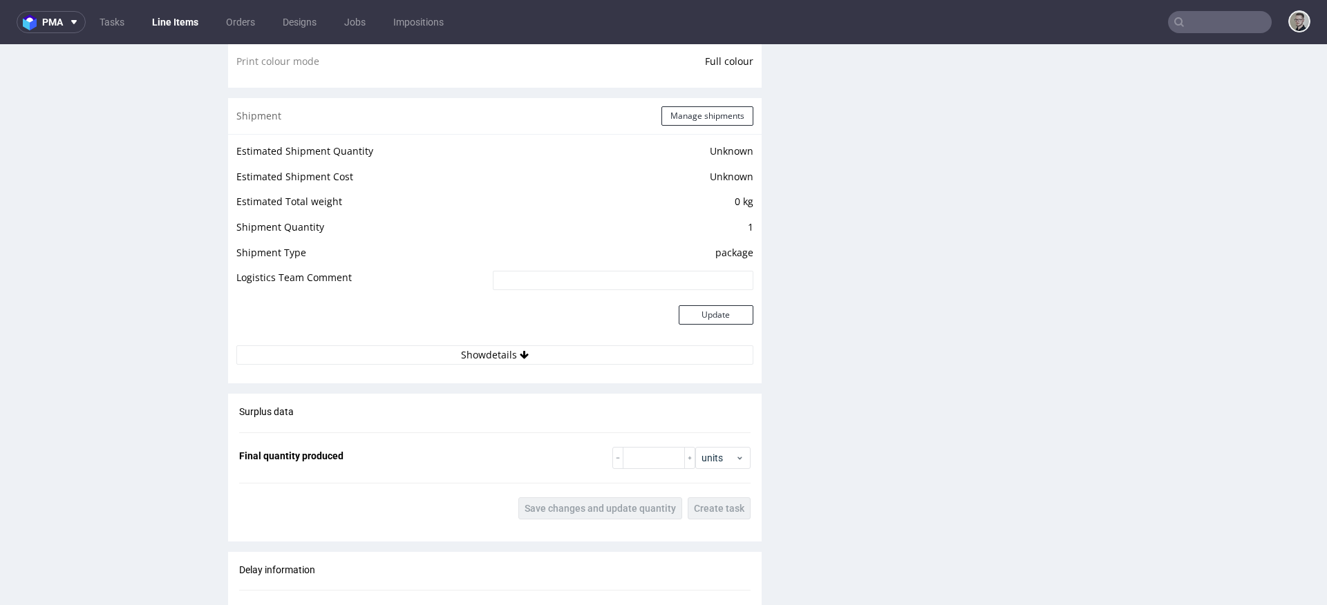
scroll to position [110, 0]
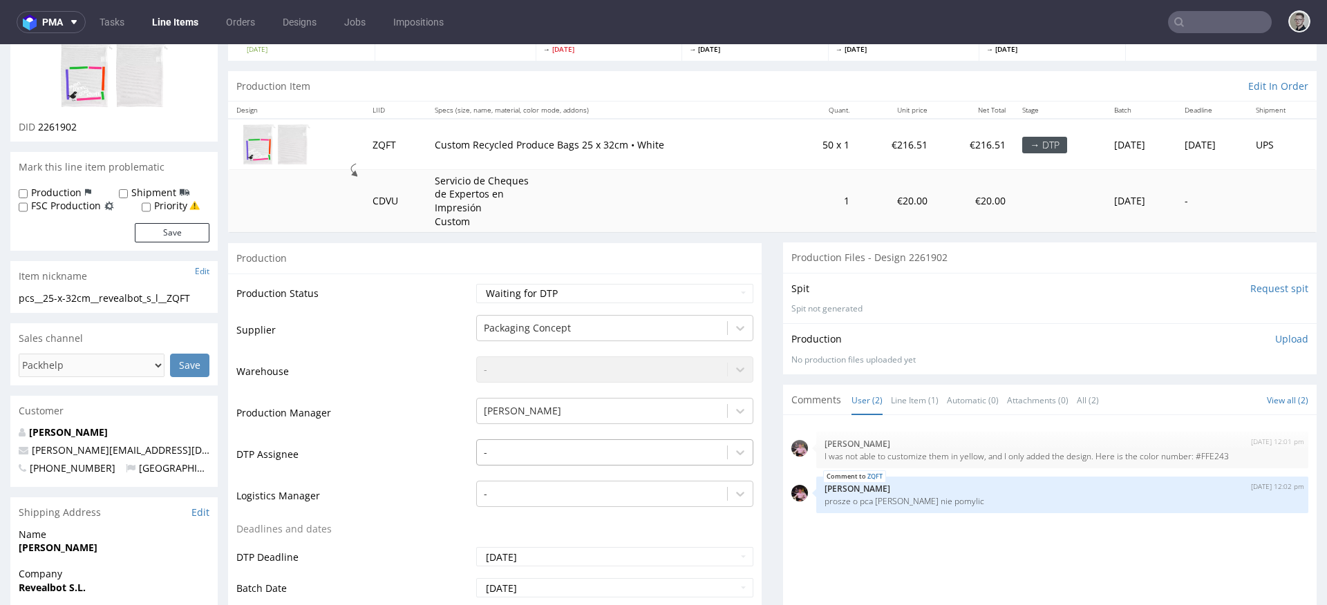
click at [518, 451] on div "-" at bounding box center [614, 448] width 277 height 19
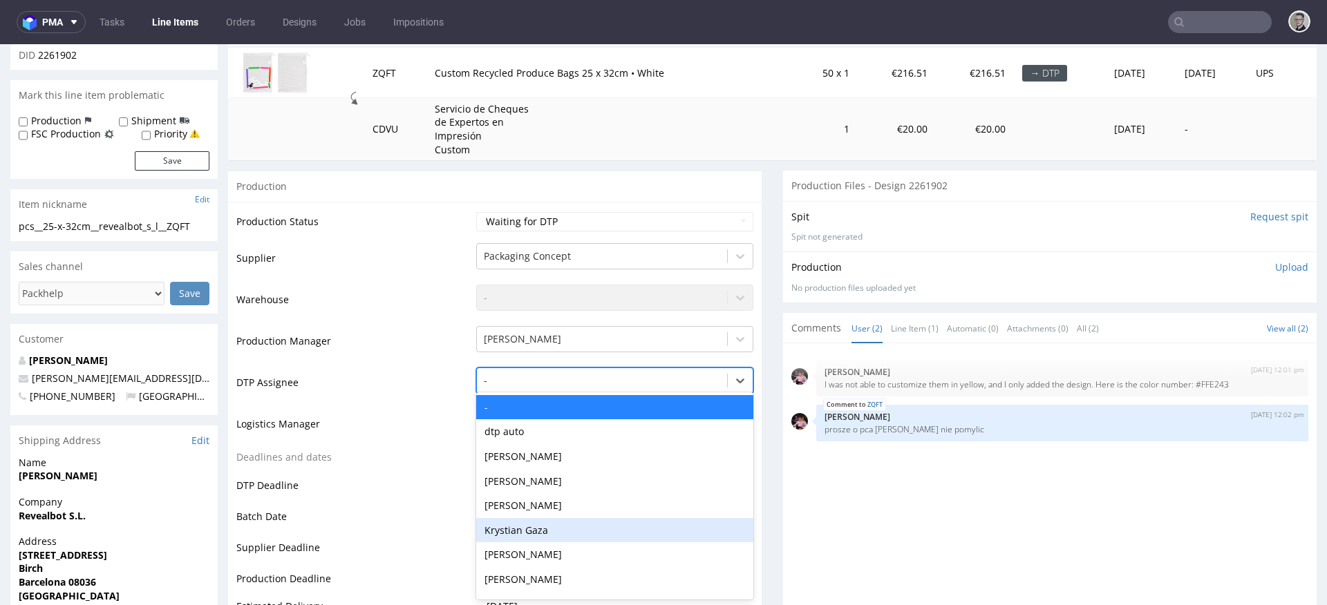
click at [524, 526] on div "Krystian Gaza" at bounding box center [614, 530] width 277 height 25
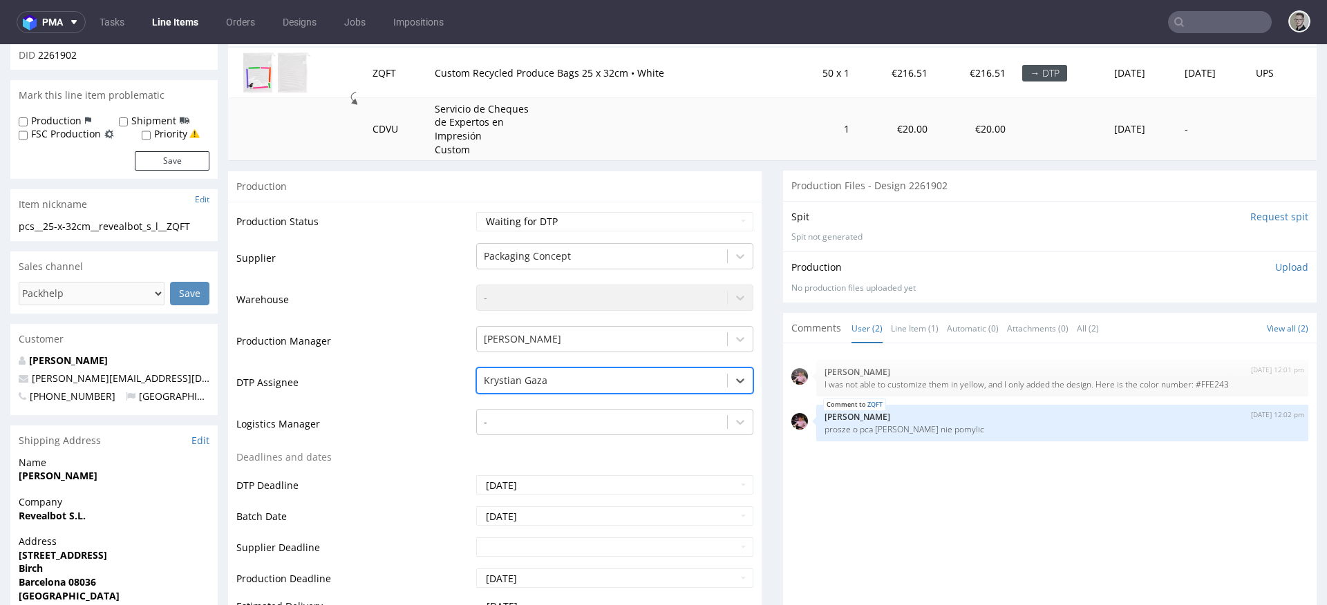
scroll to position [638, 0]
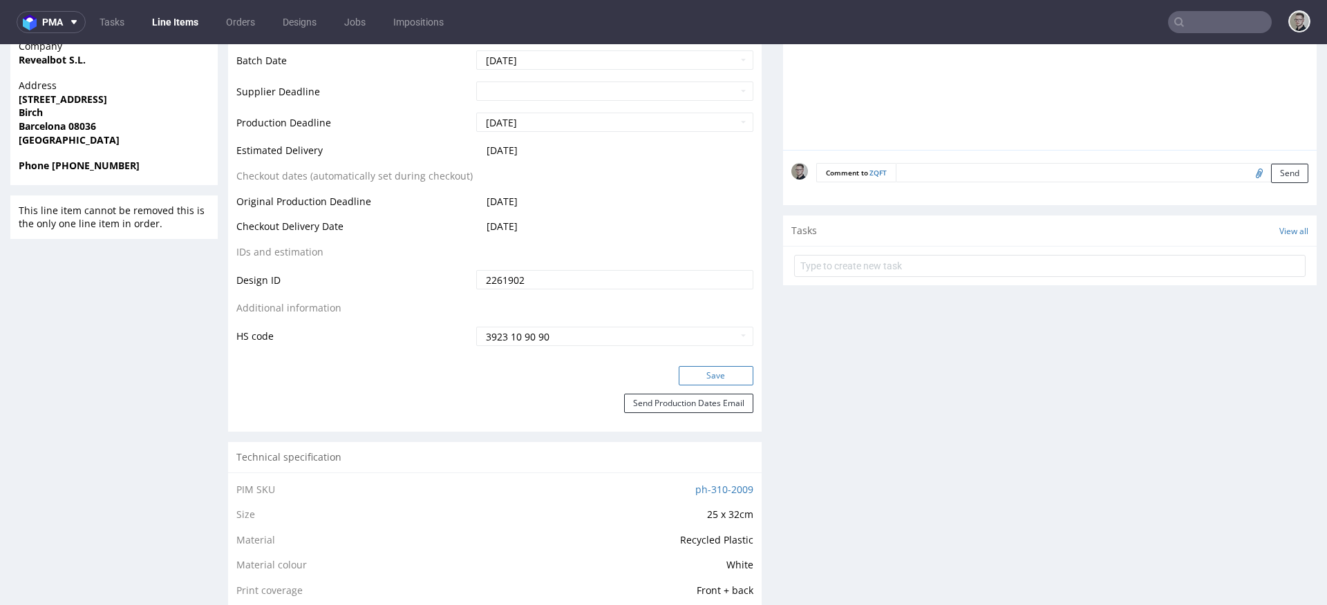
click at [720, 366] on button "Save" at bounding box center [716, 375] width 75 height 19
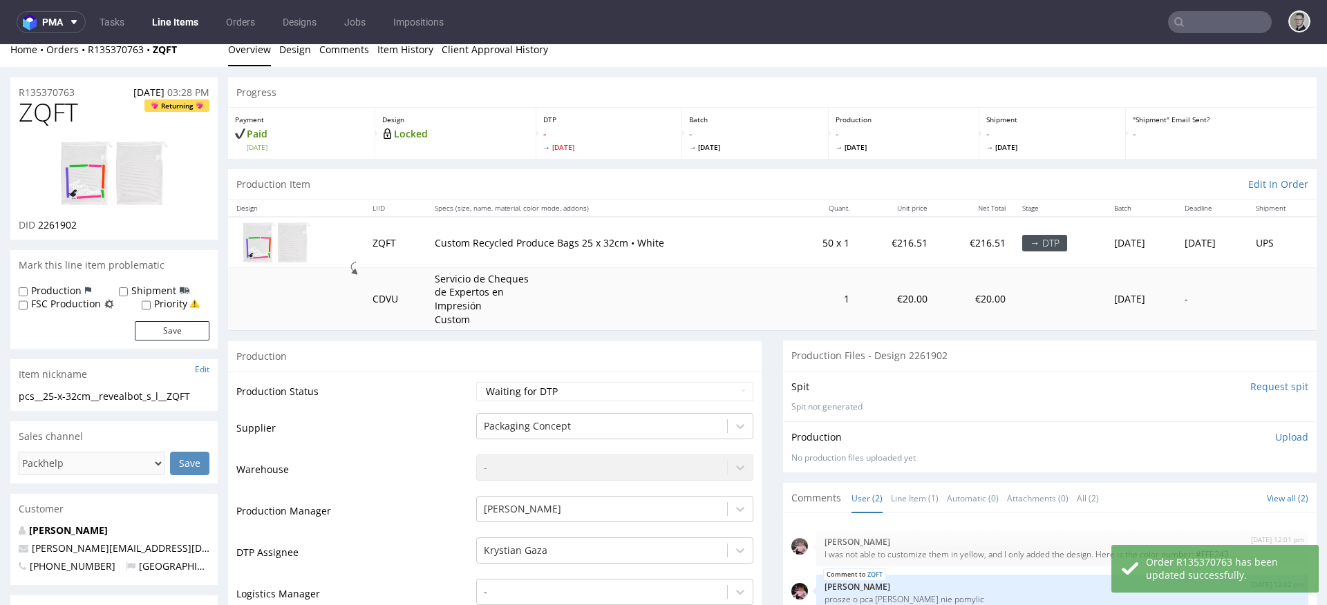
scroll to position [0, 0]
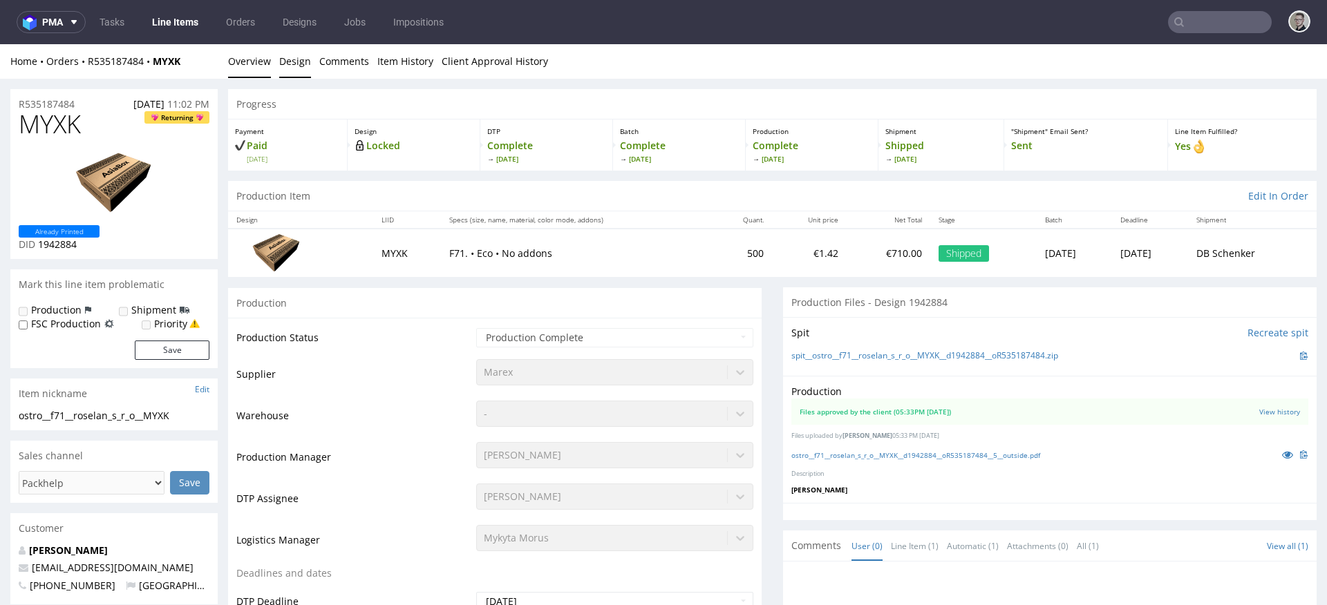
click at [287, 60] on link "Design" at bounding box center [295, 61] width 32 height 34
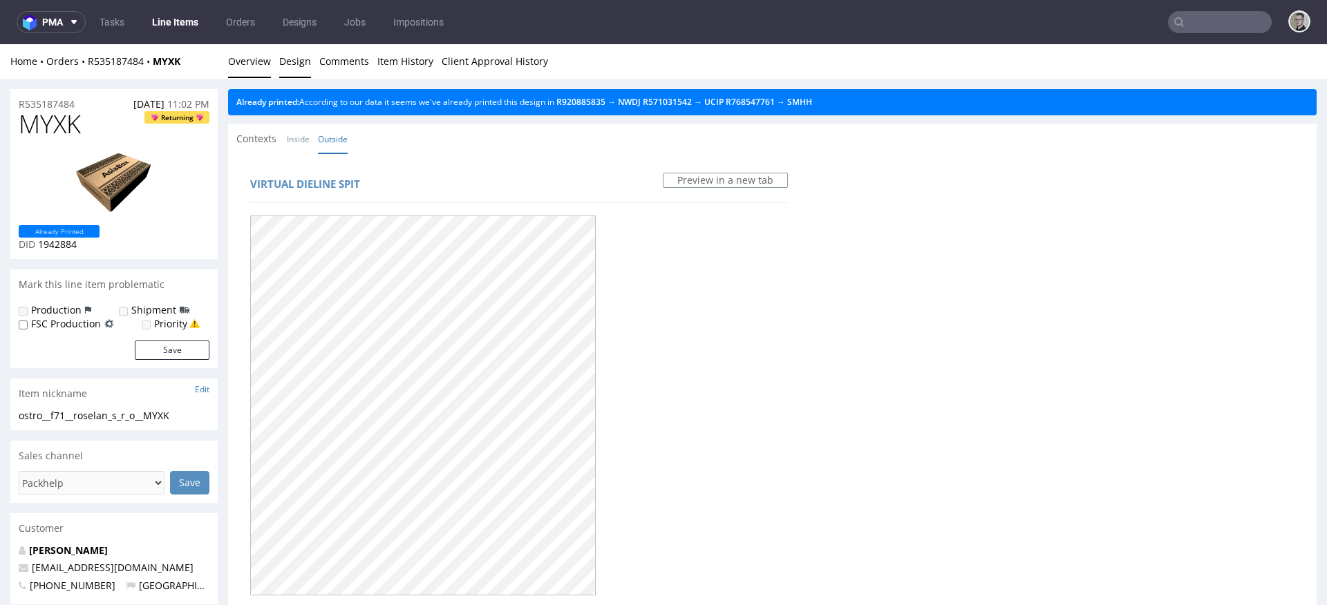
click at [246, 59] on link "Overview" at bounding box center [249, 61] width 43 height 34
